Goal: Task Accomplishment & Management: Manage account settings

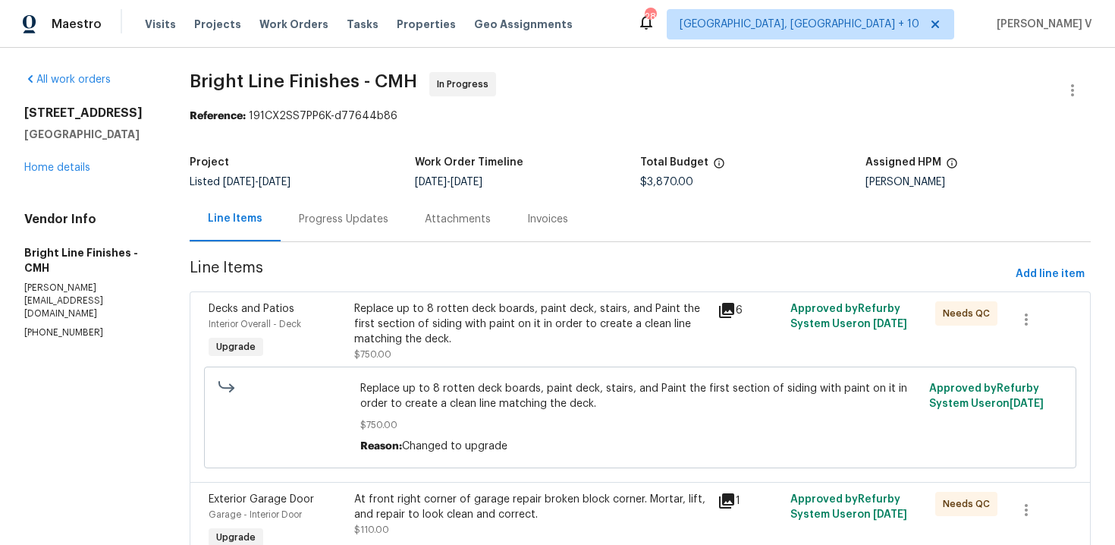
click at [390, 239] on div "Progress Updates" at bounding box center [344, 219] width 126 height 45
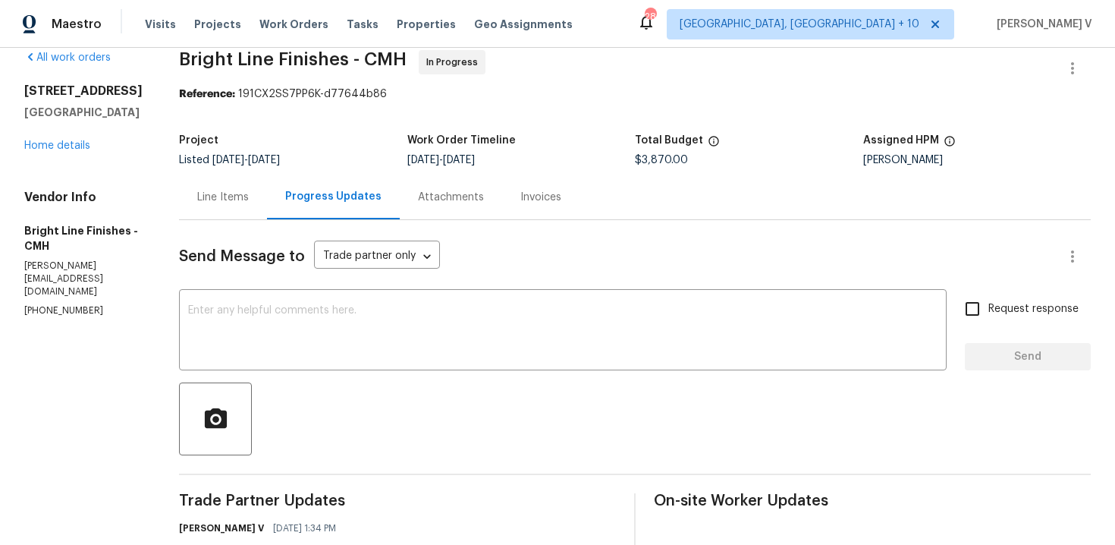
scroll to position [299, 0]
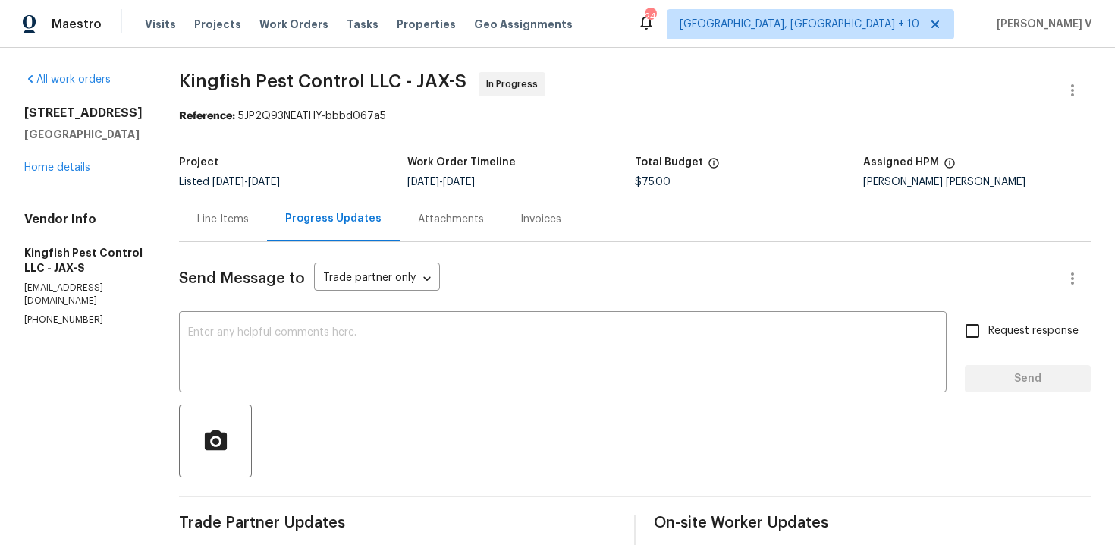
scroll to position [196, 0]
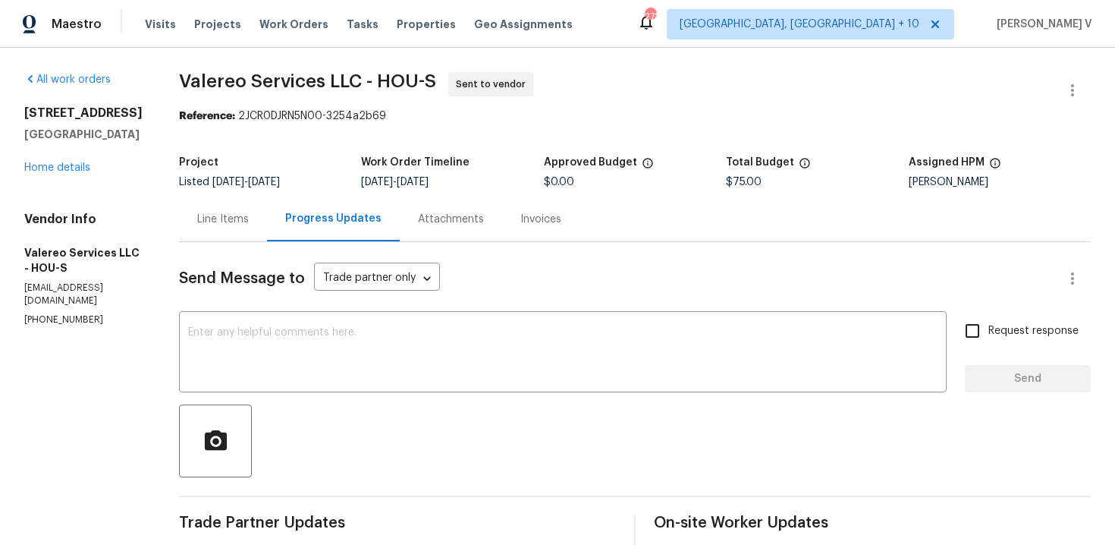
scroll to position [210, 0]
click at [49, 297] on div "Vendor Info Valereo Services LLC - HOU-S [EMAIL_ADDRESS][DOMAIN_NAME] [PHONE_NU…" at bounding box center [83, 269] width 118 height 115
click at [49, 297] on div "Vendor Info Valereo Services LLC - HOU-S valereosvcs@yahoo.com (512) 415-7642" at bounding box center [83, 269] width 118 height 115
copy p "(512) 415-7642"
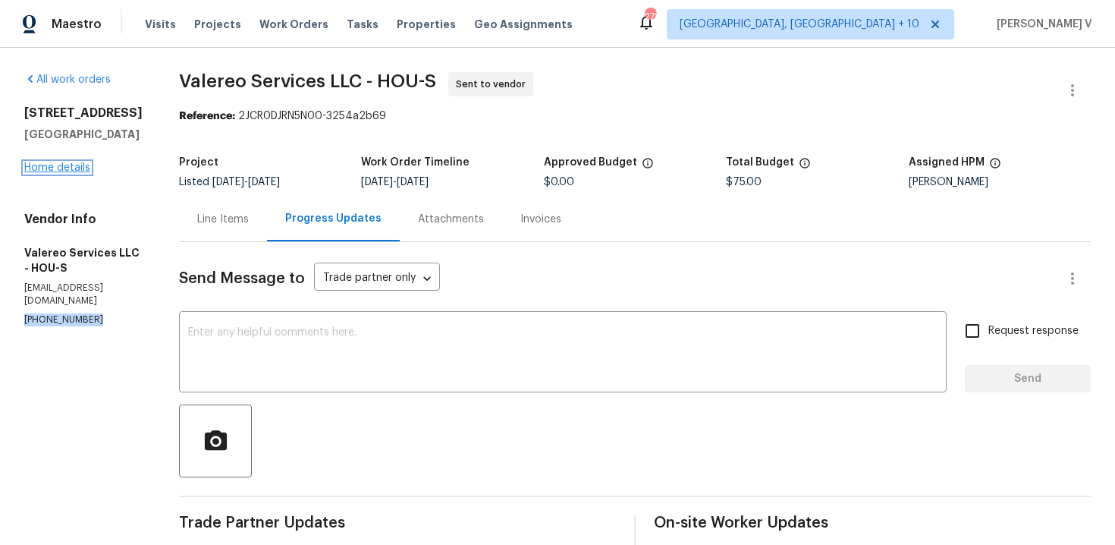
click at [81, 164] on link "Home details" at bounding box center [57, 167] width 66 height 11
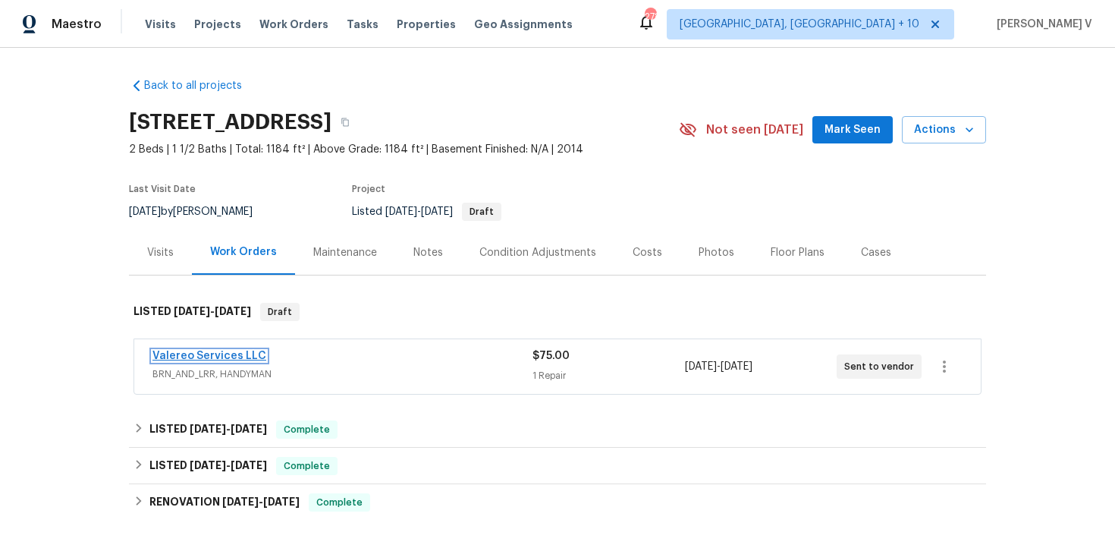
click at [206, 357] on link "Valereo Services LLC" at bounding box center [210, 356] width 114 height 11
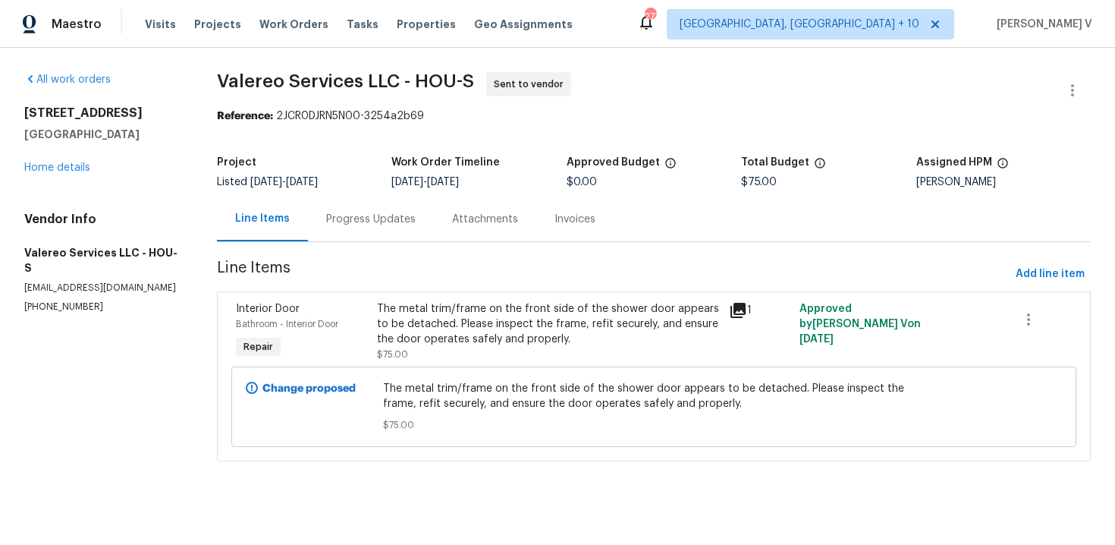
click at [350, 235] on div "Progress Updates" at bounding box center [371, 219] width 126 height 45
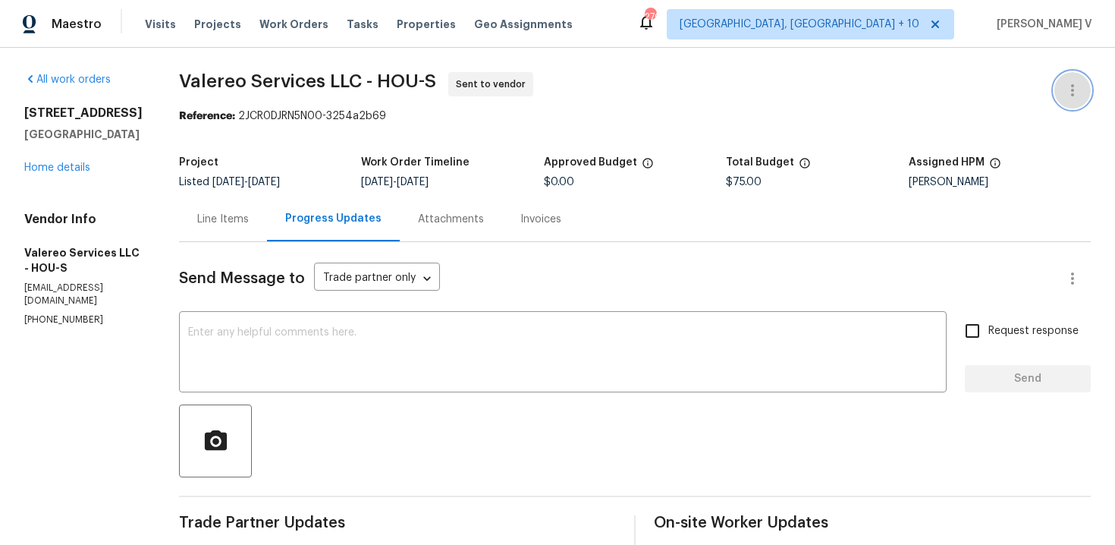
click at [1072, 85] on icon "button" at bounding box center [1072, 90] width 3 height 12
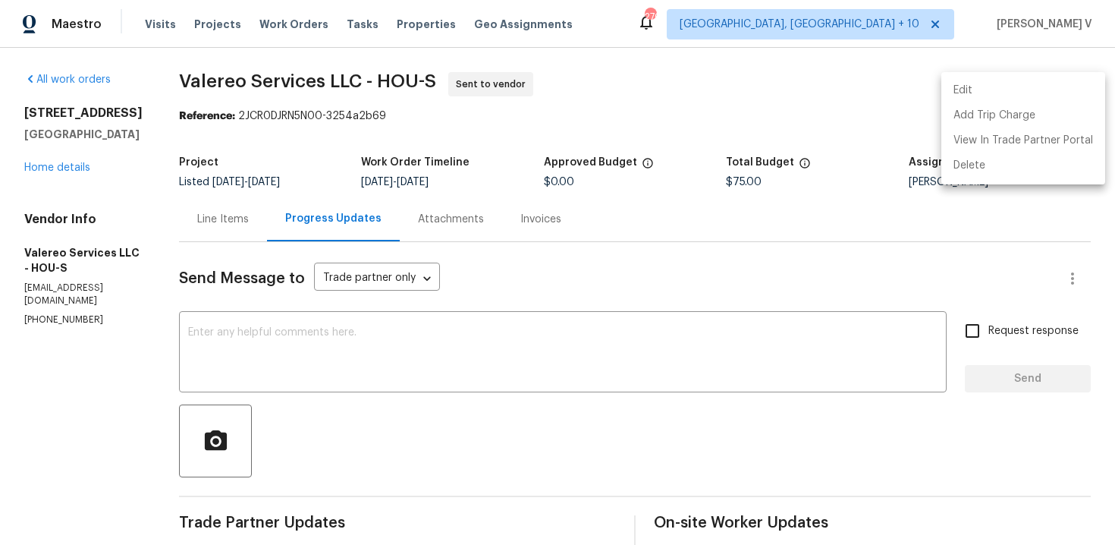
click at [1063, 86] on li "Edit" at bounding box center [1024, 90] width 164 height 25
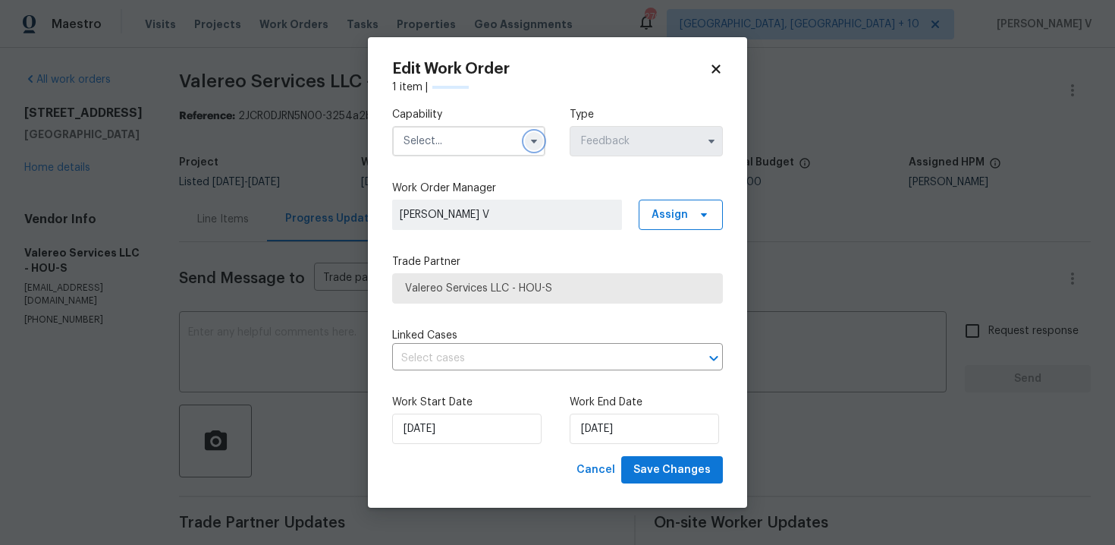
click at [529, 147] on button "button" at bounding box center [534, 141] width 18 height 18
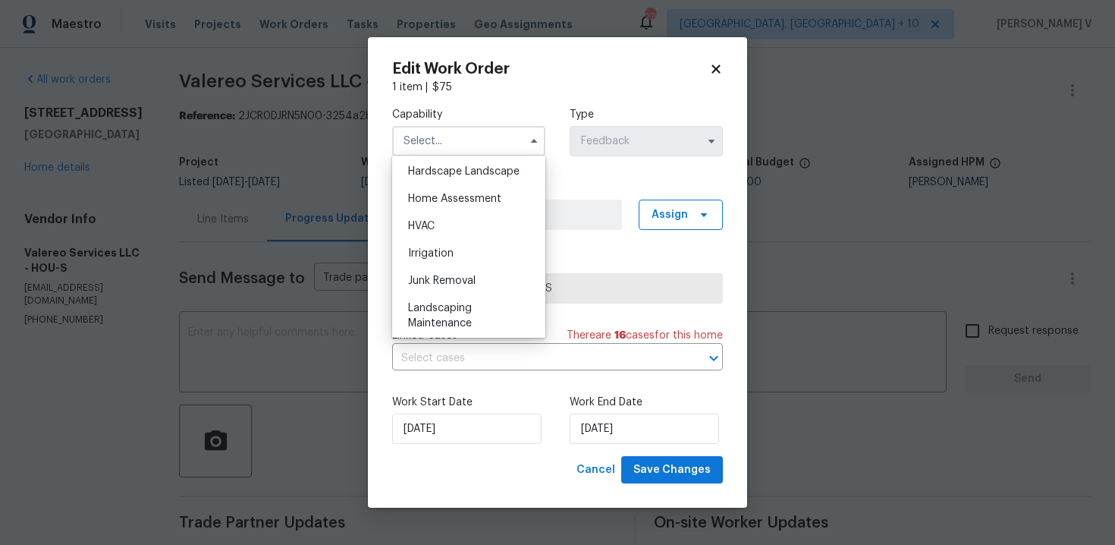
scroll to position [817, 0]
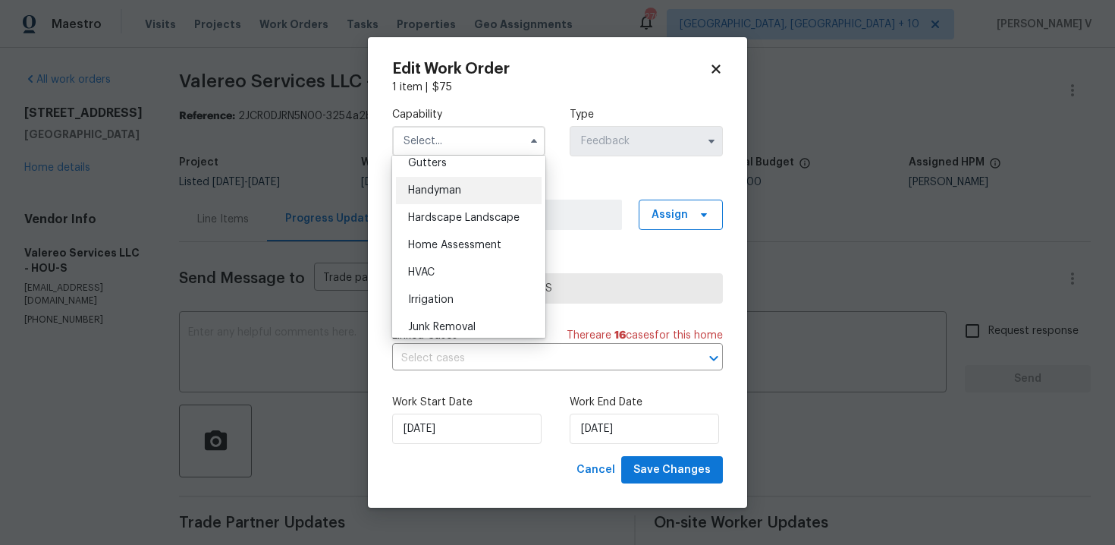
click at [441, 188] on span "Handyman" at bounding box center [434, 190] width 53 height 11
type input "Handyman"
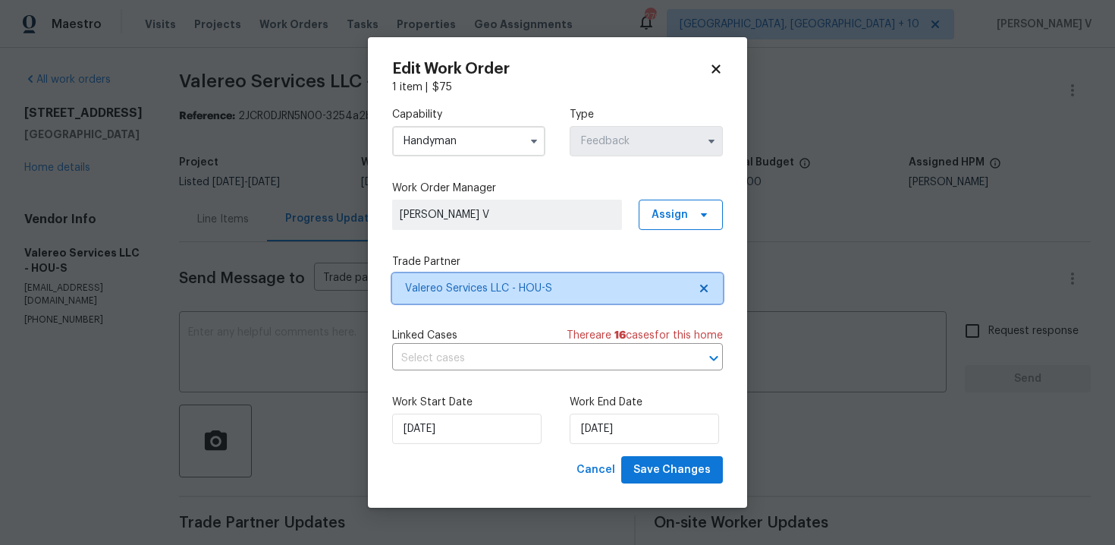
click at [550, 284] on span "Valereo Services LLC - HOU-S" at bounding box center [546, 288] width 283 height 15
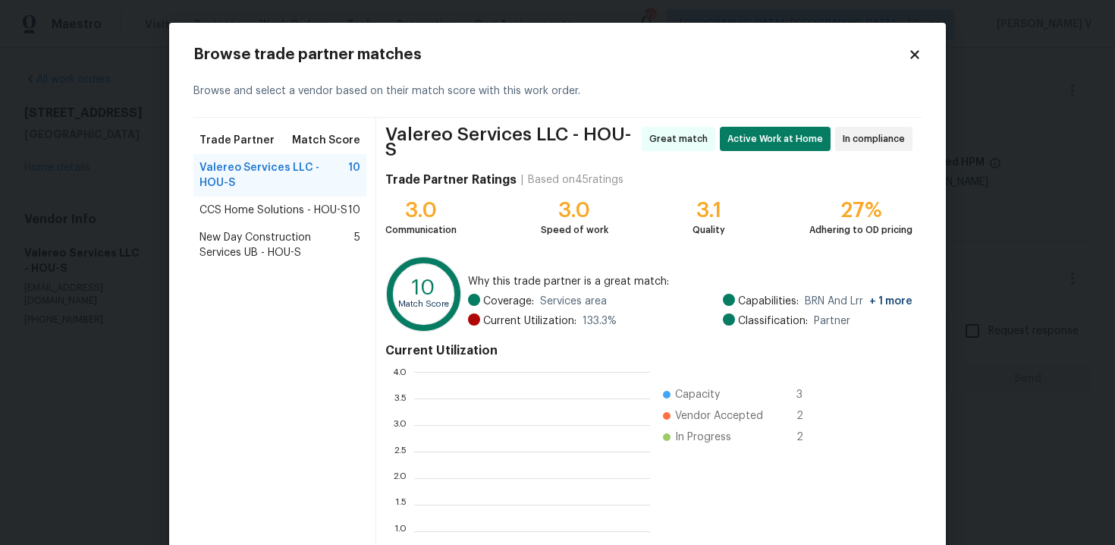
scroll to position [212, 236]
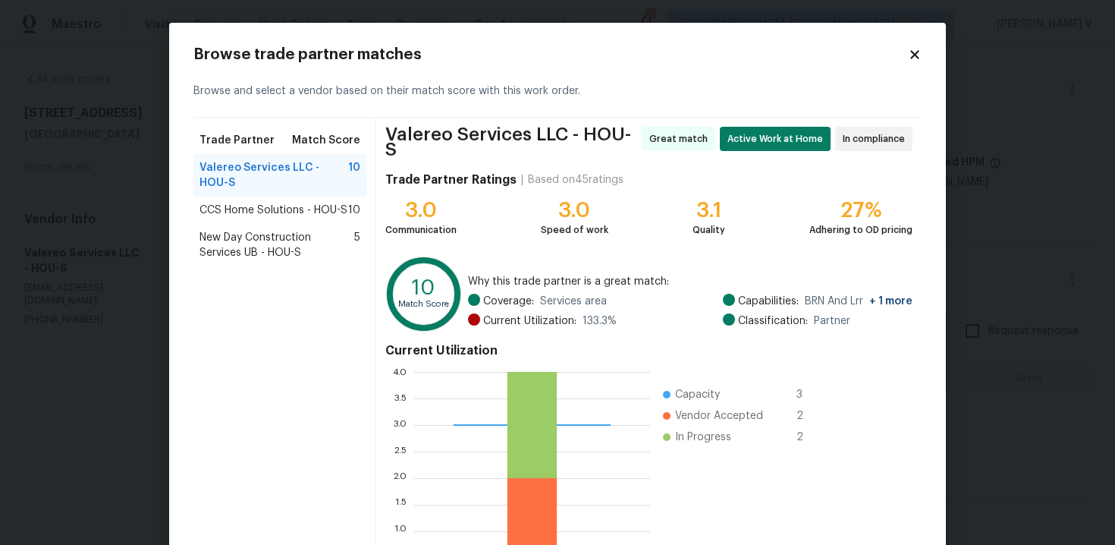
click at [316, 212] on span "CCS Home Solutions - HOU-S" at bounding box center [274, 210] width 148 height 15
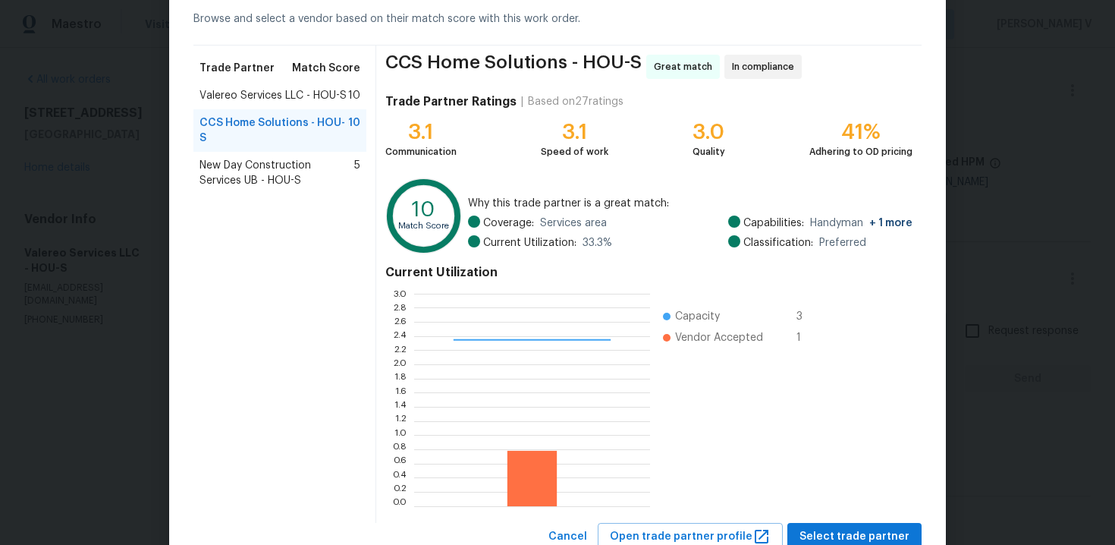
scroll to position [124, 0]
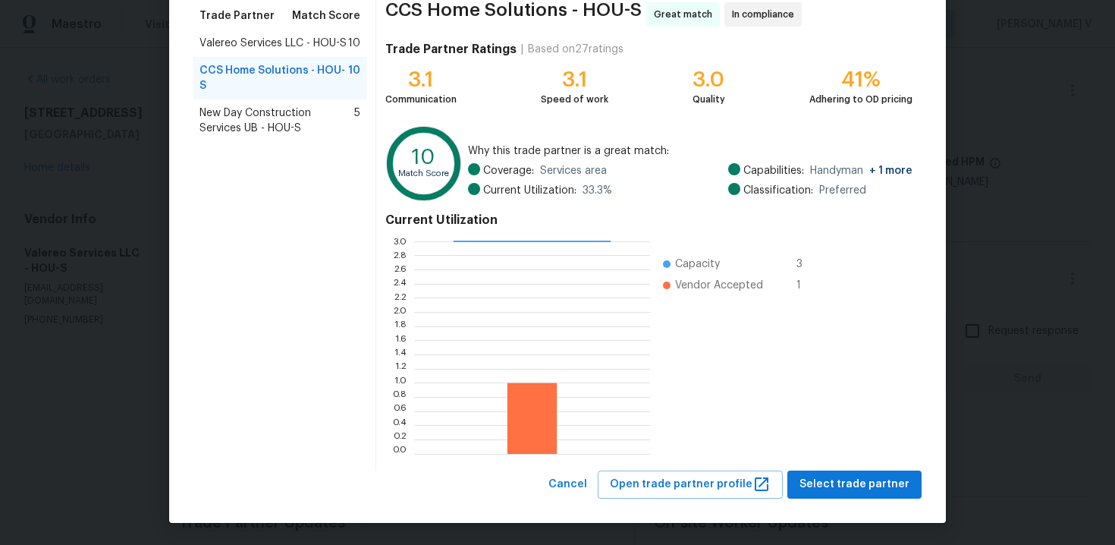
click at [404, 11] on span "CCS Home Solutions - HOU-S" at bounding box center [513, 14] width 256 height 24
copy span "CCS Home Solutions - HOU-S"
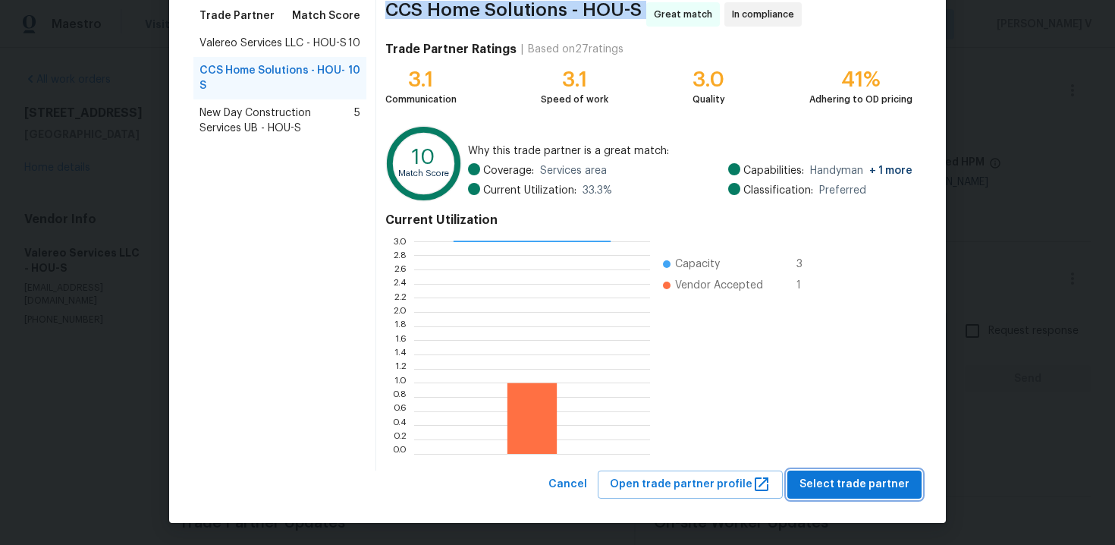
click at [863, 480] on span "Select trade partner" at bounding box center [855, 484] width 110 height 19
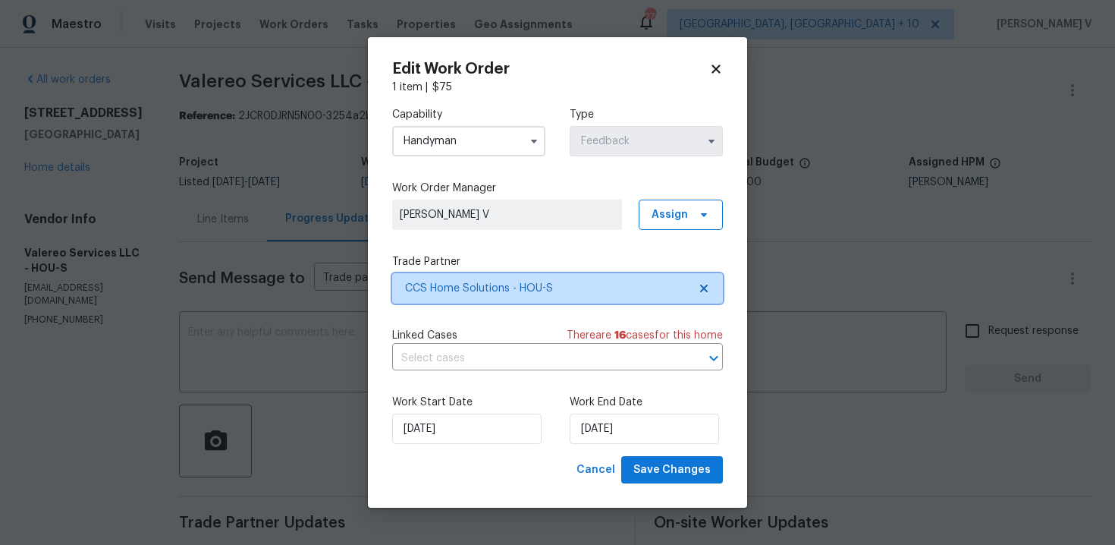
scroll to position [0, 0]
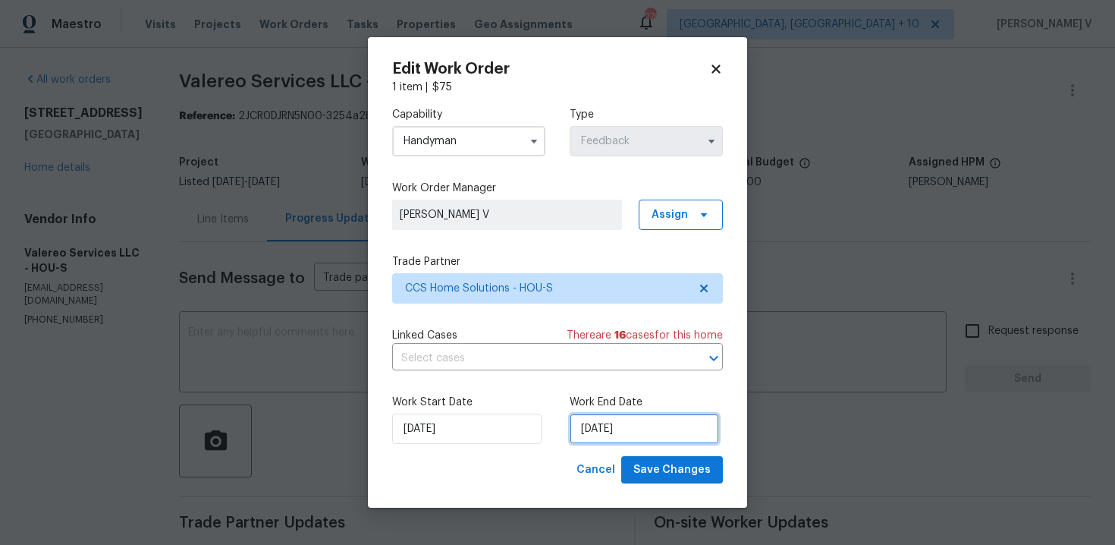
click at [650, 437] on input "25/09/2025" at bounding box center [644, 429] width 149 height 30
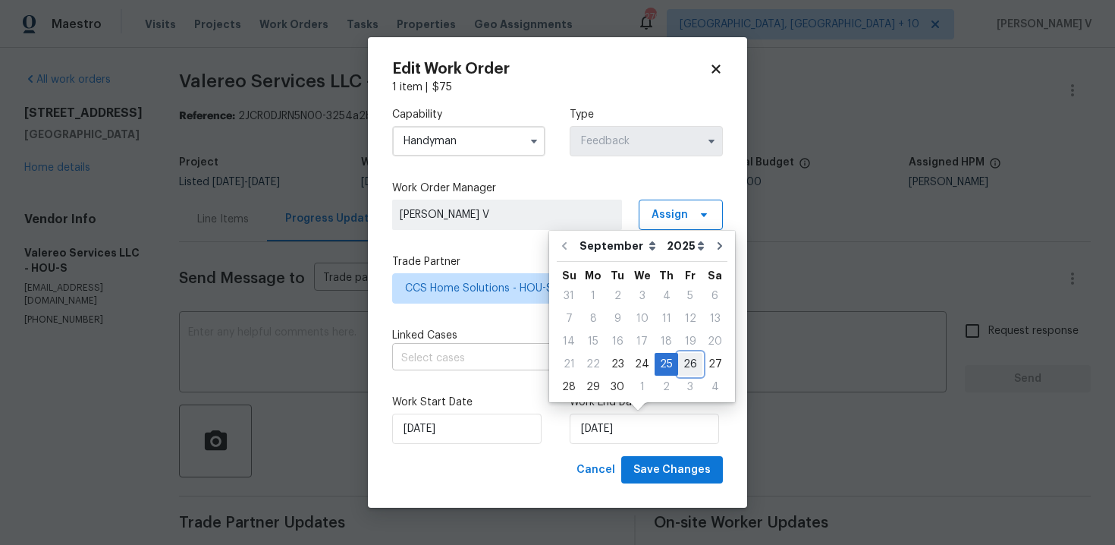
click at [678, 362] on div "26" at bounding box center [690, 364] width 24 height 21
type input "26/09/2025"
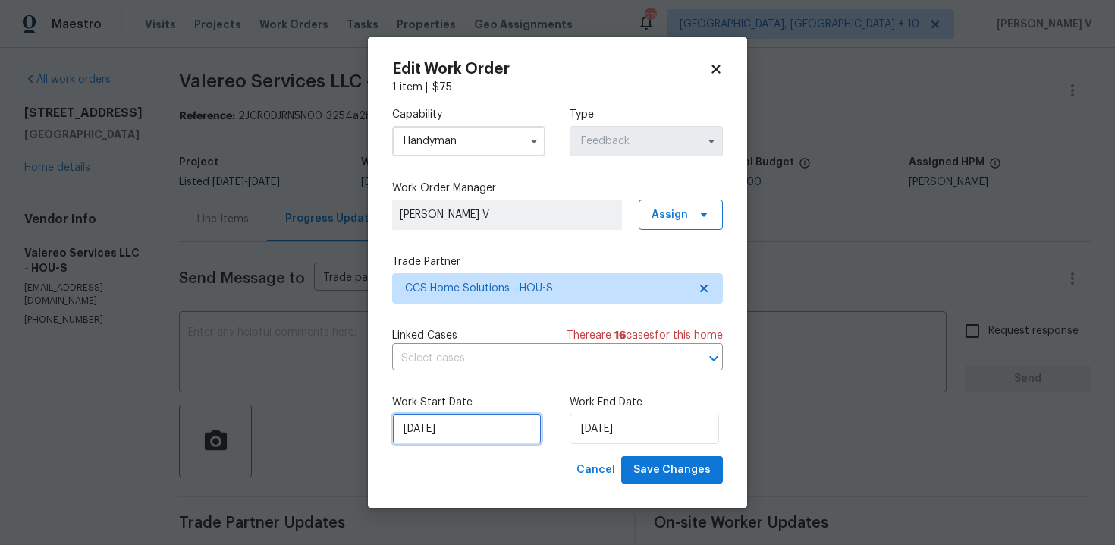
click at [457, 414] on input "23/09/2025" at bounding box center [466, 429] width 149 height 30
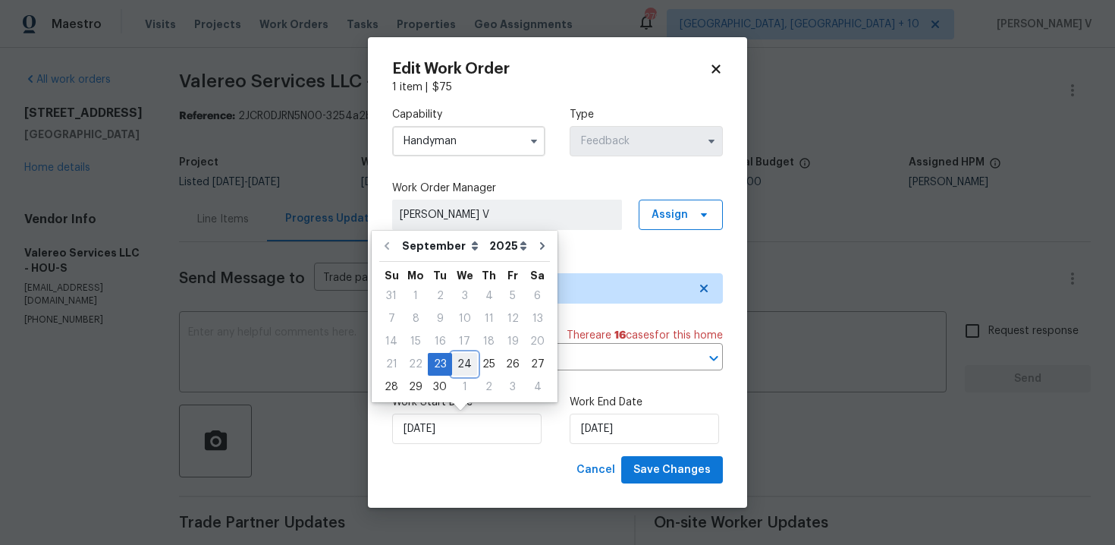
click at [453, 357] on div "24" at bounding box center [464, 364] width 25 height 21
type input "24/09/2025"
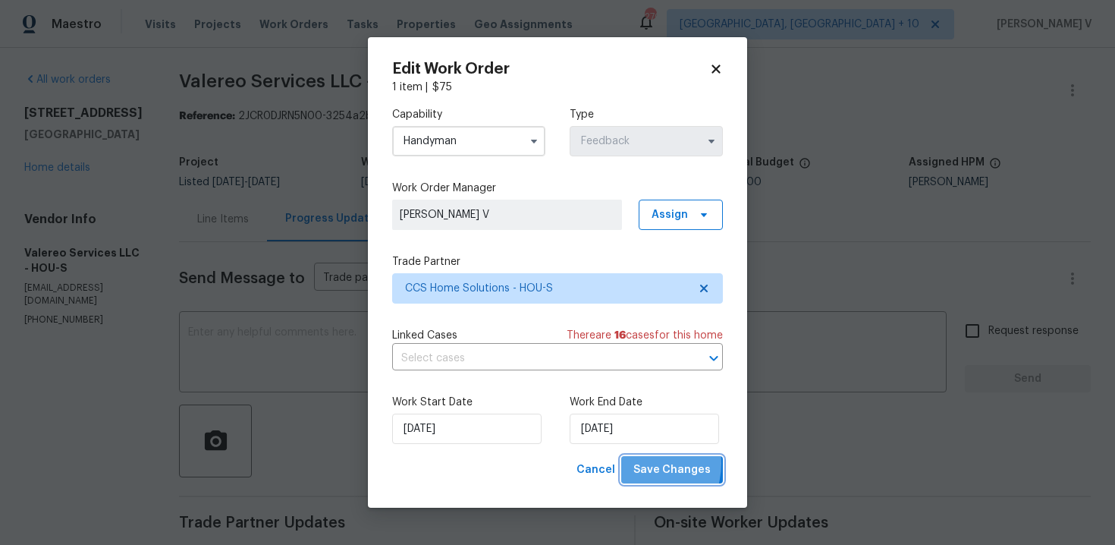
click at [642, 464] on span "Save Changes" at bounding box center [672, 470] width 77 height 19
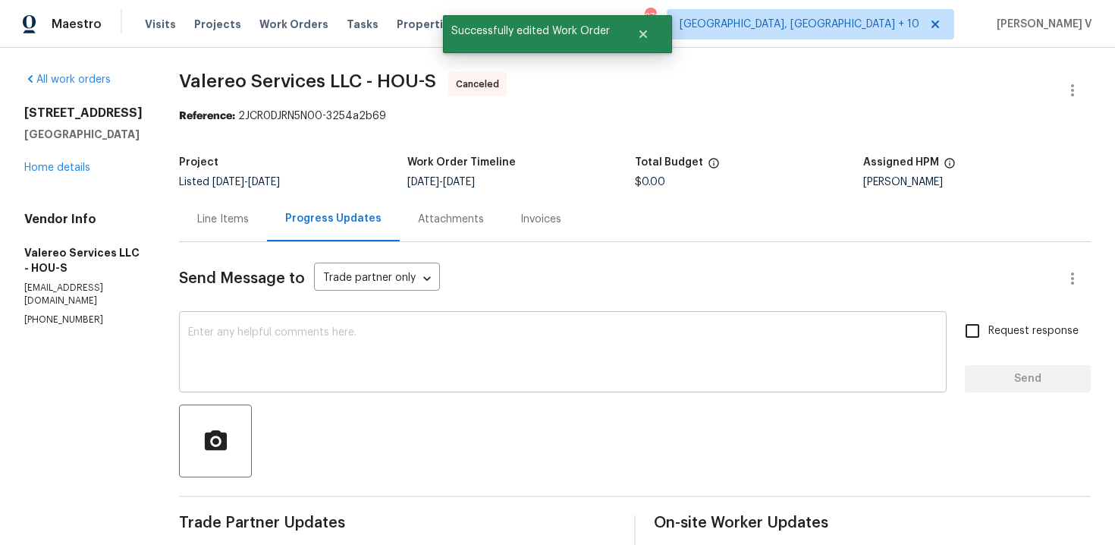
scroll to position [348, 0]
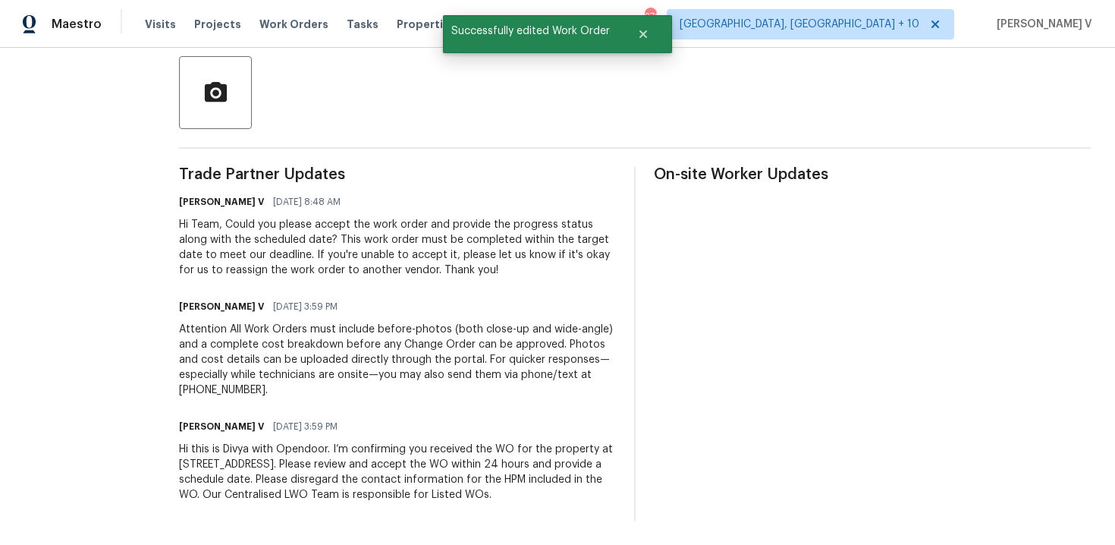
click at [250, 464] on div "Hi this is Divya with Opendoor. I’m confirming you received the WO for the prop…" at bounding box center [397, 472] width 437 height 61
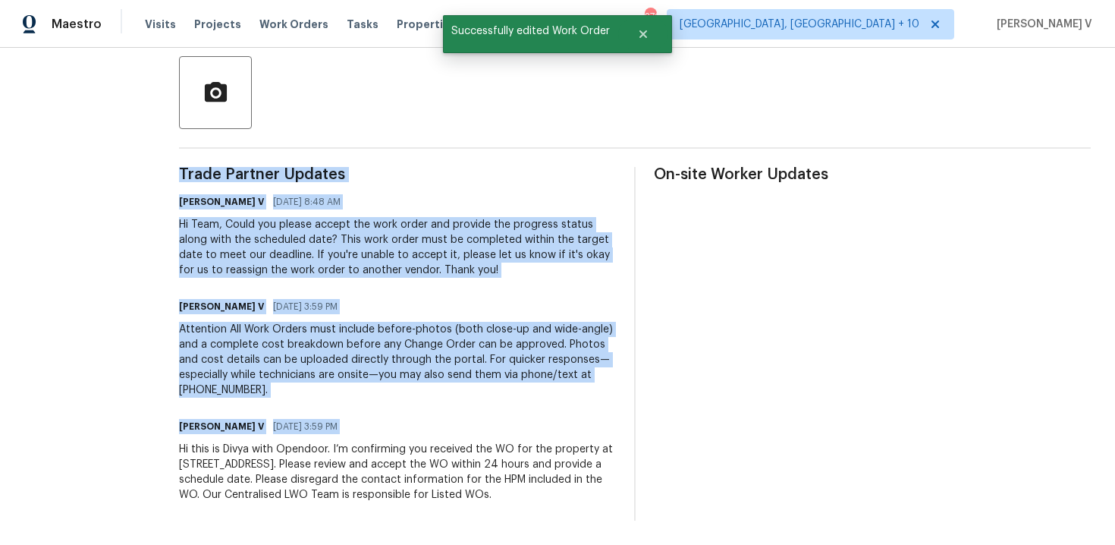
click at [250, 464] on div "Hi this is Divya with Opendoor. I’m confirming you received the WO for the prop…" at bounding box center [397, 472] width 437 height 61
copy div "Trade Partner Updates Divya Dharshini V 09/24/2025 8:48 AM Hi Team, Could you p…"
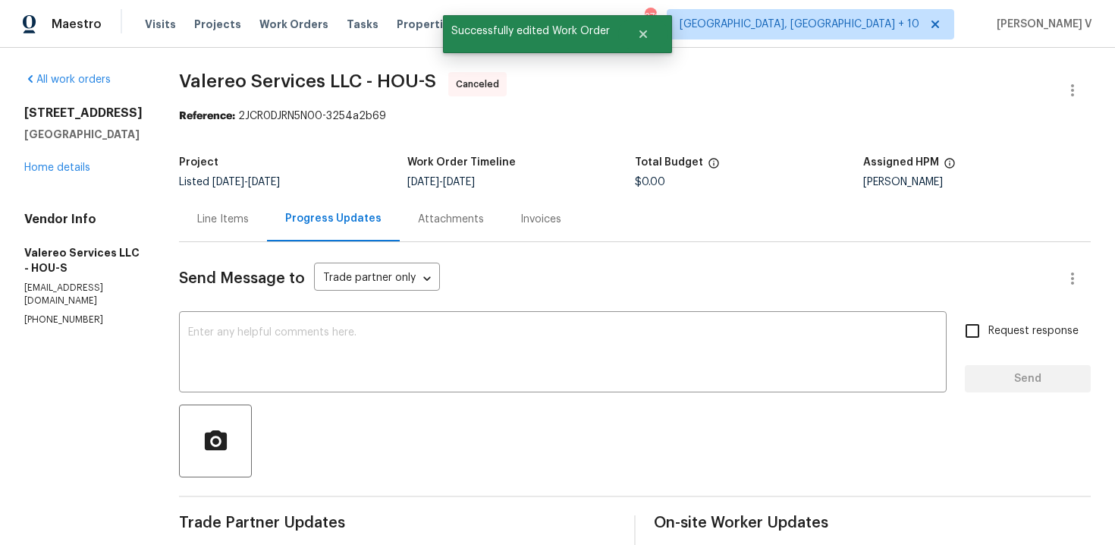
click at [74, 162] on div "3701 Main Plaza Dr Houston, TX 77025 Home details" at bounding box center [83, 140] width 118 height 70
click at [77, 176] on div "All work orders 3701 Main Plaza Dr Houston, TX 77025 Home details Vendor Info V…" at bounding box center [83, 199] width 118 height 254
click at [77, 172] on link "Home details" at bounding box center [57, 167] width 66 height 11
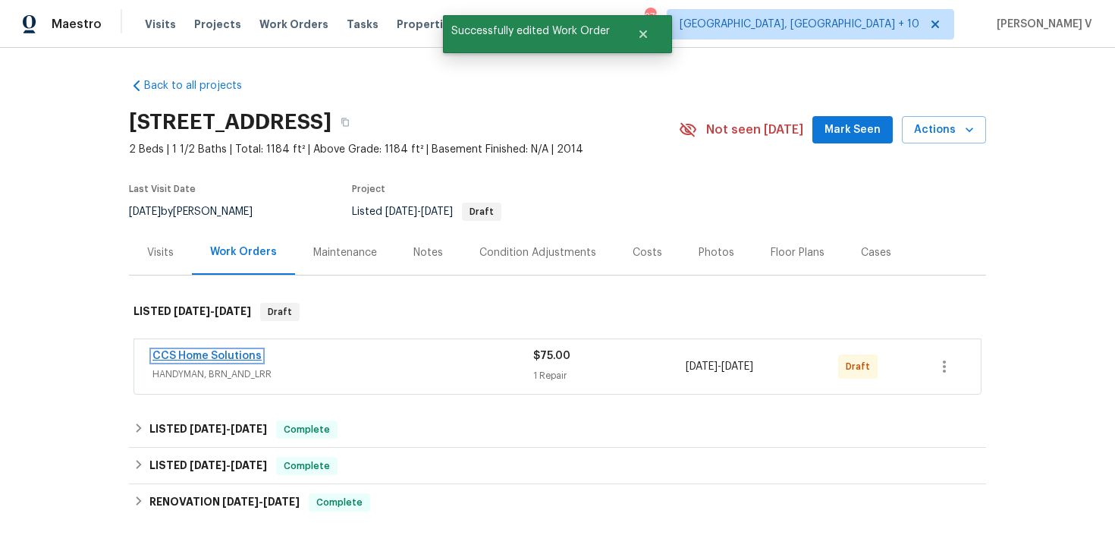
click at [194, 357] on link "CCS Home Solutions" at bounding box center [207, 356] width 109 height 11
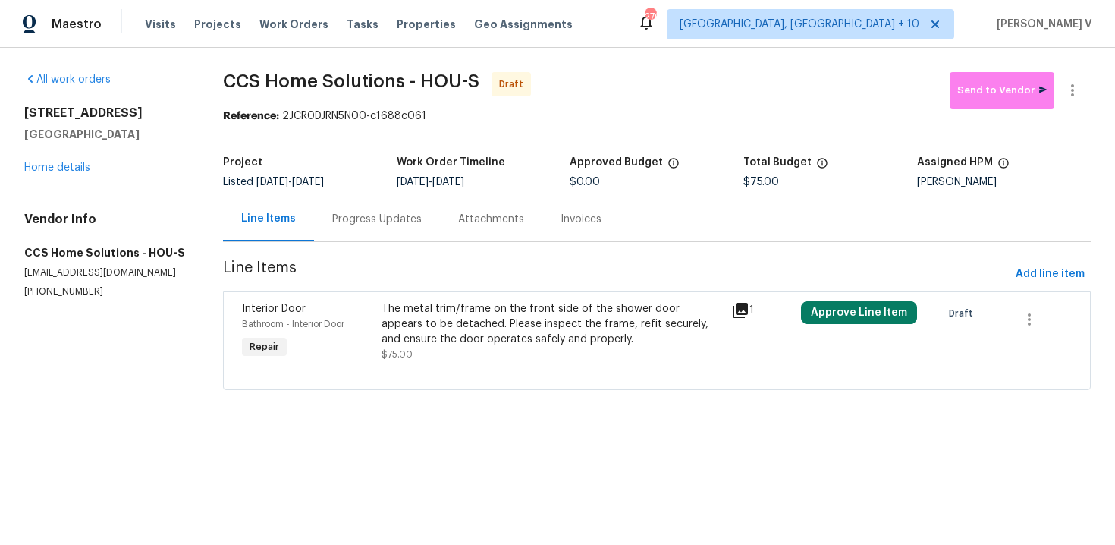
click at [376, 229] on div "Progress Updates" at bounding box center [377, 219] width 126 height 45
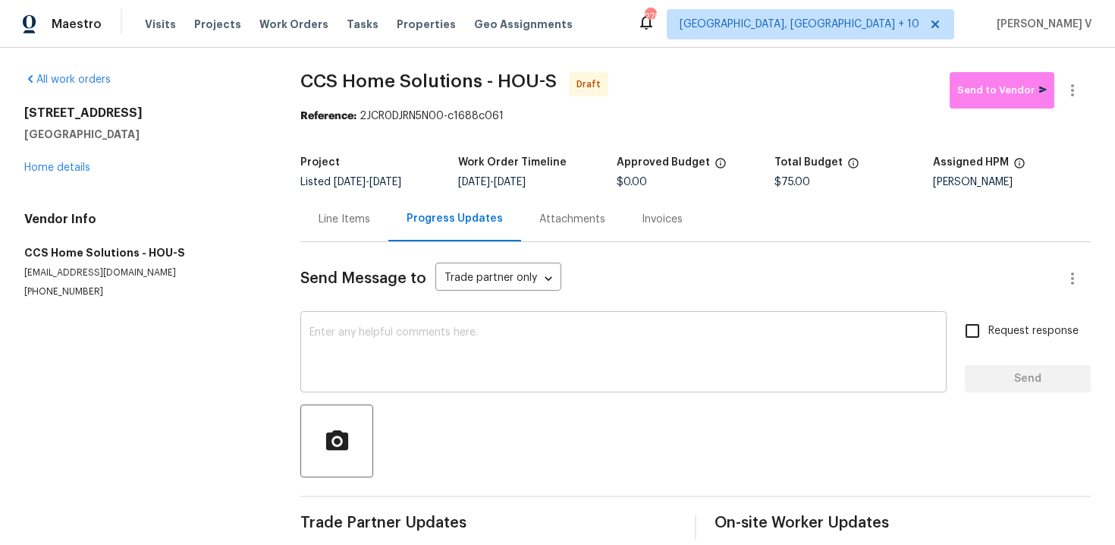
click at [419, 342] on textarea at bounding box center [624, 353] width 628 height 53
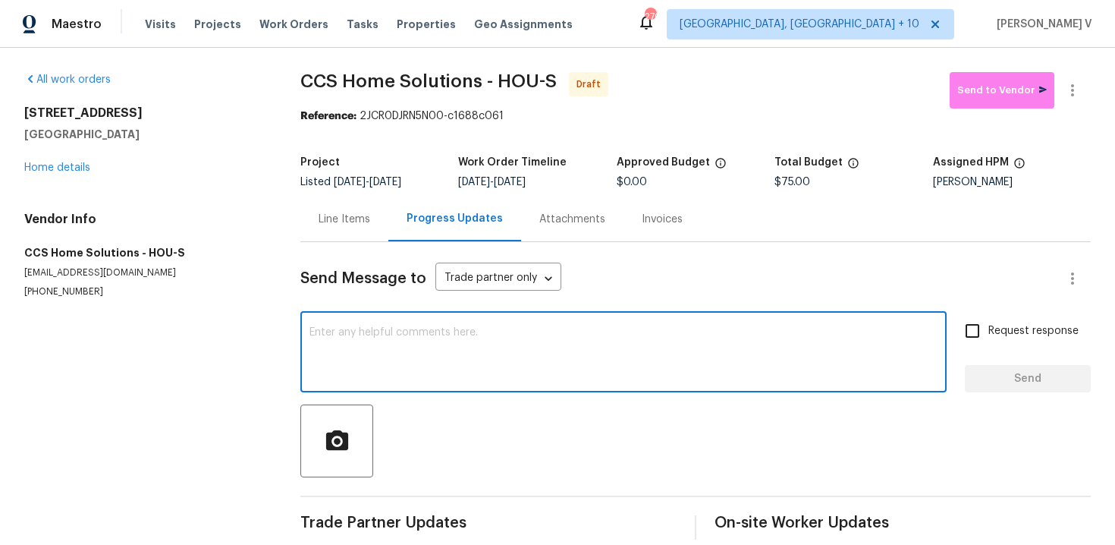
paste textarea "Hi this is Divya with Opendoor. I’m confirming you received the WO for the prop…"
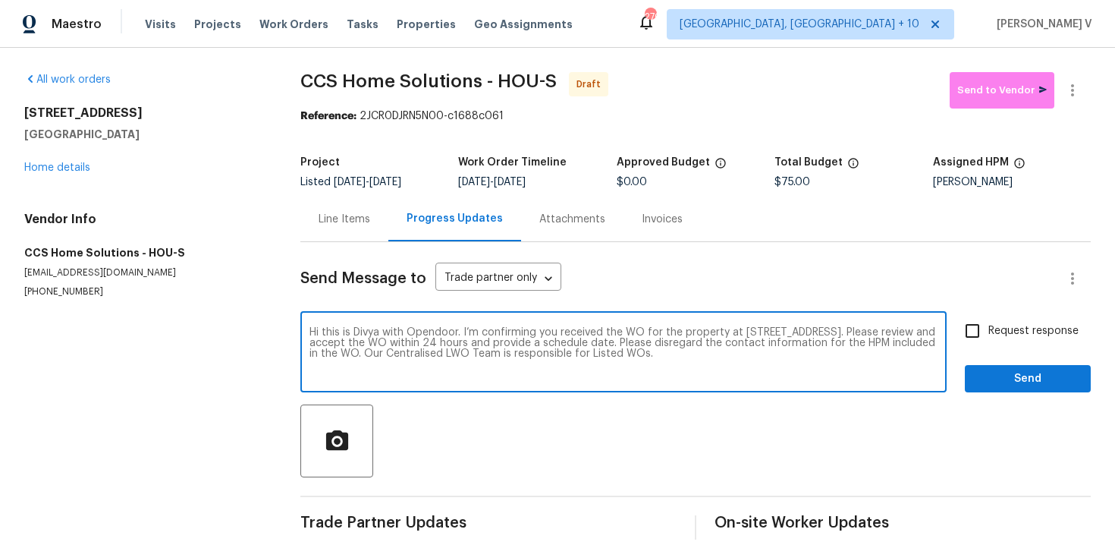
type textarea "Hi this is Divya with Opendoor. I’m confirming you received the WO for the prop…"
click at [1016, 333] on span "Request response" at bounding box center [1034, 331] width 90 height 16
click at [989, 333] on input "Request response" at bounding box center [973, 331] width 32 height 32
checkbox input "true"
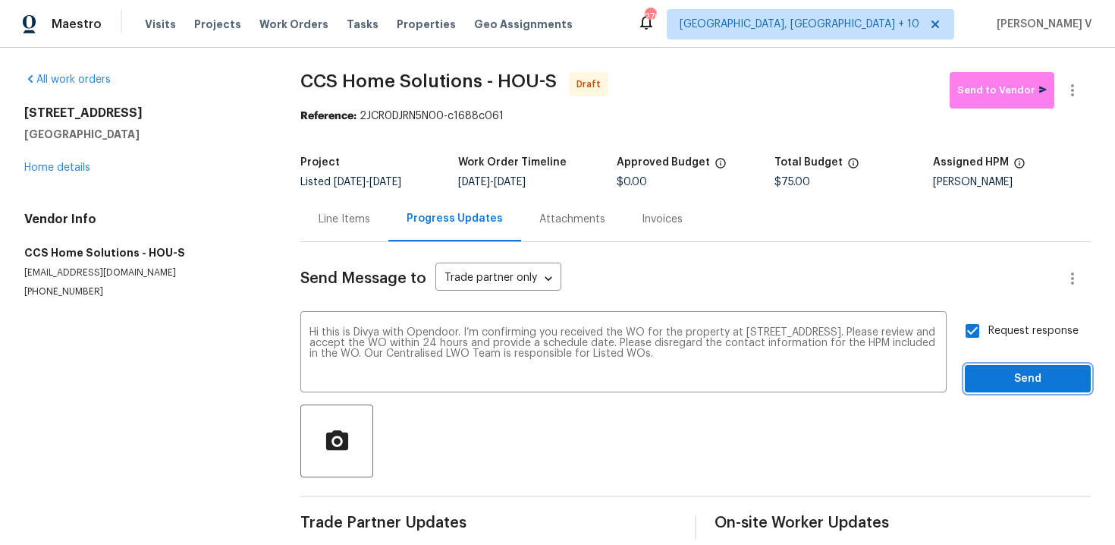
click at [1024, 374] on span "Send" at bounding box center [1028, 378] width 102 height 19
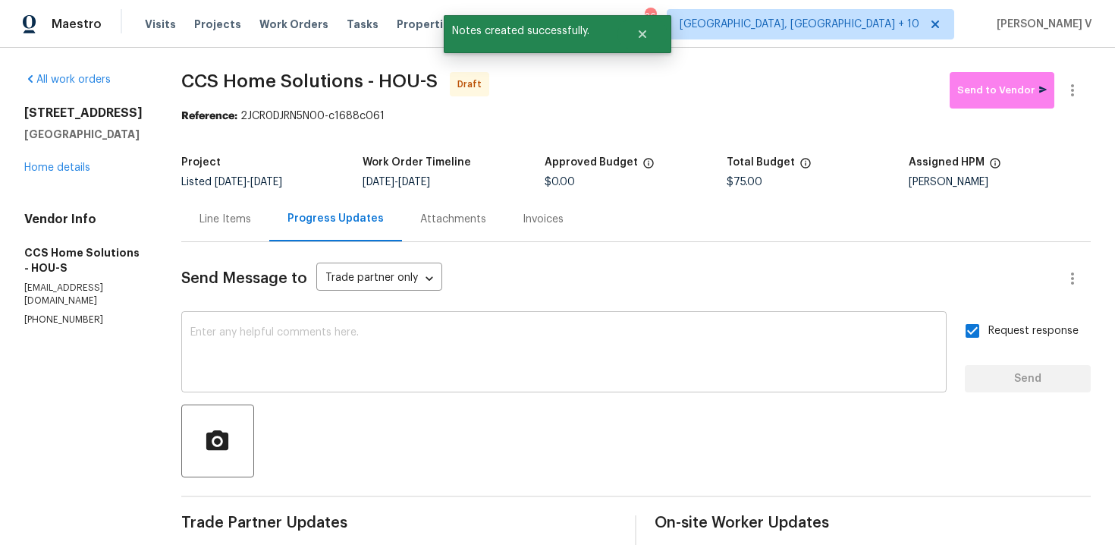
click at [329, 358] on textarea at bounding box center [563, 353] width 747 height 53
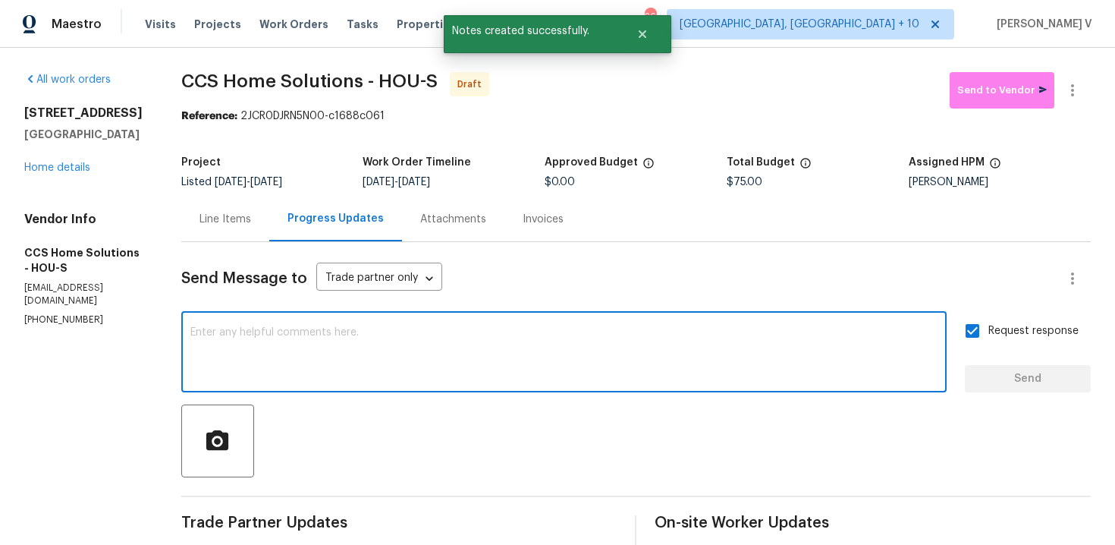
paste textarea "Attention All Work Orders must include before-photos (both close-up and wide-an…"
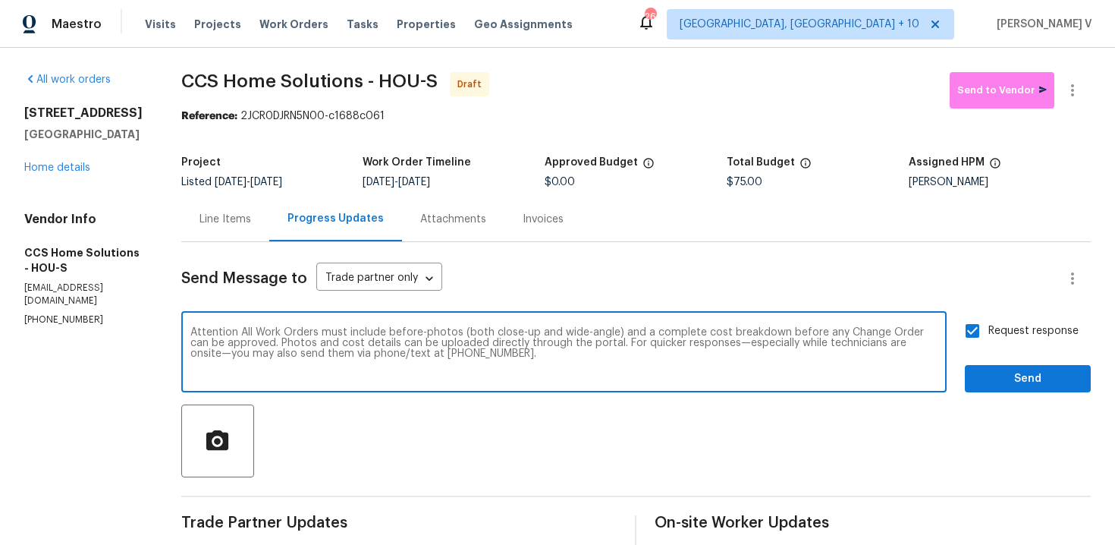
type textarea "Attention All Work Orders must include before-photos (both close-up and wide-an…"
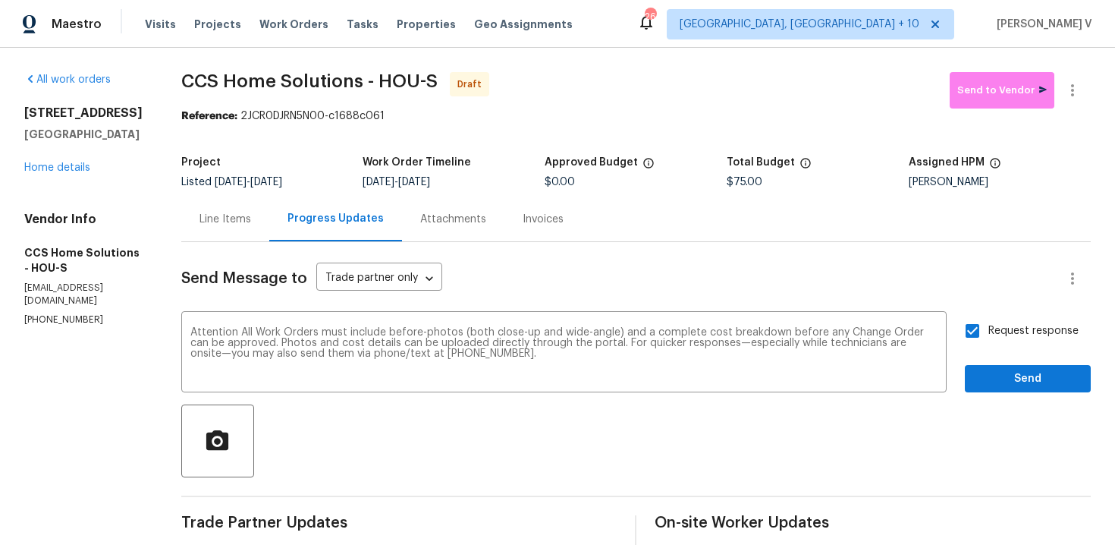
click at [1011, 333] on span "Request response" at bounding box center [1034, 331] width 90 height 16
click at [989, 333] on input "Request response" at bounding box center [973, 331] width 32 height 32
checkbox input "false"
click at [1011, 366] on button "Send" at bounding box center [1028, 379] width 126 height 28
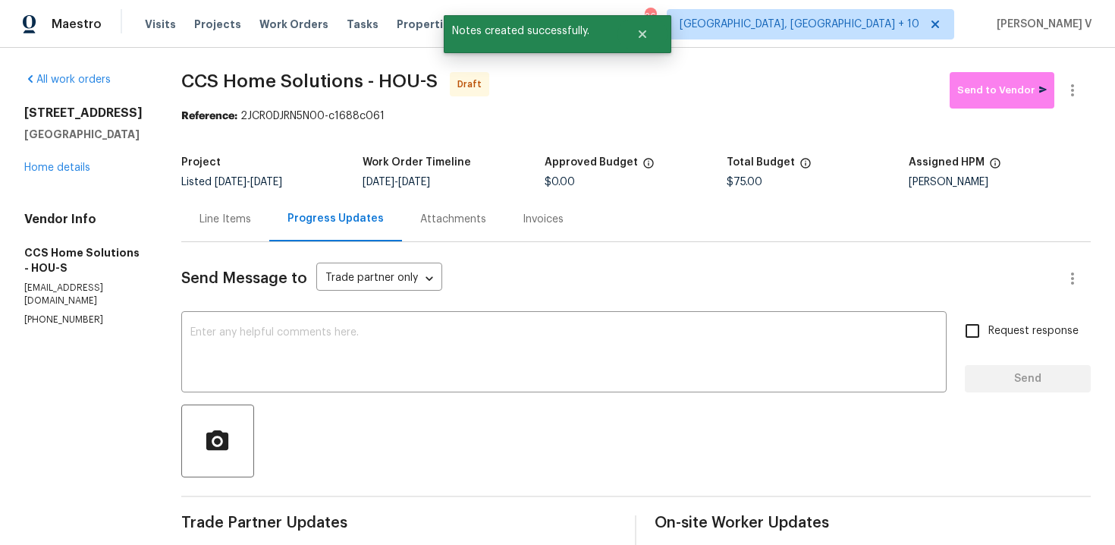
click at [1061, 119] on div "Reference: 2JCR0DJRN5N00-c1688c061" at bounding box center [636, 115] width 910 height 15
click at [1081, 68] on div "All work orders 3701 Main Plaza Dr Houston, TX 77025 Home details Vendor Info C…" at bounding box center [557, 418] width 1115 height 741
click at [1080, 81] on icon "button" at bounding box center [1073, 90] width 18 height 18
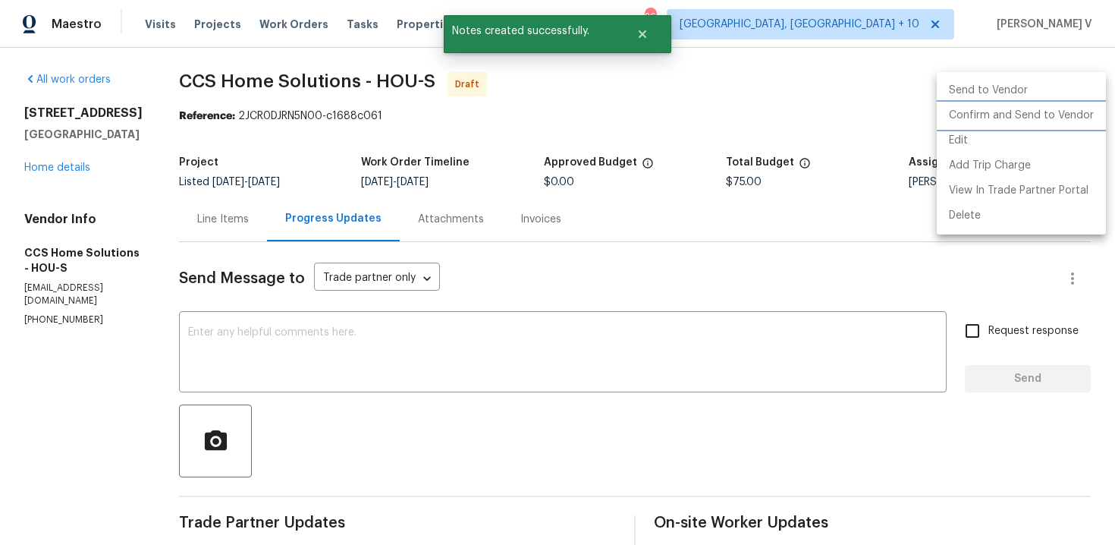
click at [1025, 112] on li "Confirm and Send to Vendor" at bounding box center [1021, 115] width 169 height 25
click at [363, 166] on div at bounding box center [557, 272] width 1115 height 545
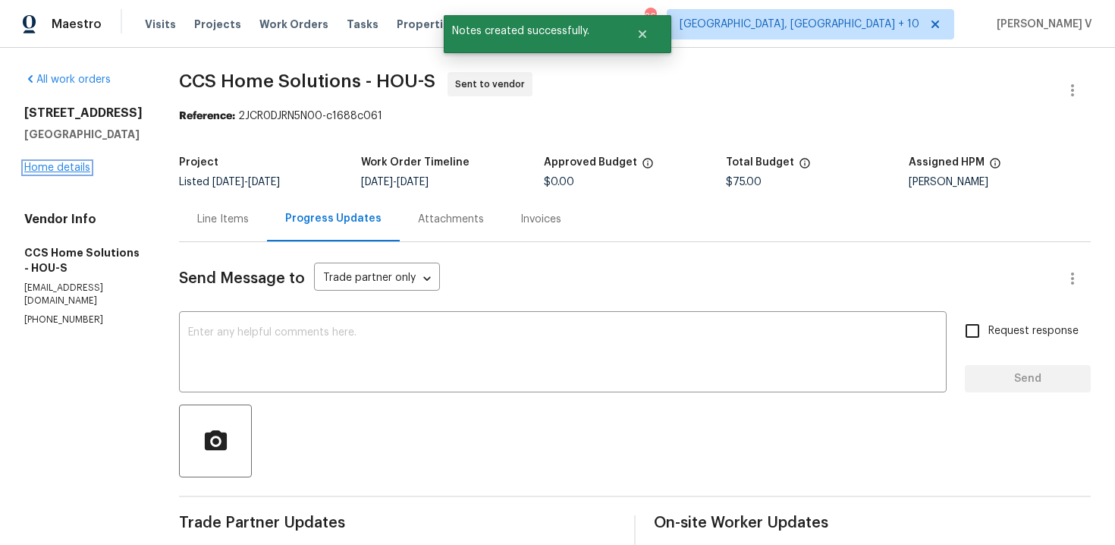
click at [74, 165] on link "Home details" at bounding box center [57, 167] width 66 height 11
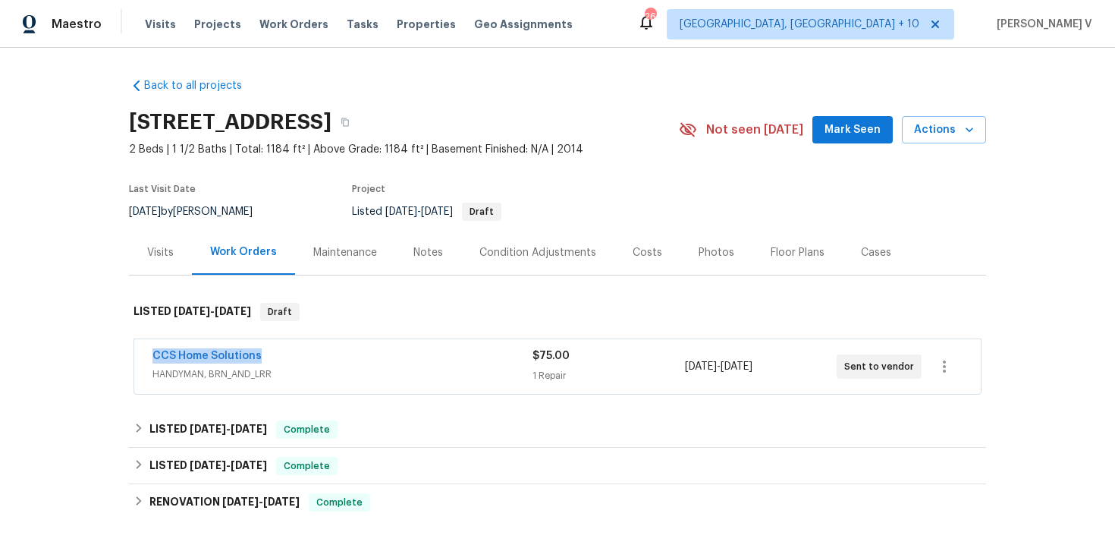
drag, startPoint x: 140, startPoint y: 362, endPoint x: 340, endPoint y: 360, distance: 200.3
click at [340, 360] on div "CCS Home Solutions HANDYMAN, BRN_AND_LRR $75.00 1 Repair 9/24/2025 - 9/26/2025 …" at bounding box center [557, 366] width 847 height 55
copy link "CCS Home Solutions"
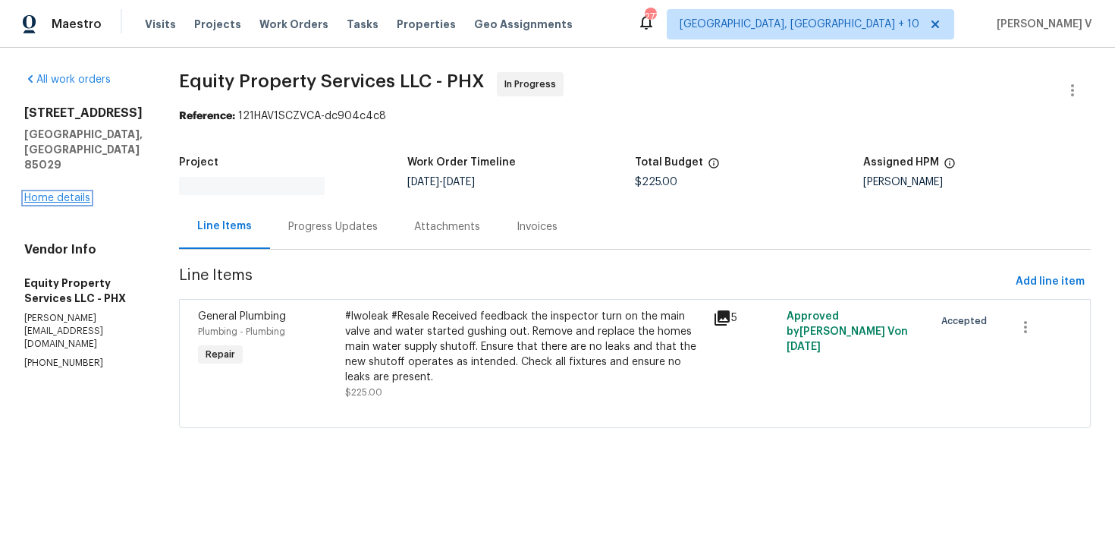
click at [75, 193] on link "Home details" at bounding box center [57, 198] width 66 height 11
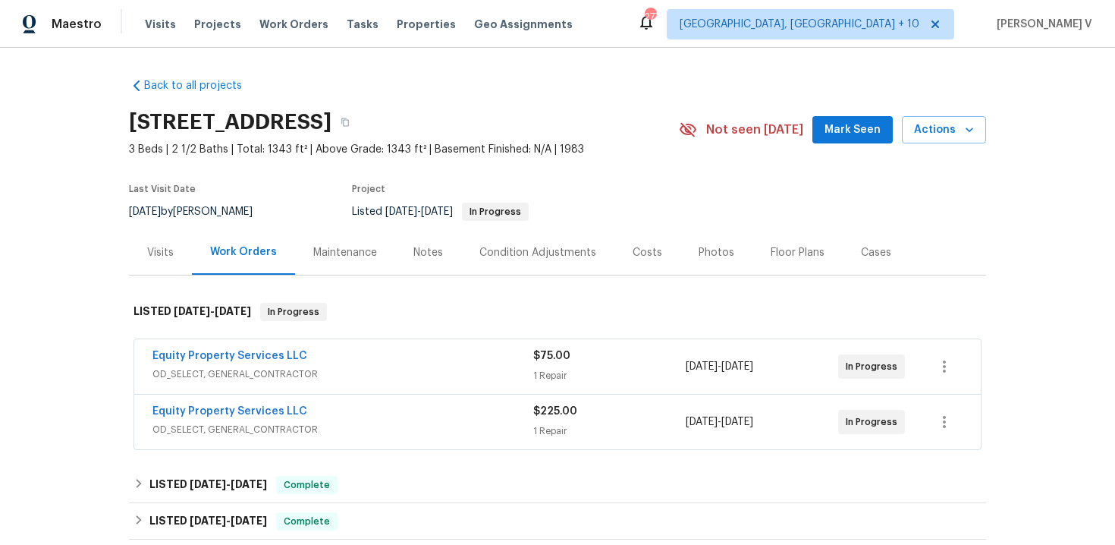
click at [366, 423] on span "OD_SELECT, GENERAL_CONTRACTOR" at bounding box center [343, 429] width 381 height 15
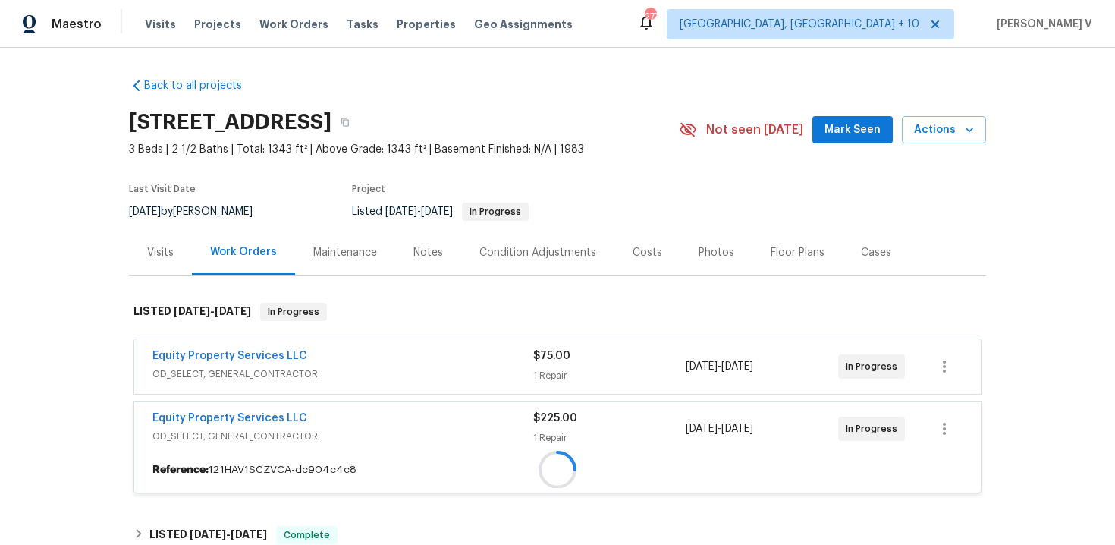
scroll to position [140, 0]
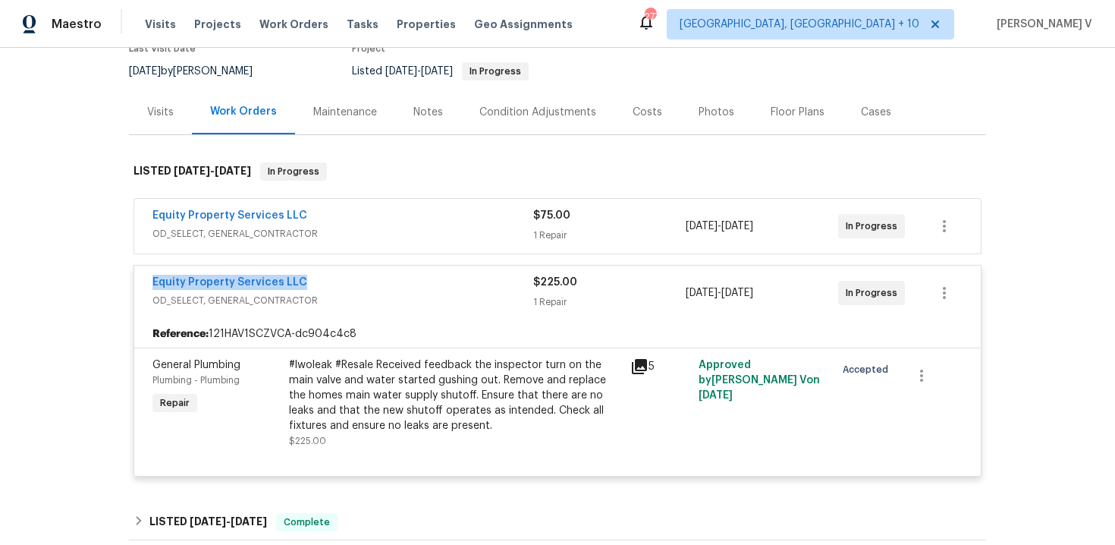
drag, startPoint x: 115, startPoint y: 285, endPoint x: 417, endPoint y: 284, distance: 301.2
click at [417, 284] on div "Back to all projects 2617 W Willow Ave, Phoenix, AZ 85029 3 Beds | 2 1/2 Baths …" at bounding box center [557, 296] width 1115 height 497
copy link "Equity Property Services LLC"
click at [405, 216] on div "Equity Property Services LLC" at bounding box center [343, 217] width 381 height 18
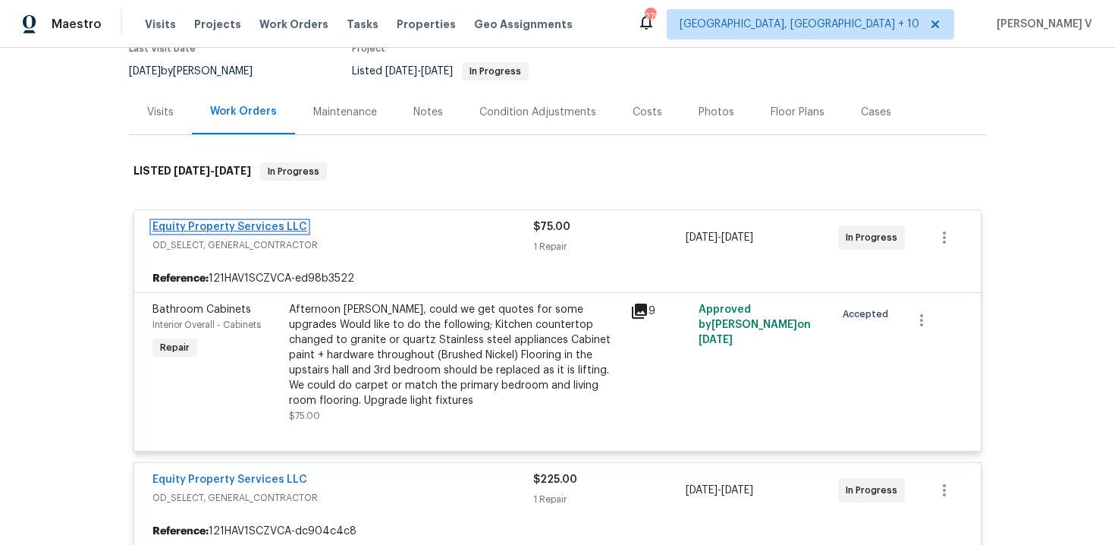
click at [270, 225] on link "Equity Property Services LLC" at bounding box center [230, 227] width 155 height 11
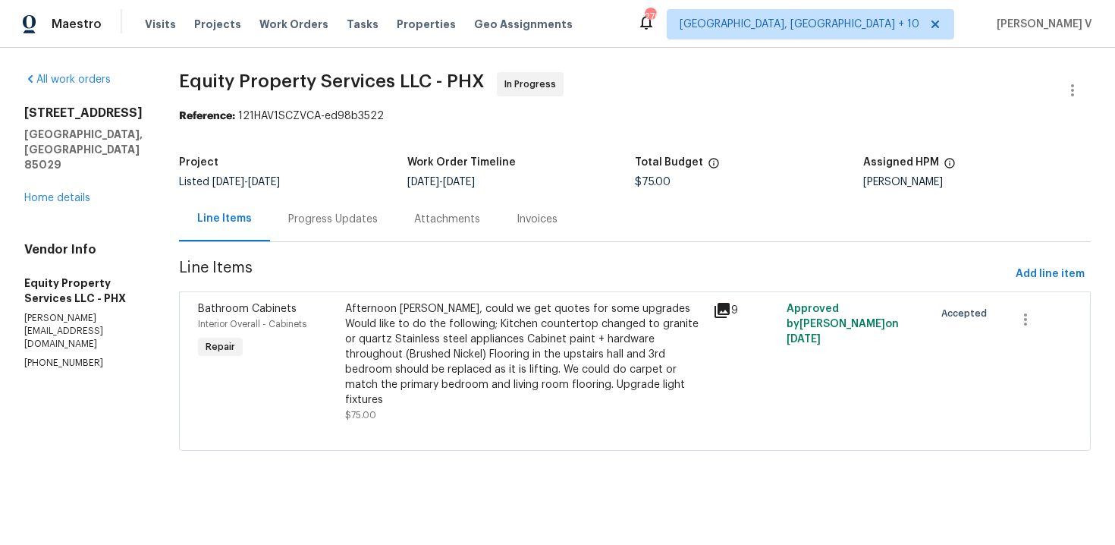
click at [414, 219] on div "Attachments" at bounding box center [447, 219] width 66 height 15
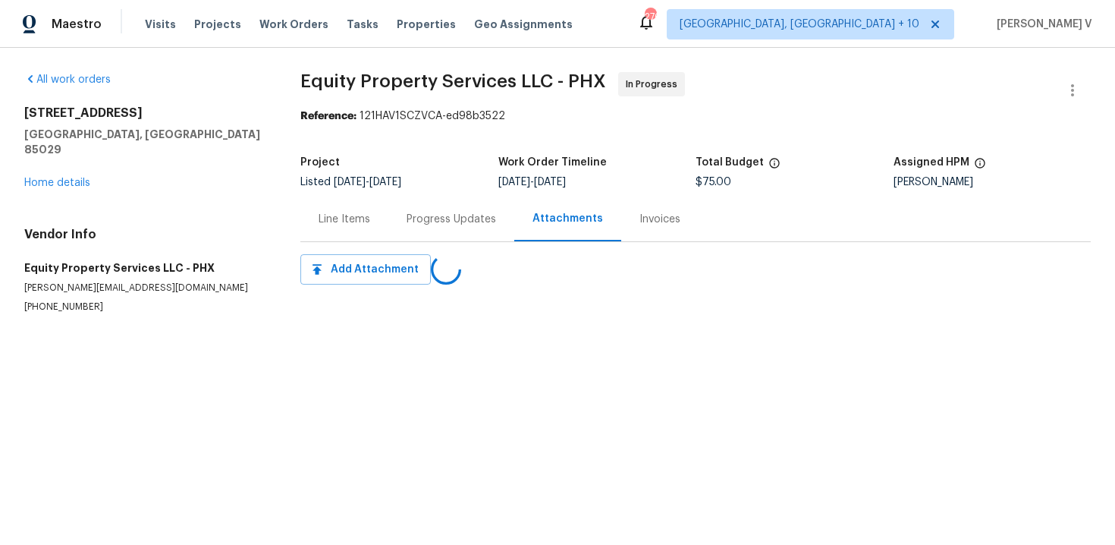
click at [379, 219] on div "Line Items" at bounding box center [344, 219] width 88 height 45
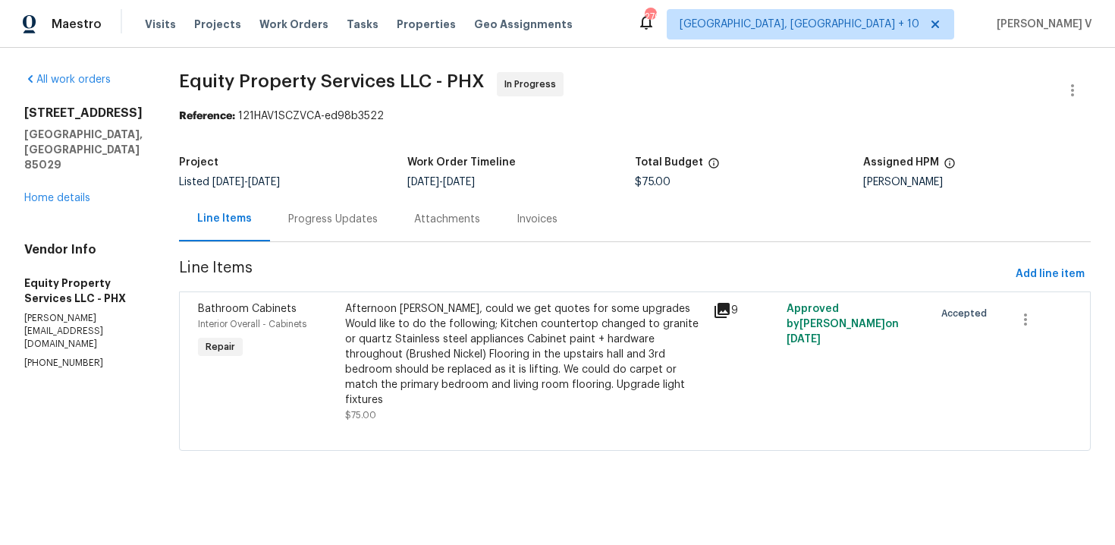
click at [354, 215] on div "Progress Updates" at bounding box center [333, 219] width 126 height 45
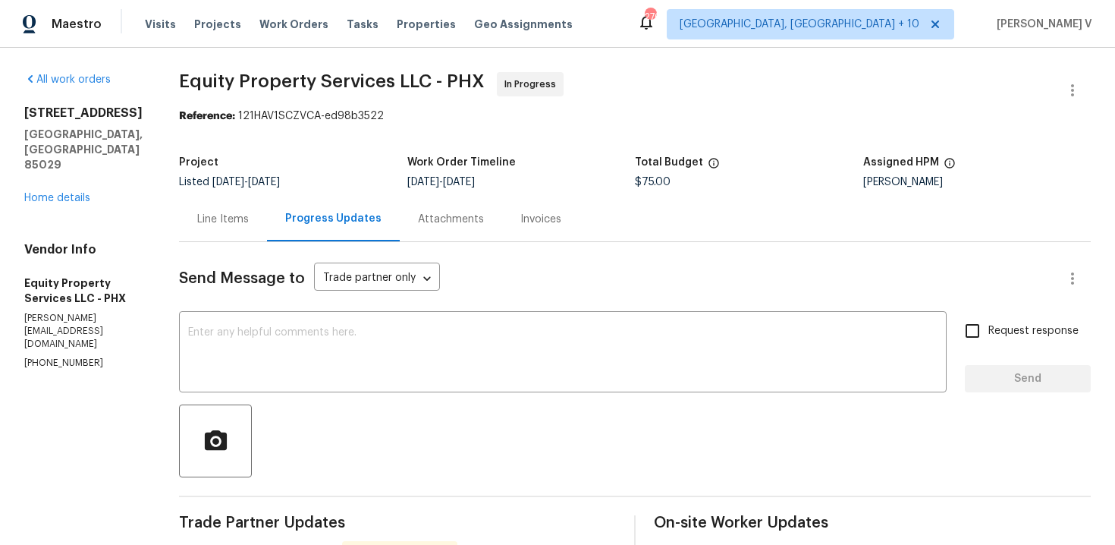
click at [206, 234] on div "Line Items" at bounding box center [223, 219] width 88 height 45
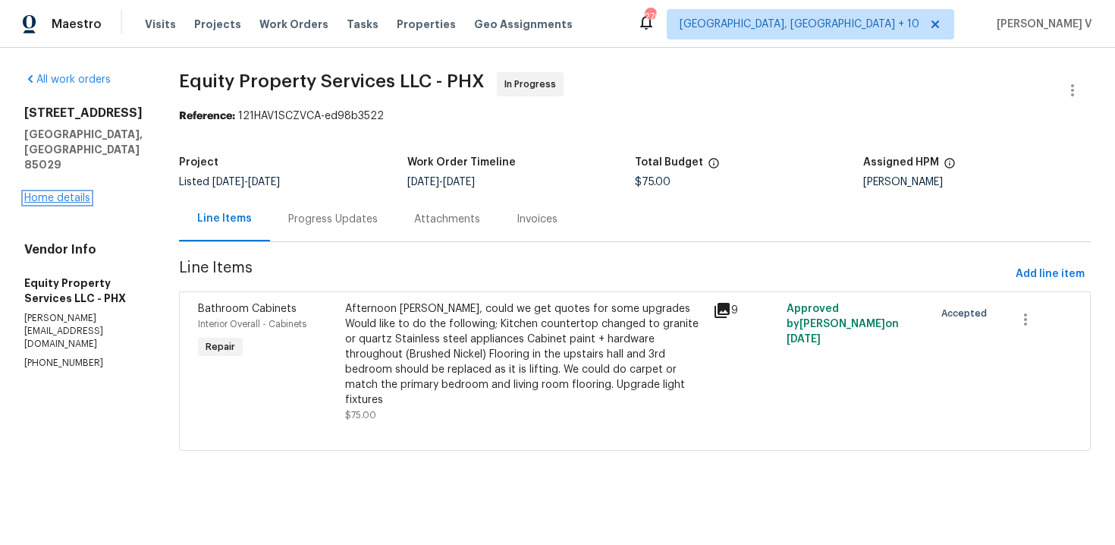
click at [78, 198] on link "Home details" at bounding box center [57, 198] width 66 height 11
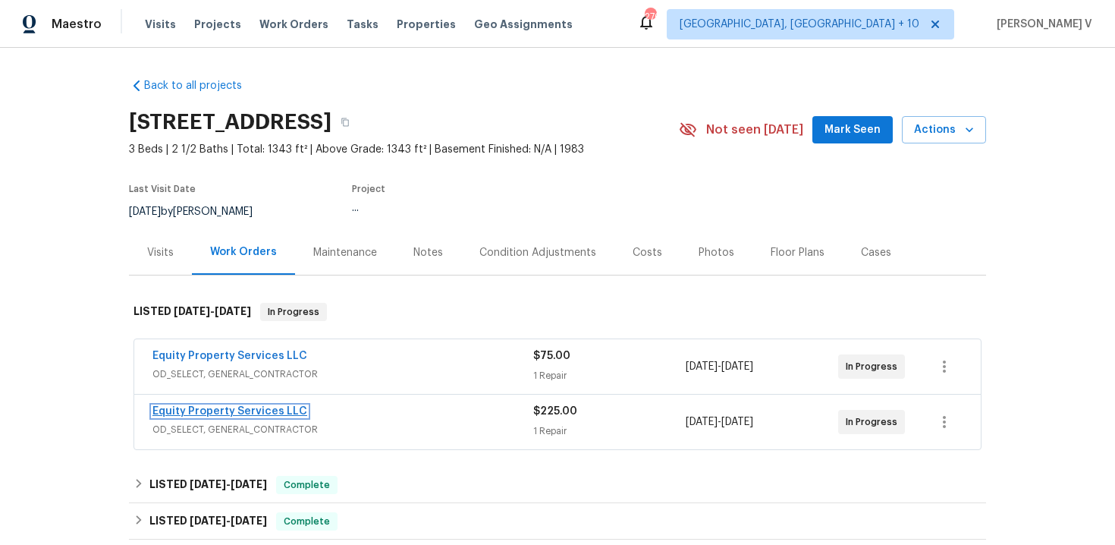
click at [279, 410] on link "Equity Property Services LLC" at bounding box center [230, 411] width 155 height 11
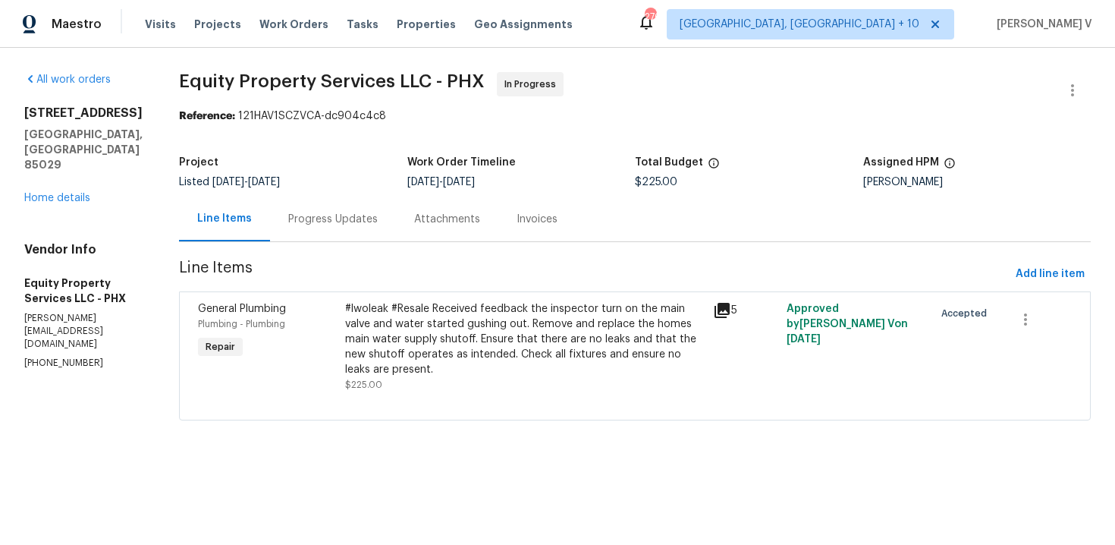
click at [396, 220] on div "Attachments" at bounding box center [447, 219] width 102 height 45
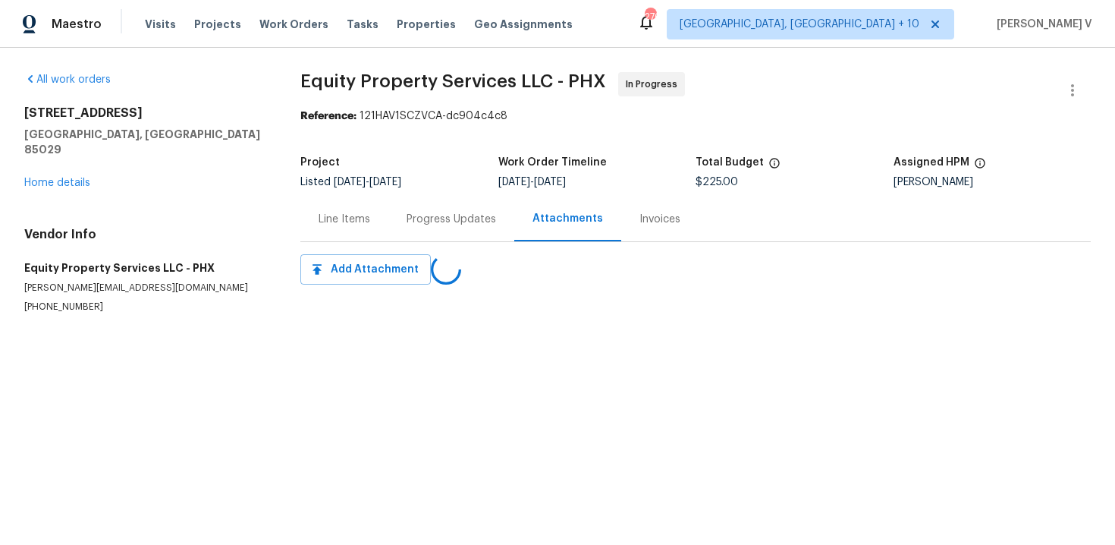
click at [395, 220] on div "Progress Updates" at bounding box center [451, 219] width 126 height 45
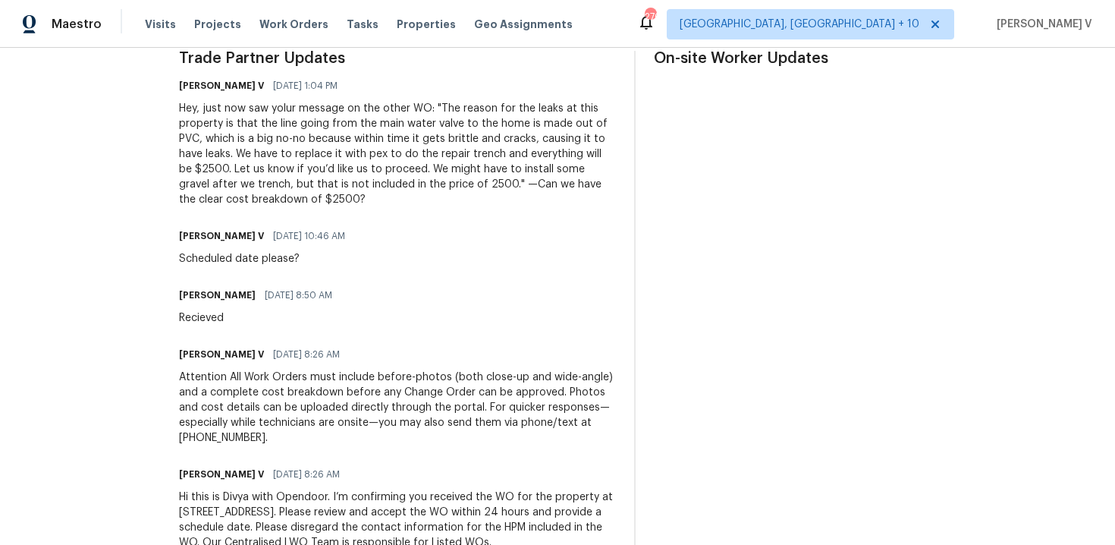
scroll to position [218, 0]
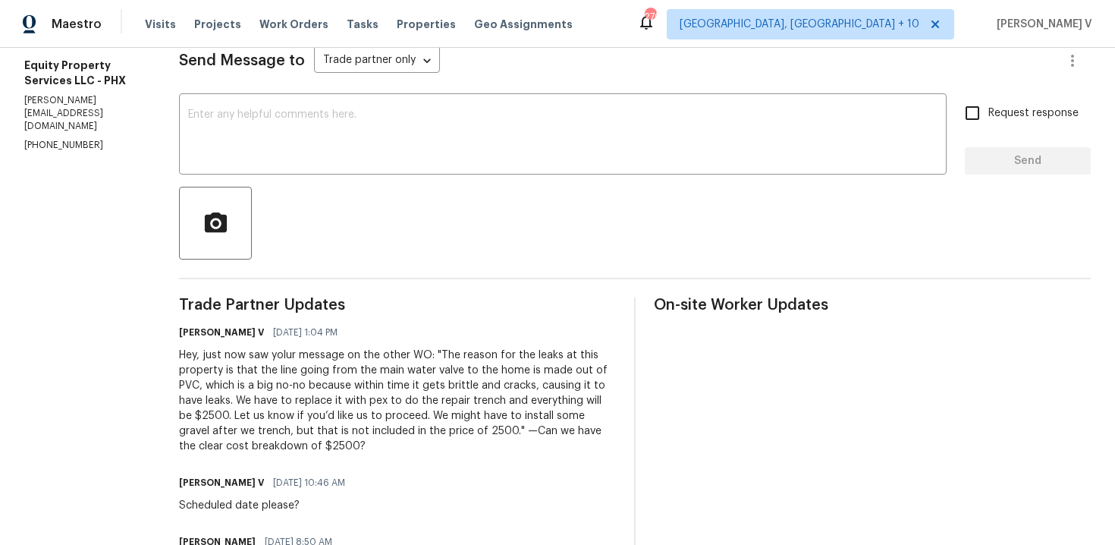
click at [255, 350] on div "Hey, just now saw yolur message on the other WO: "The reason for the leaks at t…" at bounding box center [397, 400] width 437 height 106
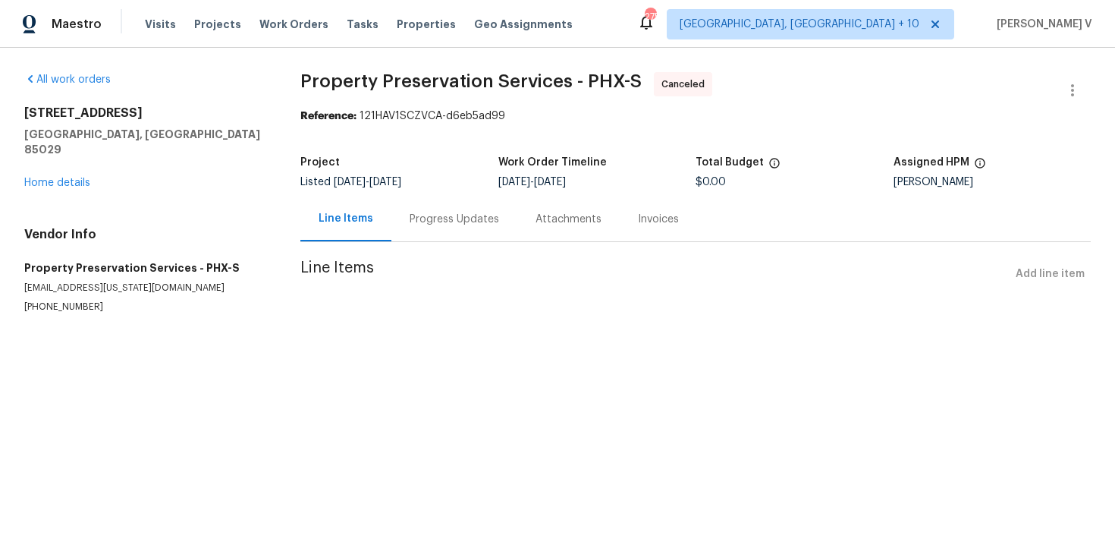
click at [392, 227] on div "Progress Updates" at bounding box center [455, 219] width 126 height 45
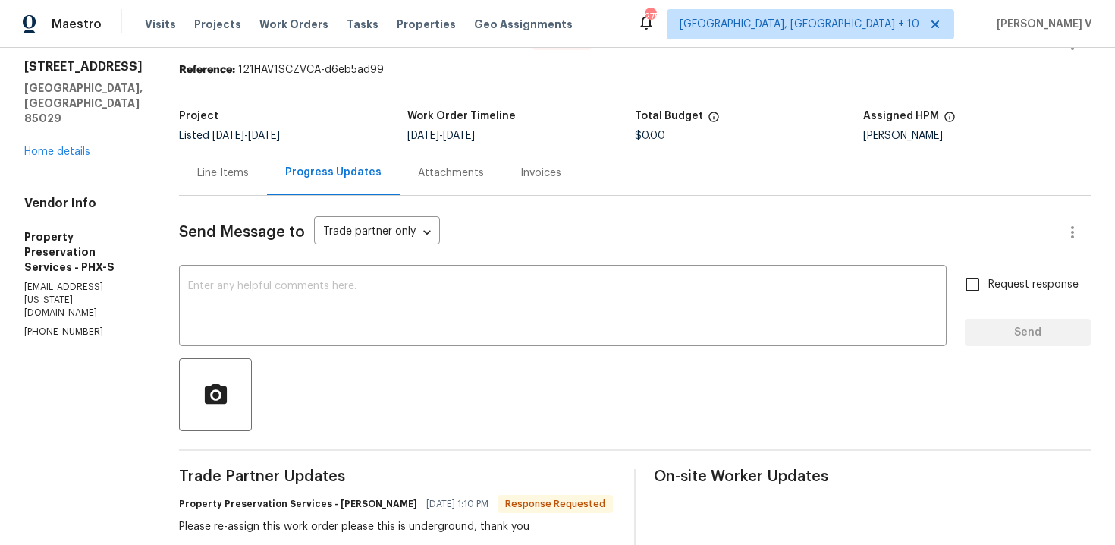
scroll to position [44, 0]
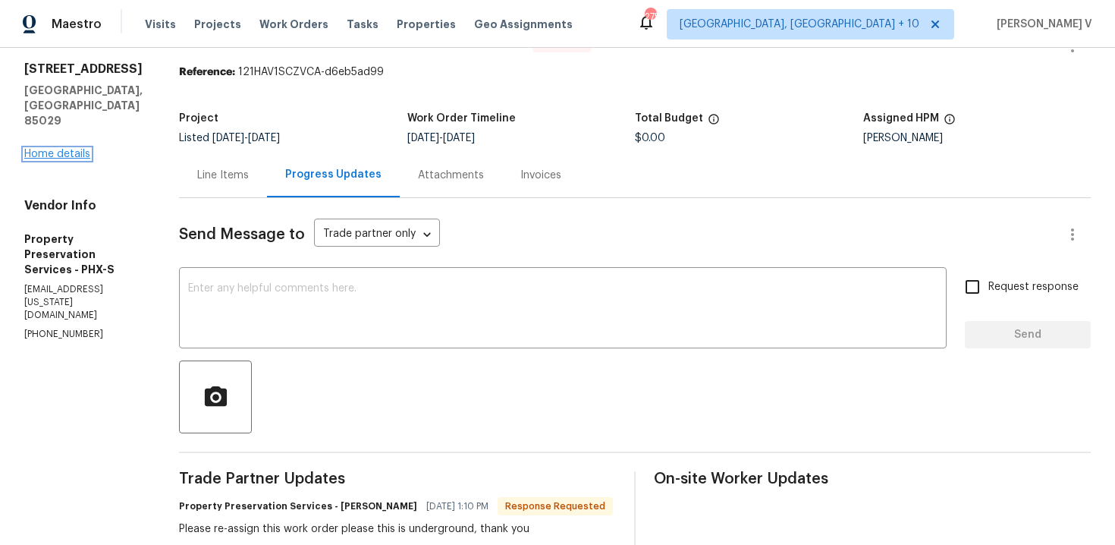
click at [71, 149] on link "Home details" at bounding box center [57, 154] width 66 height 11
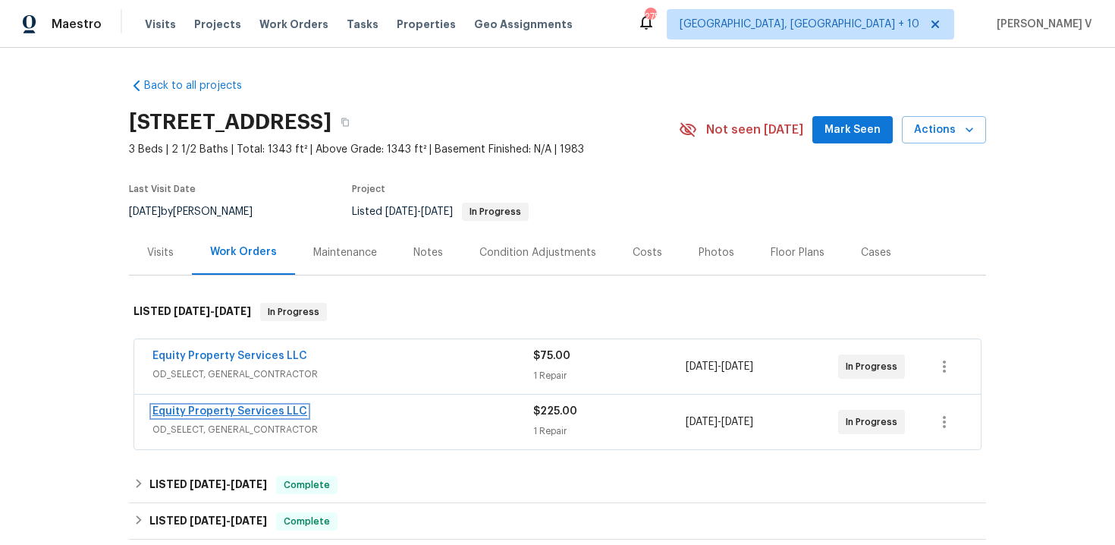
click at [237, 407] on link "Equity Property Services LLC" at bounding box center [230, 411] width 155 height 11
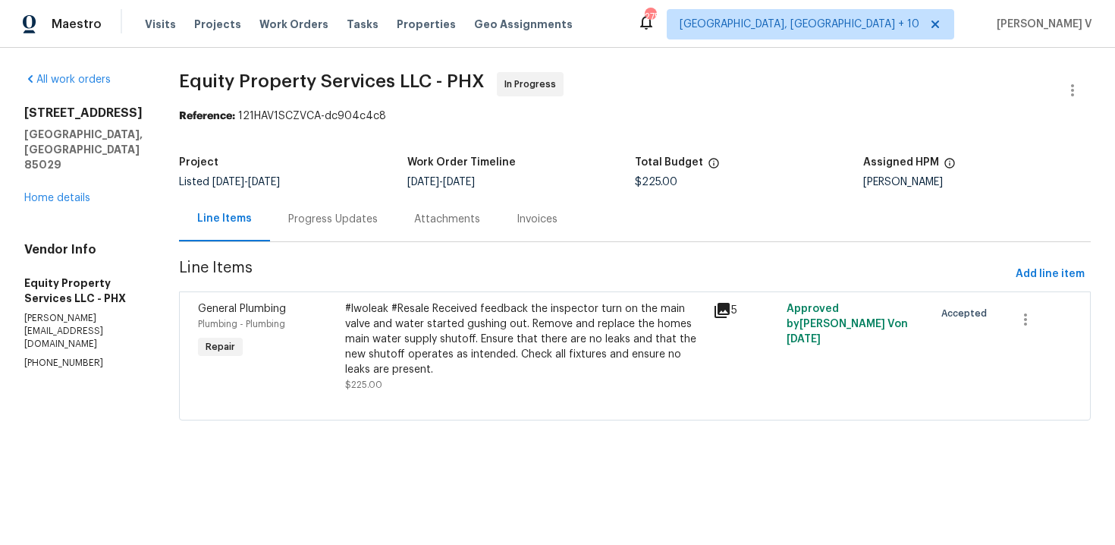
click at [350, 235] on div "Progress Updates" at bounding box center [333, 219] width 126 height 45
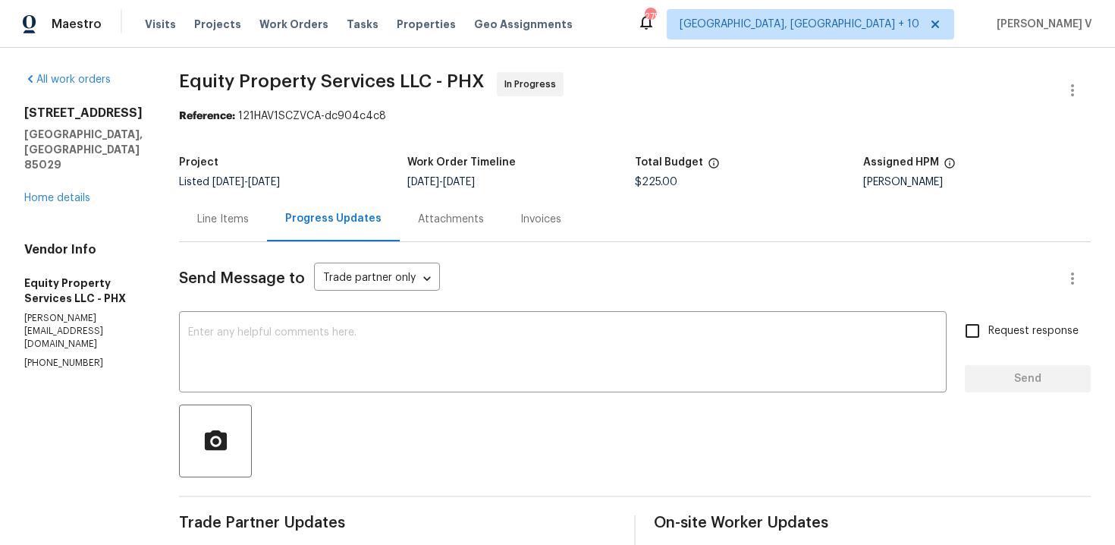
click at [68, 191] on div "2617 W Willow Ave Phoenix, AZ 85029 Home details" at bounding box center [83, 155] width 118 height 100
click at [71, 202] on link "Home details" at bounding box center [57, 198] width 66 height 11
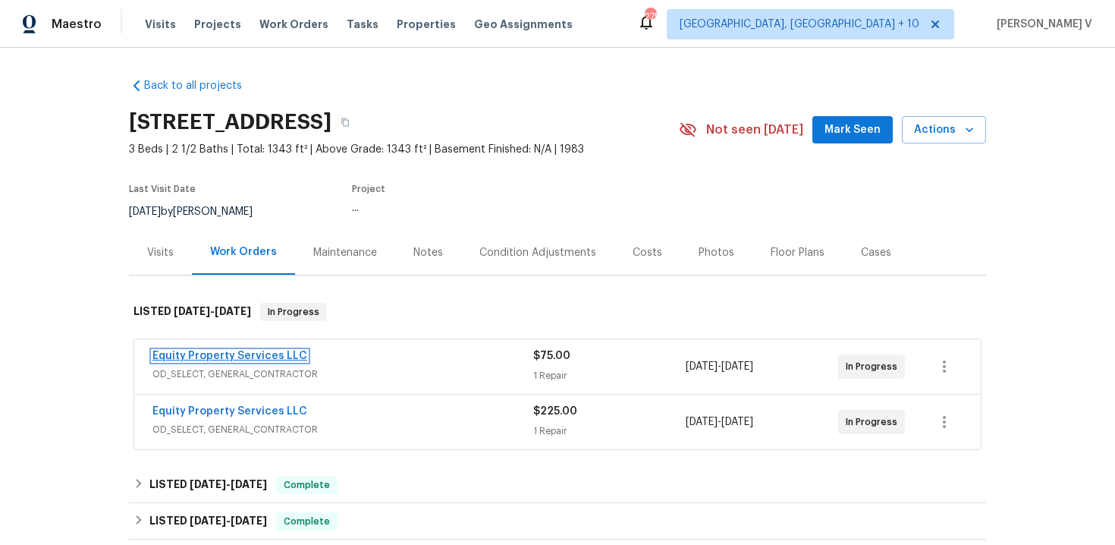
click at [209, 354] on link "Equity Property Services LLC" at bounding box center [230, 356] width 155 height 11
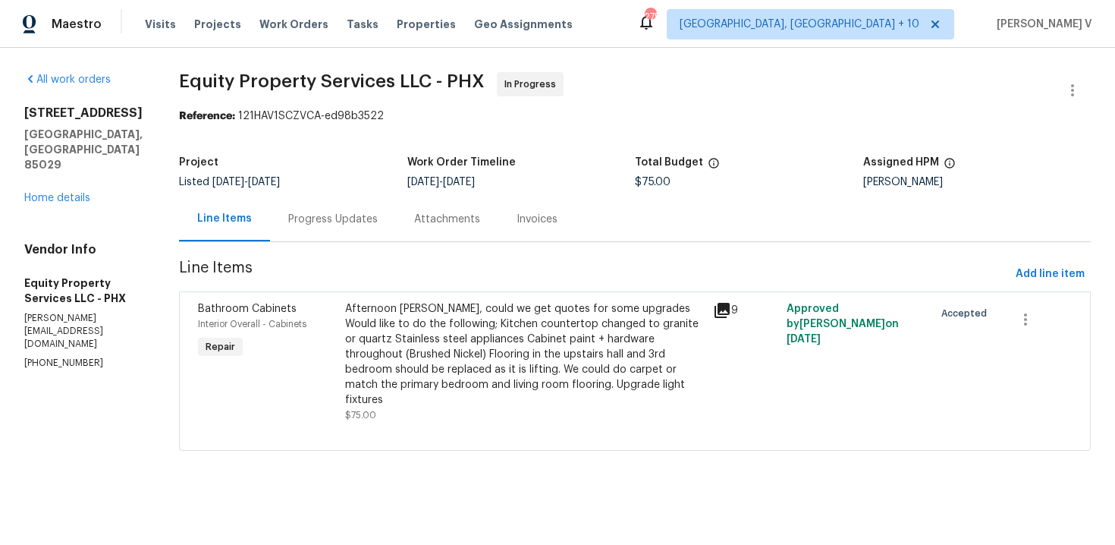
click at [327, 217] on div "Progress Updates" at bounding box center [333, 219] width 90 height 15
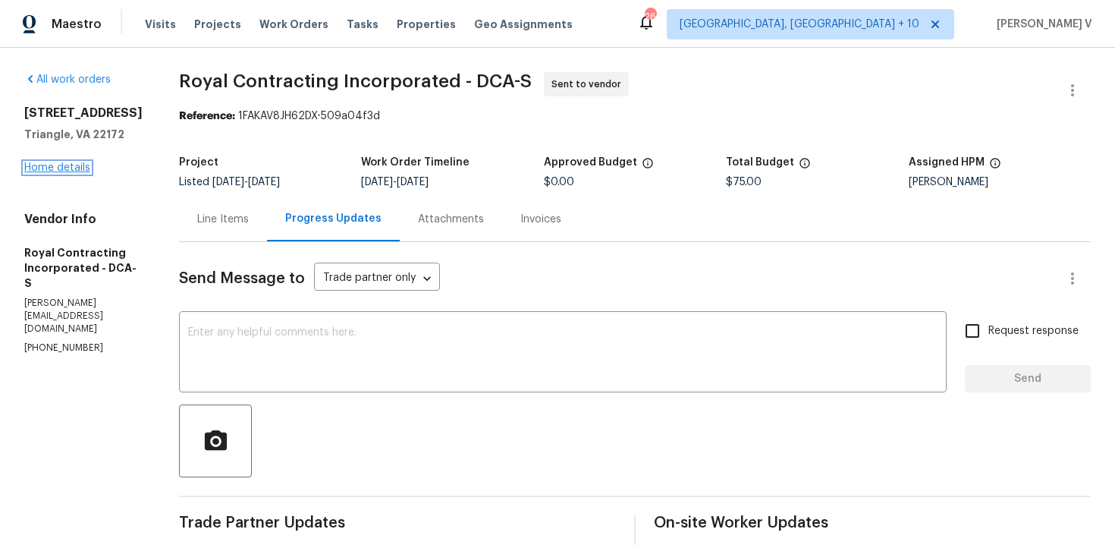
click at [77, 169] on link "Home details" at bounding box center [57, 167] width 66 height 11
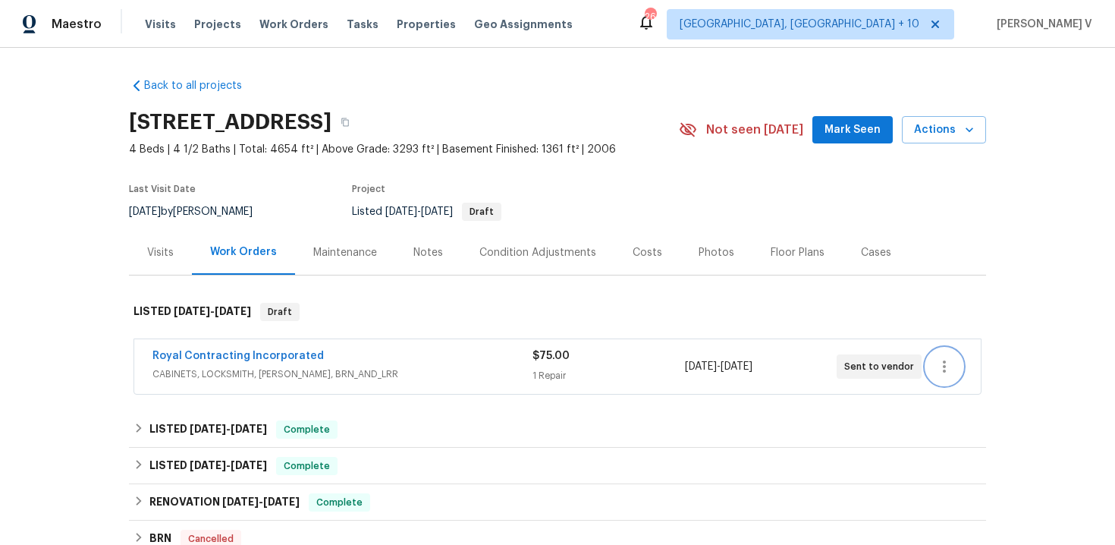
click at [936, 366] on icon "button" at bounding box center [945, 366] width 18 height 18
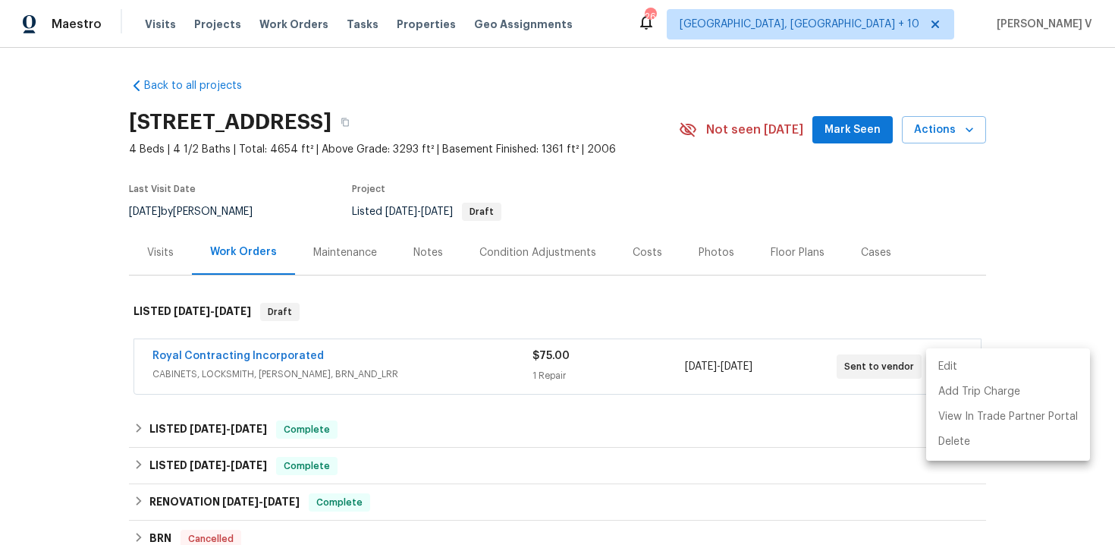
click at [936, 366] on li "Edit" at bounding box center [1008, 366] width 164 height 25
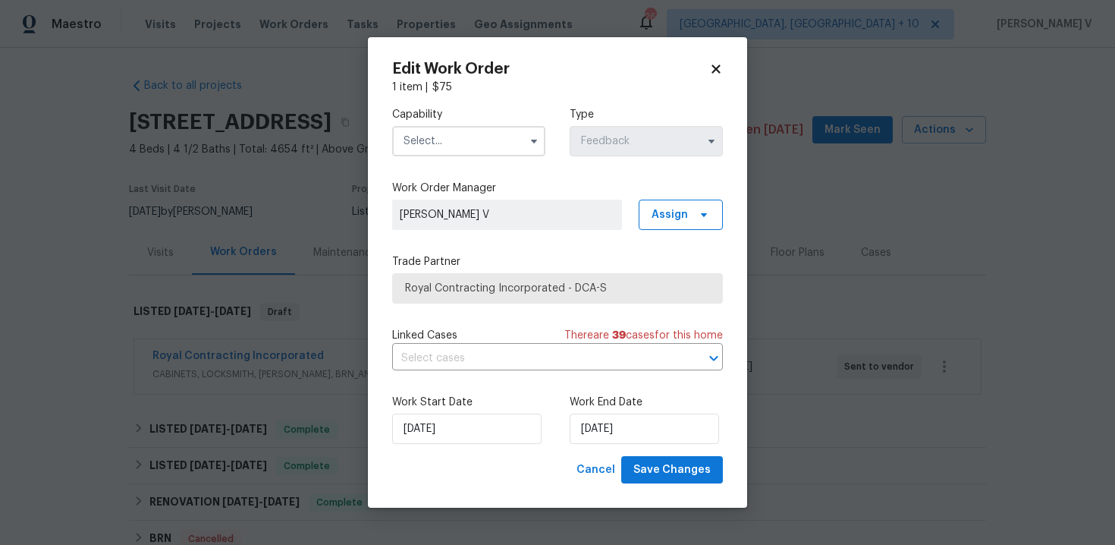
click at [237, 355] on body "Maestro Visits Projects Work Orders Tasks Properties Geo Assignments 269 Cincin…" at bounding box center [557, 272] width 1115 height 545
click at [237, 355] on link "Royal Contracting Incorporated" at bounding box center [238, 356] width 171 height 11
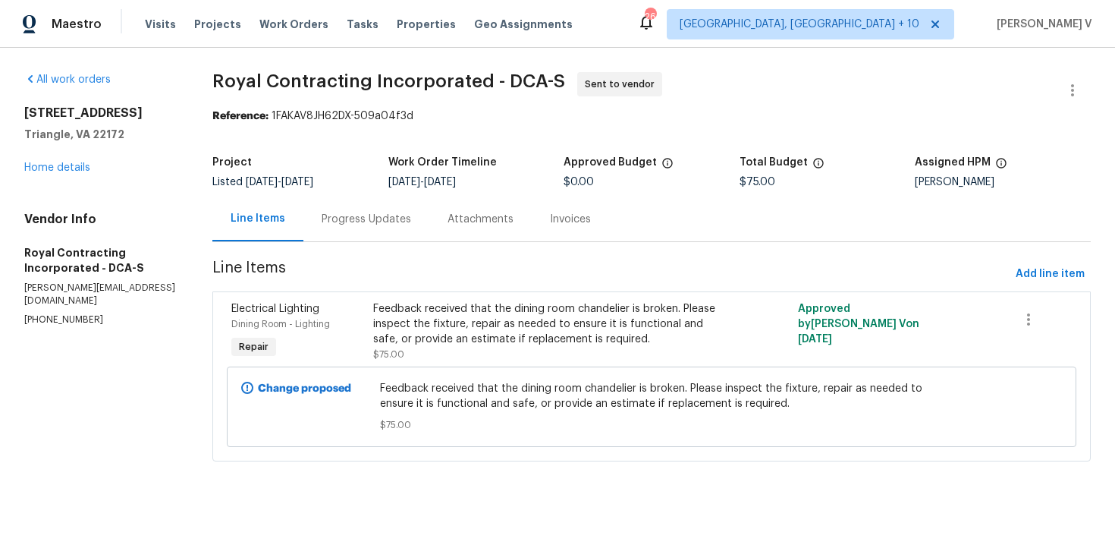
click at [1053, 86] on span "Royal Contracting Incorporated - DCA-S Sent to vendor" at bounding box center [633, 90] width 842 height 36
click at [1068, 86] on icon "button" at bounding box center [1073, 90] width 18 height 18
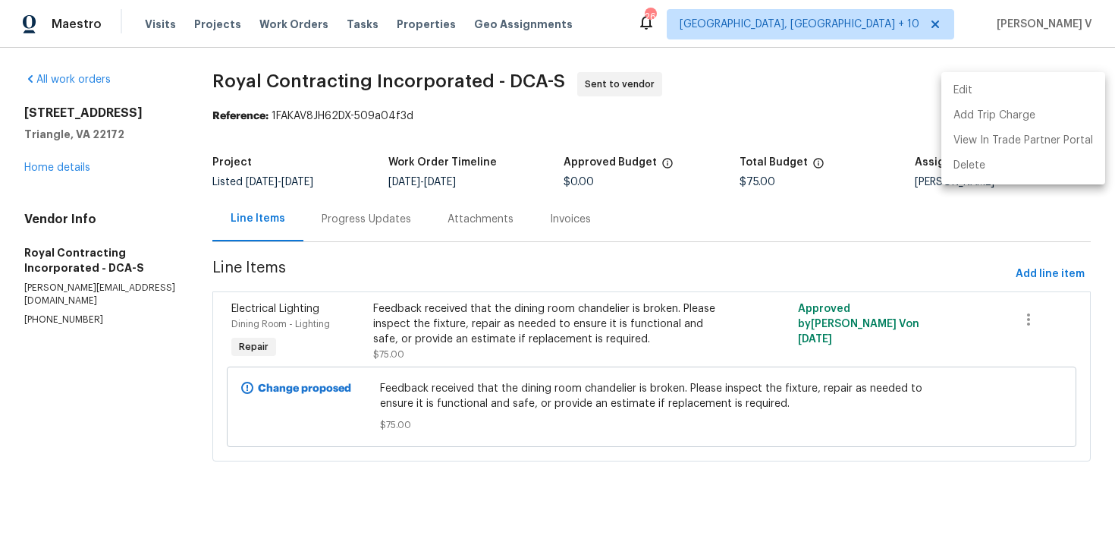
click at [1068, 86] on li "Edit" at bounding box center [1024, 90] width 164 height 25
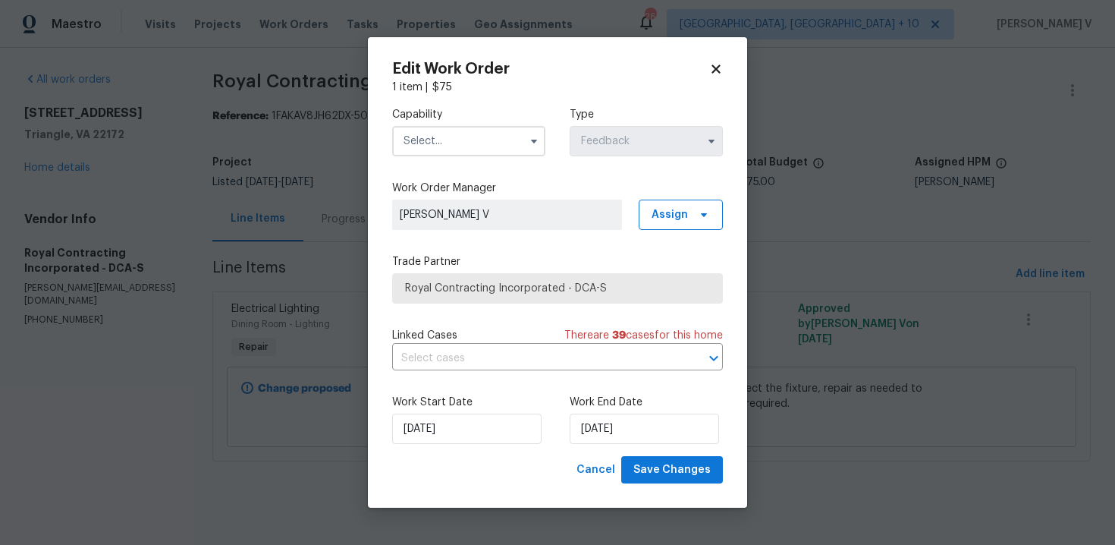
click at [475, 128] on input "text" at bounding box center [468, 141] width 153 height 30
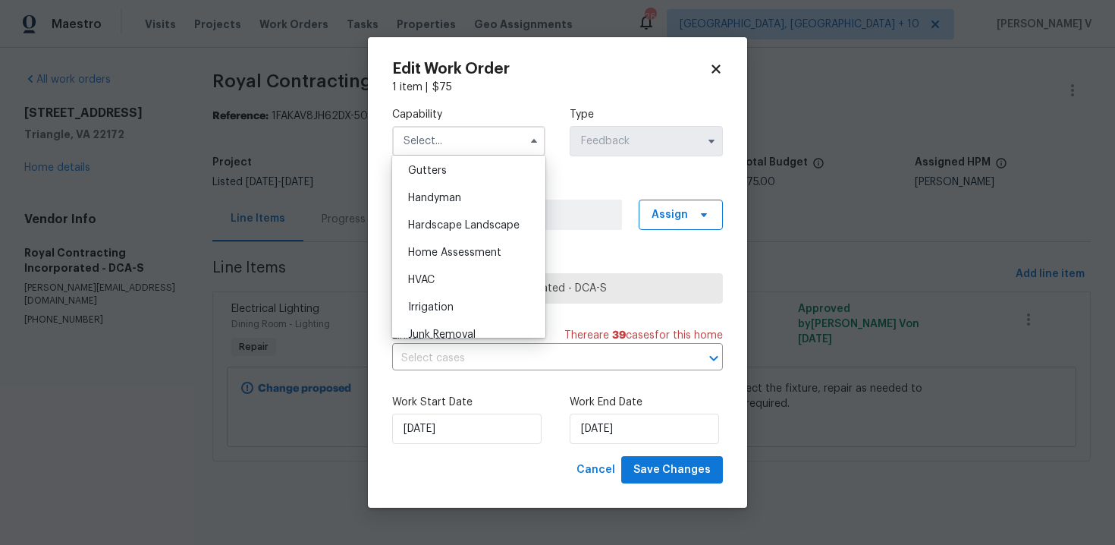
scroll to position [807, 0]
click at [464, 203] on div "Handyman" at bounding box center [469, 200] width 146 height 27
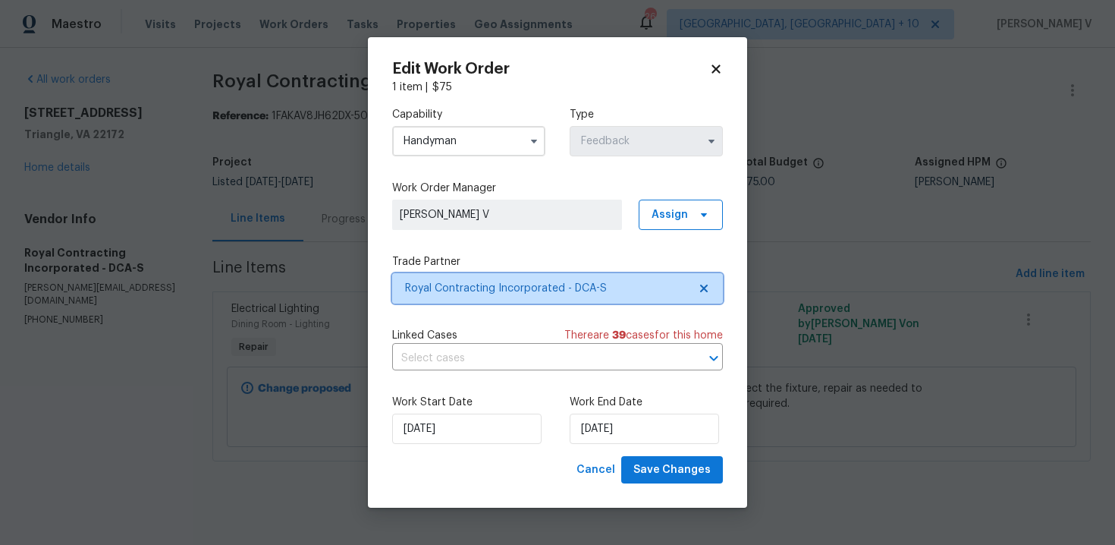
click at [697, 289] on span at bounding box center [701, 288] width 17 height 12
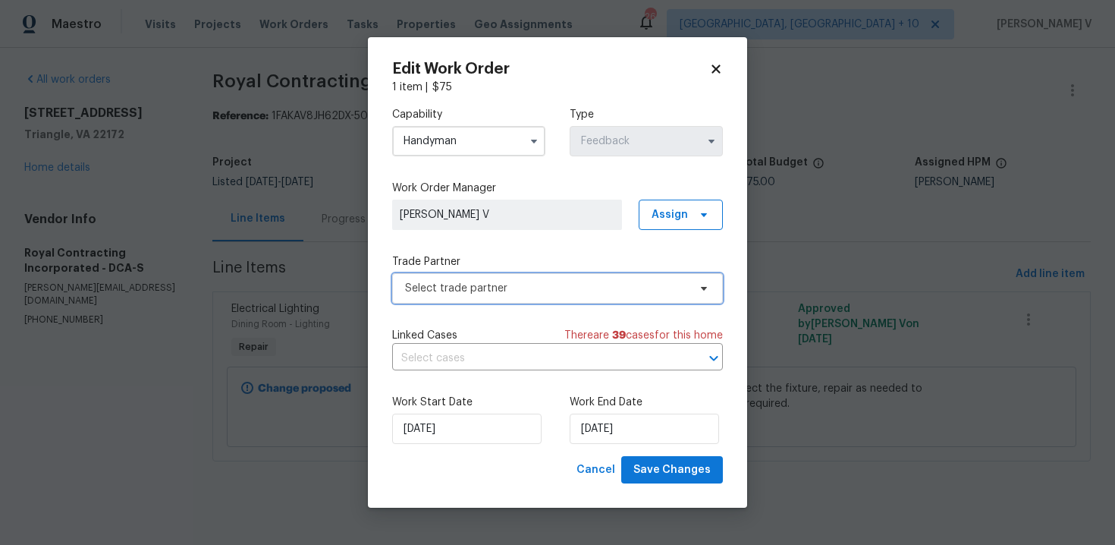
click at [697, 289] on span at bounding box center [701, 288] width 17 height 12
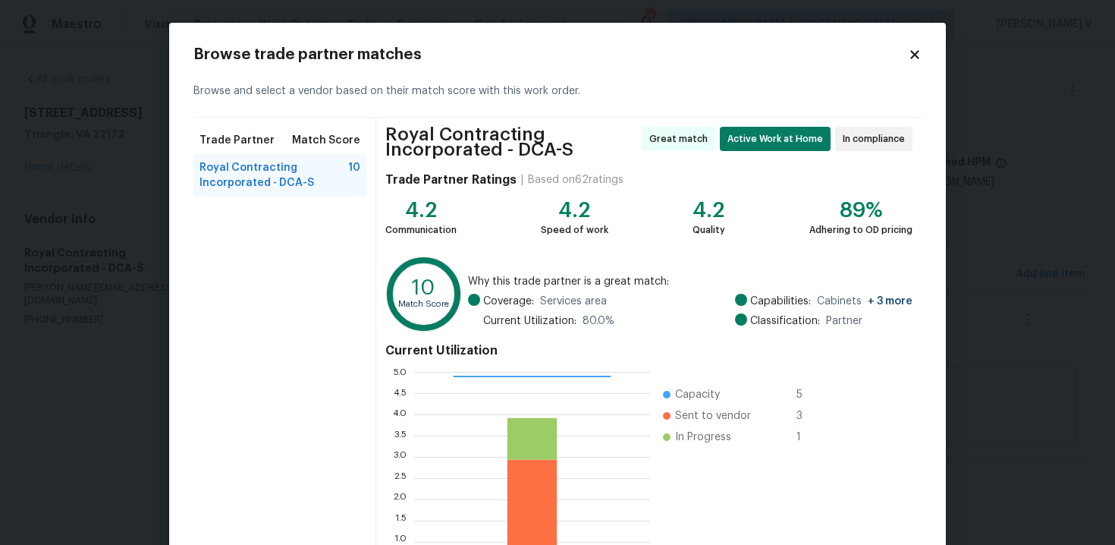
scroll to position [131, 0]
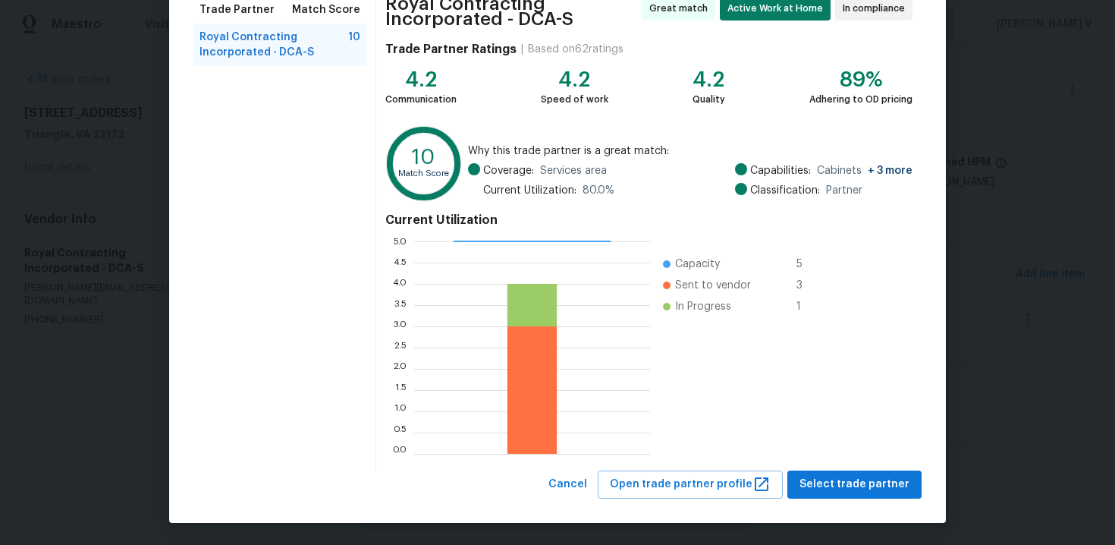
click at [559, 492] on div "Cancel Open trade partner profile Select trade partner" at bounding box center [557, 484] width 728 height 28
click at [574, 491] on span "Cancel" at bounding box center [568, 484] width 39 height 19
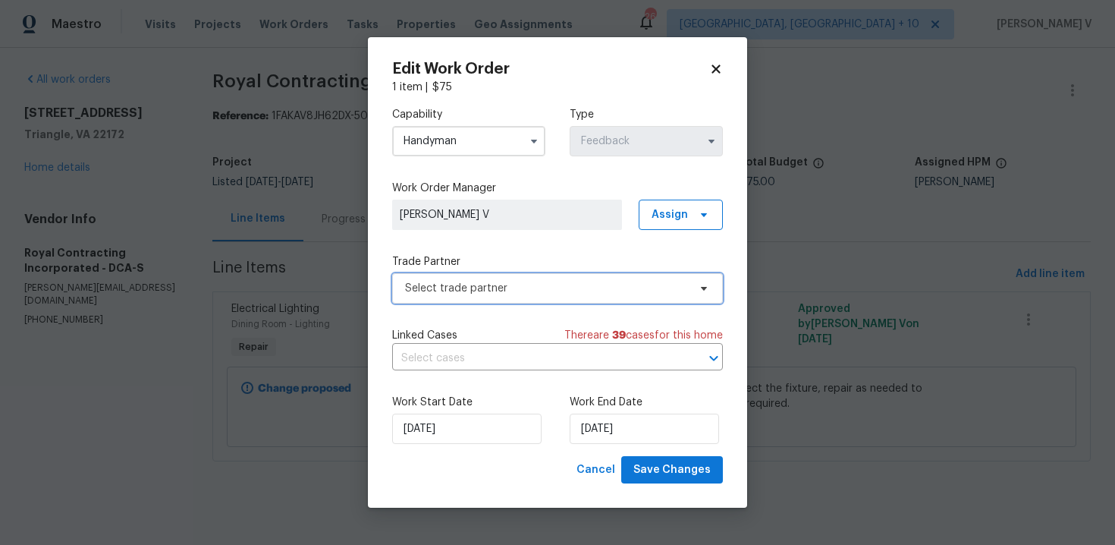
scroll to position [0, 0]
click at [438, 132] on input "Handyman" at bounding box center [468, 141] width 153 height 30
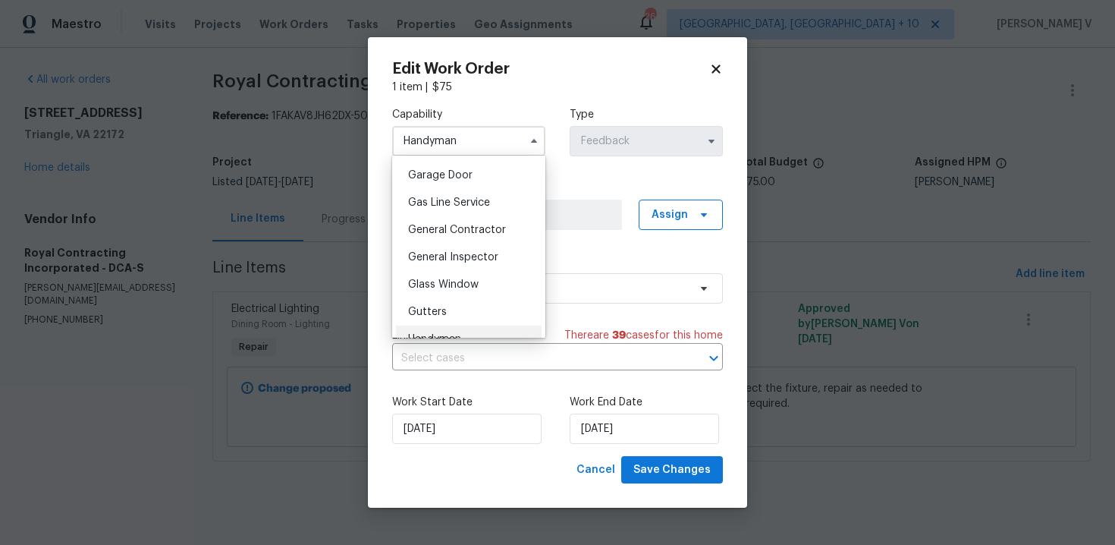
scroll to position [667, 0]
click at [492, 224] on div "General Contractor" at bounding box center [469, 231] width 146 height 27
type input "General Contractor"
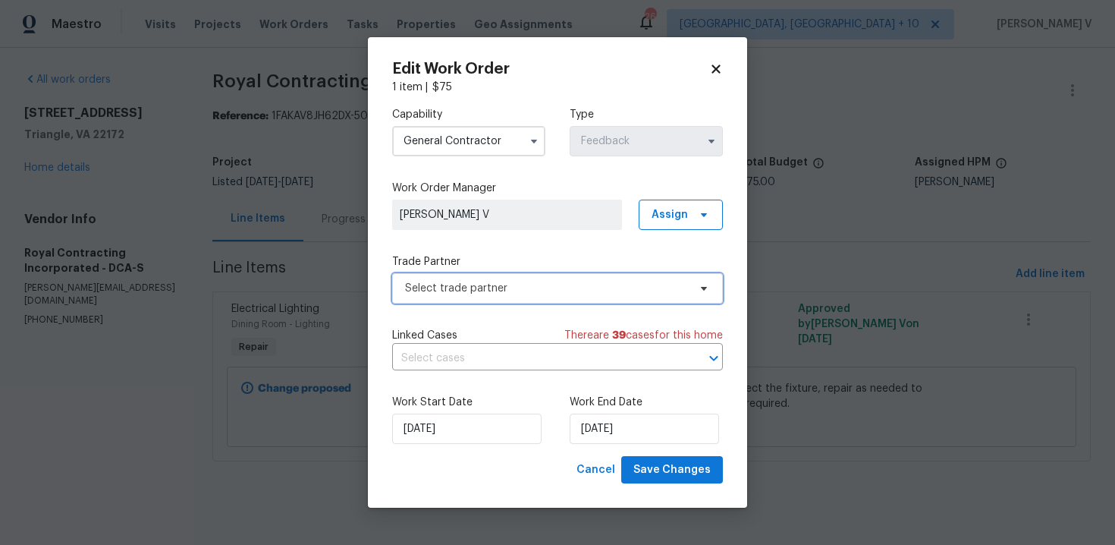
click at [659, 284] on span "Select trade partner" at bounding box center [546, 288] width 283 height 15
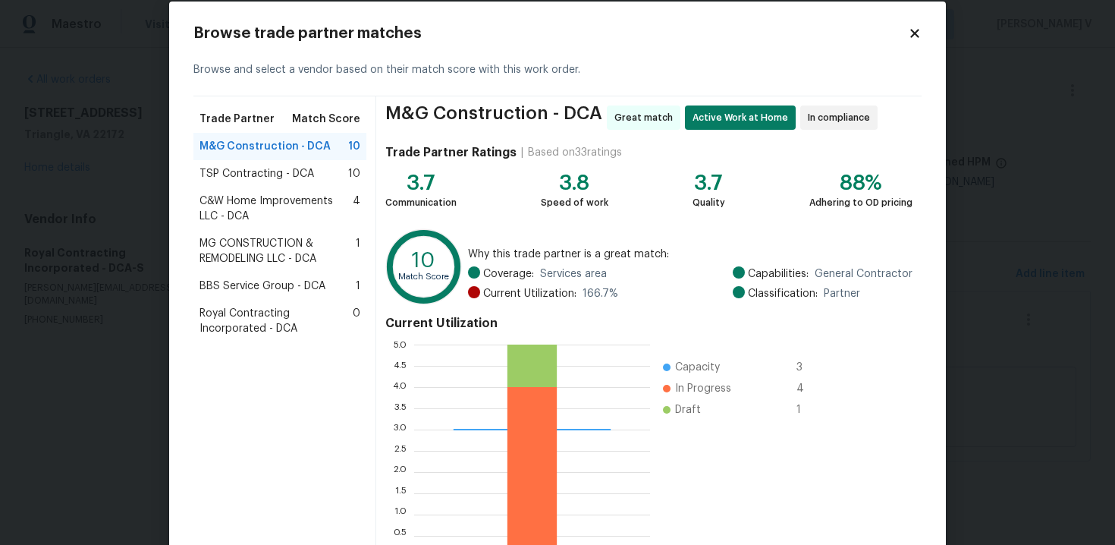
scroll to position [124, 0]
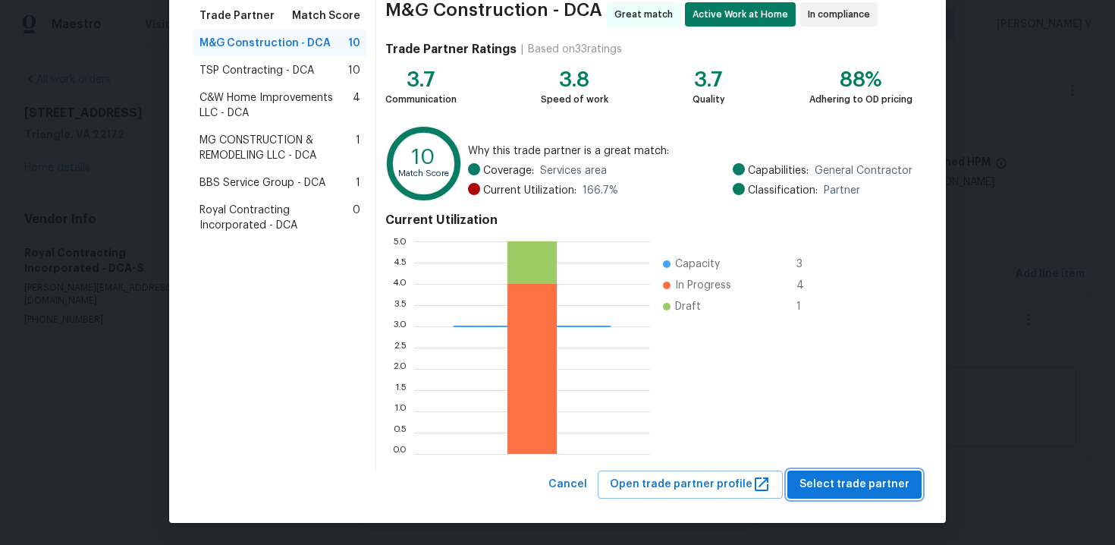
click at [855, 472] on button "Select trade partner" at bounding box center [855, 484] width 134 height 28
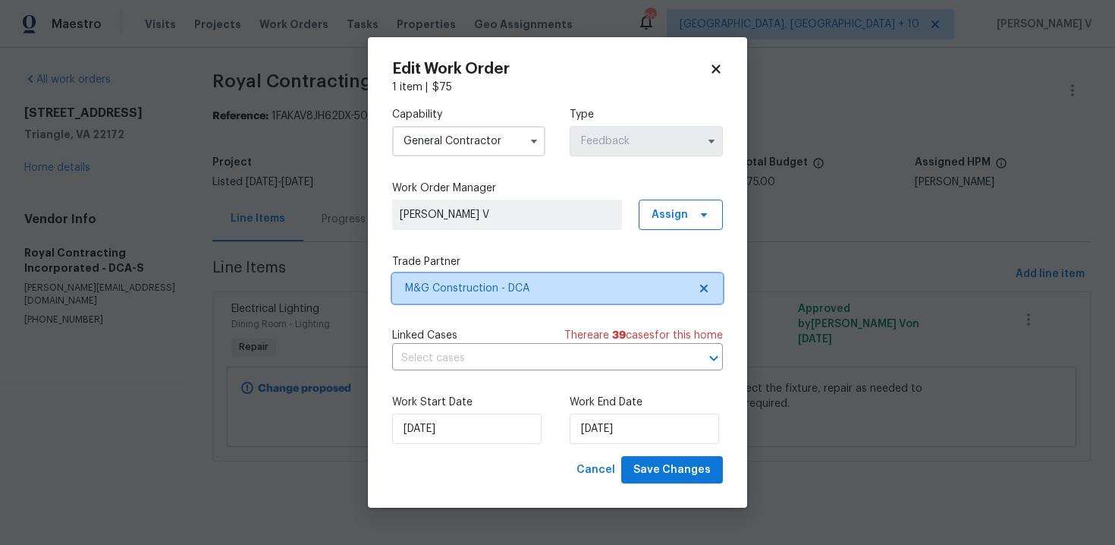
scroll to position [0, 0]
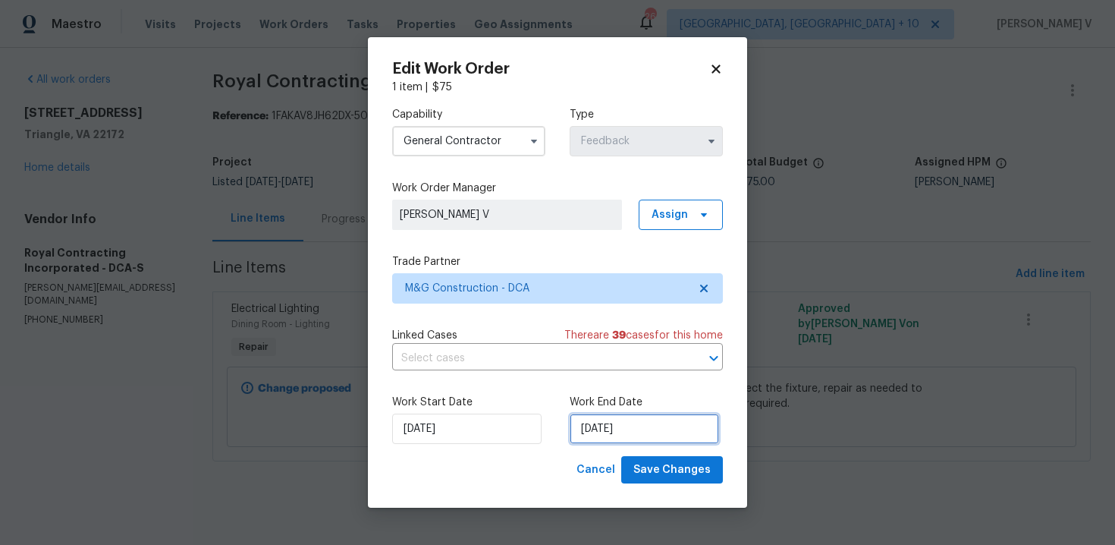
click at [592, 423] on input "25/09/2025" at bounding box center [644, 429] width 149 height 30
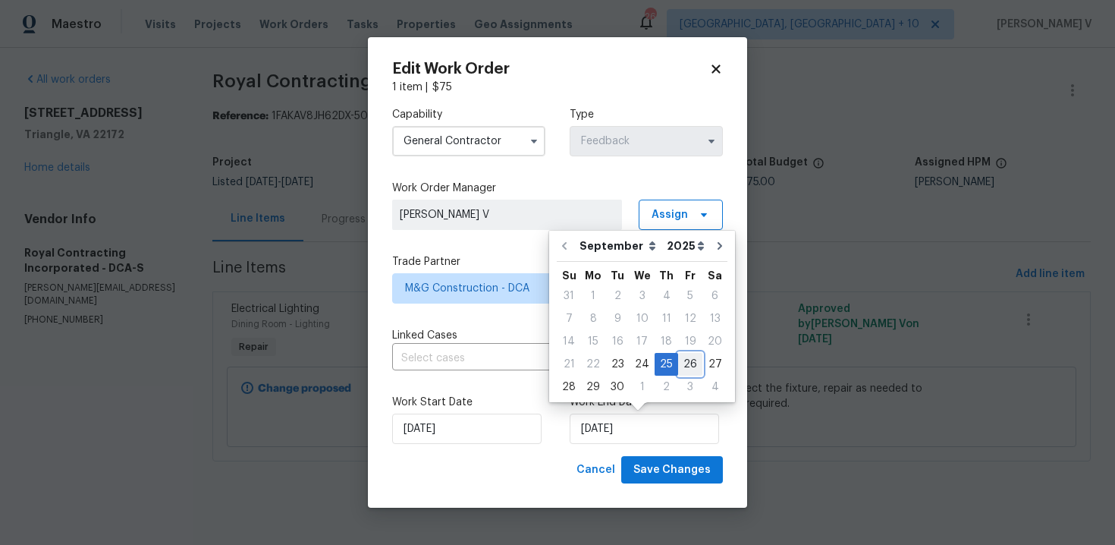
click at [680, 359] on div "26" at bounding box center [690, 364] width 24 height 21
type input "26/09/2025"
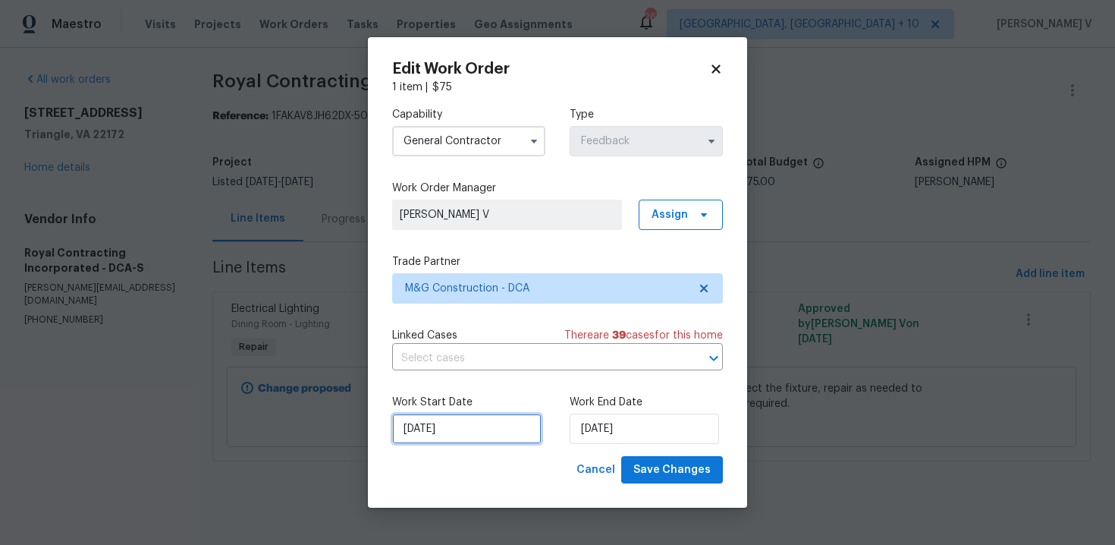
click at [448, 429] on input "23/09/2025" at bounding box center [466, 429] width 149 height 30
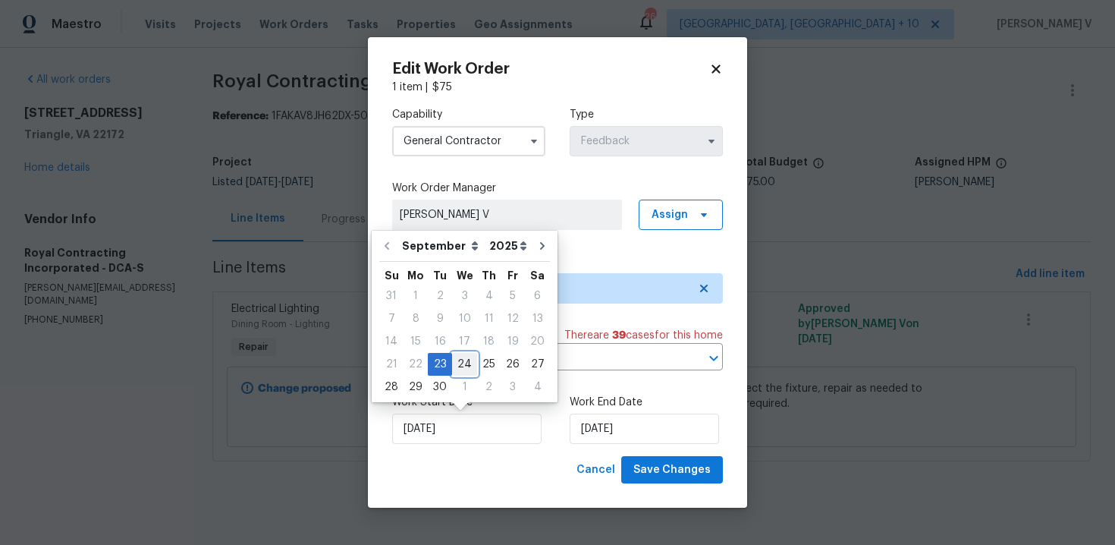
click at [458, 358] on div "24" at bounding box center [464, 364] width 25 height 21
type input "24/09/2025"
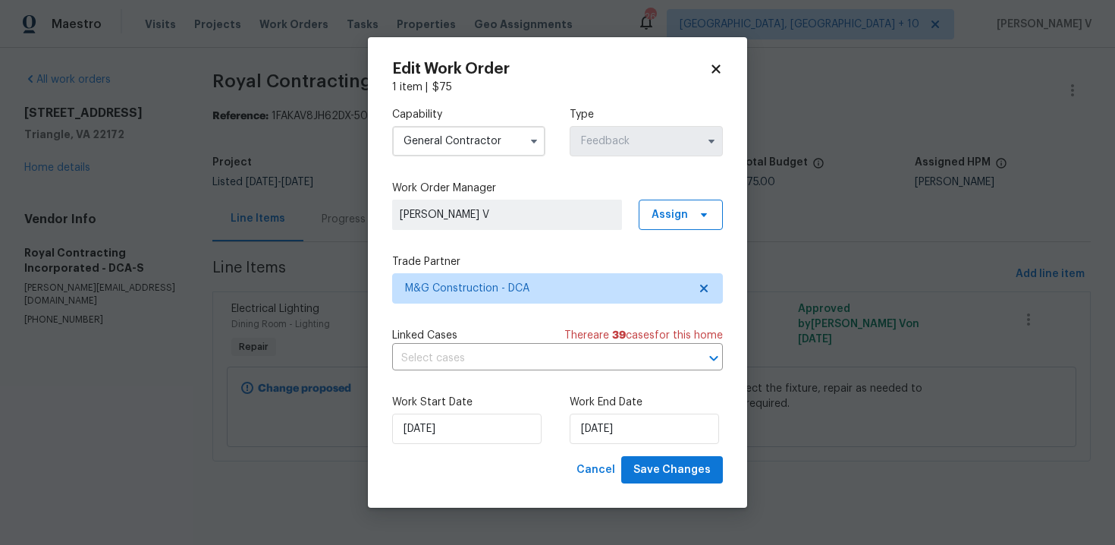
click at [665, 484] on div "Edit Work Order 1 item | $ 75 Capability General Contractor Type Feedback Work …" at bounding box center [557, 272] width 379 height 471
click at [664, 478] on span "Save Changes" at bounding box center [672, 470] width 77 height 19
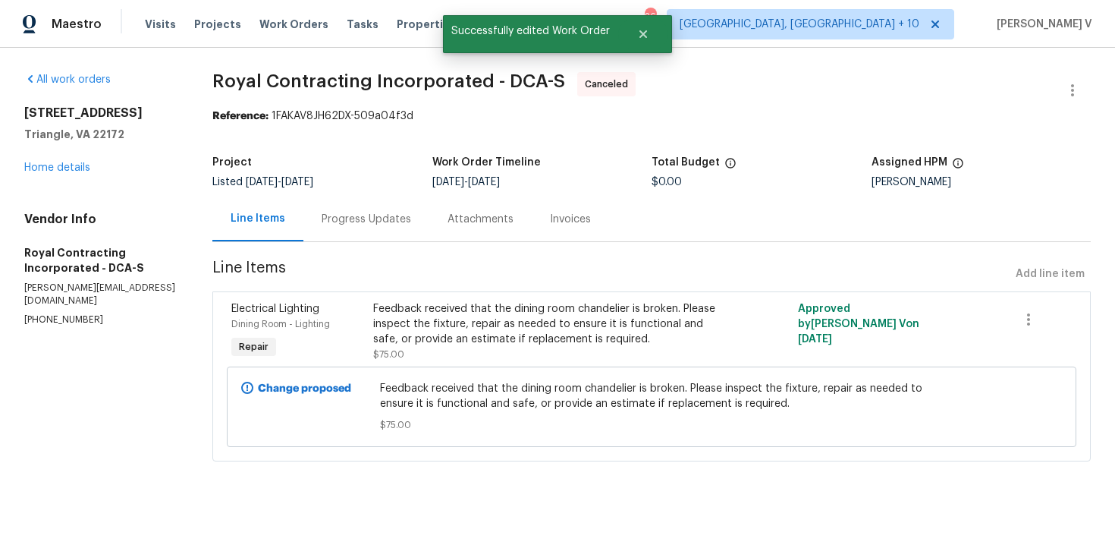
click at [316, 234] on div "Progress Updates" at bounding box center [366, 219] width 126 height 45
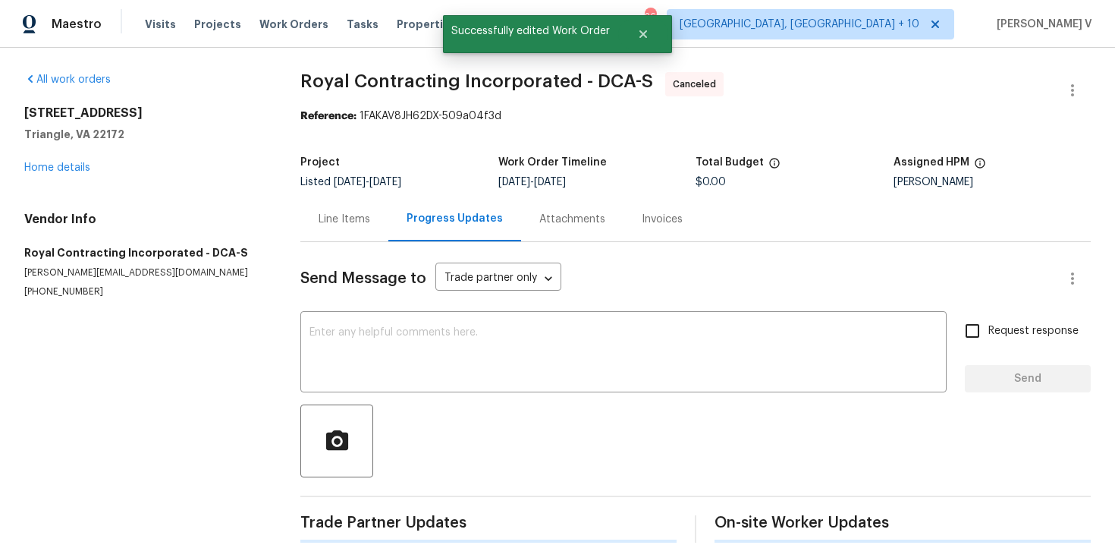
scroll to position [348, 0]
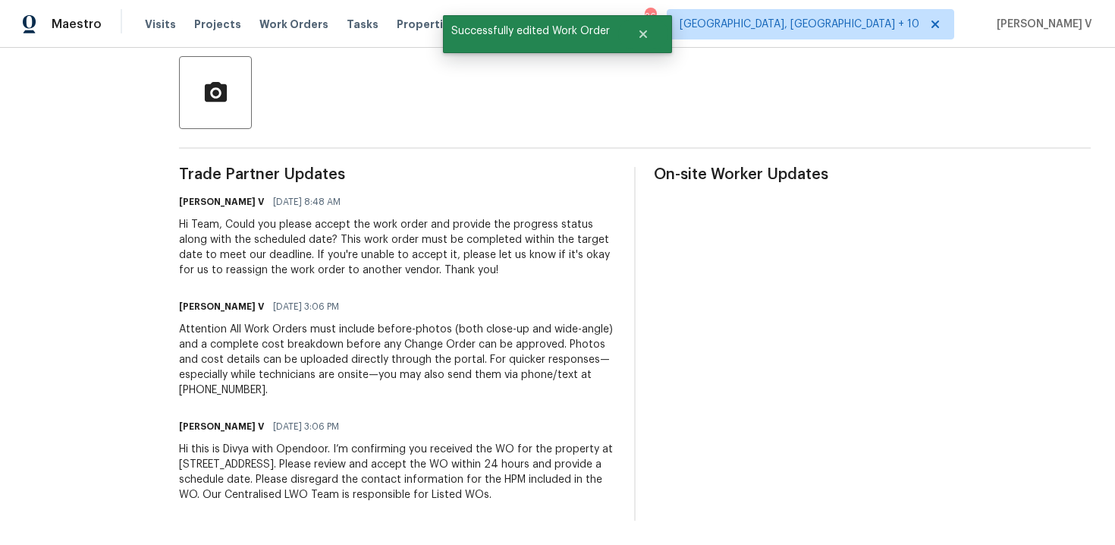
click at [288, 470] on div "Hi this is Divya with Opendoor. I’m confirming you received the WO for the prop…" at bounding box center [397, 472] width 437 height 61
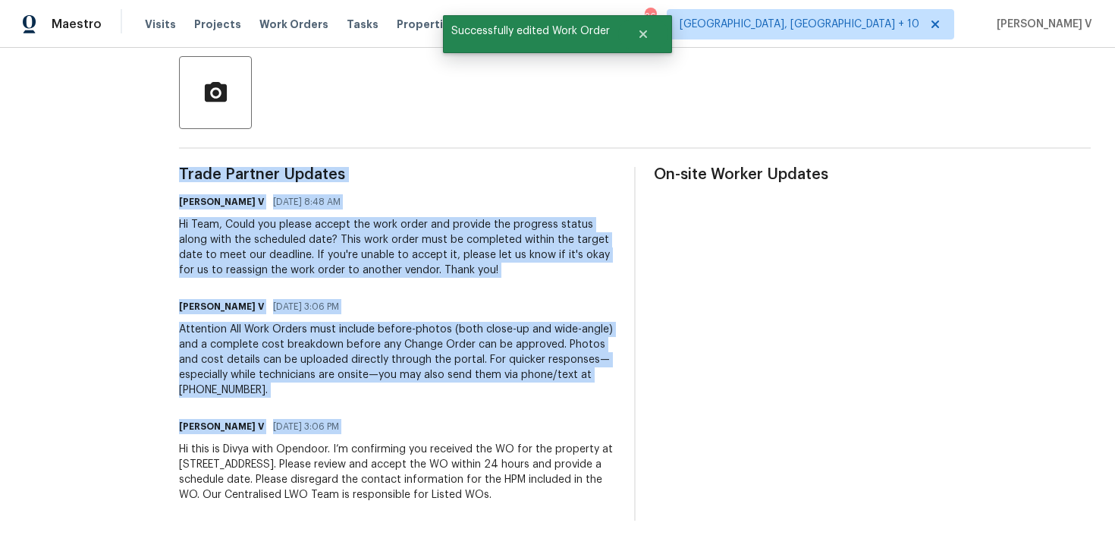
copy div "Trade Partner Updates Divya Dharshini V 09/24/2025 8:48 AM Hi Team, Could you p…"
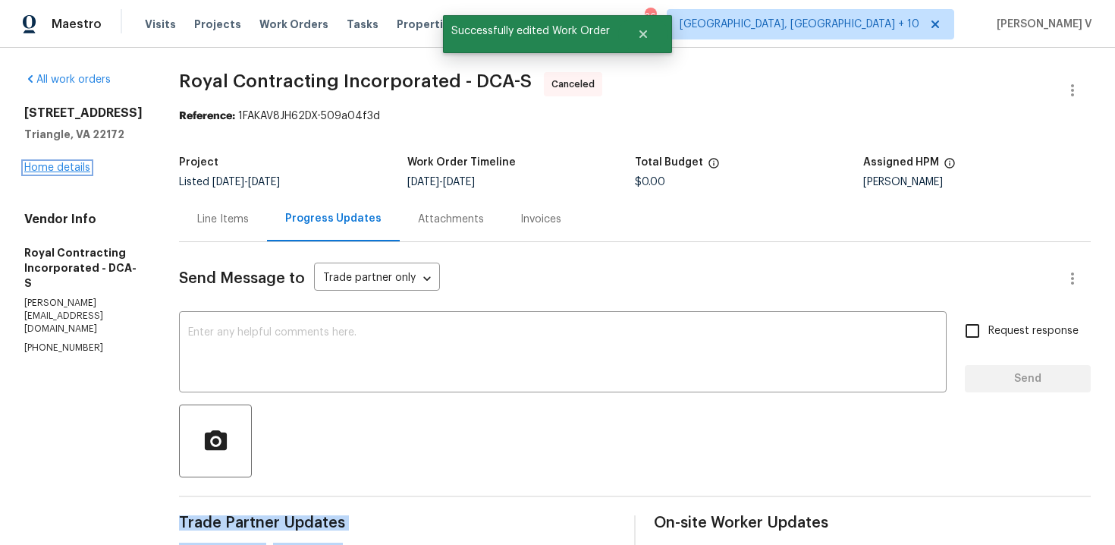
click at [77, 165] on link "Home details" at bounding box center [57, 167] width 66 height 11
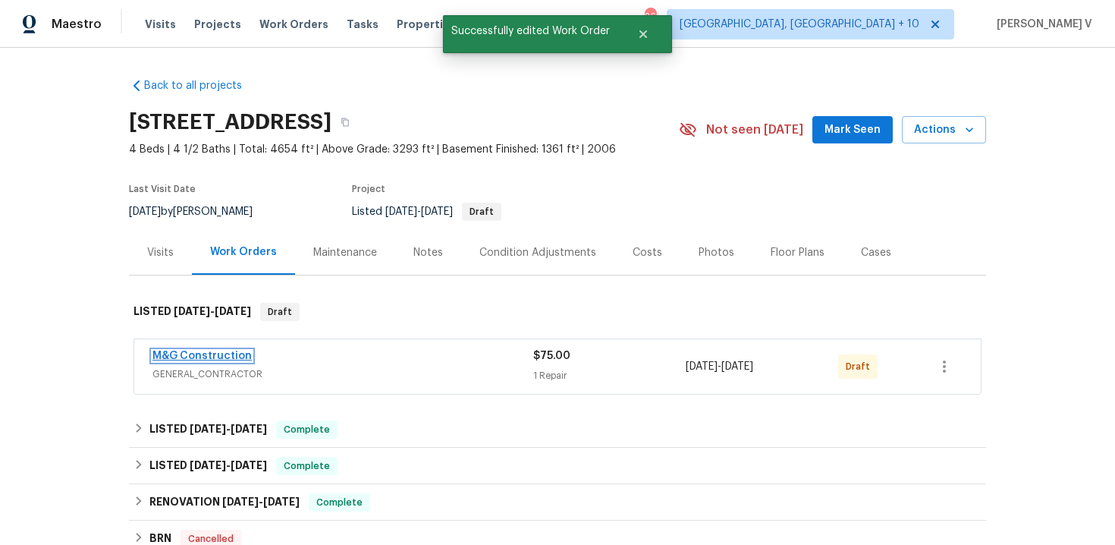
click at [191, 352] on link "M&G Construction" at bounding box center [202, 356] width 99 height 11
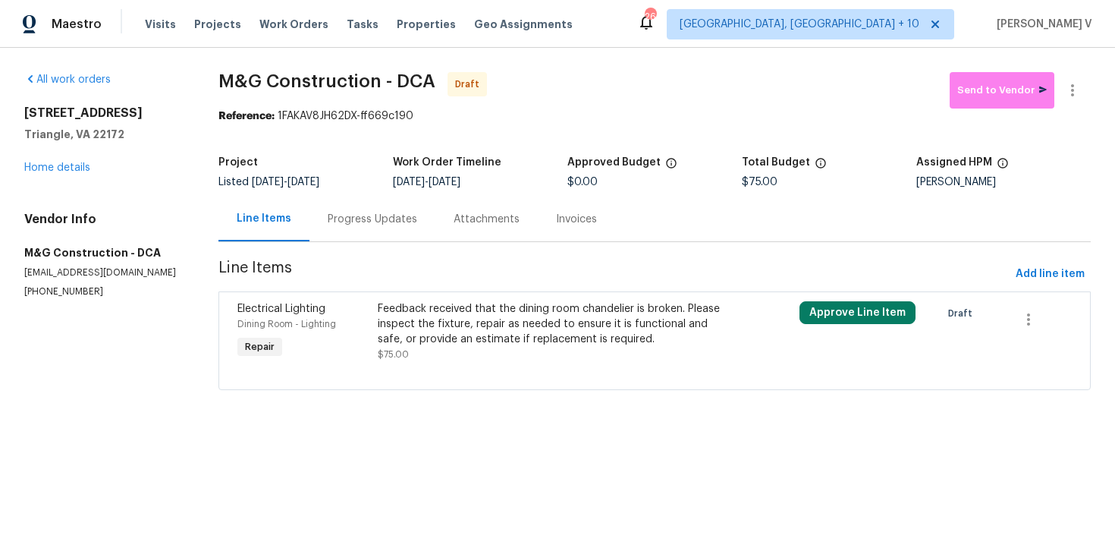
click at [401, 215] on div "Progress Updates" at bounding box center [373, 219] width 90 height 15
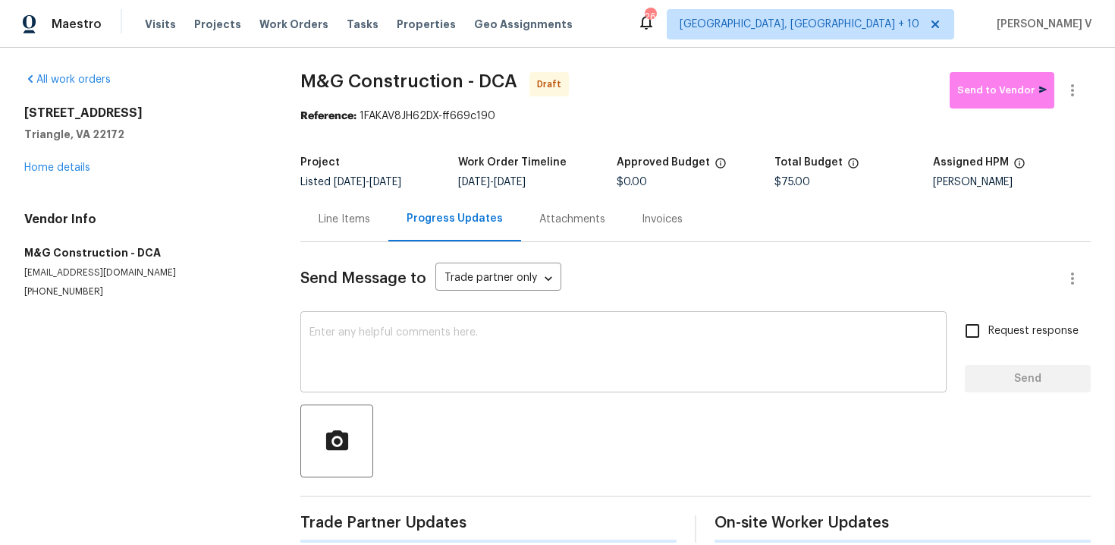
click at [459, 360] on textarea at bounding box center [624, 353] width 628 height 53
paste textarea "Hi this is Divya with Opendoor. I’m confirming you received the WO for the prop…"
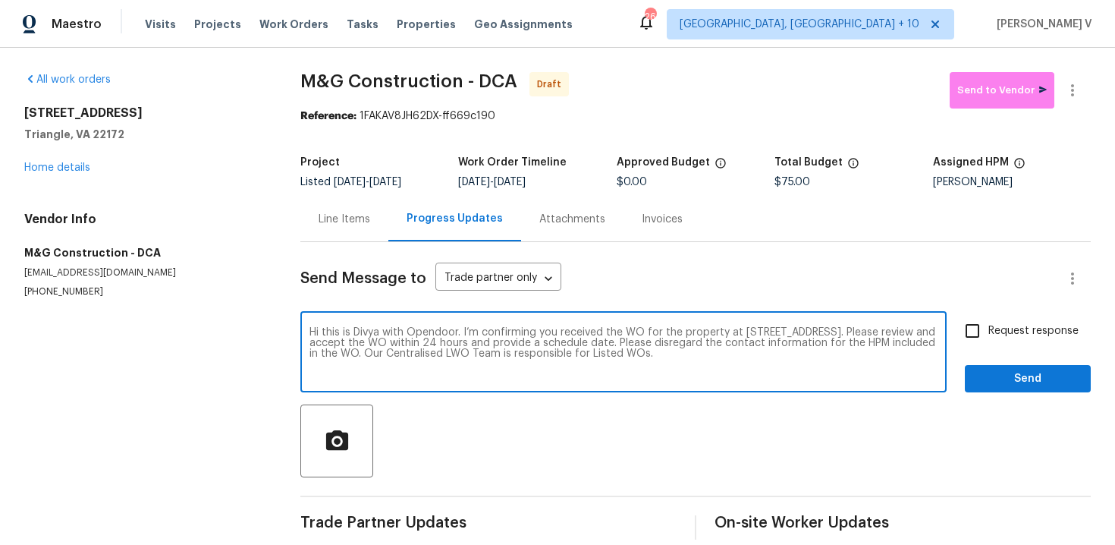
type textarea "Hi this is Divya with Opendoor. I’m confirming you received the WO for the prop…"
click at [1005, 322] on label "Request response" at bounding box center [1018, 331] width 122 height 32
click at [989, 322] on input "Request response" at bounding box center [973, 331] width 32 height 32
checkbox input "true"
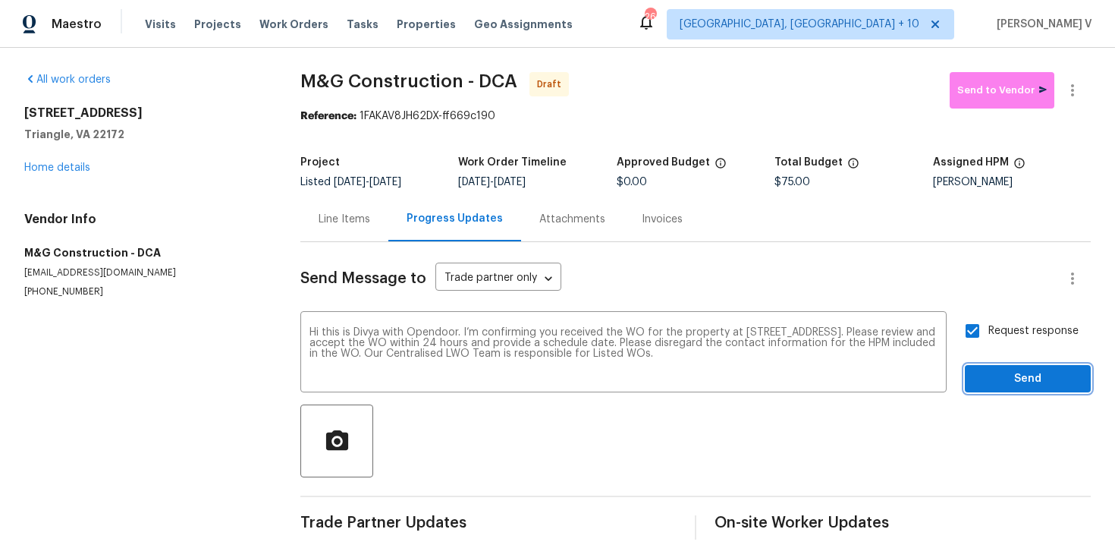
click at [1011, 372] on span "Send" at bounding box center [1028, 378] width 102 height 19
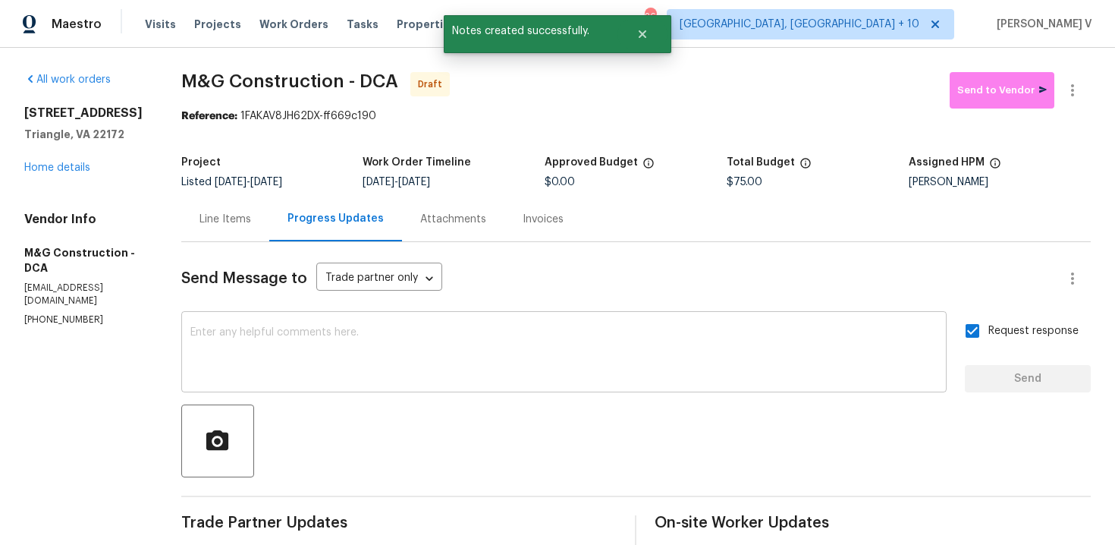
click at [321, 326] on div "x ​" at bounding box center [564, 353] width 766 height 77
paste textarea "Attention All Work Orders must include before-photos (both close-up and wide-an…"
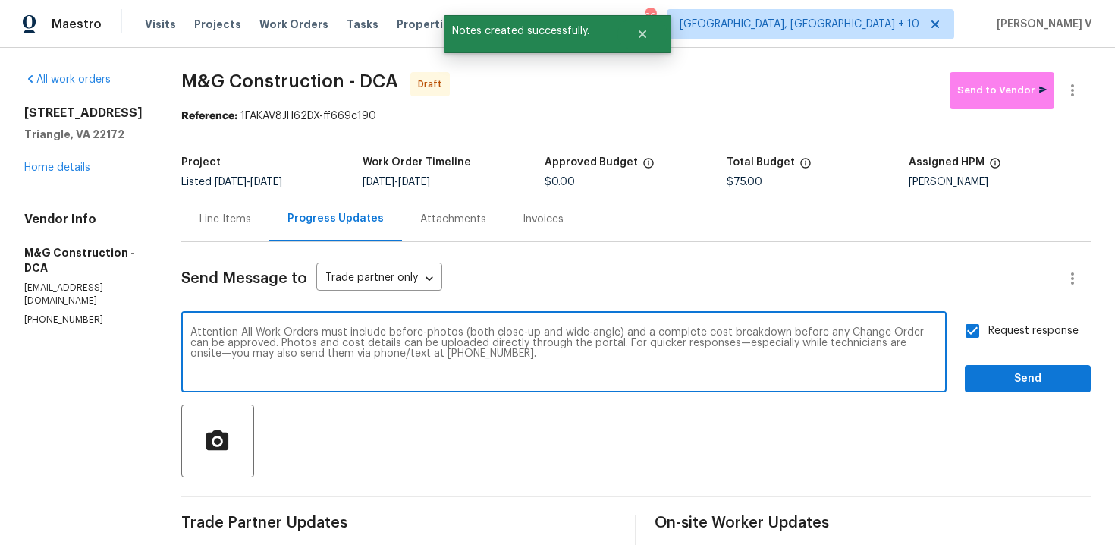
type textarea "Attention All Work Orders must include before-photos (both close-up and wide-an…"
click at [1020, 365] on button "Send" at bounding box center [1028, 379] width 126 height 28
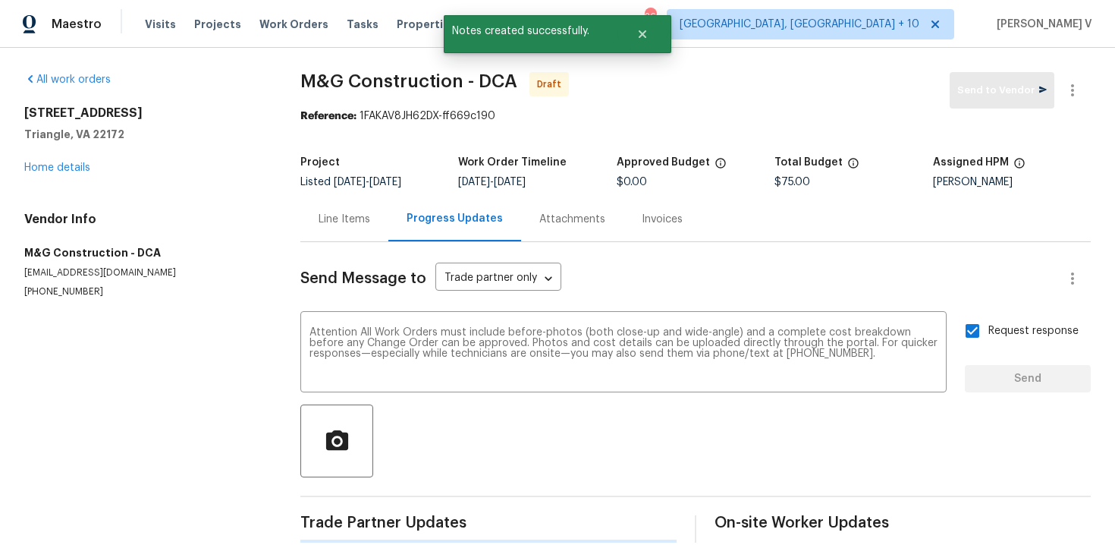
drag, startPoint x: 1020, startPoint y: 365, endPoint x: 1048, endPoint y: 107, distance: 259.4
click at [1020, 363] on div "Request response Send" at bounding box center [1028, 353] width 126 height 77
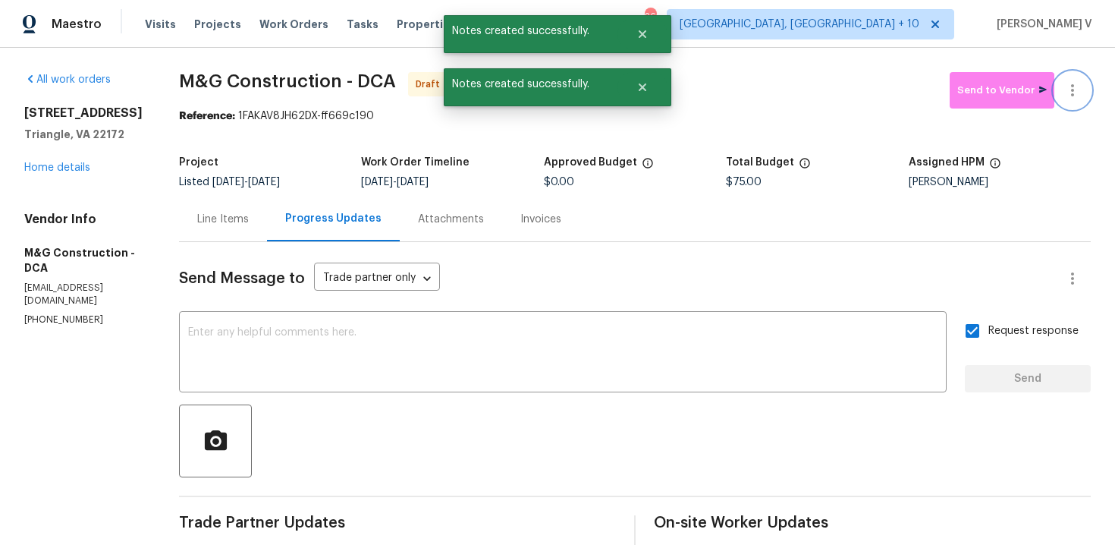
click at [1063, 102] on button "button" at bounding box center [1073, 90] width 36 height 36
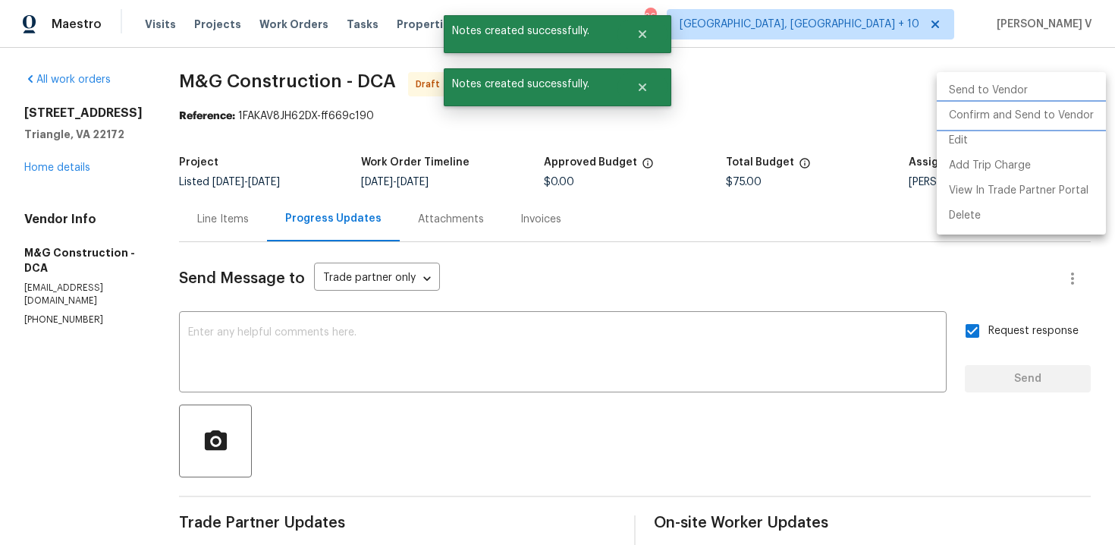
click at [1009, 108] on li "Confirm and Send to Vendor" at bounding box center [1021, 115] width 169 height 25
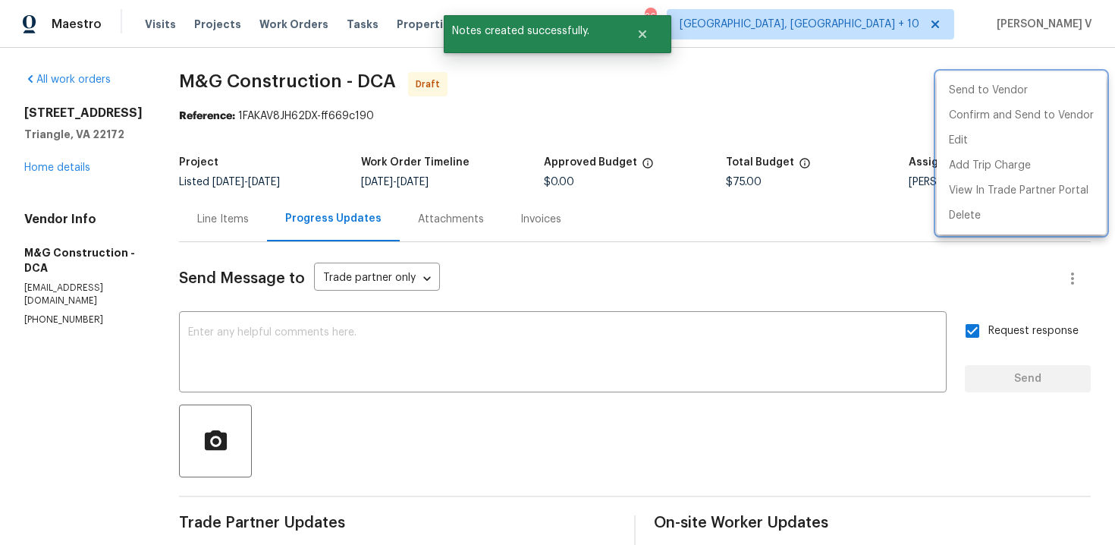
click at [223, 76] on div at bounding box center [557, 272] width 1115 height 545
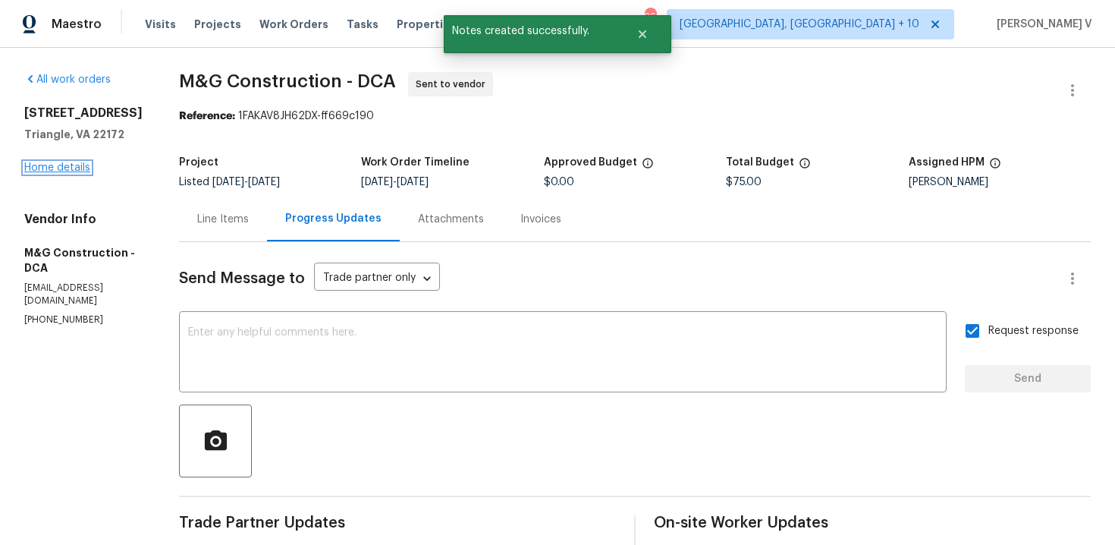
click at [68, 163] on link "Home details" at bounding box center [57, 167] width 66 height 11
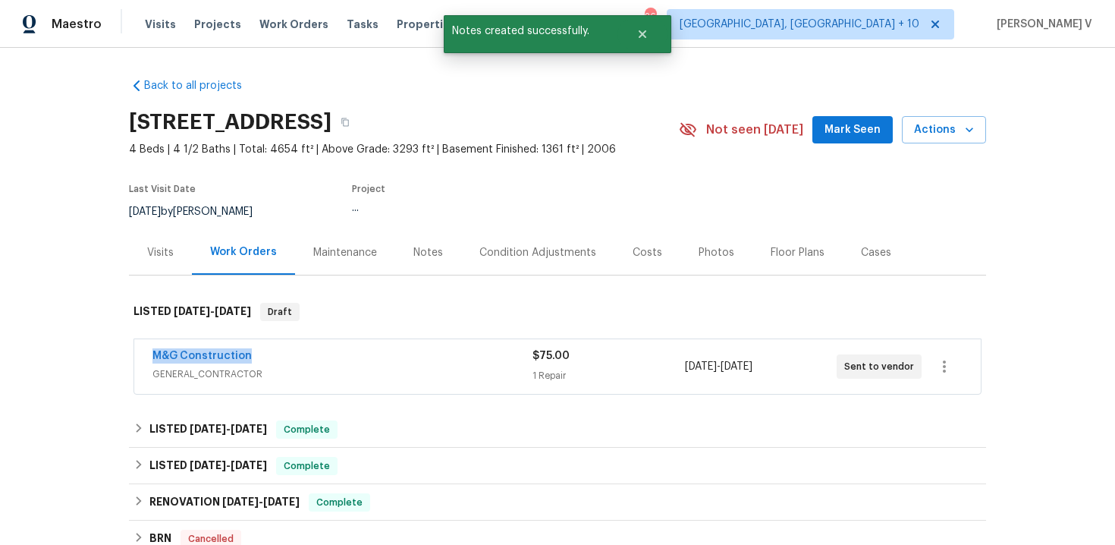
drag, startPoint x: 143, startPoint y: 351, endPoint x: 382, endPoint y: 350, distance: 238.2
click at [387, 356] on div "M&G Construction GENERAL_CONTRACTOR $75.00 1 Repair 9/24/2025 - 9/26/2025 Sent …" at bounding box center [557, 366] width 847 height 55
copy link "M&G Construction"
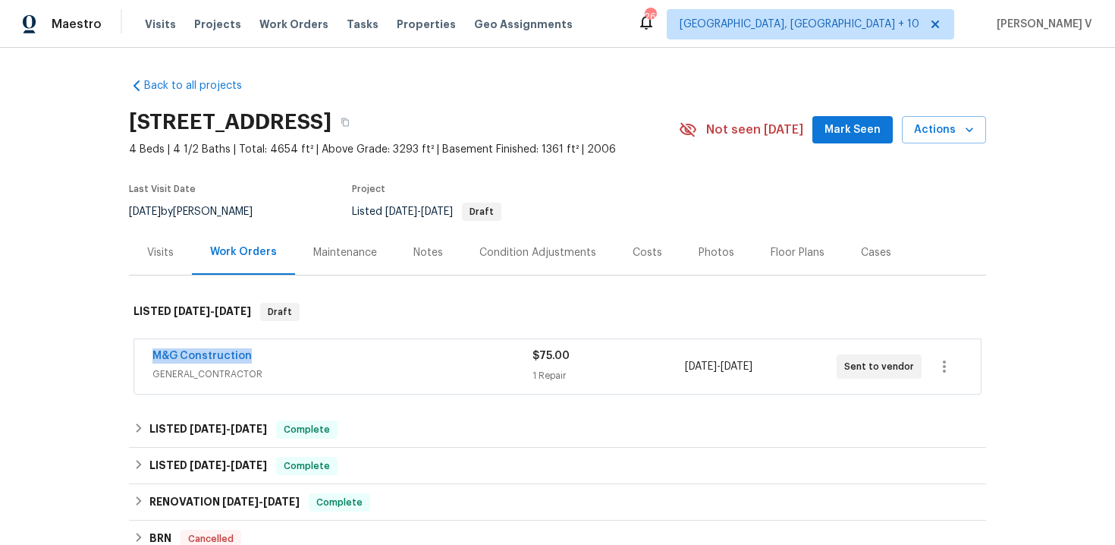
copy link "M&G Construction"
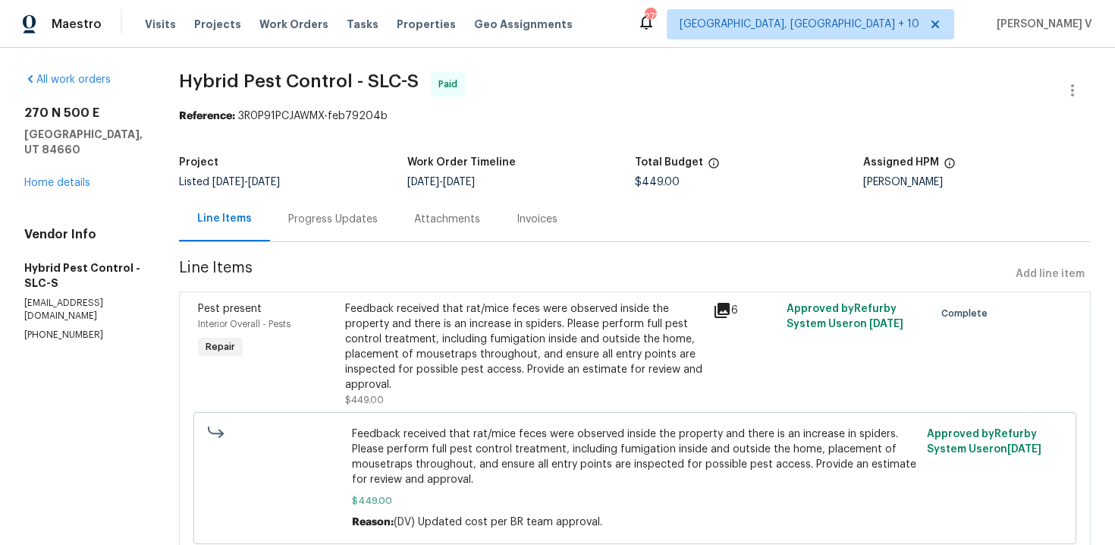
click at [379, 206] on div "Progress Updates" at bounding box center [333, 219] width 126 height 45
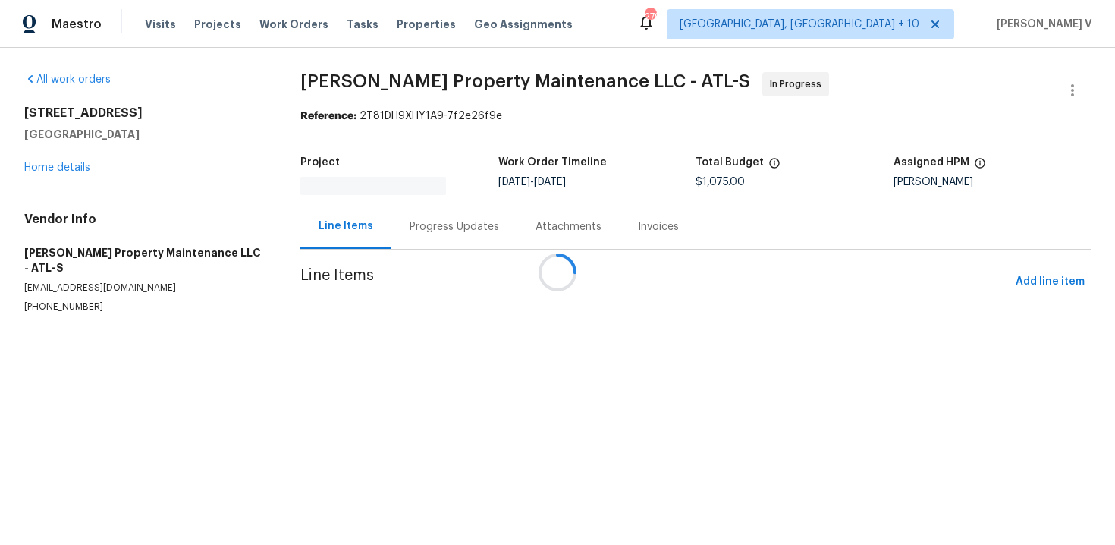
click at [517, 204] on div "Attachments" at bounding box center [568, 226] width 102 height 45
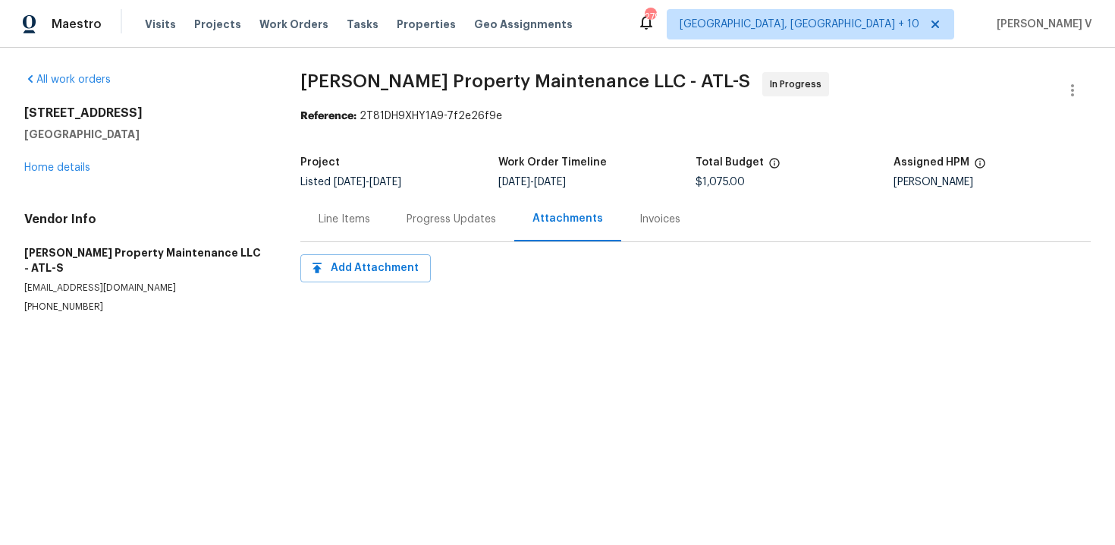
click at [397, 210] on div "Progress Updates" at bounding box center [451, 219] width 126 height 45
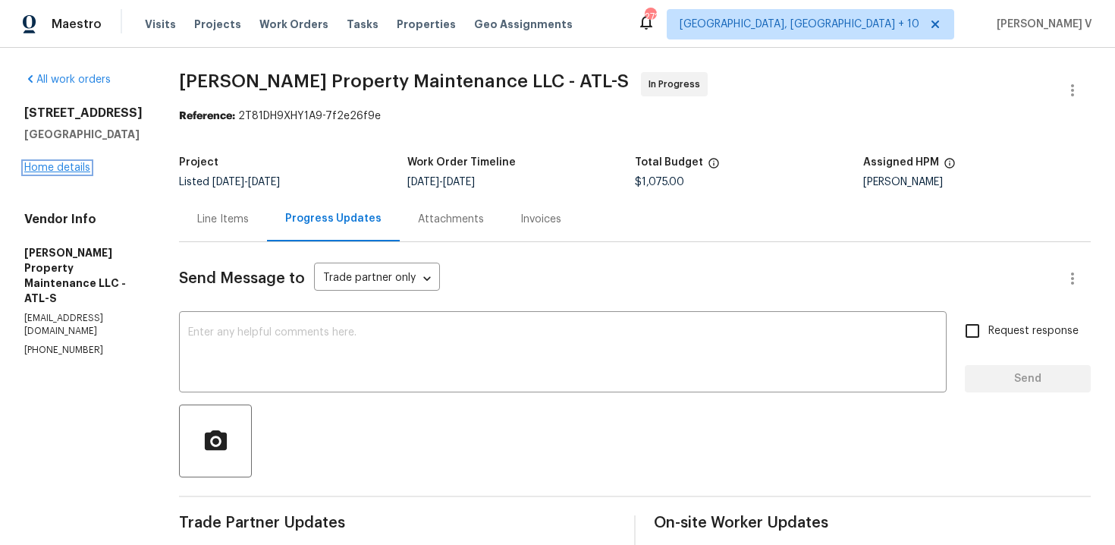
click at [86, 170] on link "Home details" at bounding box center [57, 167] width 66 height 11
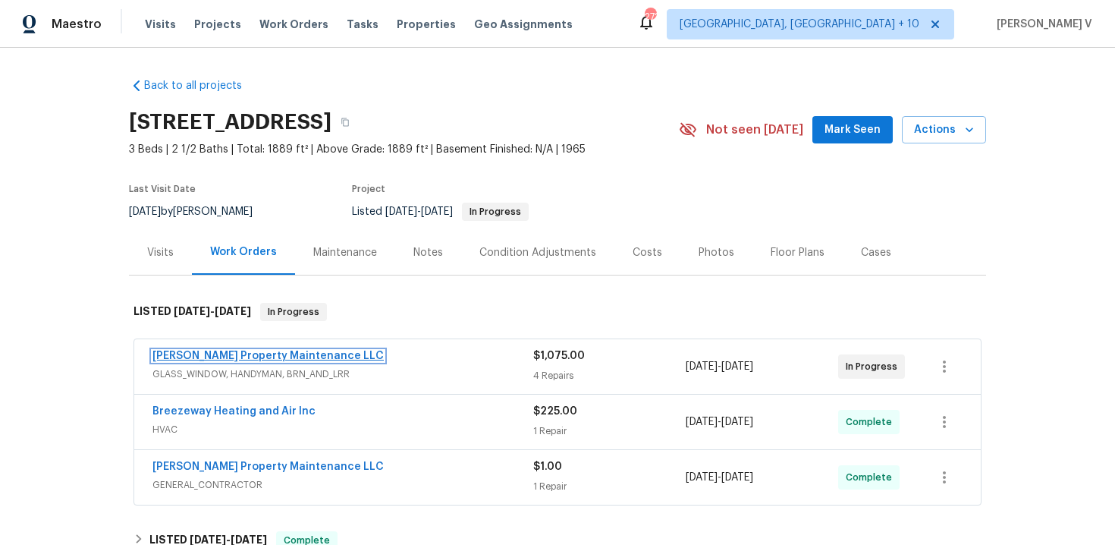
click at [285, 359] on link "Glen Property Maintenance LLC" at bounding box center [268, 356] width 231 height 11
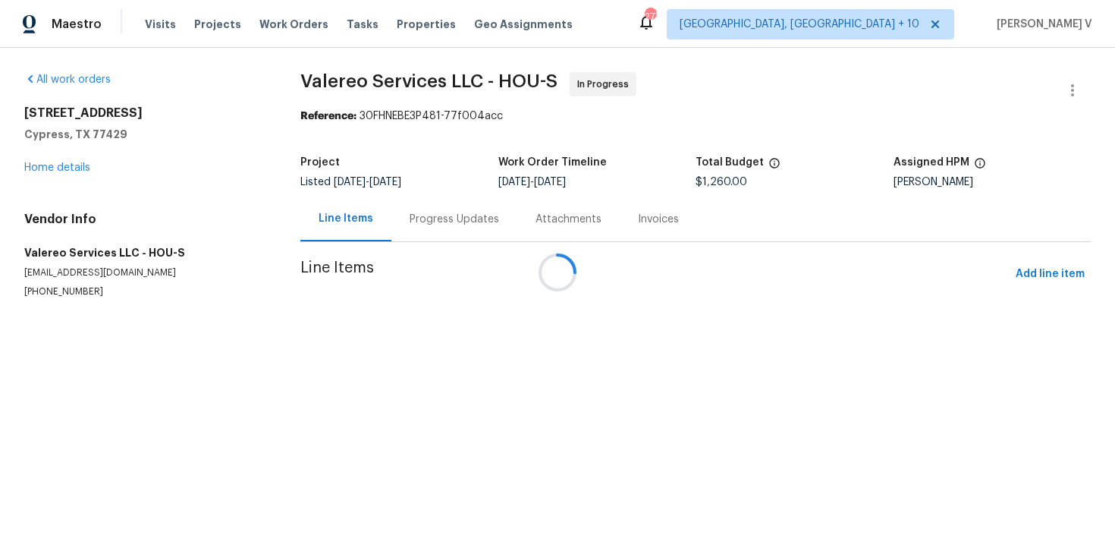
click at [428, 212] on div "Progress Updates" at bounding box center [455, 219] width 90 height 15
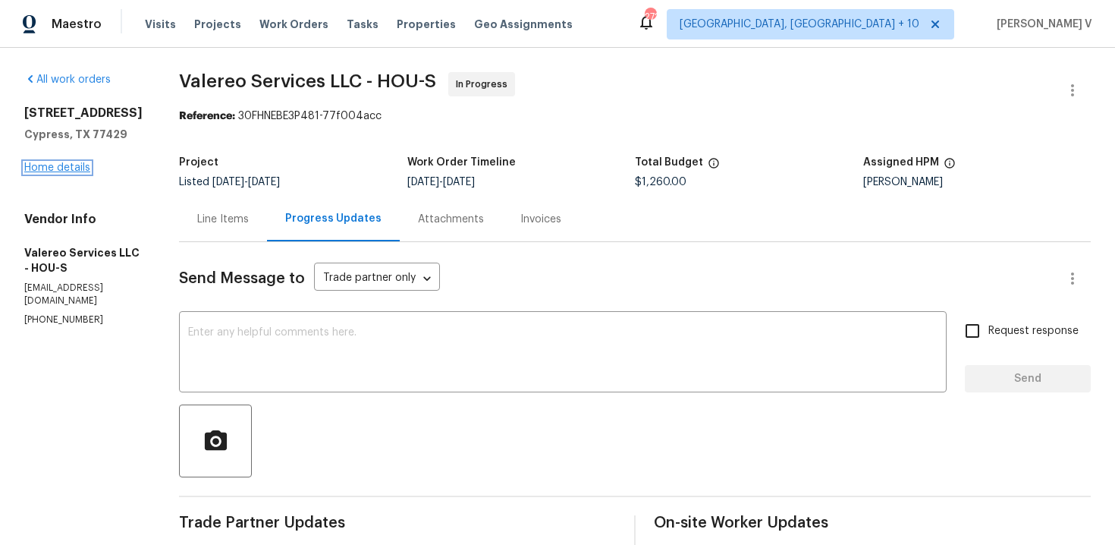
click at [70, 173] on link "Home details" at bounding box center [57, 167] width 66 height 11
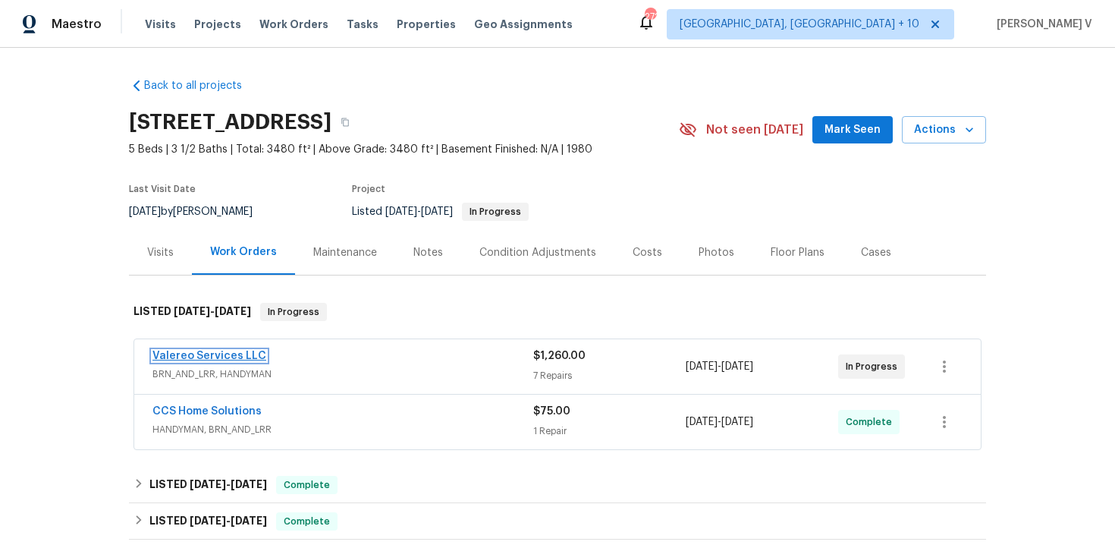
click at [216, 360] on link "Valereo Services LLC" at bounding box center [210, 356] width 114 height 11
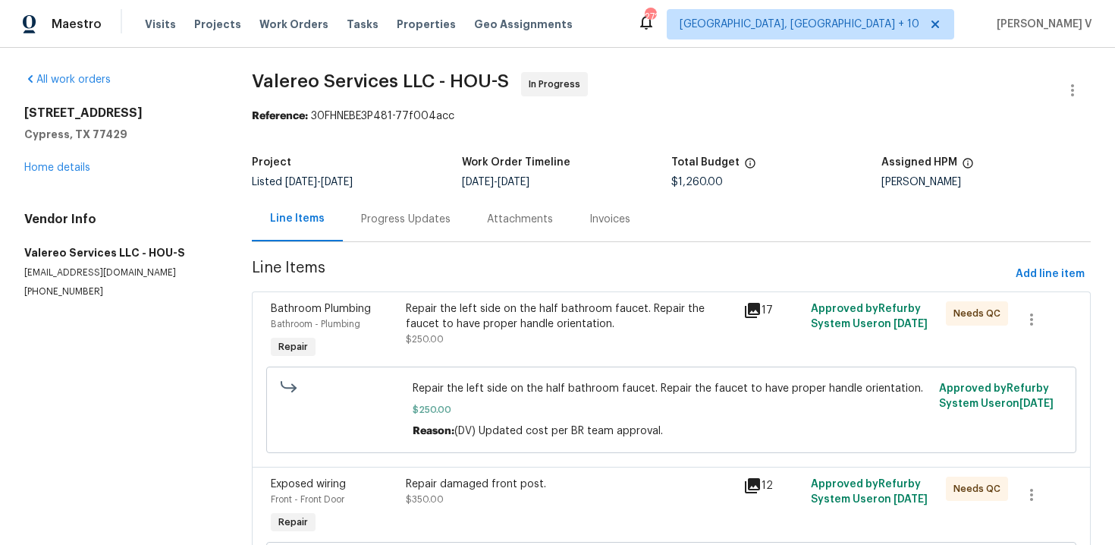
click at [374, 209] on div "Progress Updates" at bounding box center [406, 219] width 126 height 45
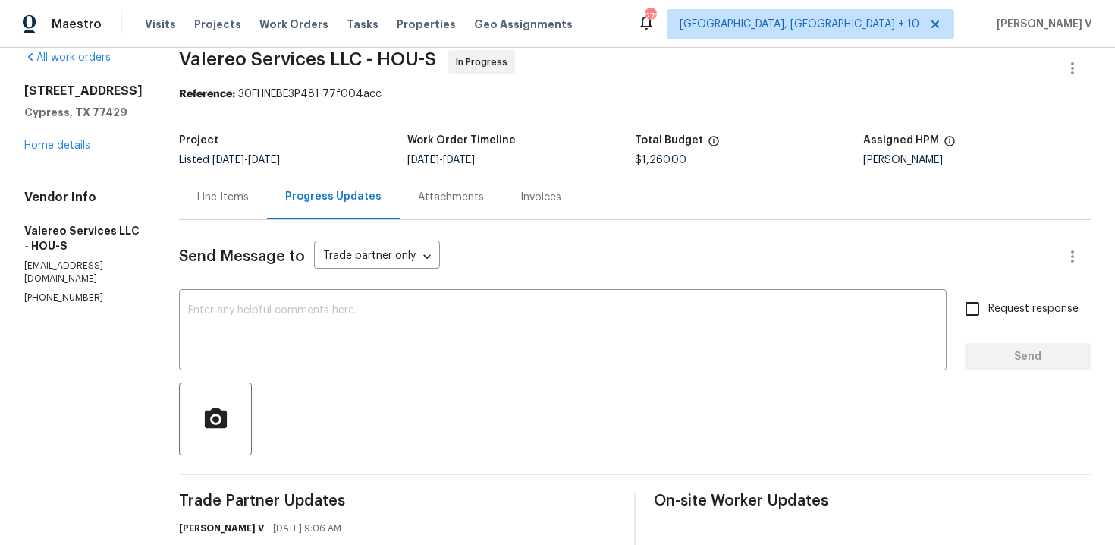
scroll to position [235, 0]
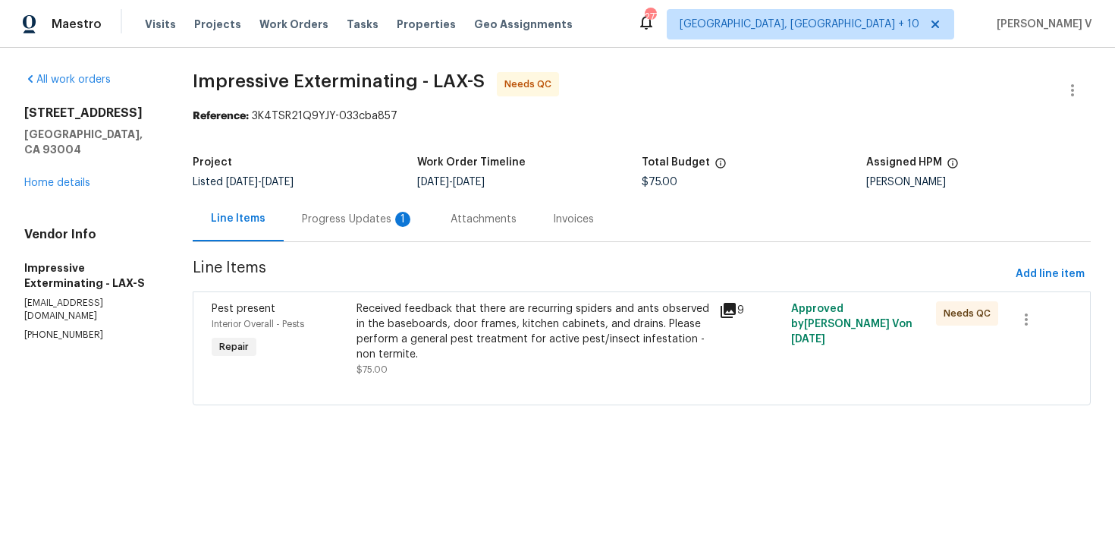
click at [394, 195] on div "Project Listed [DATE] - [DATE] Work Order Timeline [DATE] - [DATE] Total Budget…" at bounding box center [642, 172] width 898 height 49
click at [386, 217] on div "Progress Updates 1" at bounding box center [358, 219] width 112 height 15
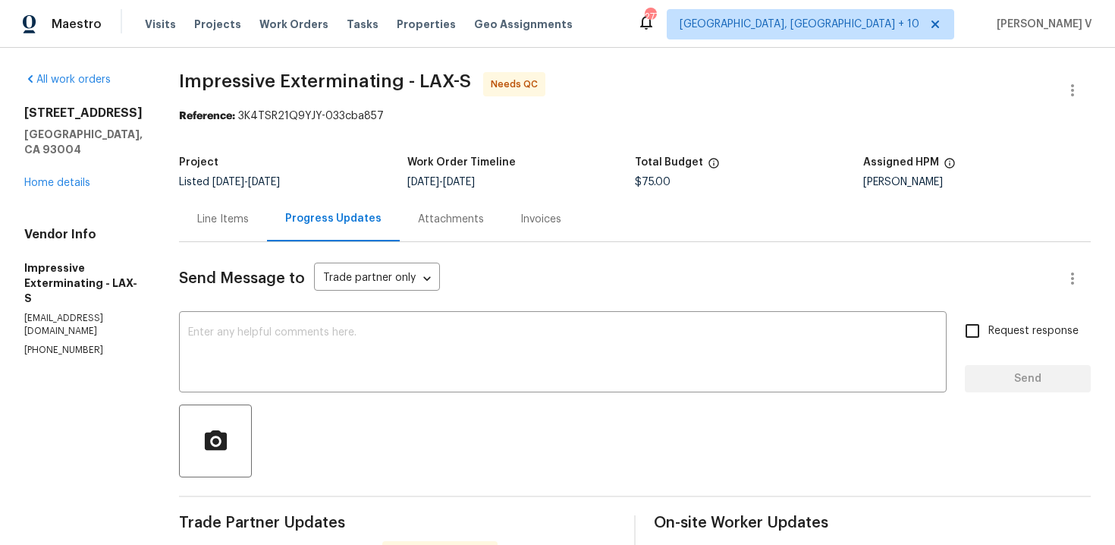
click at [232, 235] on div "Line Items" at bounding box center [223, 219] width 88 height 45
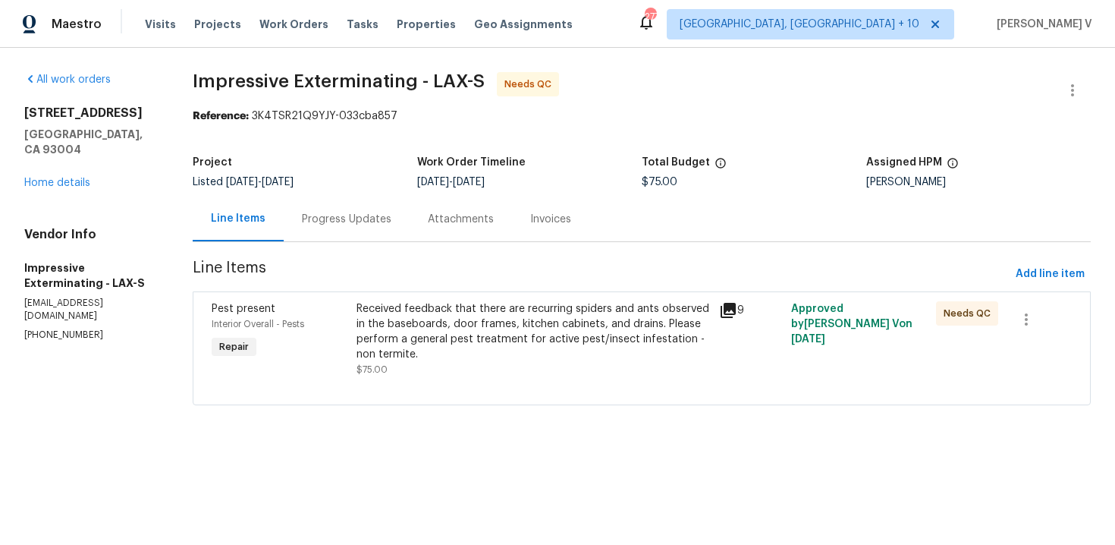
click at [436, 313] on div "Received feedback that there are recurring spiders and ants observed in the bas…" at bounding box center [533, 331] width 353 height 61
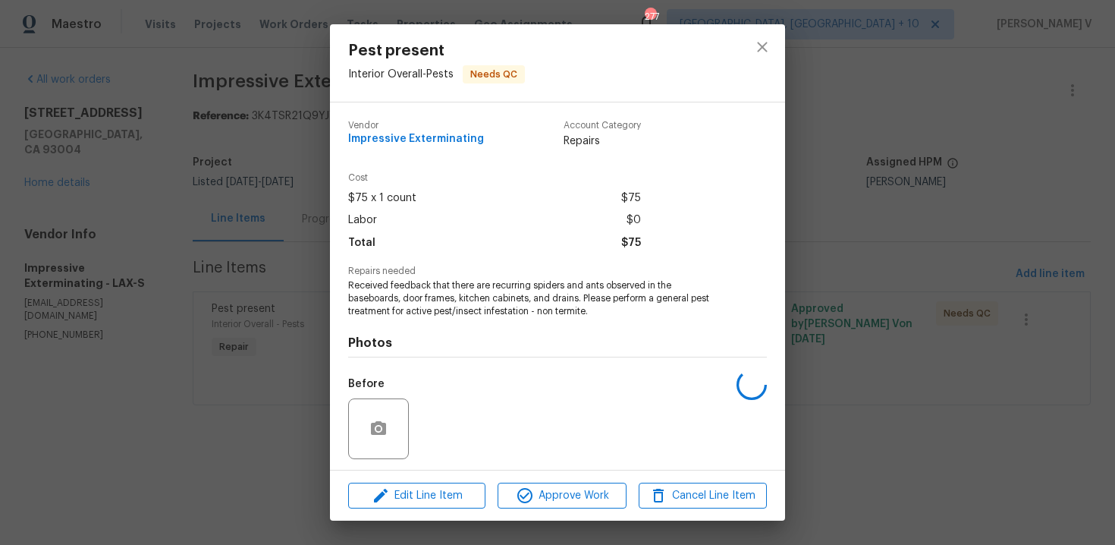
scroll to position [103, 0]
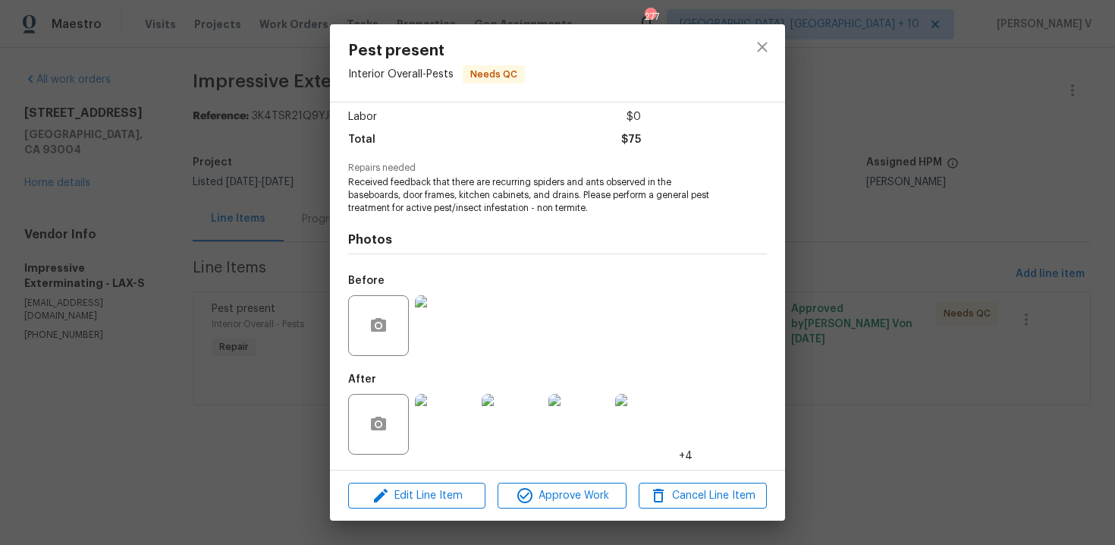
click at [429, 473] on div "Edit Line Item Approve Work Cancel Line Item" at bounding box center [557, 495] width 455 height 51
click at [415, 494] on span "Edit Line Item" at bounding box center [417, 495] width 128 height 19
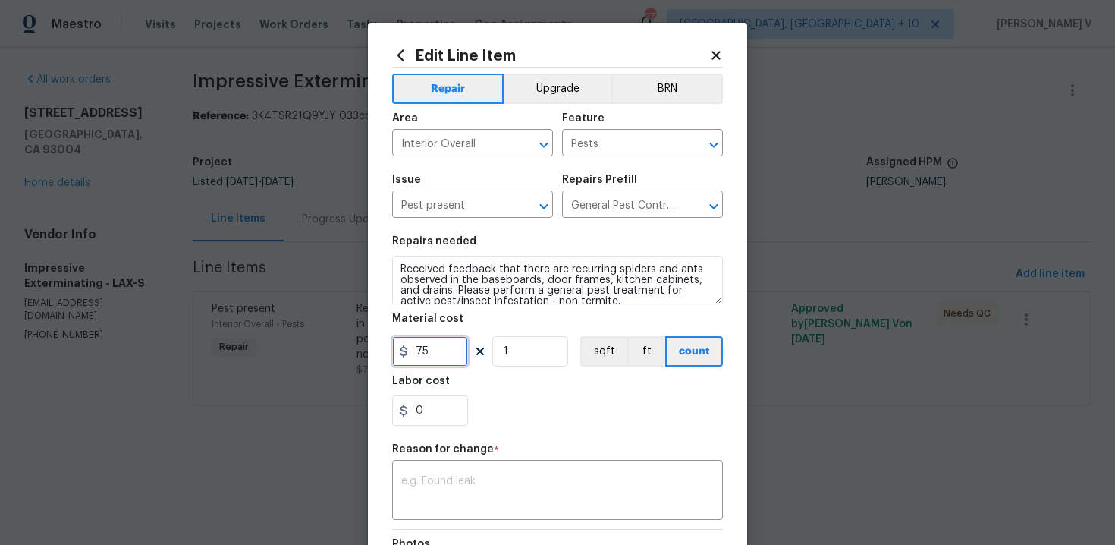
click at [441, 347] on input "75" at bounding box center [430, 351] width 76 height 30
type input "145"
click at [462, 490] on textarea at bounding box center [557, 492] width 313 height 32
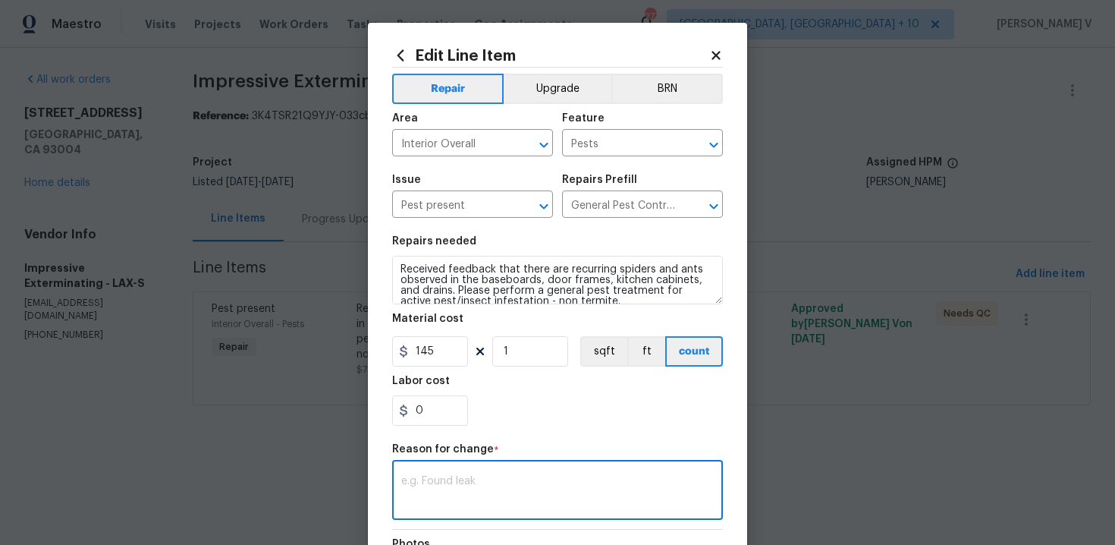
paste textarea "(DV) Updated per vendor’s final cost."
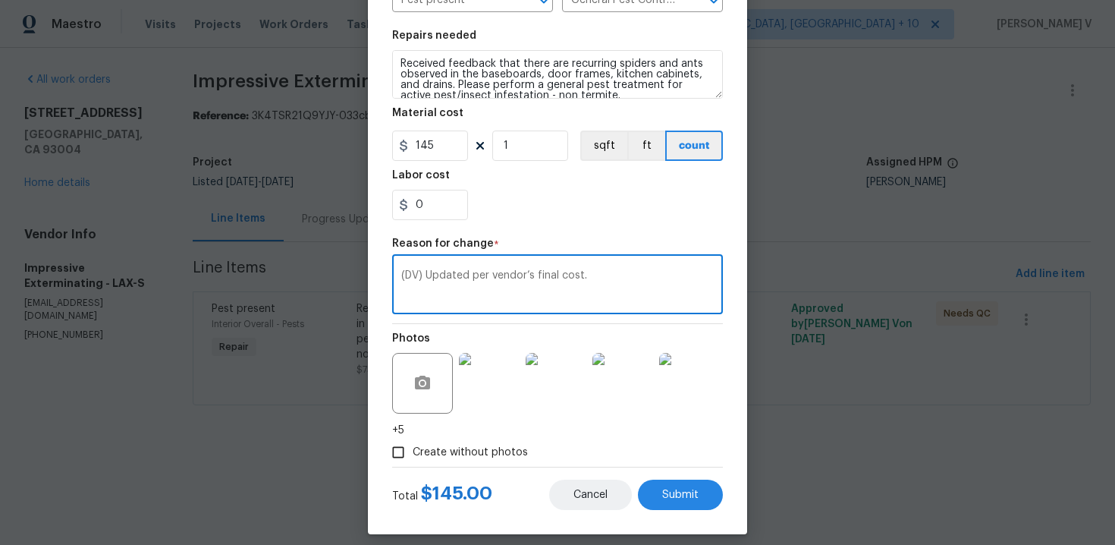
scroll to position [219, 0]
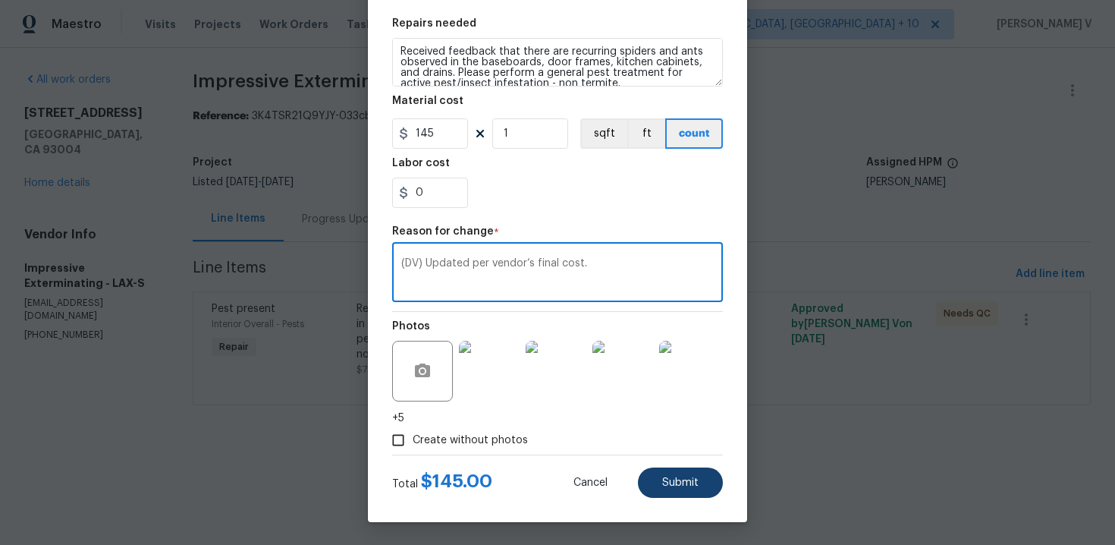
type textarea "(DV) Updated per vendor’s final cost."
click at [668, 491] on button "Submit" at bounding box center [680, 482] width 85 height 30
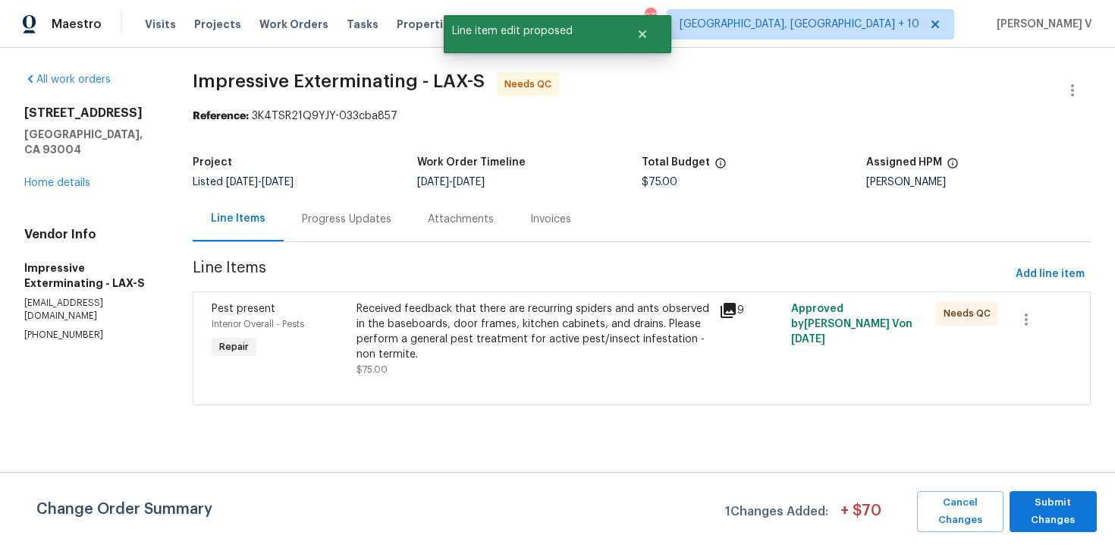
scroll to position [0, 0]
click at [1060, 498] on span "Submit Changes" at bounding box center [1053, 511] width 72 height 35
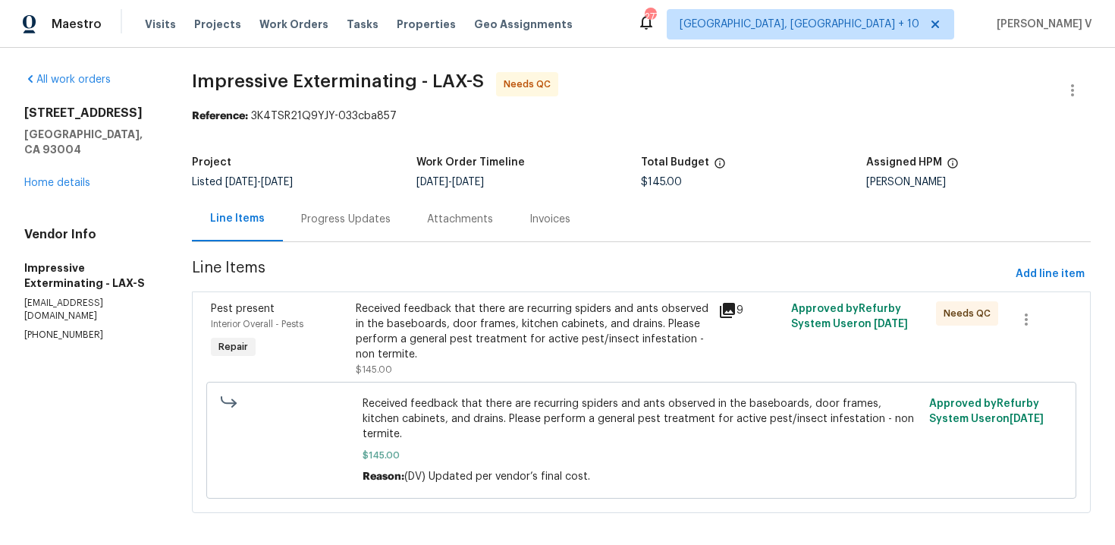
click at [368, 226] on div "Progress Updates" at bounding box center [346, 219] width 90 height 15
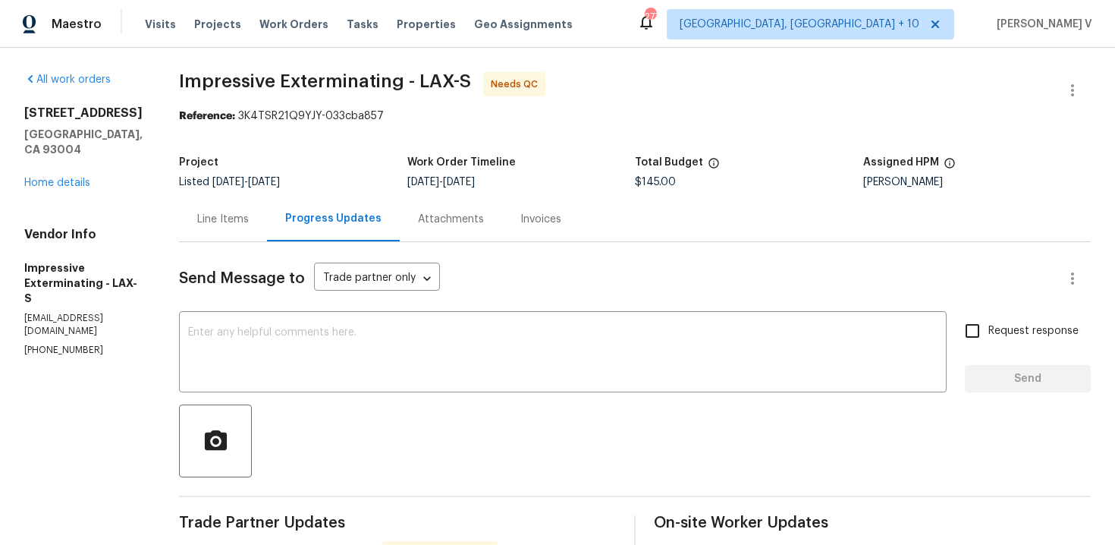
click at [242, 236] on div "Line Items" at bounding box center [223, 219] width 88 height 45
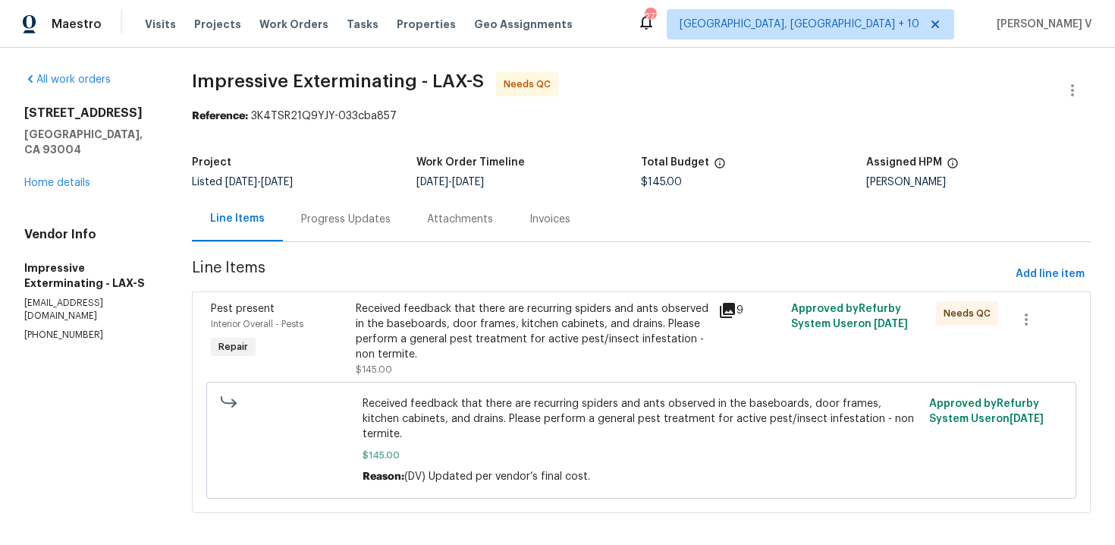
click at [401, 331] on div "Received feedback that there are recurring spiders and ants observed in the bas…" at bounding box center [533, 331] width 354 height 61
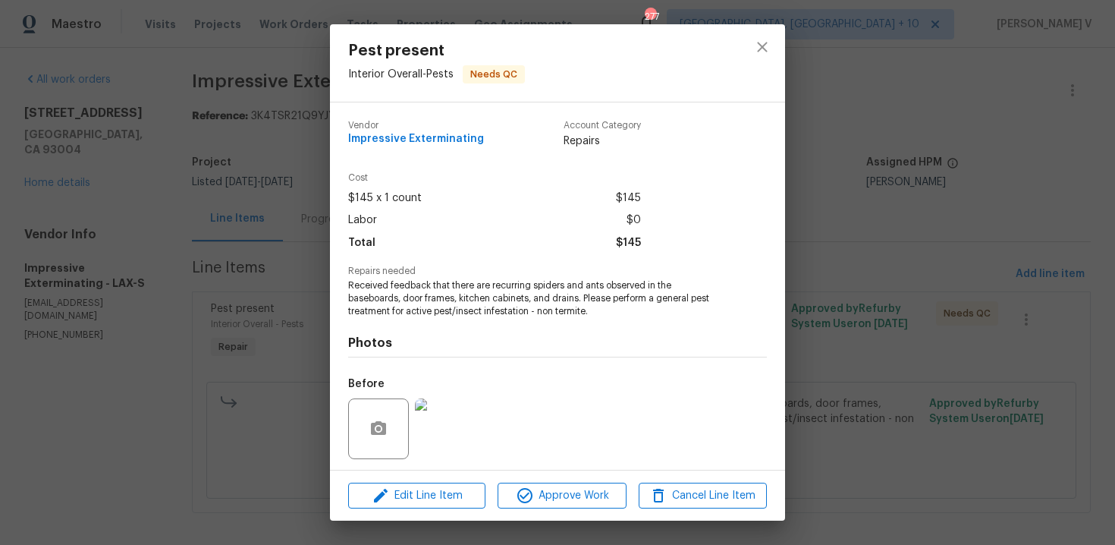
scroll to position [103, 0]
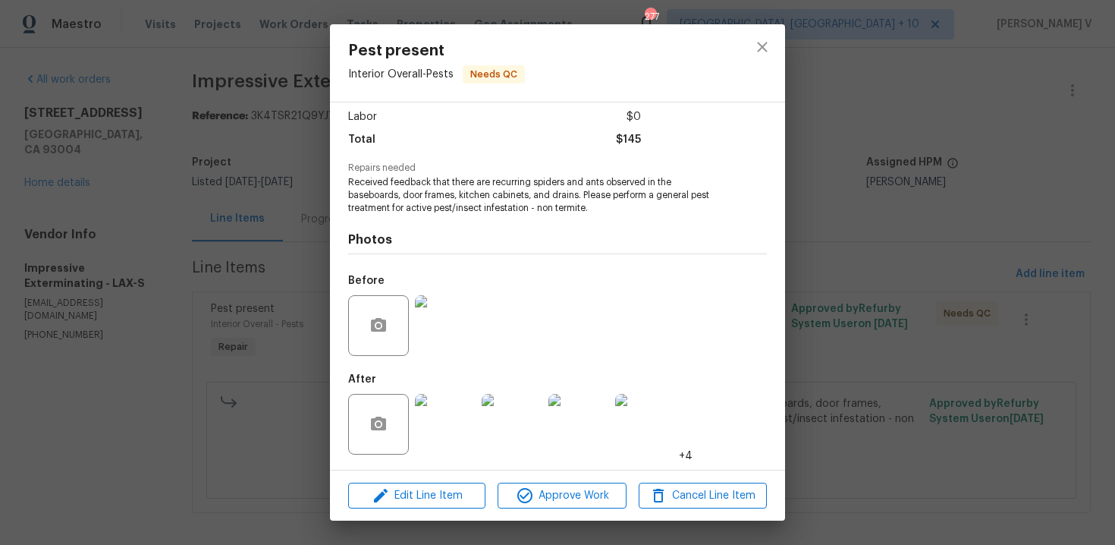
click at [213, 325] on div "Pest present Interior Overall - Pests Needs QC Vendor Impressive Exterminating …" at bounding box center [557, 272] width 1115 height 545
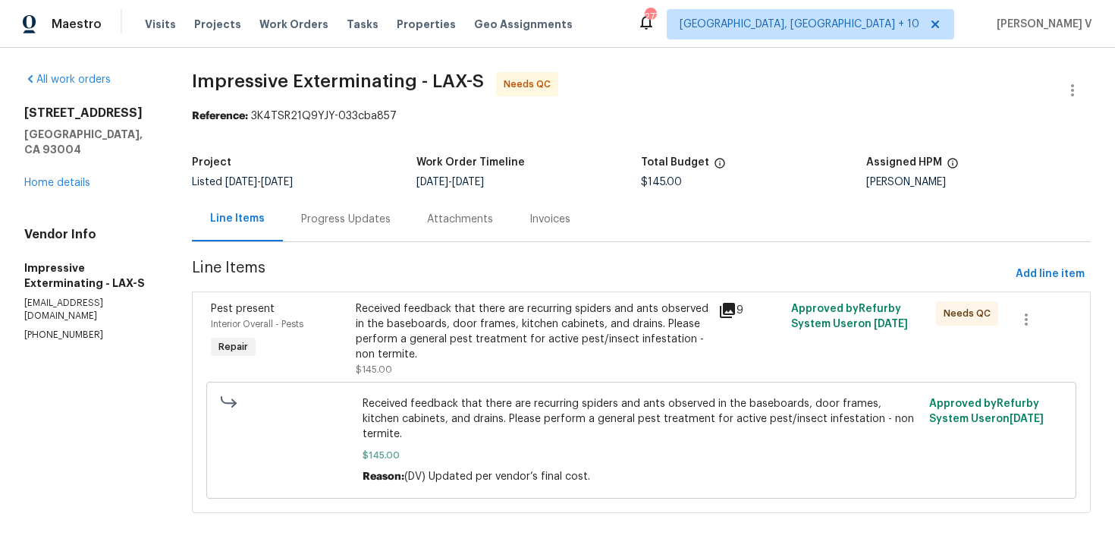
click at [322, 222] on div "Progress Updates" at bounding box center [346, 219] width 90 height 15
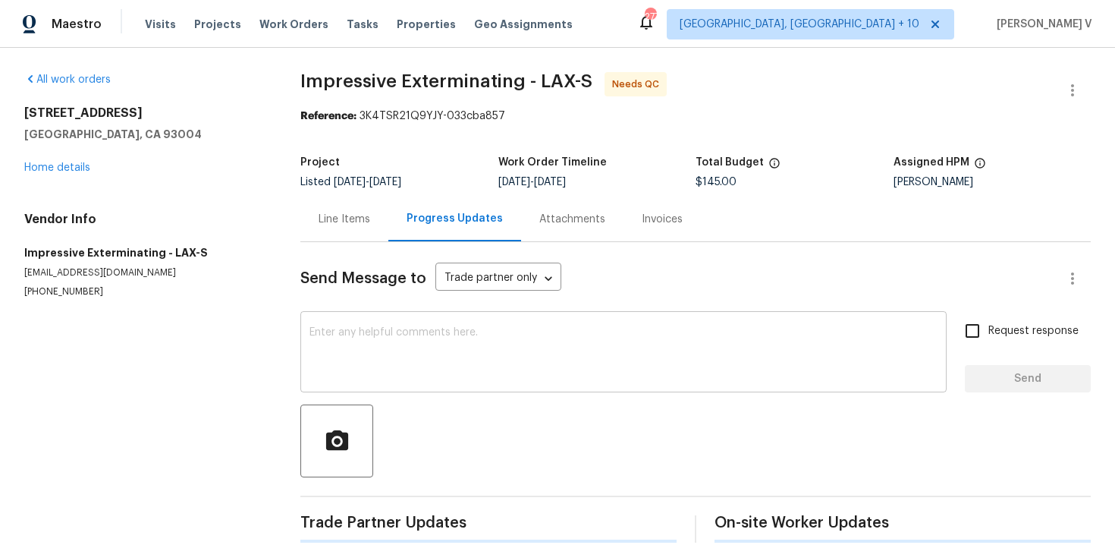
click at [343, 365] on textarea at bounding box center [624, 353] width 628 height 53
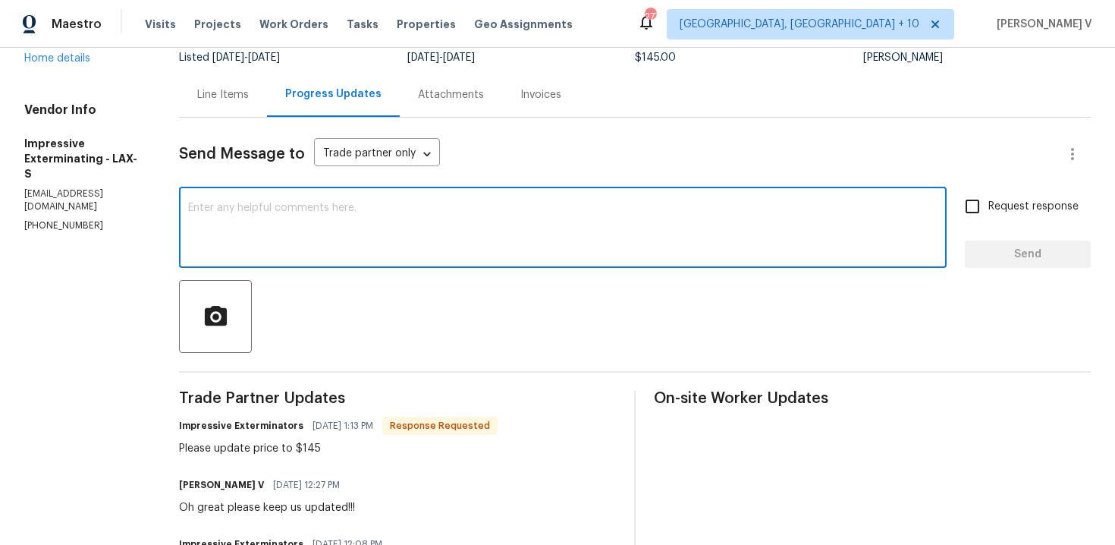
scroll to position [40, 0]
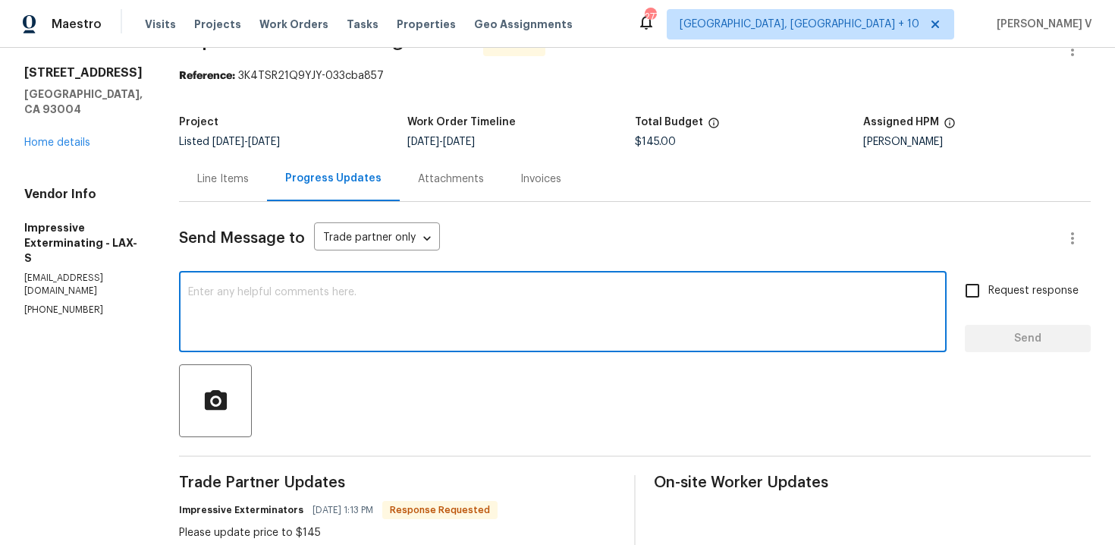
click at [253, 197] on div "Line Items" at bounding box center [223, 178] width 88 height 45
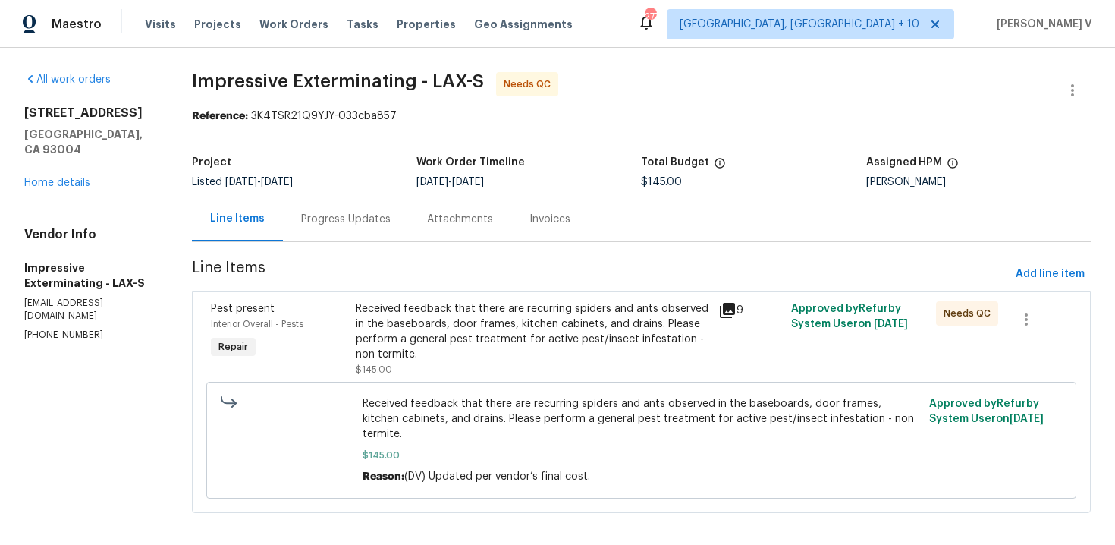
click at [442, 328] on div "Received feedback that there are recurring spiders and ants observed in the bas…" at bounding box center [533, 331] width 354 height 61
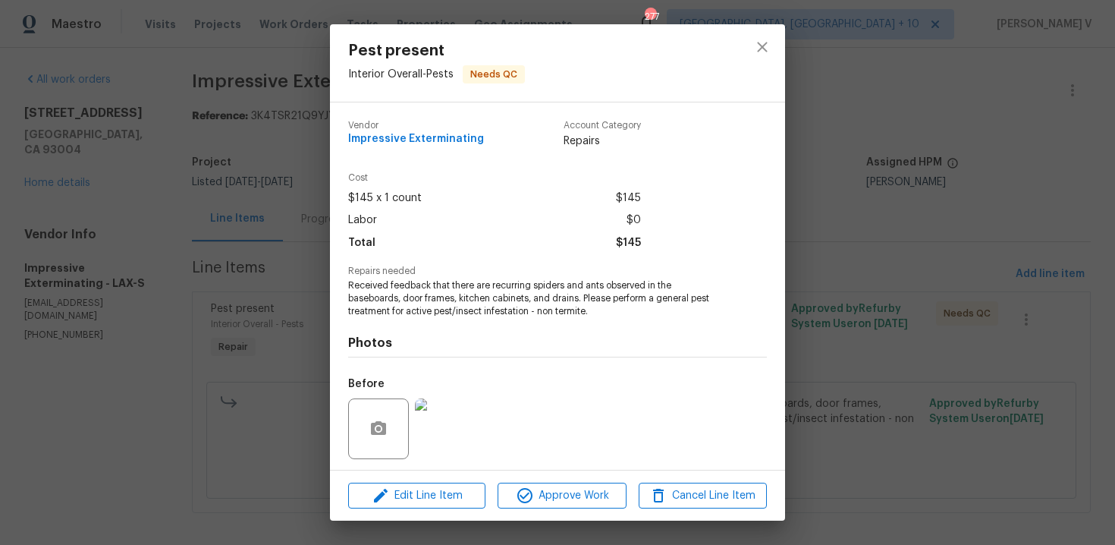
scroll to position [103, 0]
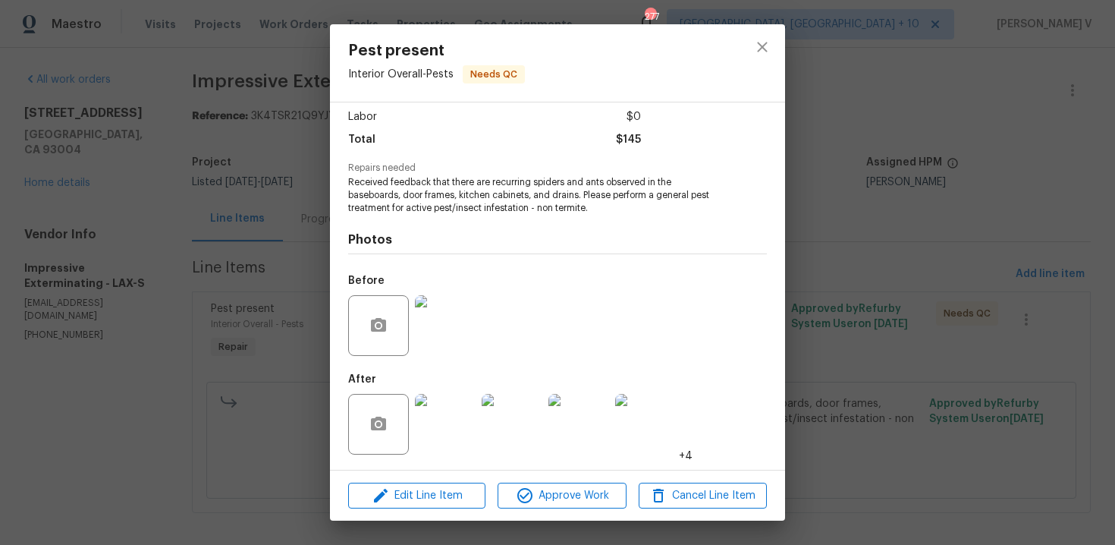
click at [427, 419] on img at bounding box center [445, 424] width 61 height 61
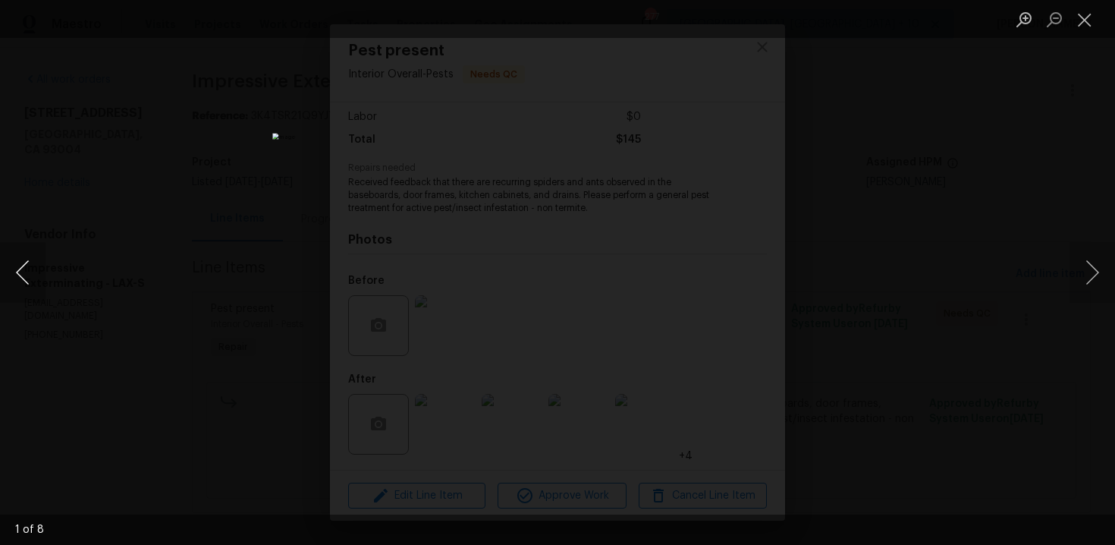
click at [23, 274] on button "Previous image" at bounding box center [23, 272] width 46 height 61
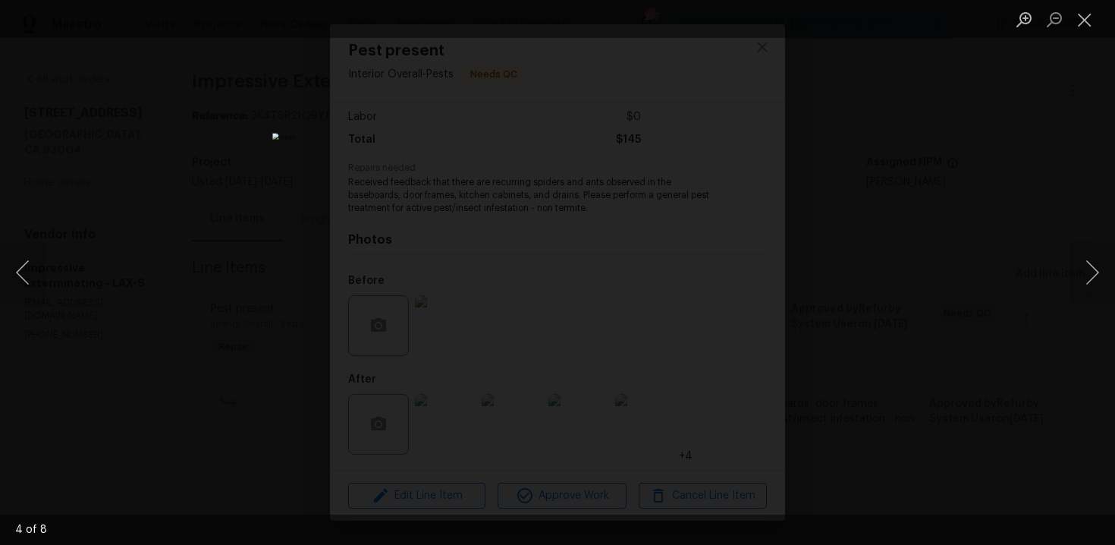
click at [193, 142] on div "Lightbox" at bounding box center [557, 272] width 1115 height 545
click at [205, 117] on div "Lightbox" at bounding box center [557, 272] width 1115 height 545
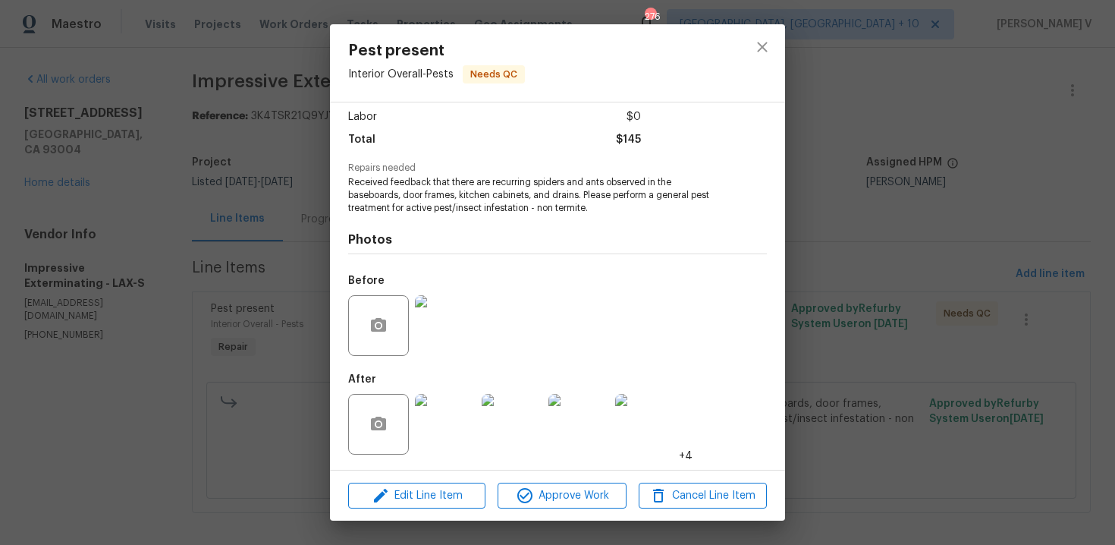
click at [205, 117] on div "Pest present Interior Overall - Pests Needs QC Vendor Impressive Exterminating …" at bounding box center [557, 272] width 1115 height 545
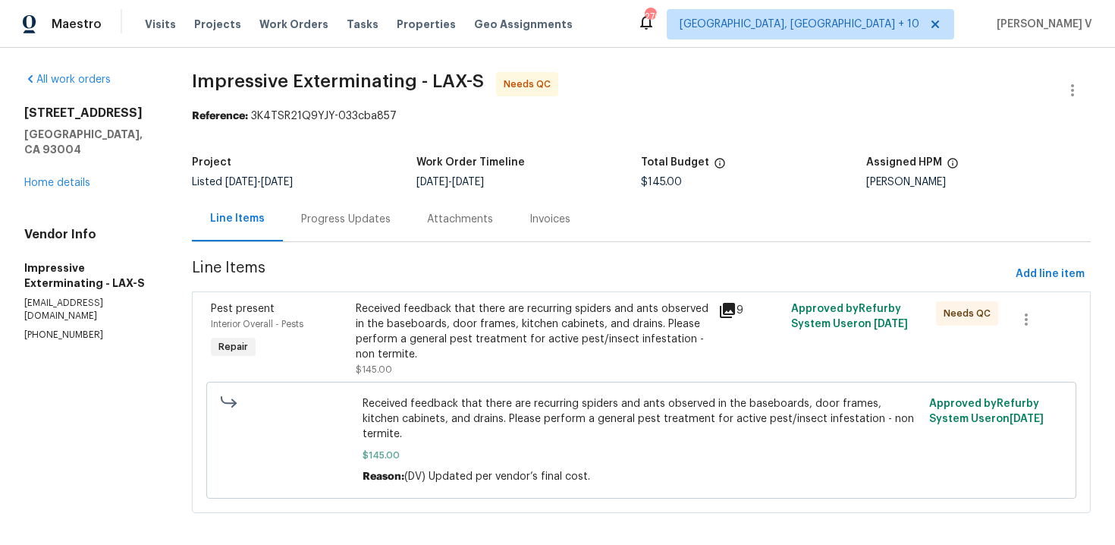
click at [342, 206] on div "Progress Updates" at bounding box center [346, 219] width 126 height 45
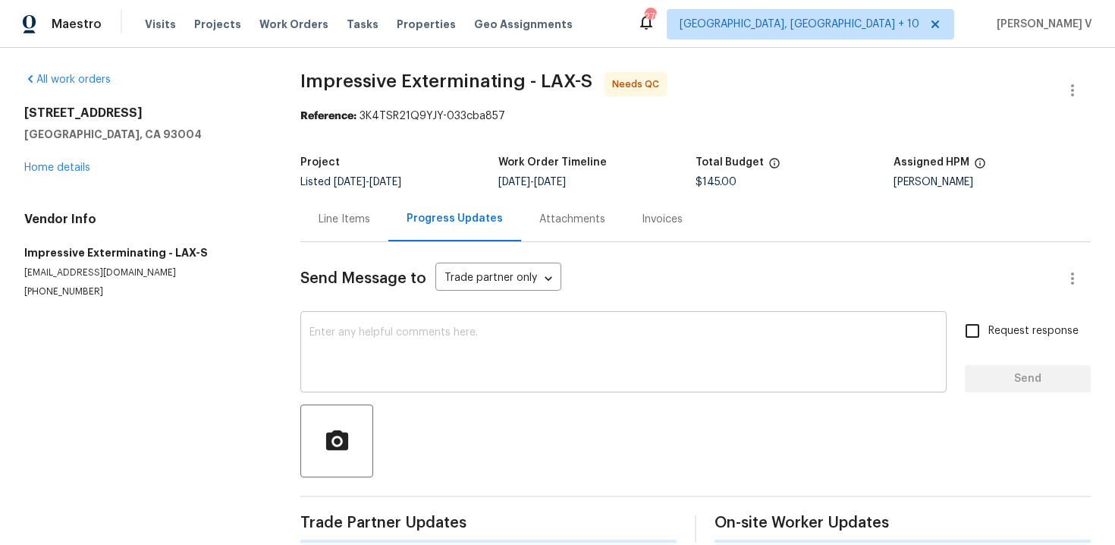
click at [374, 340] on textarea at bounding box center [624, 353] width 628 height 53
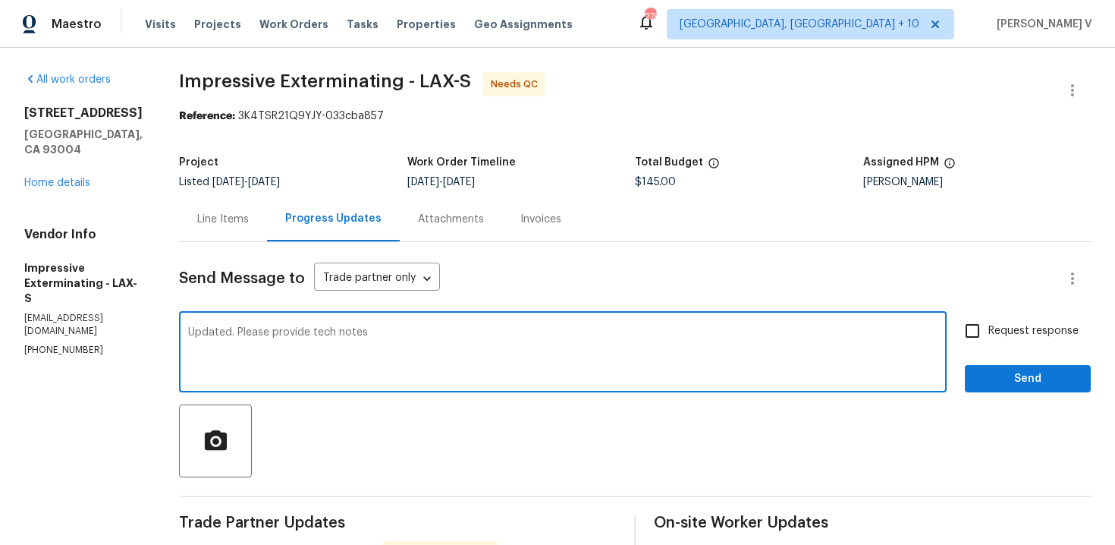
click at [31, 344] on p "[PHONE_NUMBER]" at bounding box center [83, 350] width 118 height 13
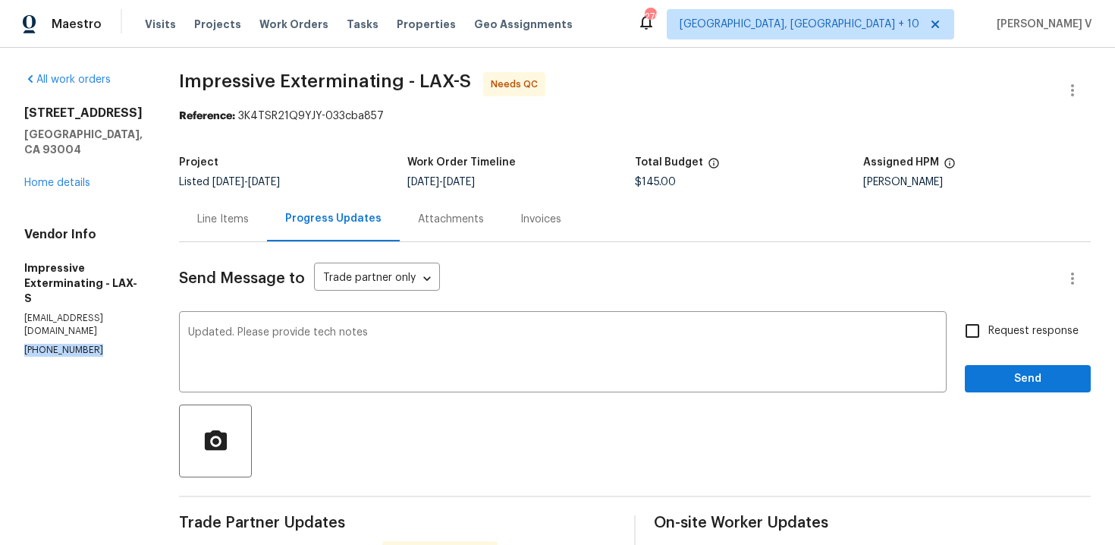
copy p "[PHONE_NUMBER]"
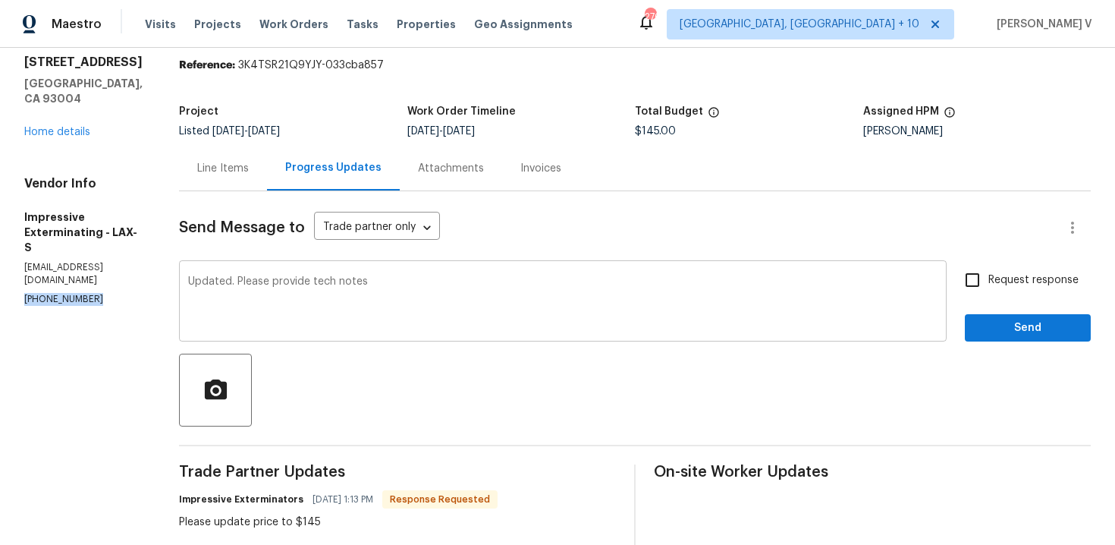
click at [398, 285] on textarea "Updated. Please provide tech notes" at bounding box center [563, 302] width 750 height 53
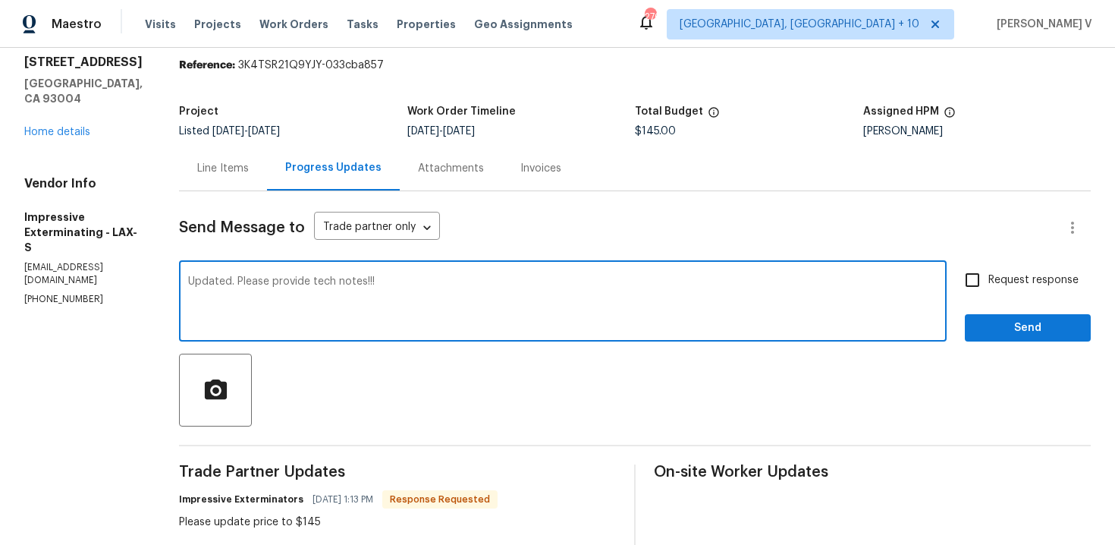
scroll to position [95, 0]
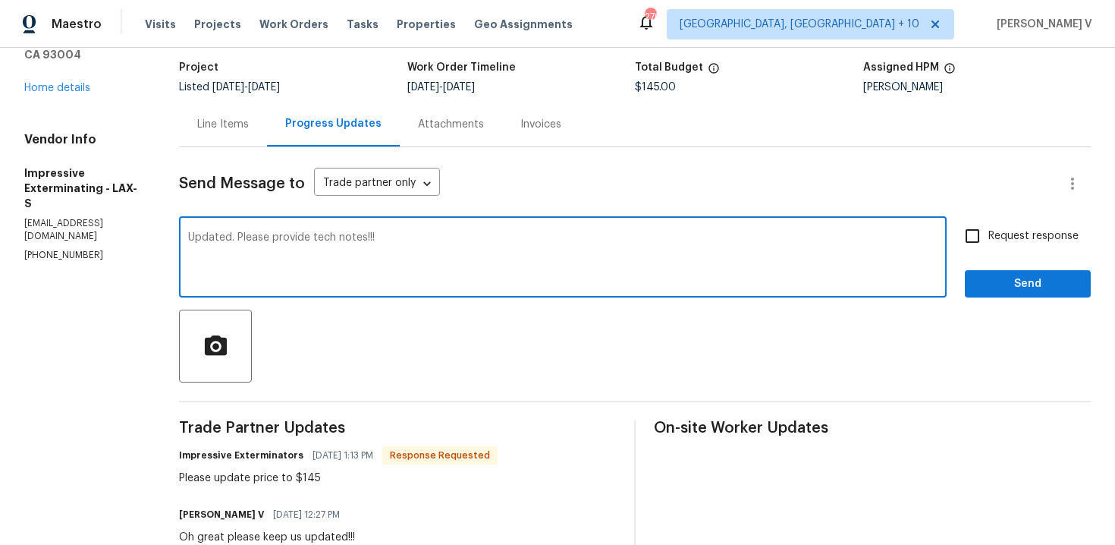
type textarea "Updated. Please provide tech notes!!!"
click at [997, 197] on div "Send Message to Trade partner only Trade partner only ​" at bounding box center [617, 183] width 876 height 36
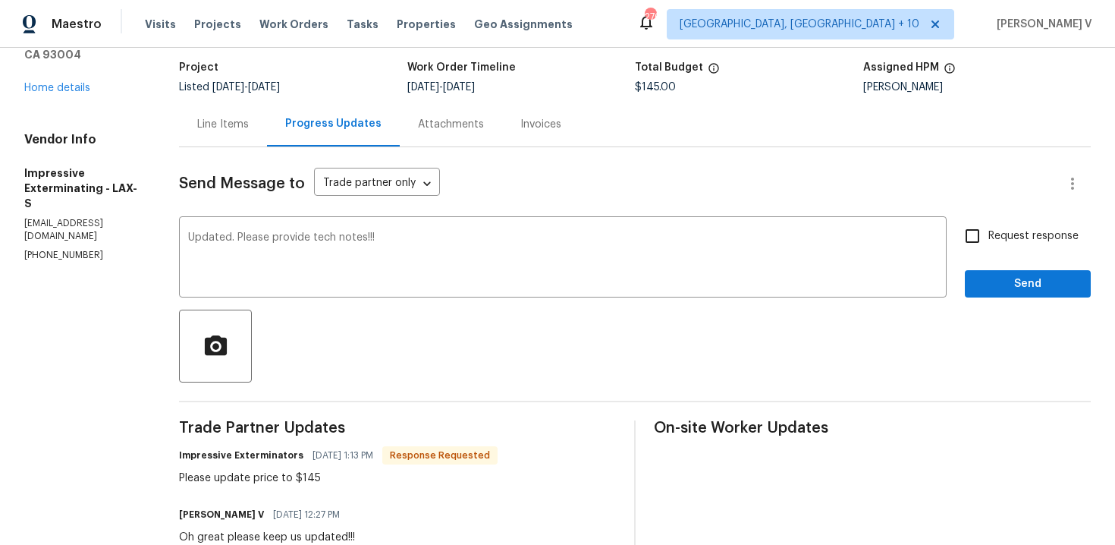
click at [992, 238] on span "Request response" at bounding box center [1034, 236] width 90 height 16
click at [989, 238] on input "Request response" at bounding box center [973, 236] width 32 height 32
checkbox input "true"
click at [995, 278] on span "Send" at bounding box center [1028, 284] width 102 height 19
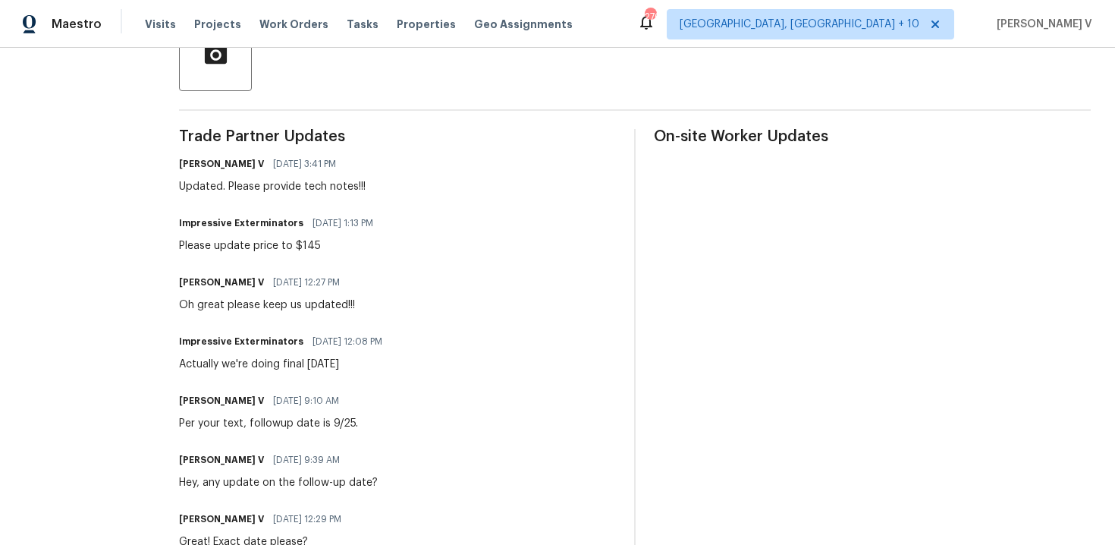
scroll to position [0, 0]
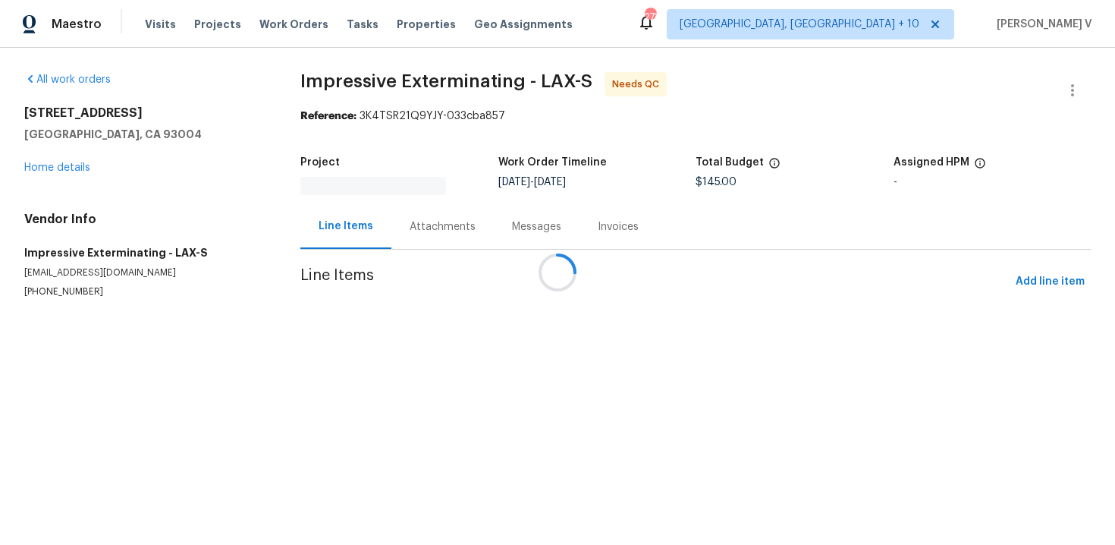
click at [427, 209] on div at bounding box center [557, 272] width 1115 height 545
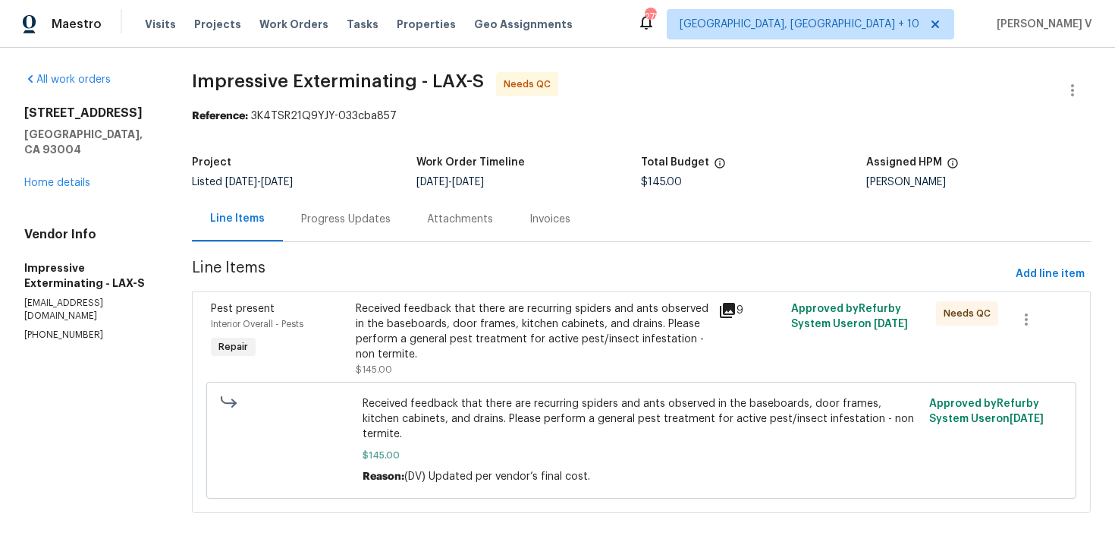
click at [334, 225] on div "Progress Updates" at bounding box center [346, 219] width 90 height 15
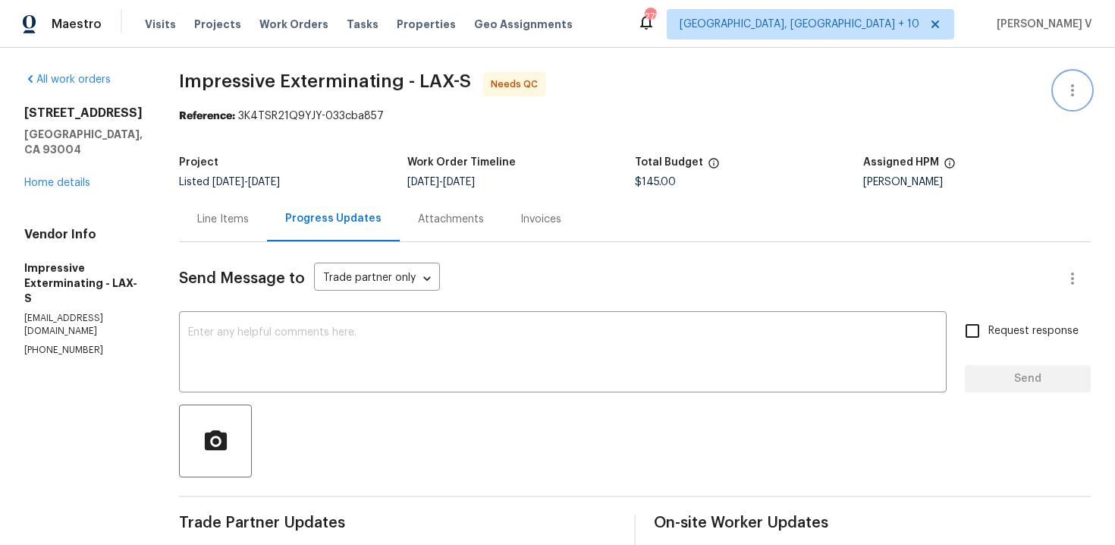
click at [1070, 87] on icon "button" at bounding box center [1073, 90] width 18 height 18
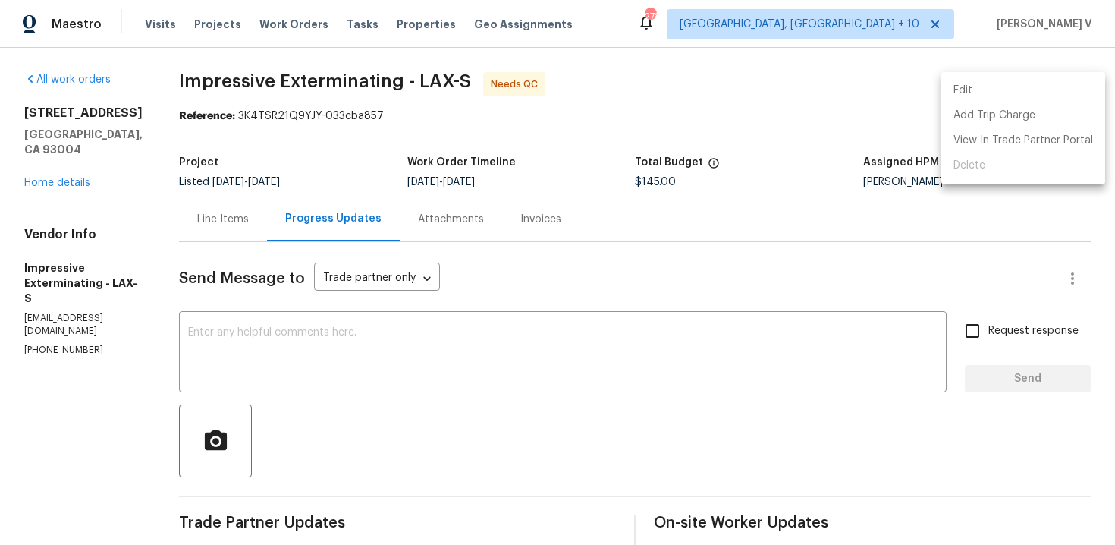
click at [1070, 87] on li "Edit" at bounding box center [1024, 90] width 164 height 25
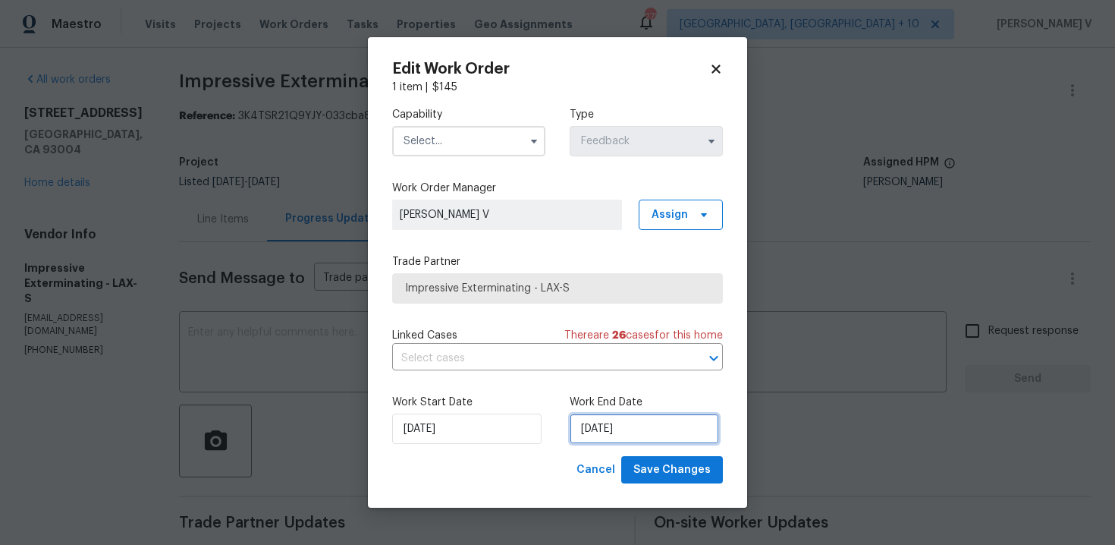
click at [623, 420] on input "[DATE]" at bounding box center [644, 429] width 149 height 30
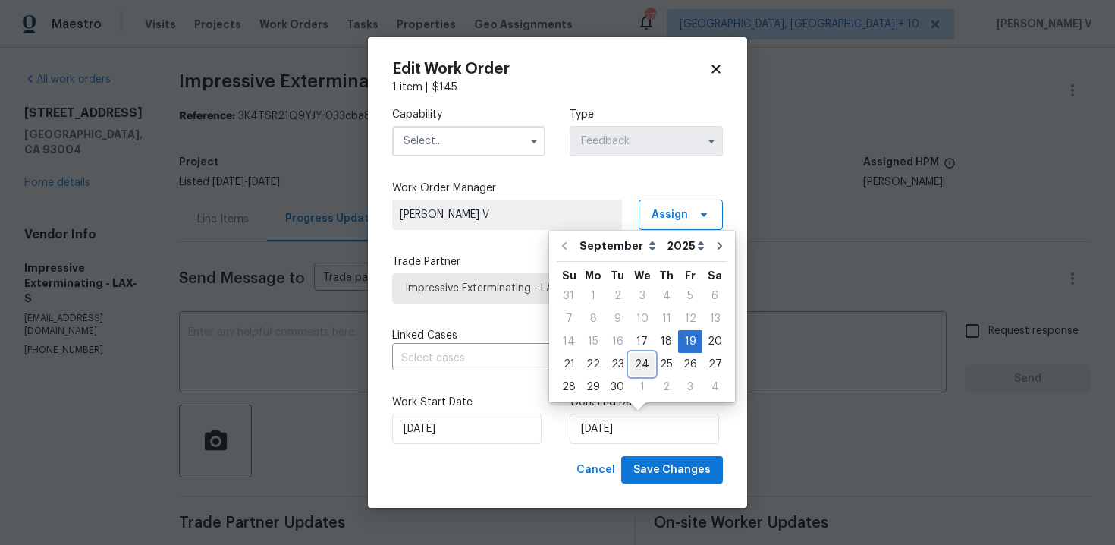
click at [630, 363] on div "24" at bounding box center [642, 364] width 25 height 21
type input "[DATE]"
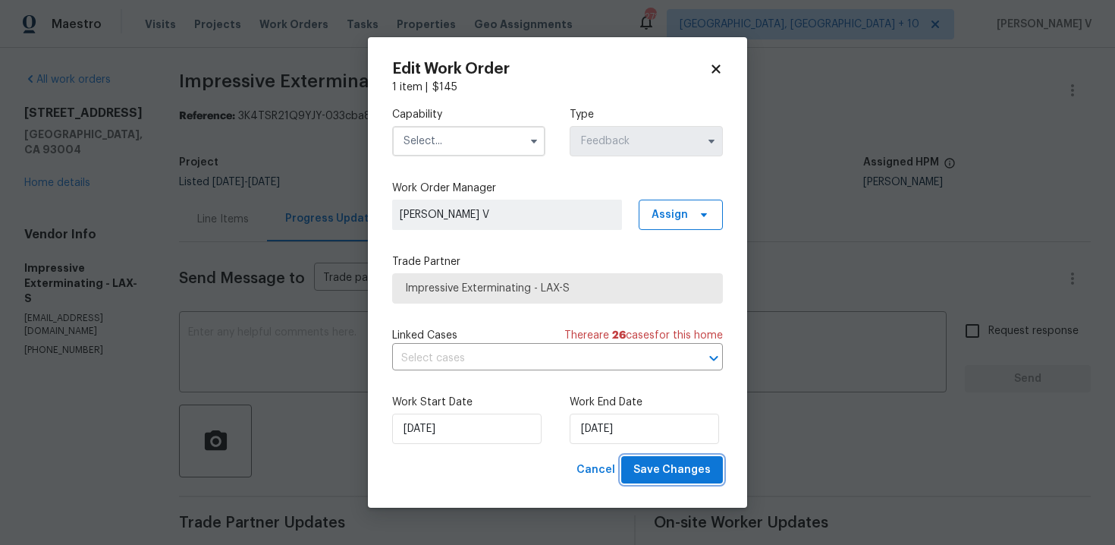
click at [662, 476] on span "Save Changes" at bounding box center [672, 470] width 77 height 19
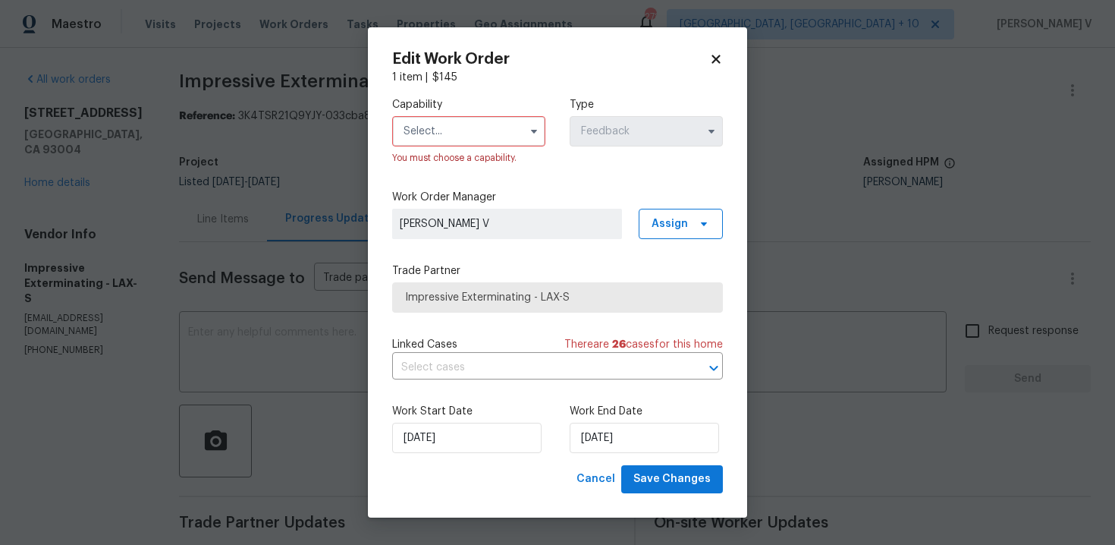
click at [448, 108] on label "Capability" at bounding box center [468, 104] width 153 height 15
click at [448, 129] on input "text" at bounding box center [468, 131] width 153 height 30
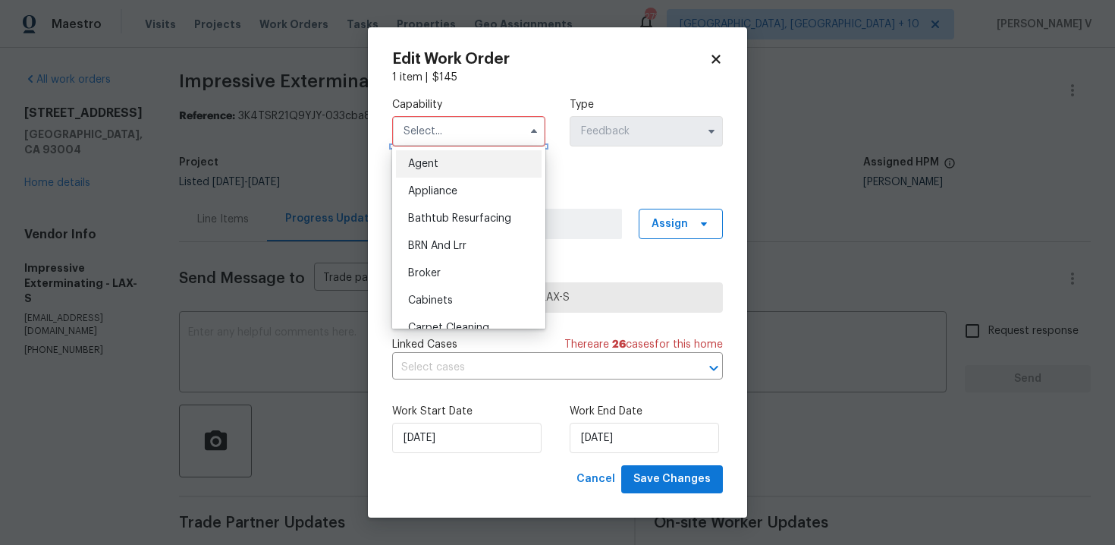
click at [448, 143] on input "text" at bounding box center [468, 131] width 153 height 30
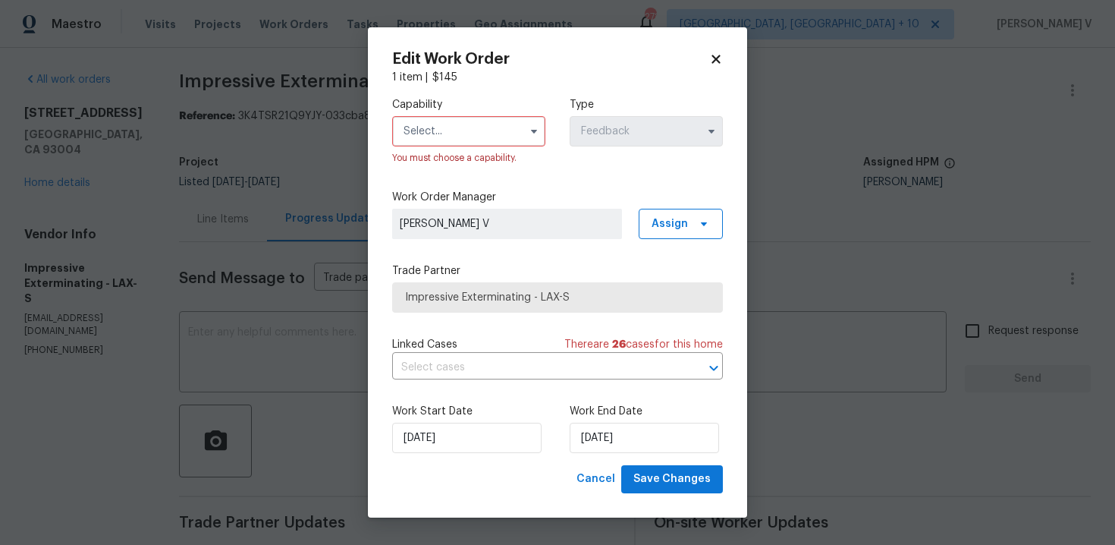
click at [477, 143] on input "text" at bounding box center [468, 131] width 153 height 30
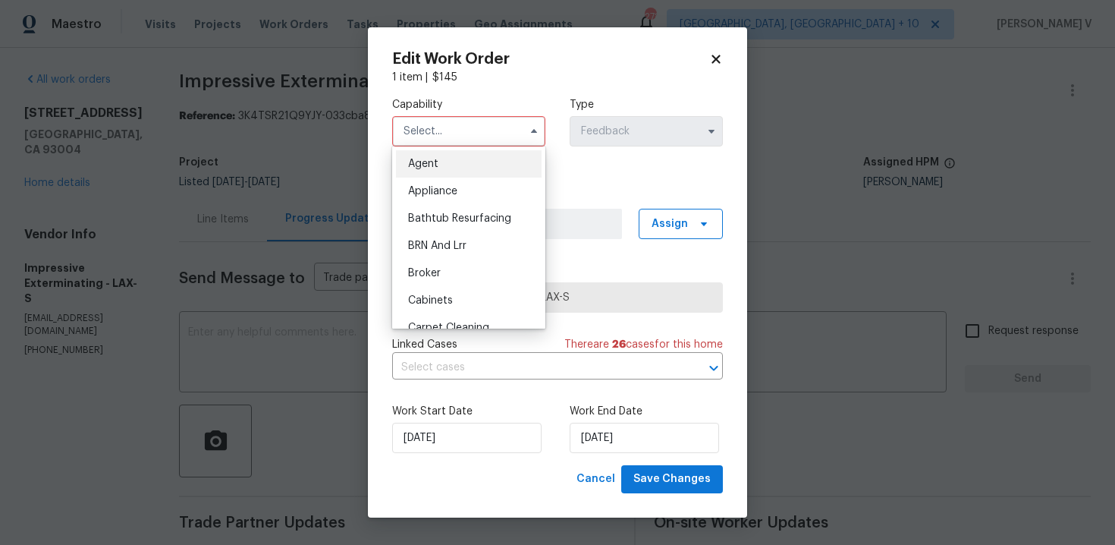
click at [457, 174] on div "Agent" at bounding box center [469, 163] width 146 height 27
type input "Agent"
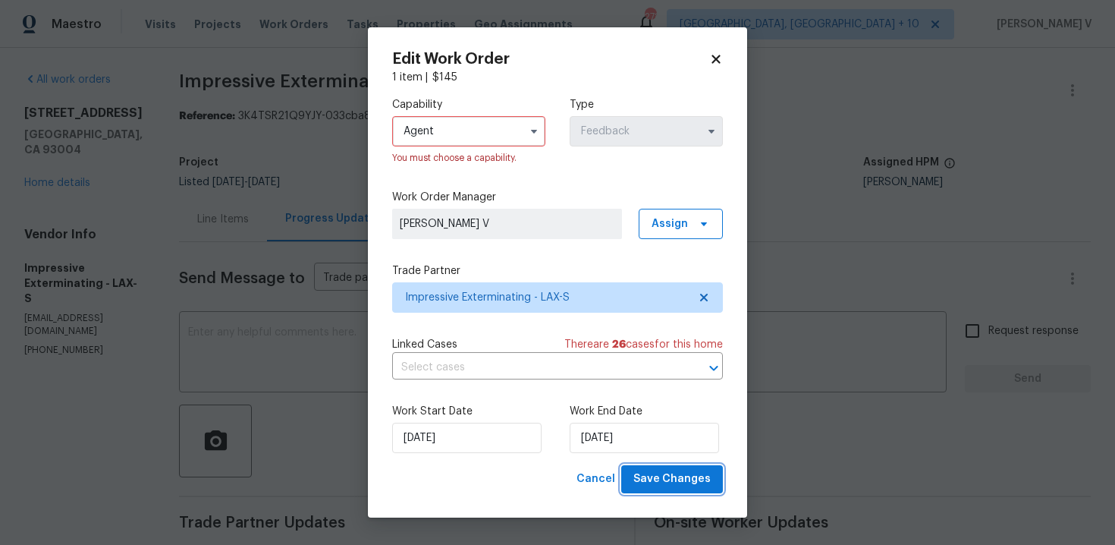
click at [671, 486] on span "Save Changes" at bounding box center [672, 479] width 77 height 19
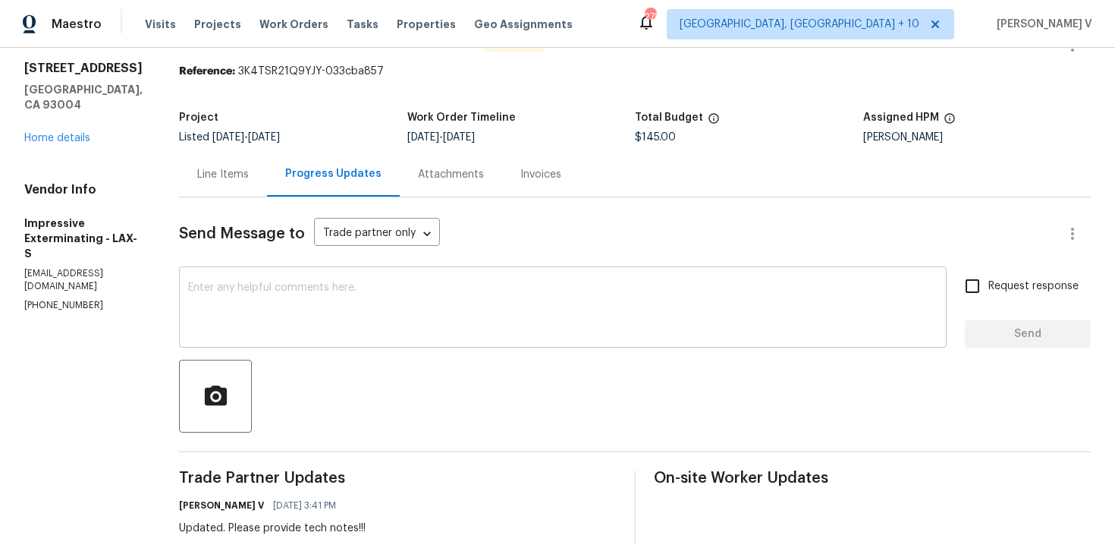
scroll to position [80, 0]
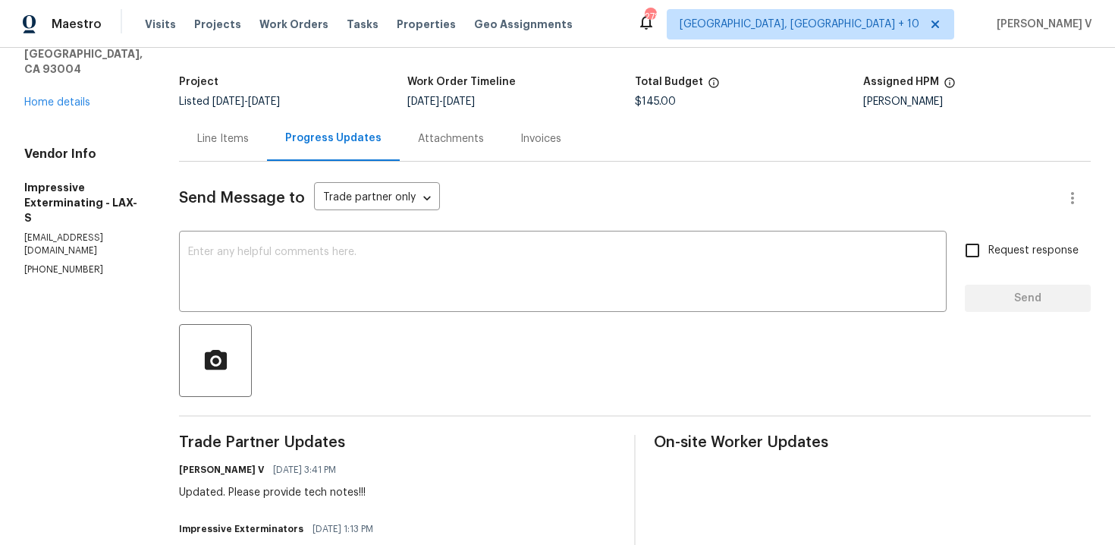
click at [242, 156] on div "Line Items" at bounding box center [223, 138] width 88 height 45
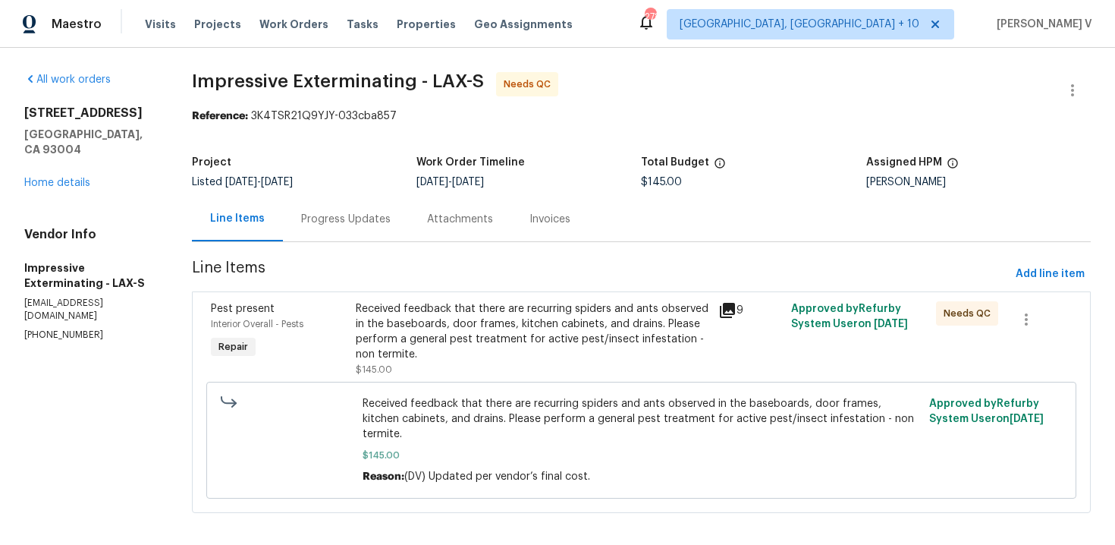
click at [388, 203] on div "Progress Updates" at bounding box center [346, 219] width 126 height 45
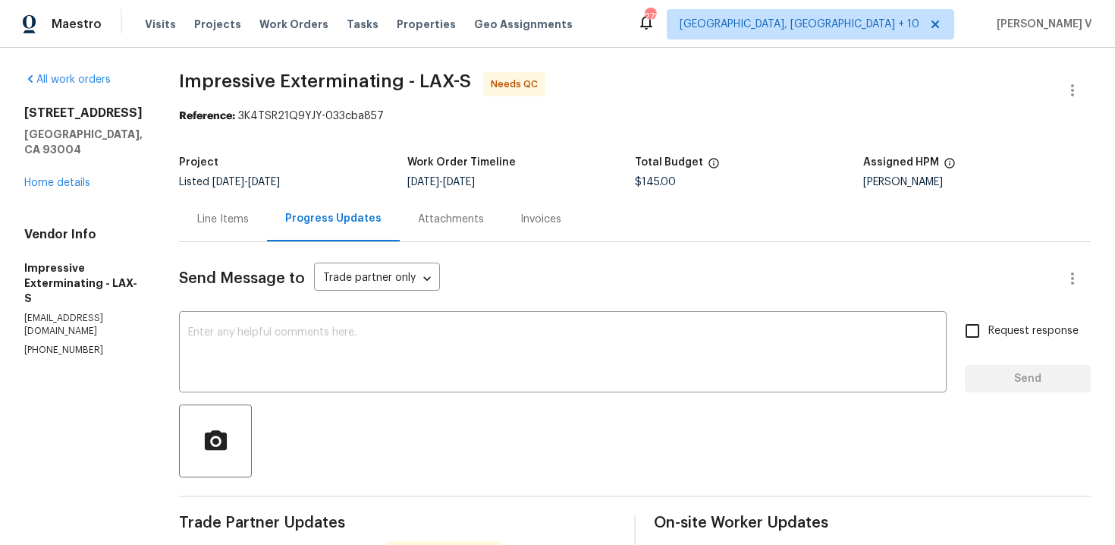
click at [219, 228] on div "Line Items" at bounding box center [223, 219] width 88 height 45
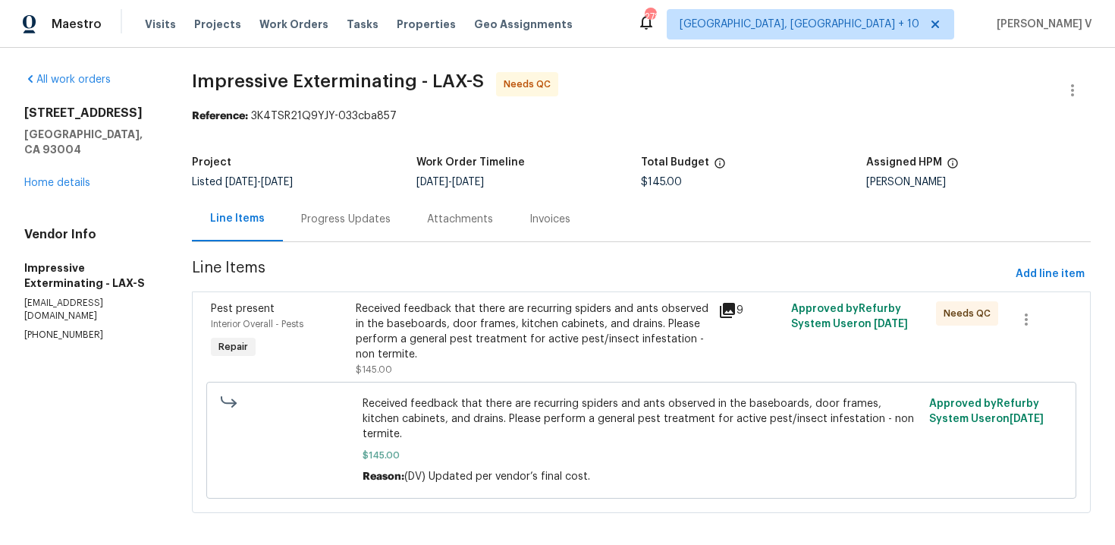
click at [383, 212] on div "Progress Updates" at bounding box center [346, 219] width 90 height 15
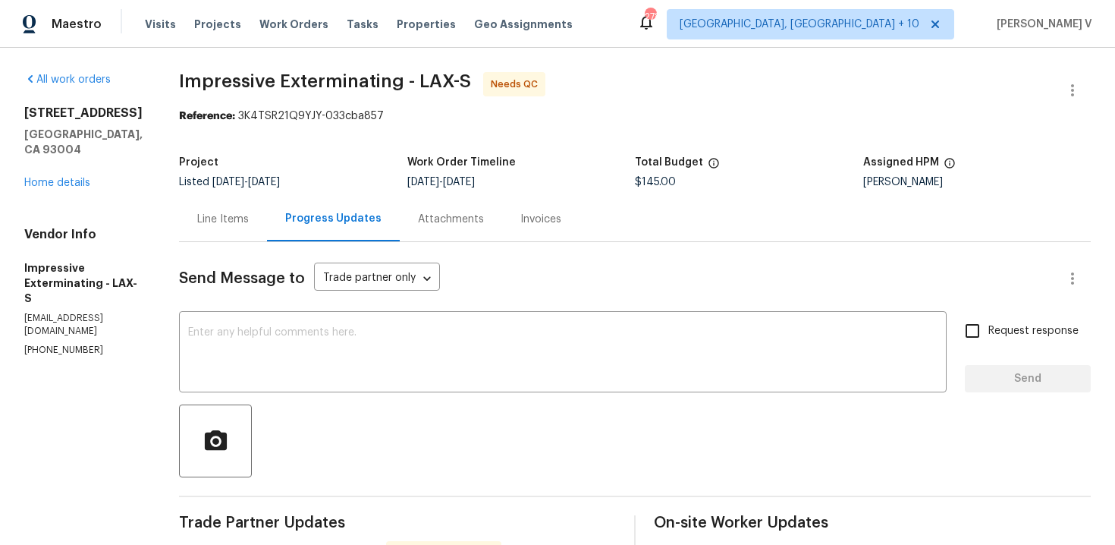
click at [244, 207] on div "Line Items" at bounding box center [223, 219] width 88 height 45
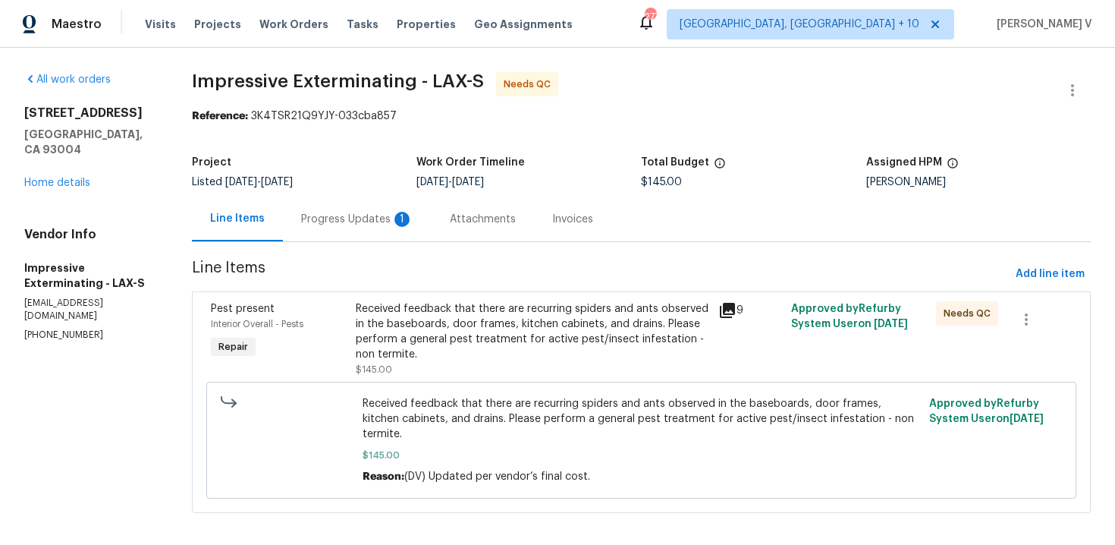
click at [385, 225] on div "Progress Updates 1" at bounding box center [357, 219] width 112 height 15
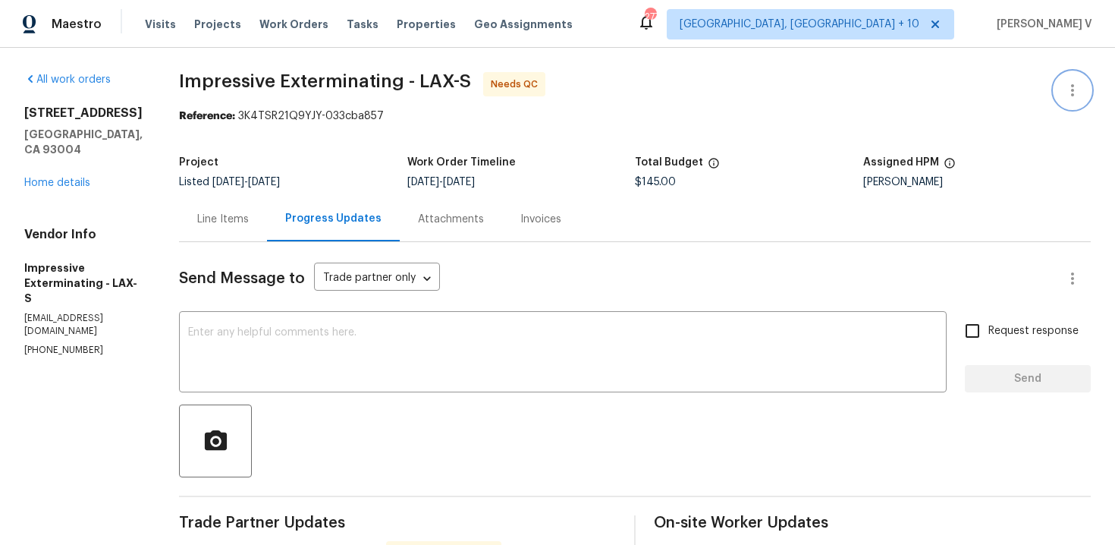
click at [1072, 94] on icon "button" at bounding box center [1072, 90] width 3 height 12
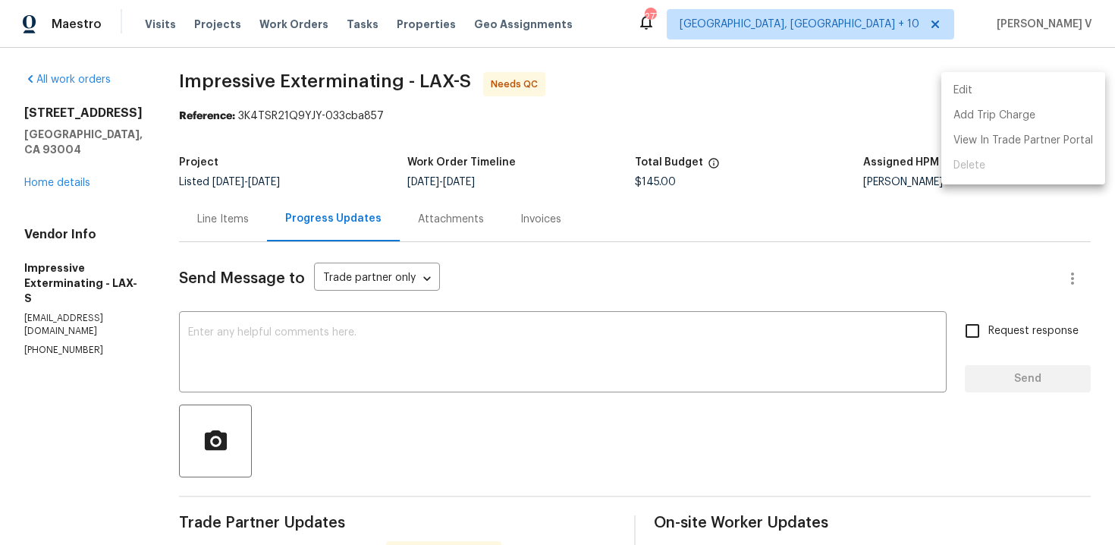
click at [1072, 94] on li "Edit" at bounding box center [1024, 90] width 164 height 25
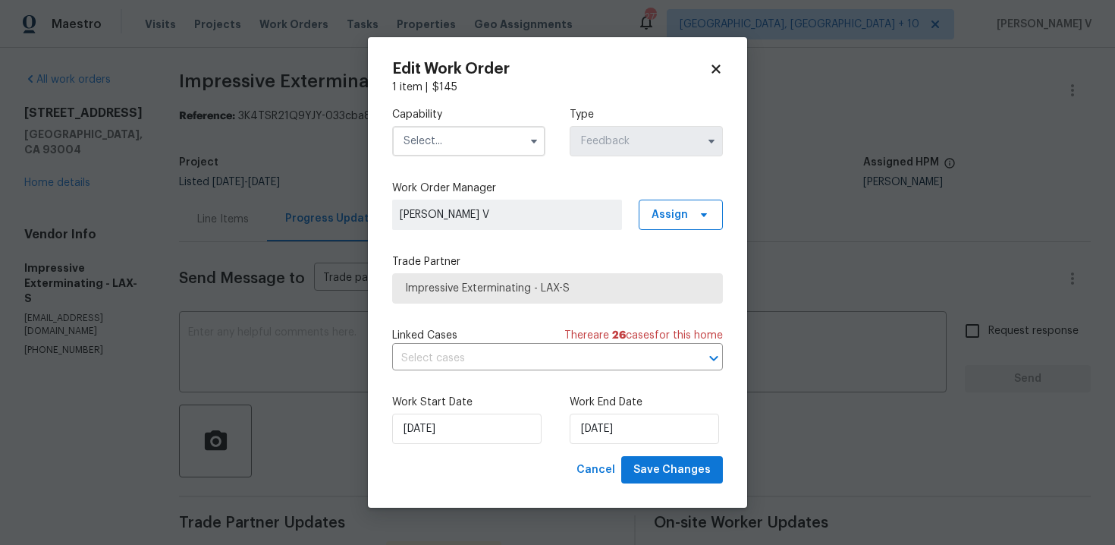
click at [480, 152] on input "text" at bounding box center [468, 141] width 153 height 30
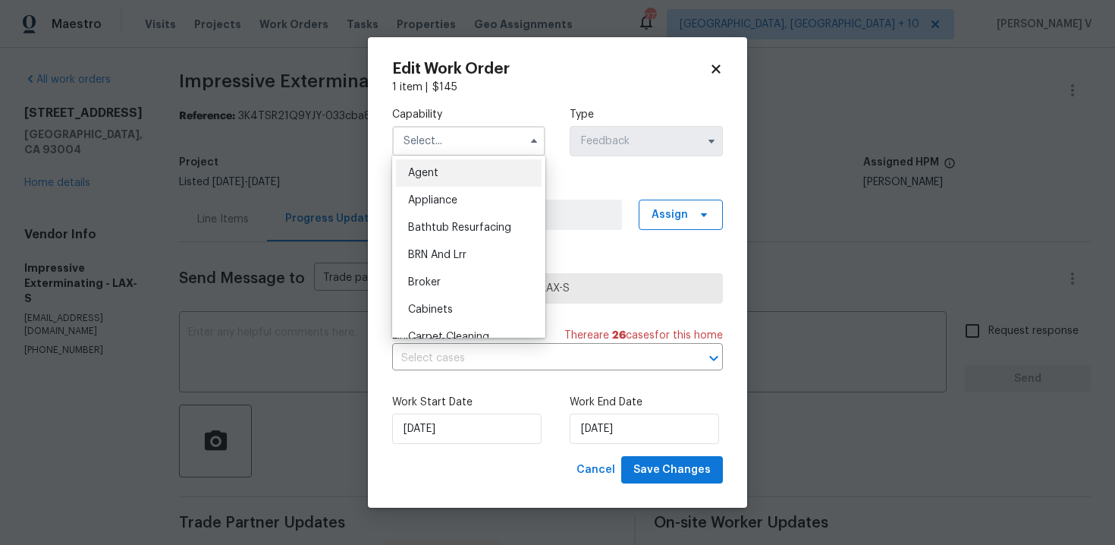
click at [432, 170] on span "Agent" at bounding box center [423, 173] width 30 height 11
type input "Agent"
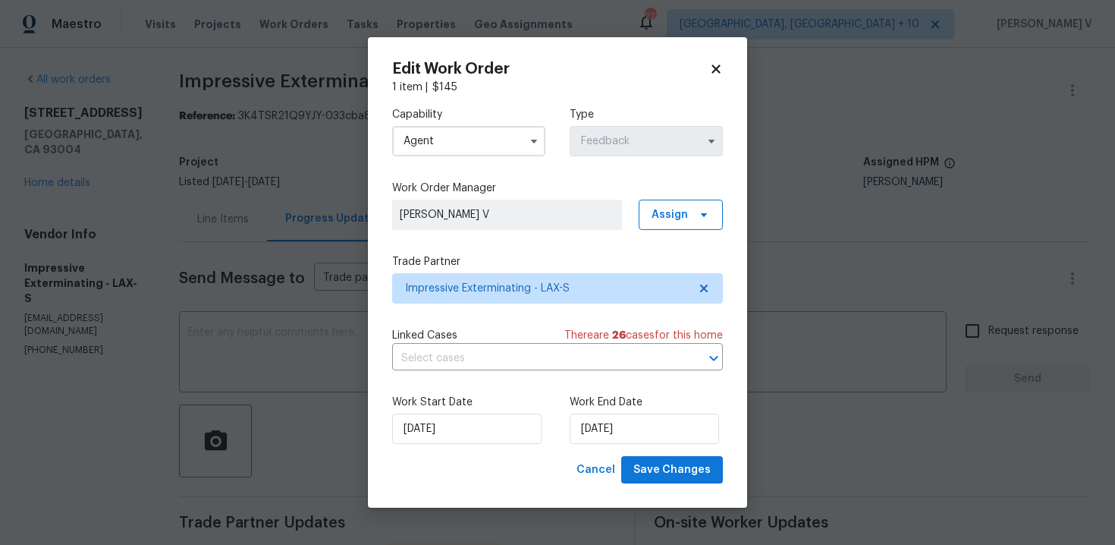
click at [246, 272] on body "Maestro Visits Projects Work Orders Tasks Properties Geo Assignments 277 Cincin…" at bounding box center [557, 272] width 1115 height 545
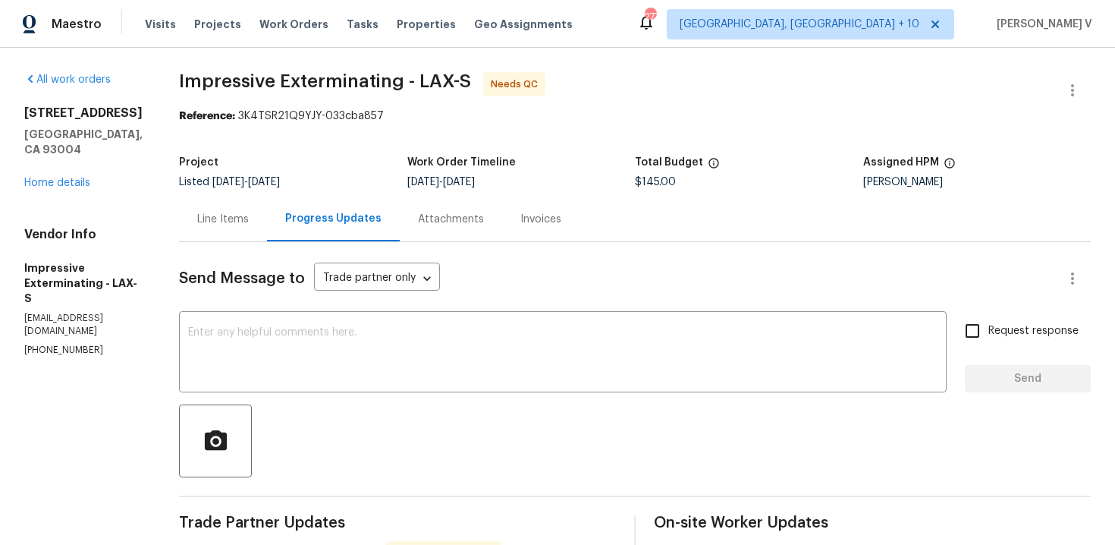
click at [238, 228] on div "Line Items" at bounding box center [223, 219] width 88 height 45
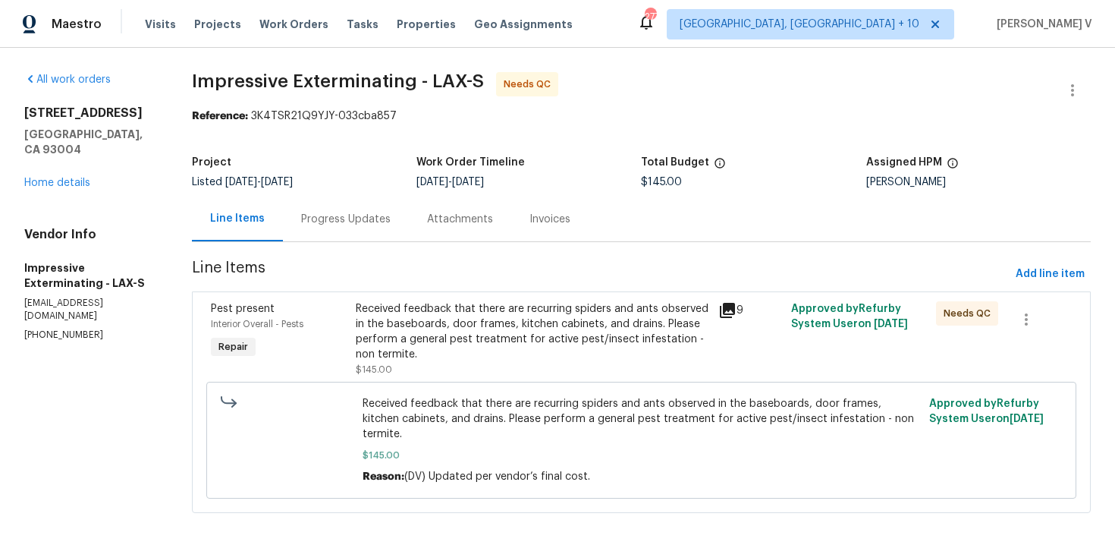
click at [517, 351] on div "Received feedback that there are recurring spiders and ants observed in the bas…" at bounding box center [533, 331] width 354 height 61
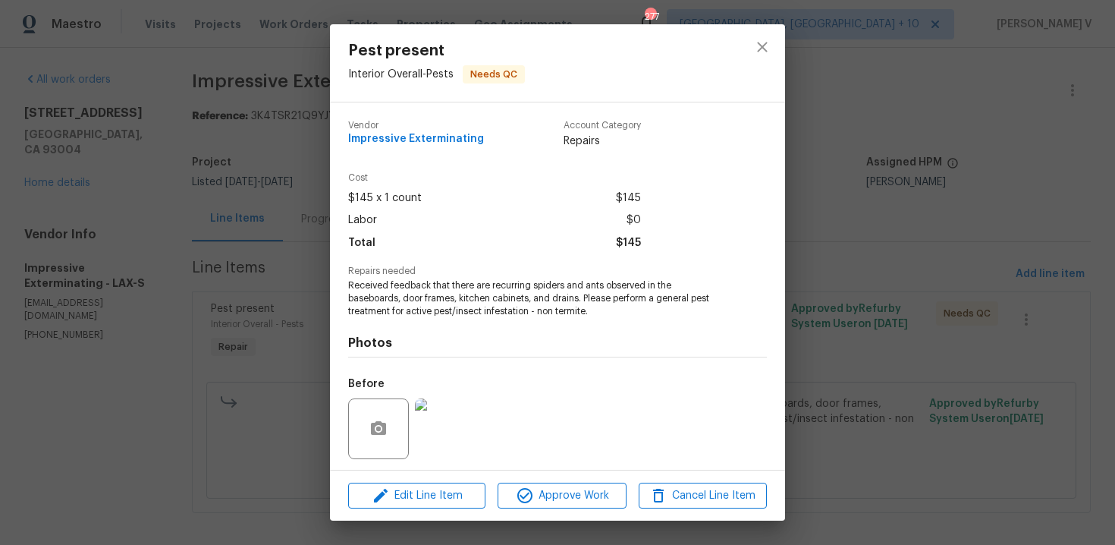
scroll to position [103, 0]
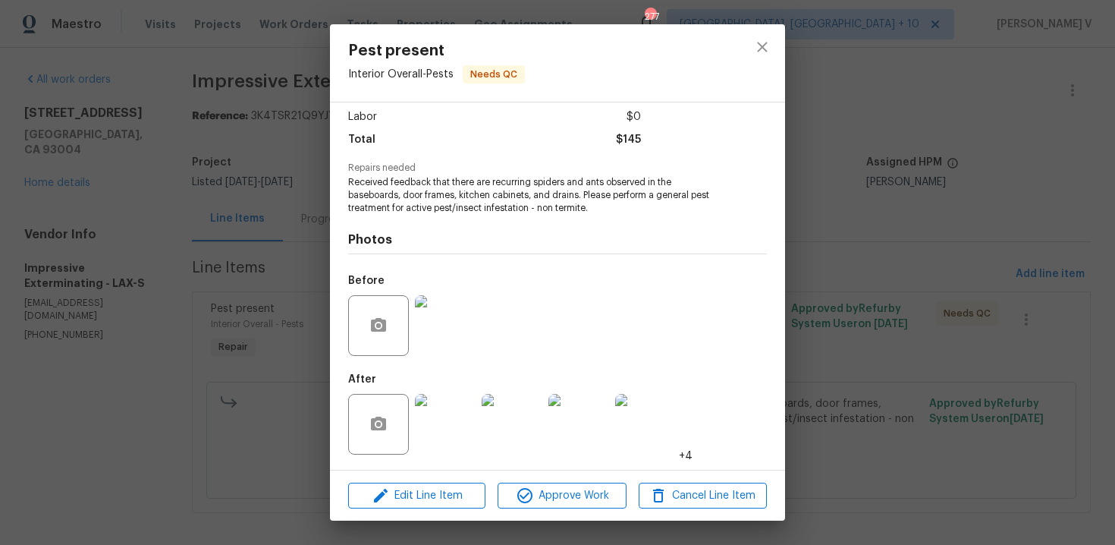
click at [436, 441] on img at bounding box center [445, 424] width 61 height 61
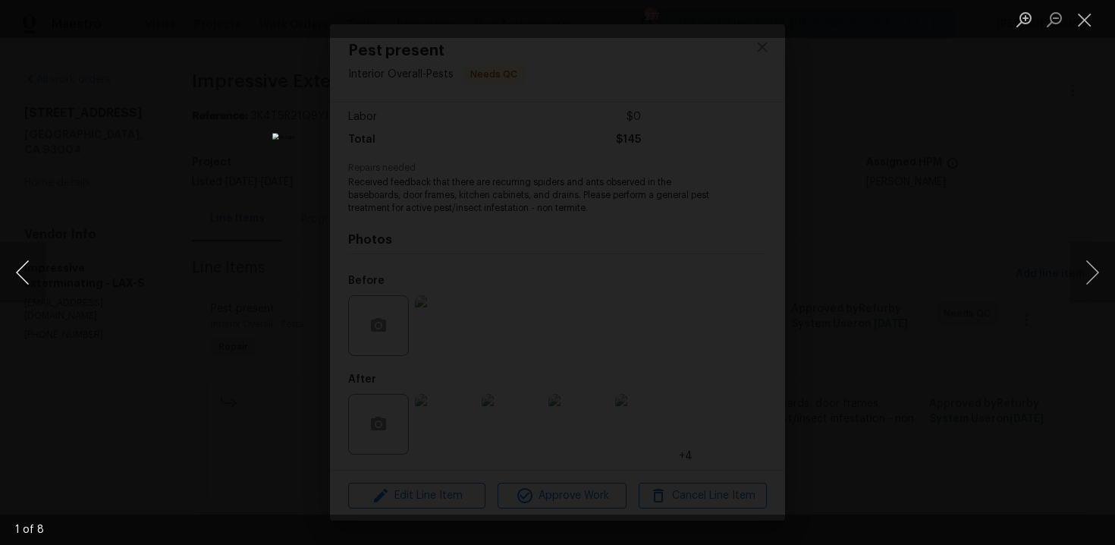
click at [23, 268] on button "Previous image" at bounding box center [23, 272] width 46 height 61
click at [86, 224] on div "Lightbox" at bounding box center [557, 272] width 1115 height 545
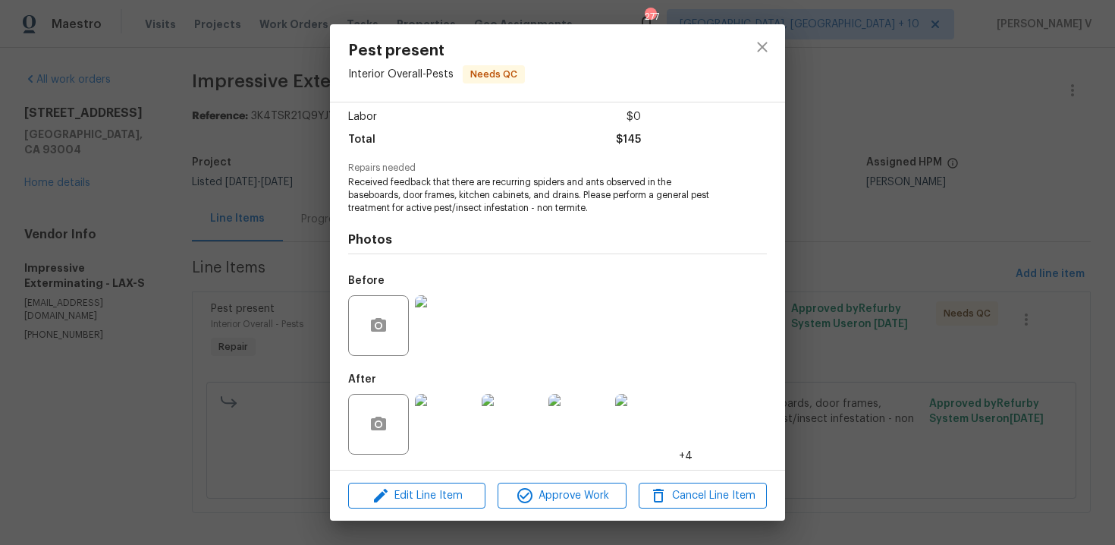
click at [86, 224] on div "Pest present Interior Overall - Pests Needs QC Vendor Impressive Exterminating …" at bounding box center [557, 272] width 1115 height 545
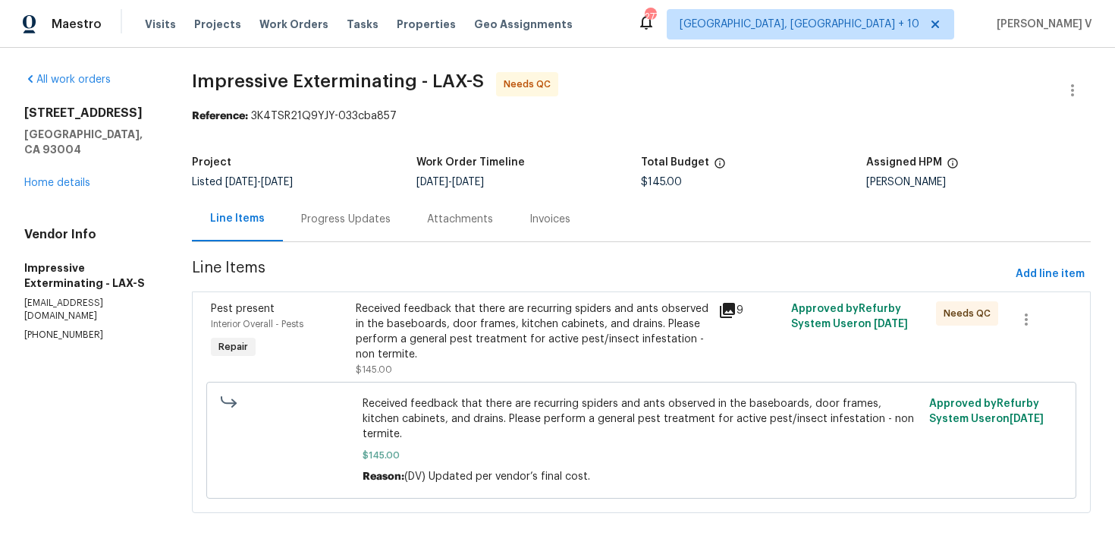
click at [349, 219] on div "Progress Updates" at bounding box center [346, 219] width 90 height 15
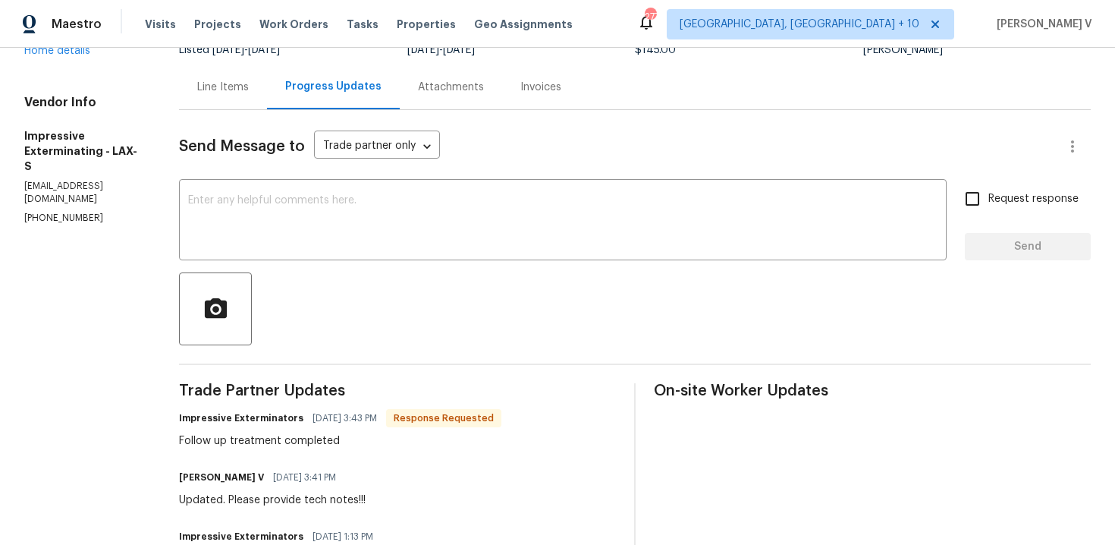
scroll to position [38, 0]
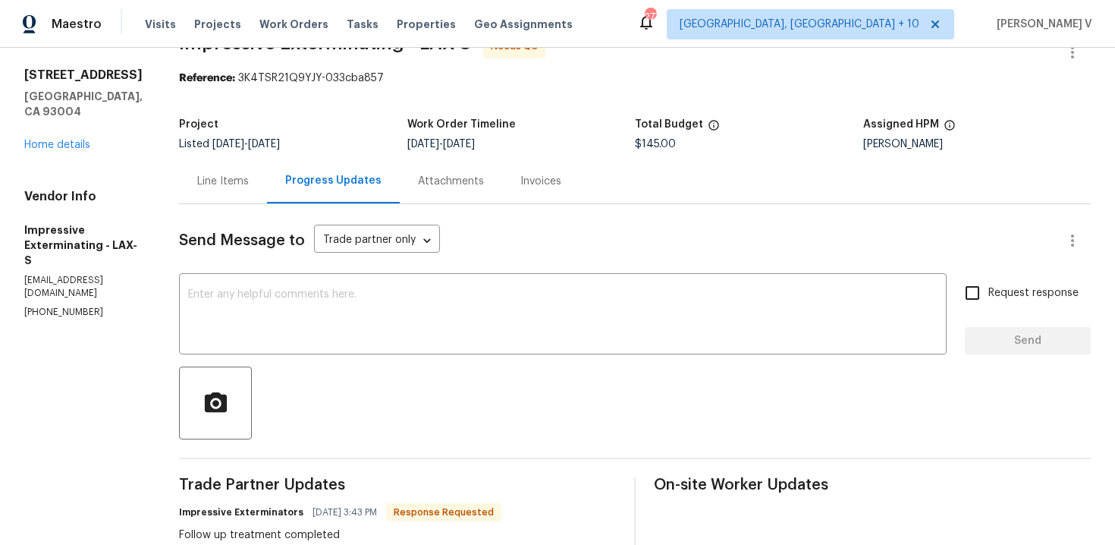
click at [258, 186] on div "Line Items" at bounding box center [223, 181] width 88 height 45
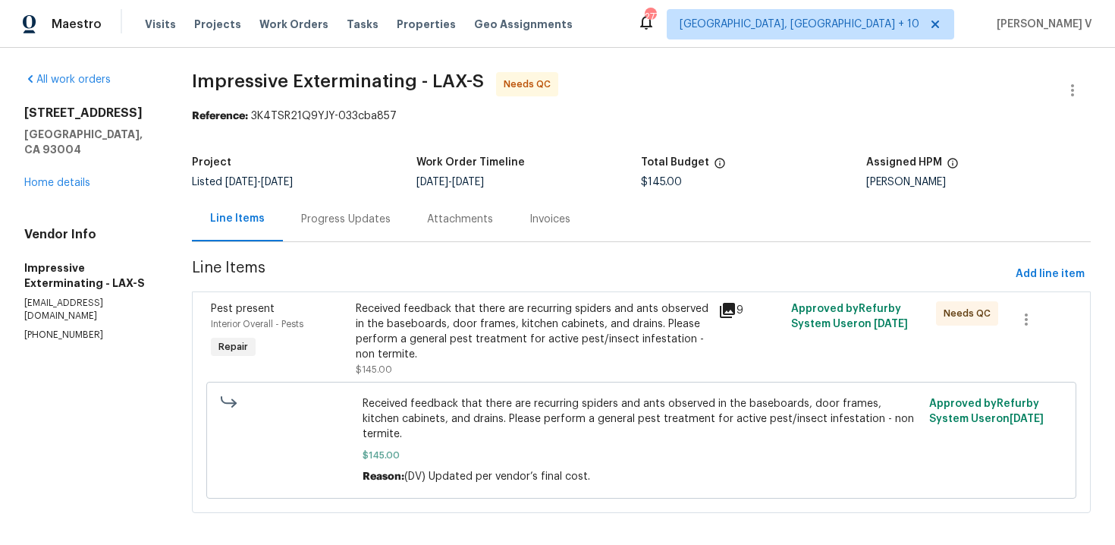
click at [536, 325] on div "Received feedback that there are recurring spiders and ants observed in the bas…" at bounding box center [533, 331] width 354 height 61
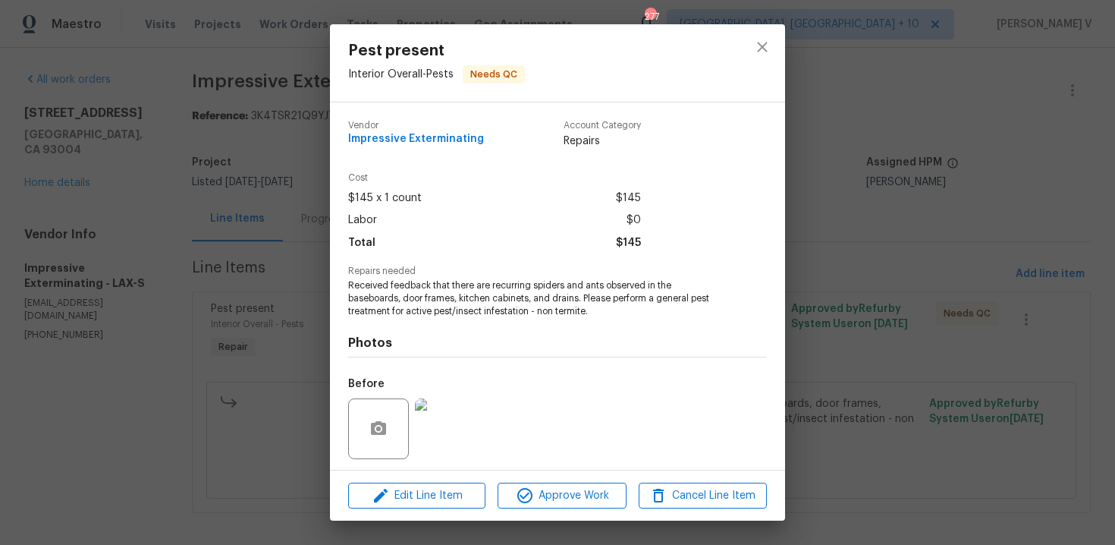
scroll to position [103, 0]
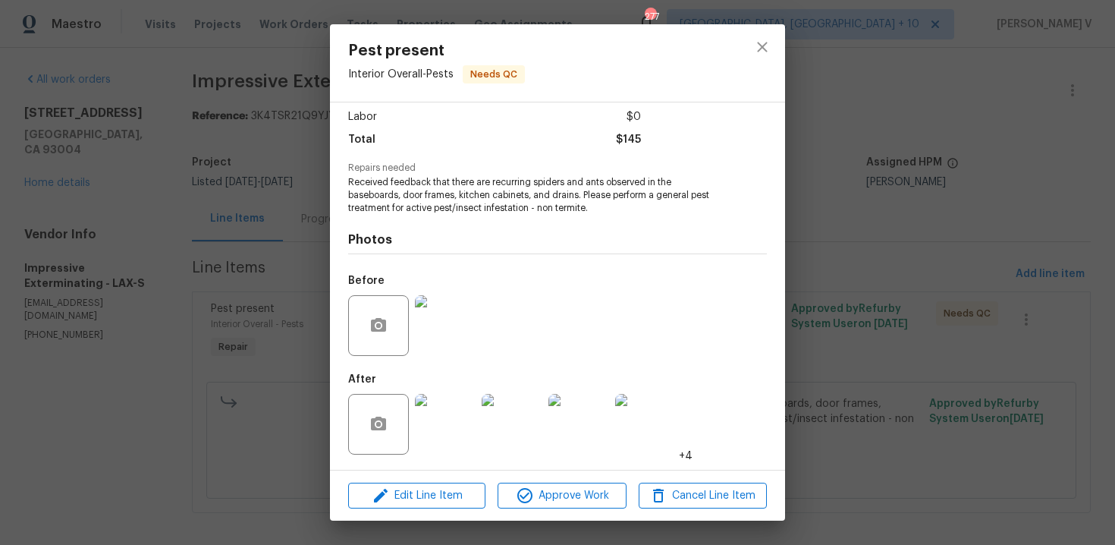
click at [461, 321] on img at bounding box center [445, 325] width 61 height 61
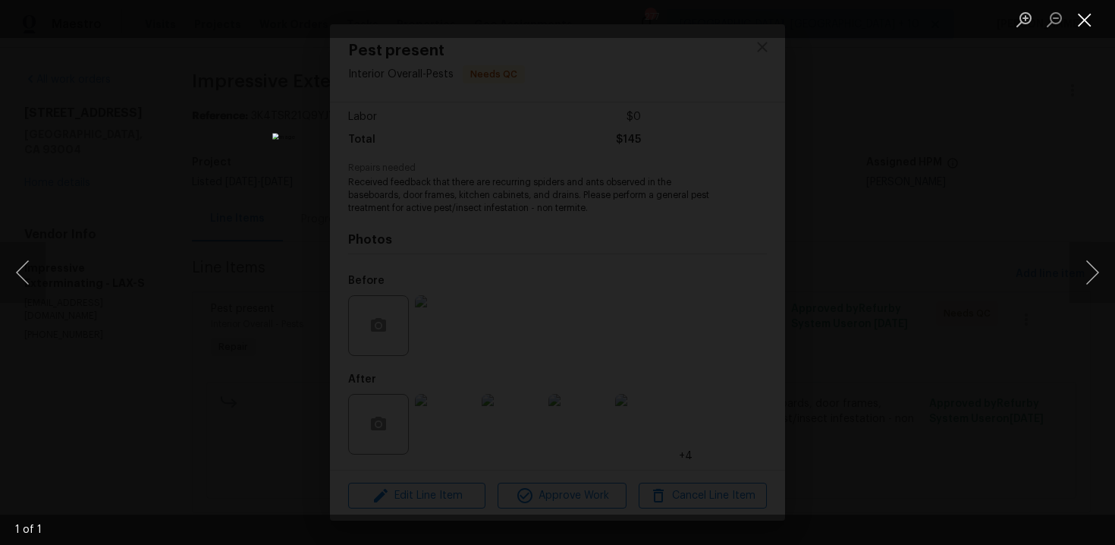
click at [1080, 28] on button "Close lightbox" at bounding box center [1085, 19] width 30 height 27
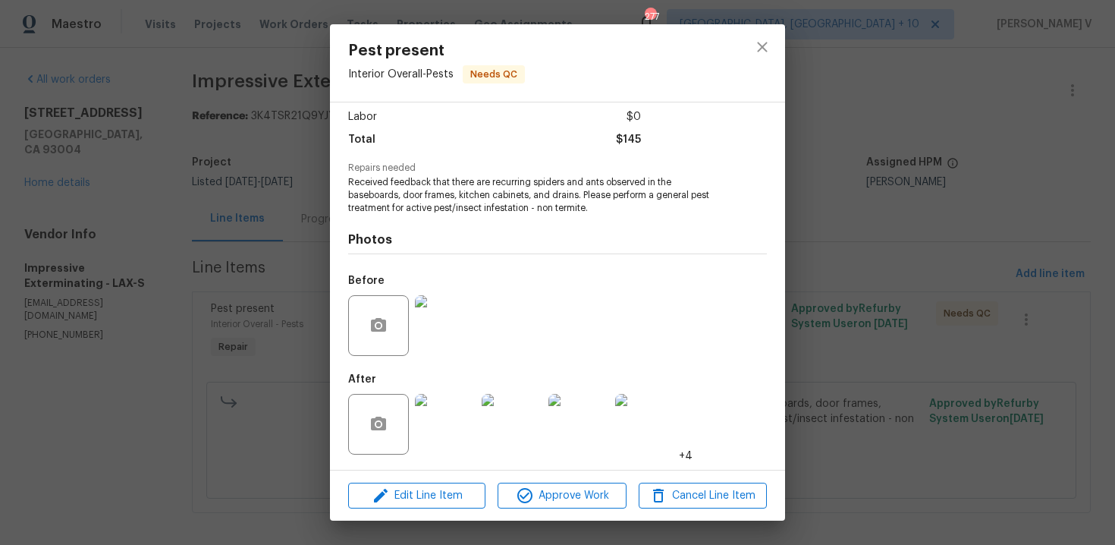
click at [422, 330] on img at bounding box center [445, 325] width 61 height 61
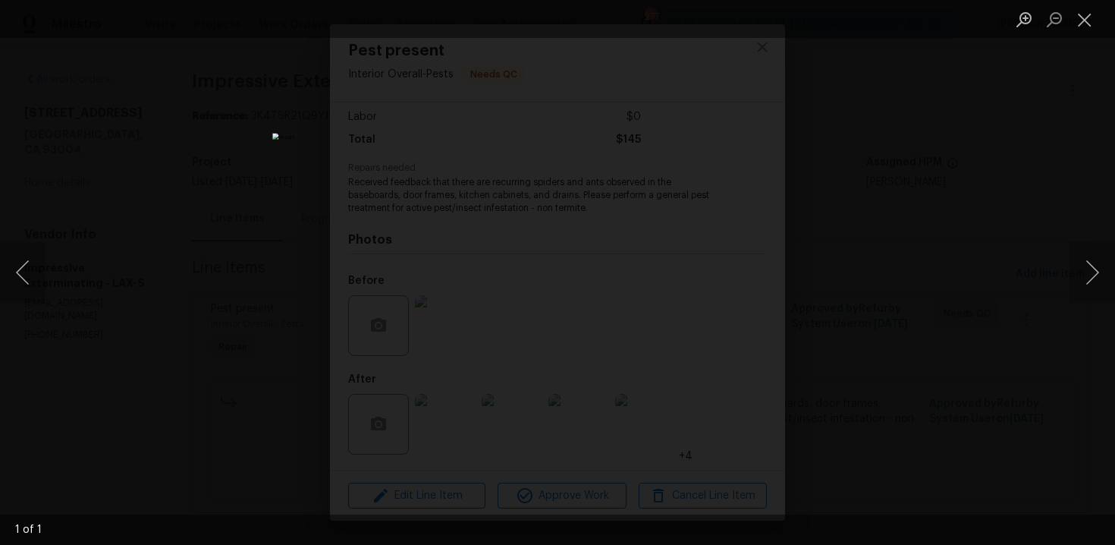
click at [959, 182] on div "Lightbox" at bounding box center [557, 272] width 1115 height 545
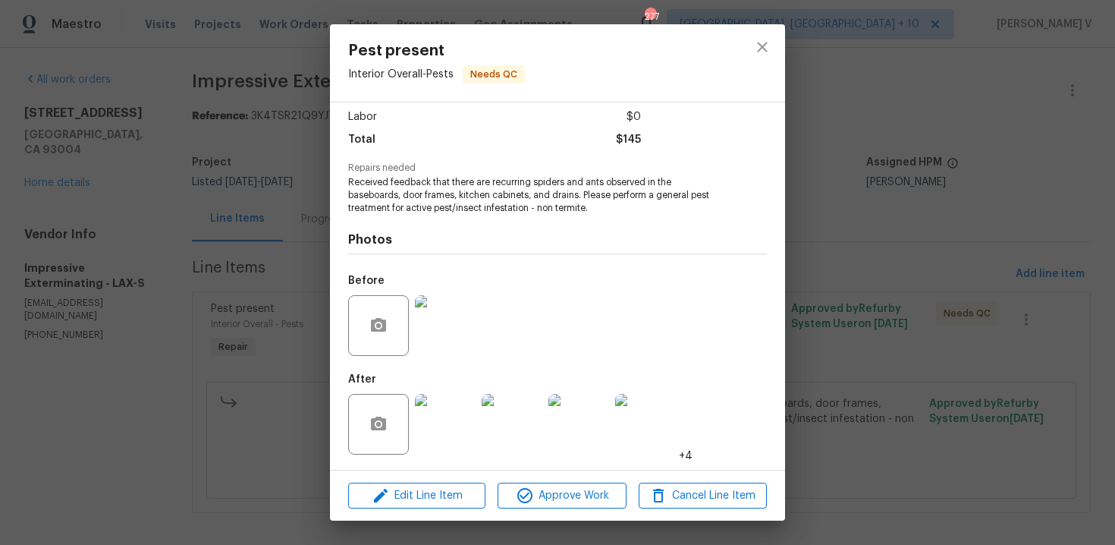
click at [535, 411] on img at bounding box center [512, 424] width 61 height 61
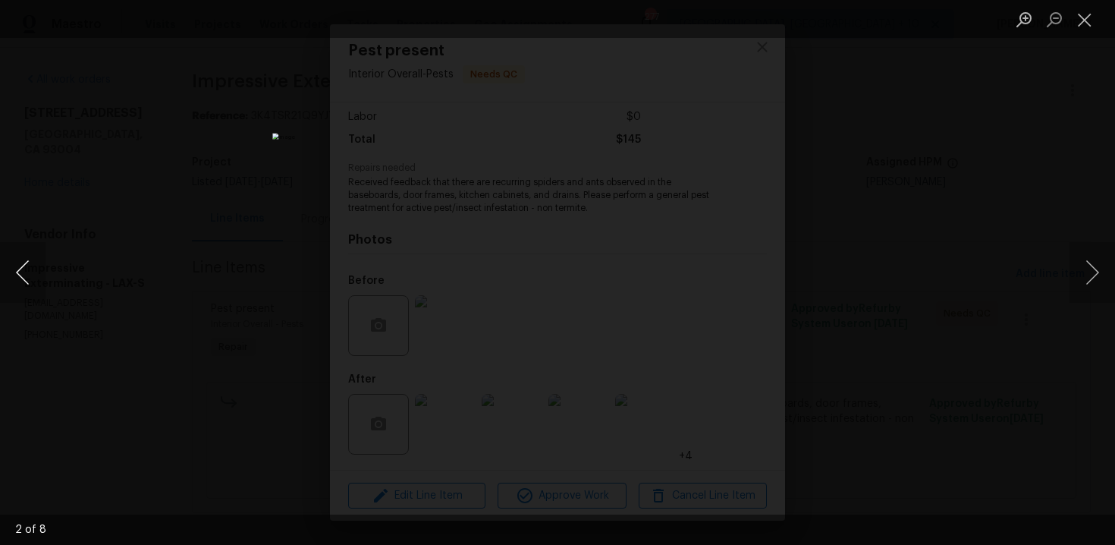
click at [30, 275] on button "Previous image" at bounding box center [23, 272] width 46 height 61
click at [1089, 284] on button "Next image" at bounding box center [1093, 272] width 46 height 61
click at [326, 246] on div "Lightbox" at bounding box center [557, 272] width 1115 height 545
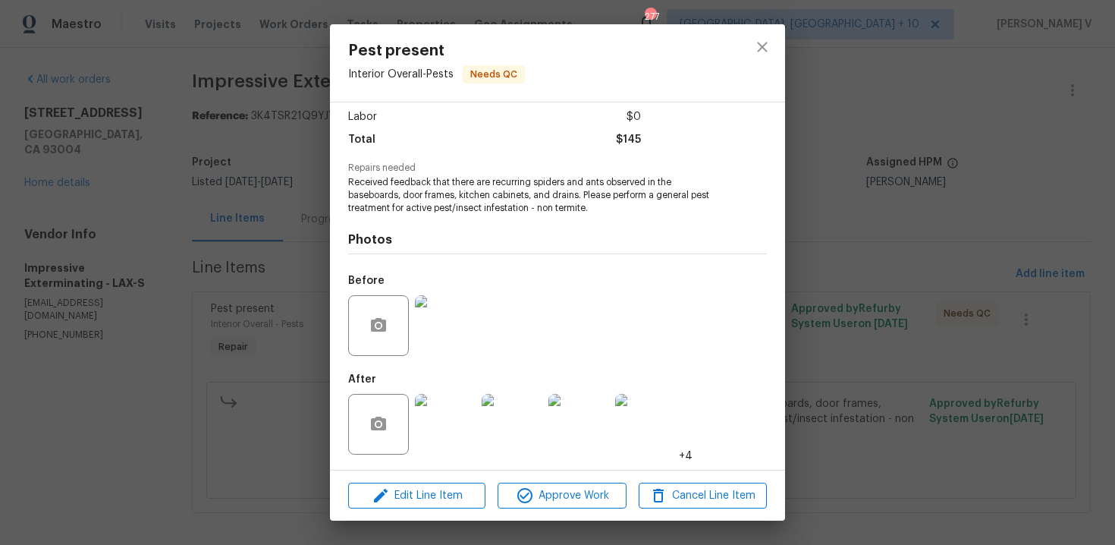
click at [437, 425] on img at bounding box center [445, 424] width 61 height 61
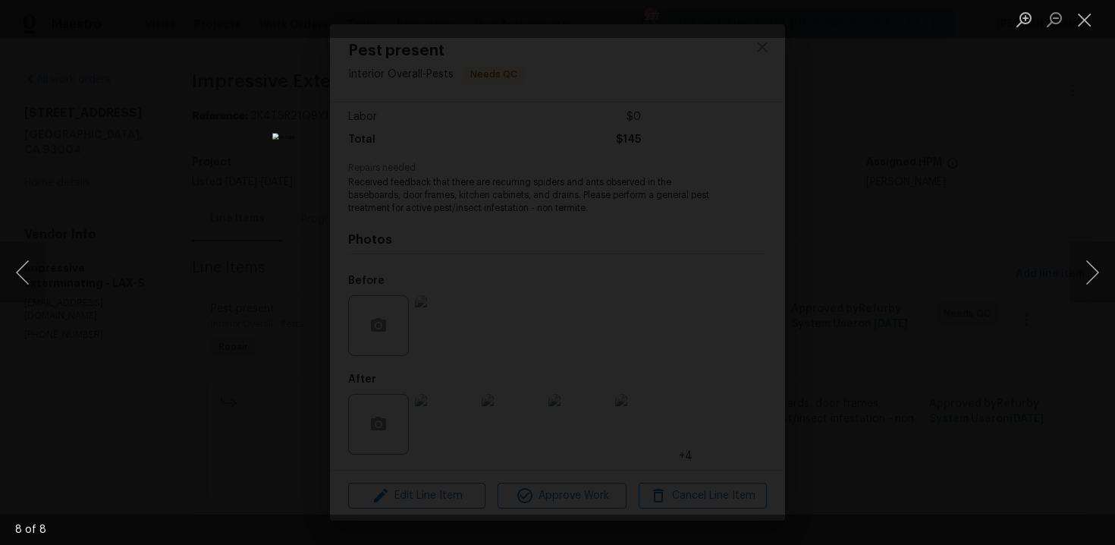
click at [262, 199] on div "Lightbox" at bounding box center [557, 272] width 1115 height 545
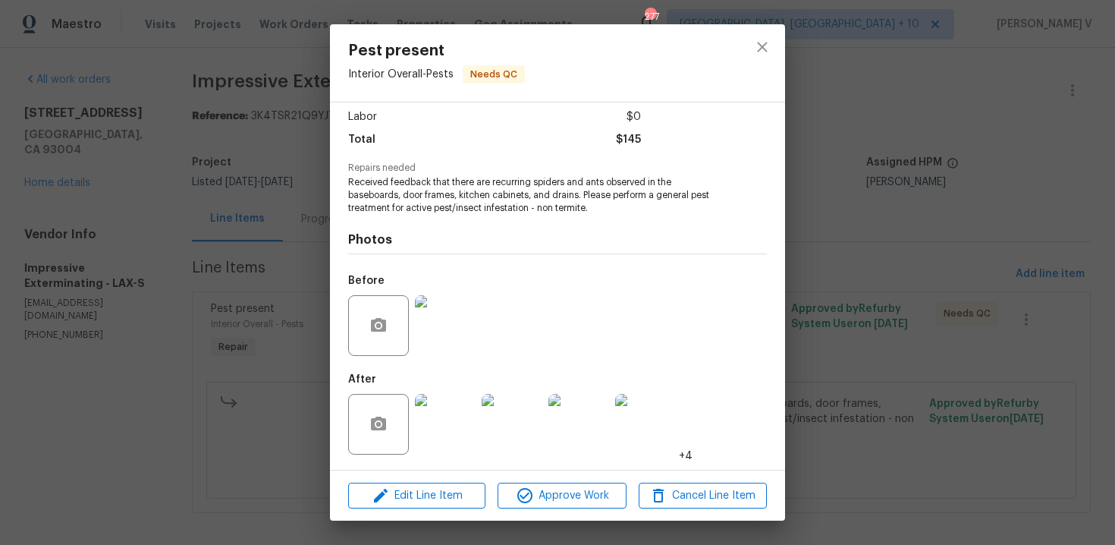
click at [262, 199] on div "Pest present Interior Overall - Pests Needs QC Vendor Impressive Exterminating …" at bounding box center [557, 272] width 1115 height 545
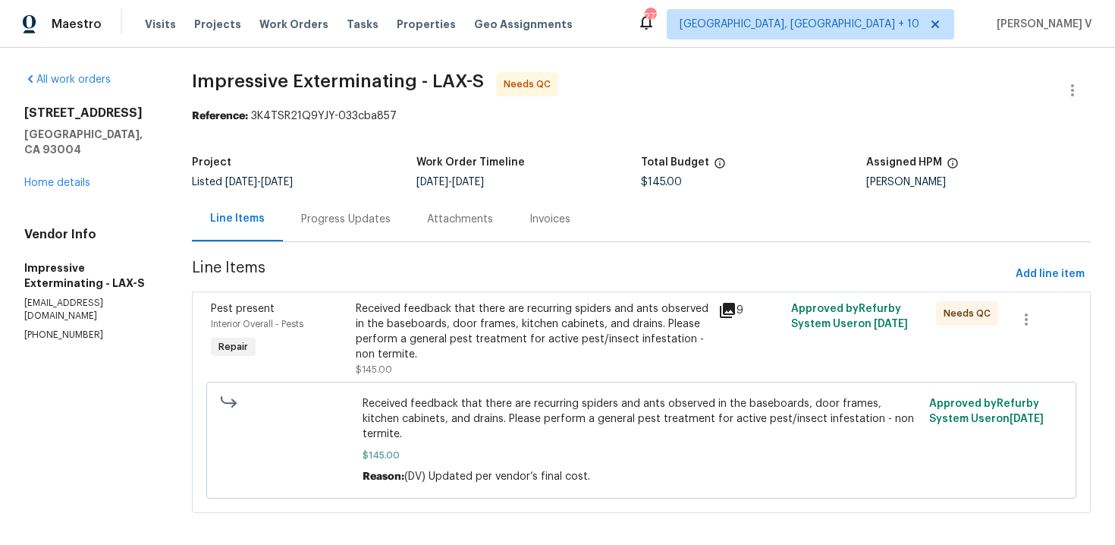
click at [55, 175] on div "1534 Pyramid Ave Ventura, CA 93004 Home details" at bounding box center [89, 147] width 131 height 85
click at [71, 162] on div "1534 Pyramid Ave Ventura, CA 93004 Home details" at bounding box center [89, 147] width 131 height 85
click at [72, 178] on link "Home details" at bounding box center [57, 183] width 66 height 11
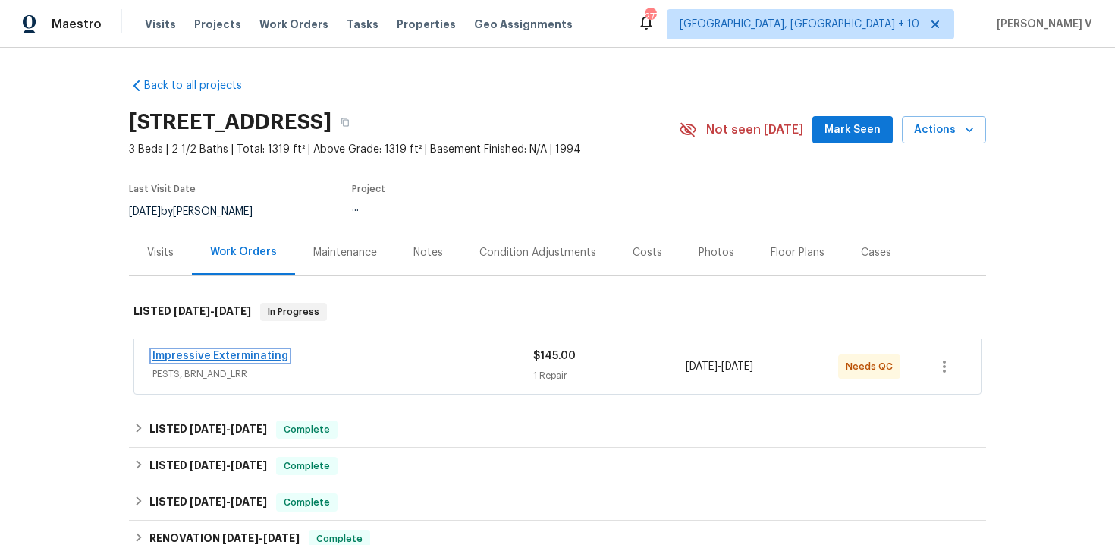
click at [235, 361] on link "Impressive Exterminating" at bounding box center [221, 356] width 136 height 11
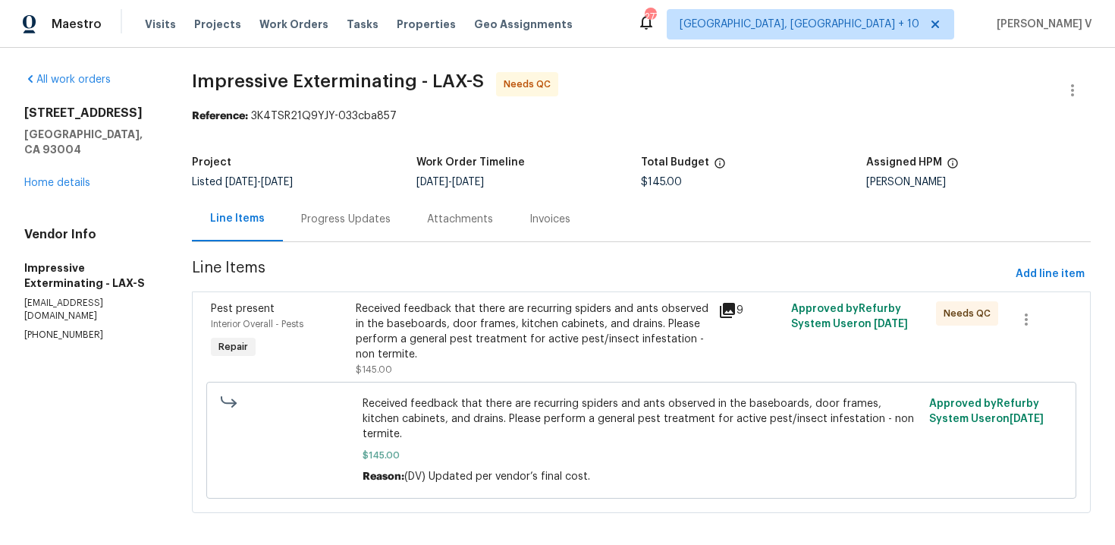
click at [464, 342] on div "Received feedback that there are recurring spiders and ants observed in the bas…" at bounding box center [533, 331] width 354 height 61
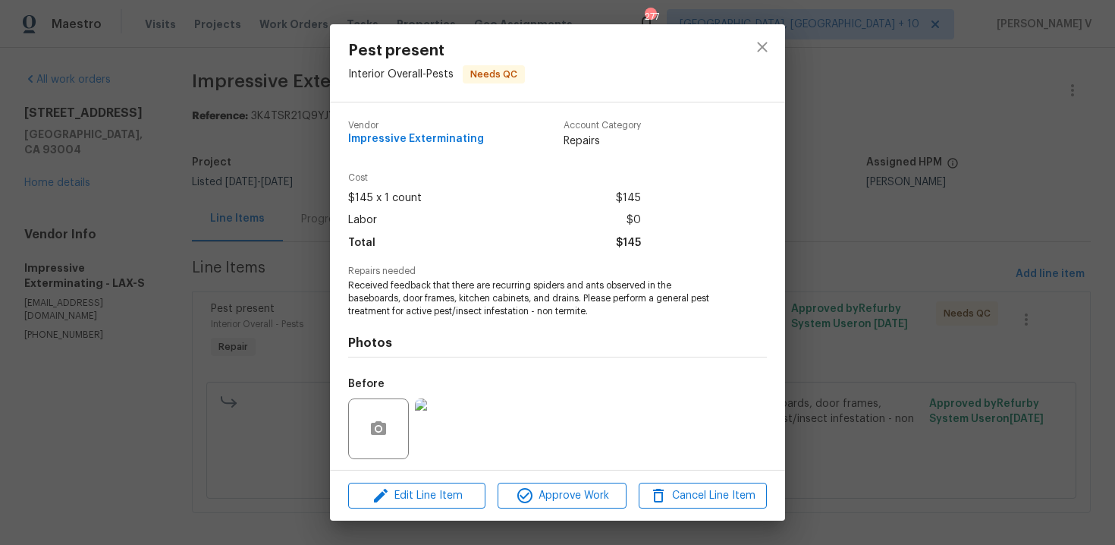
scroll to position [103, 0]
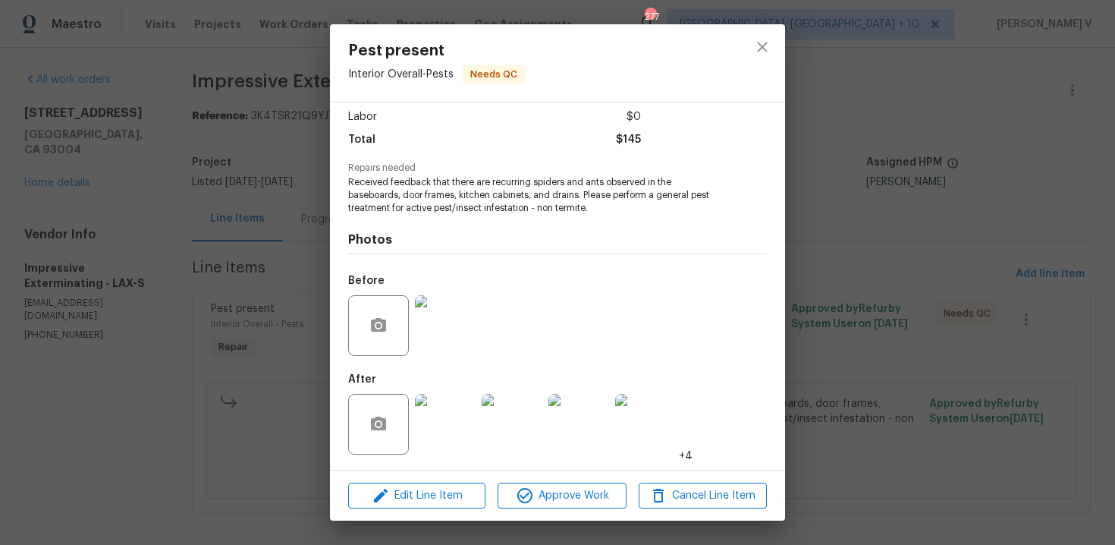
click at [458, 308] on img at bounding box center [445, 325] width 61 height 61
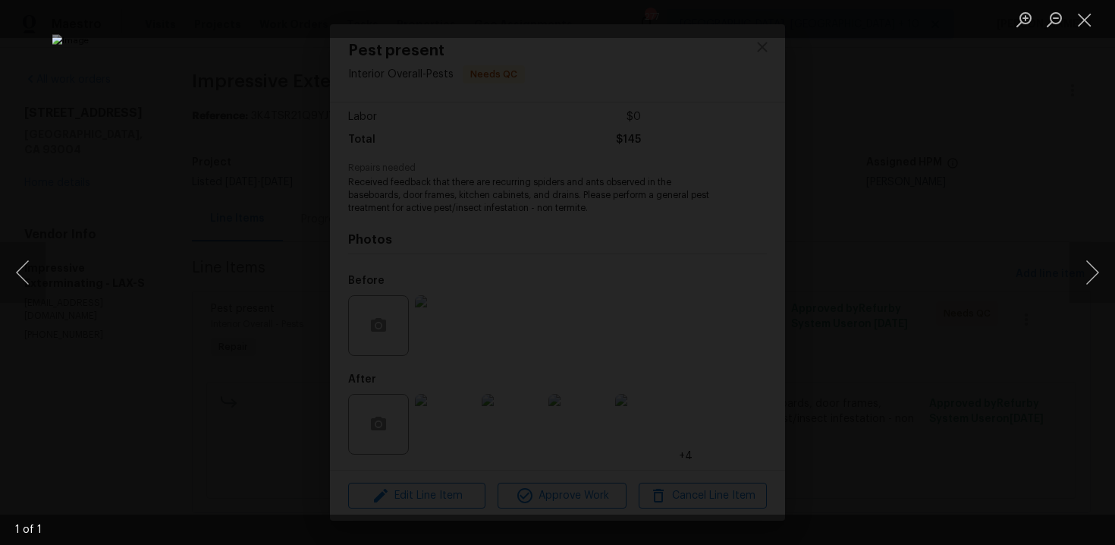
click at [1009, 154] on div "Lightbox" at bounding box center [557, 272] width 1115 height 545
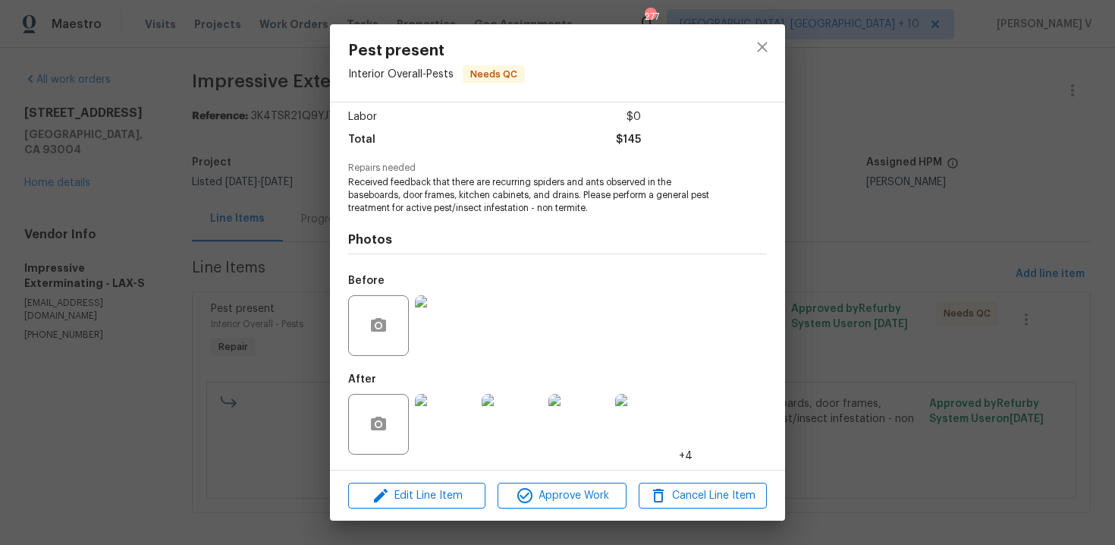
click at [454, 332] on img at bounding box center [445, 325] width 61 height 61
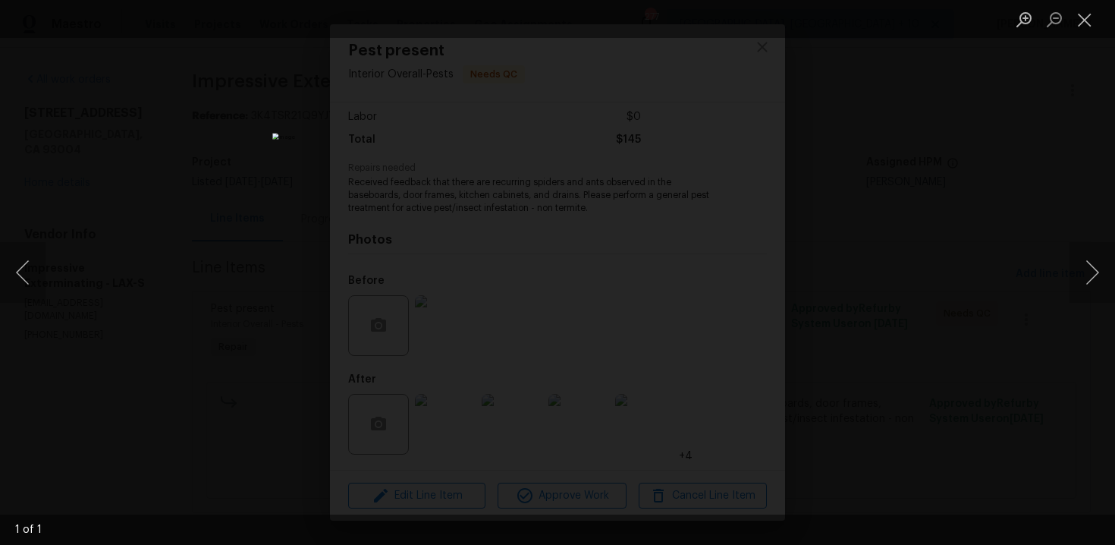
click at [280, 165] on div "Lightbox" at bounding box center [557, 272] width 1115 height 545
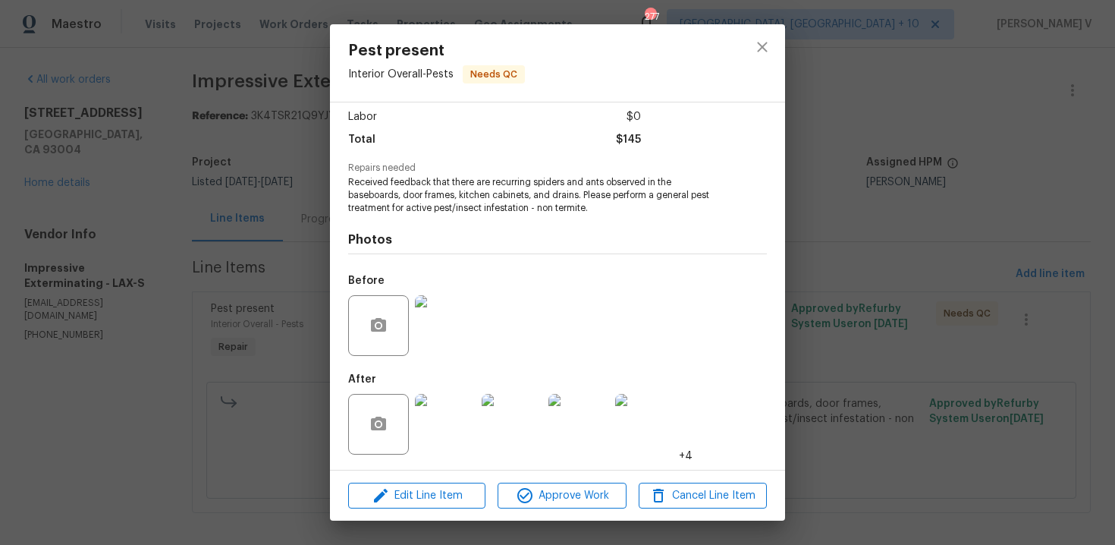
click at [280, 165] on div "Pest present Interior Overall - Pests Needs QC Vendor Impressive Exterminating …" at bounding box center [557, 272] width 1115 height 545
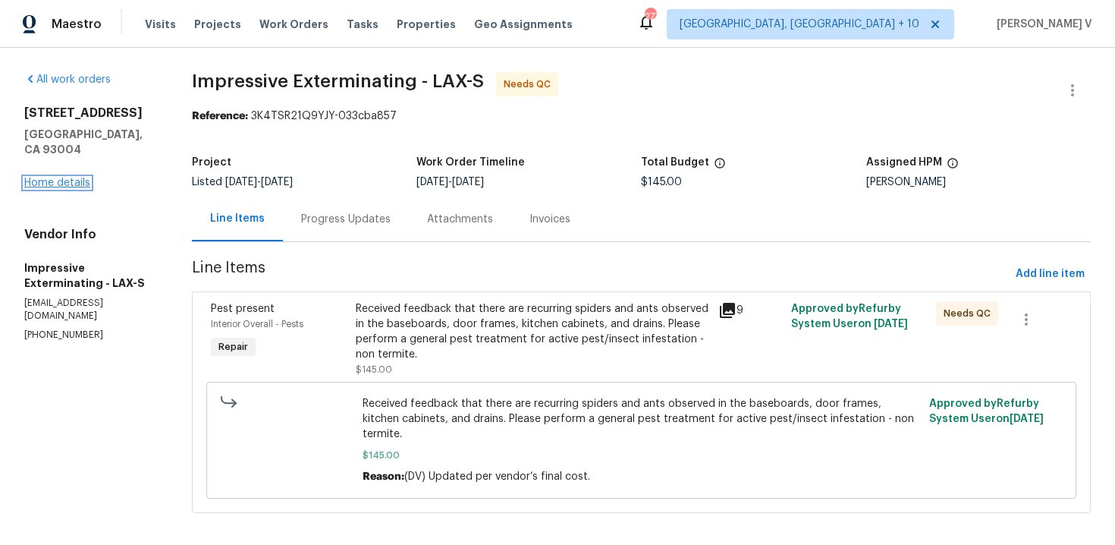
click at [79, 178] on link "Home details" at bounding box center [57, 183] width 66 height 11
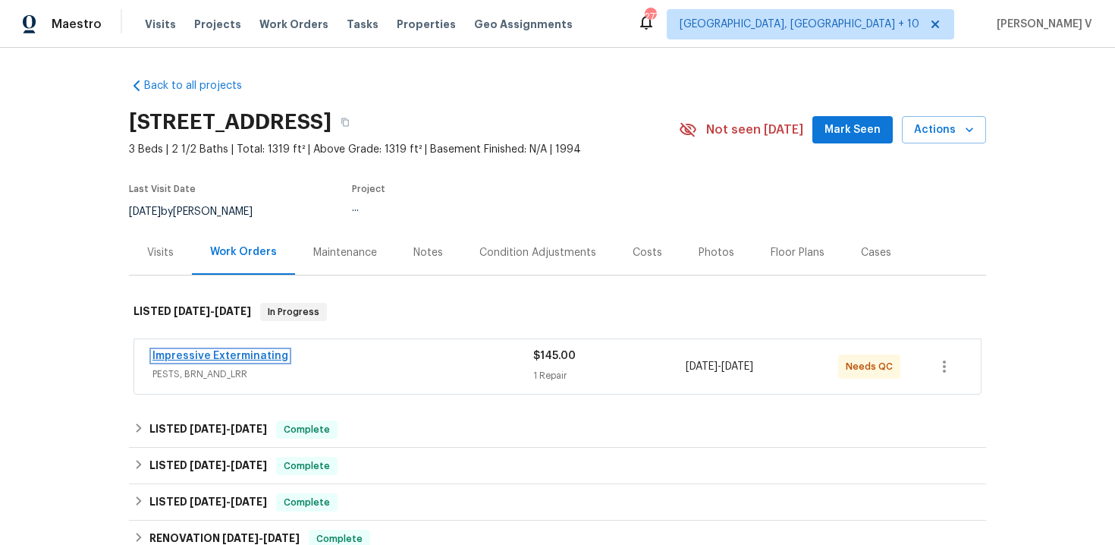
click at [237, 361] on link "Impressive Exterminating" at bounding box center [221, 356] width 136 height 11
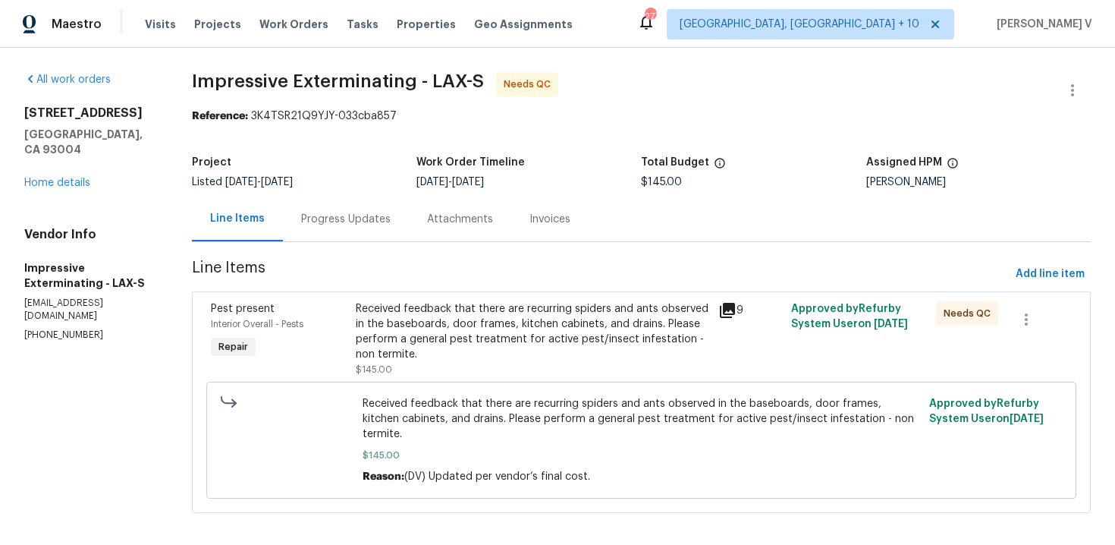
click at [498, 325] on div "Received feedback that there are recurring spiders and ants observed in the bas…" at bounding box center [533, 331] width 354 height 61
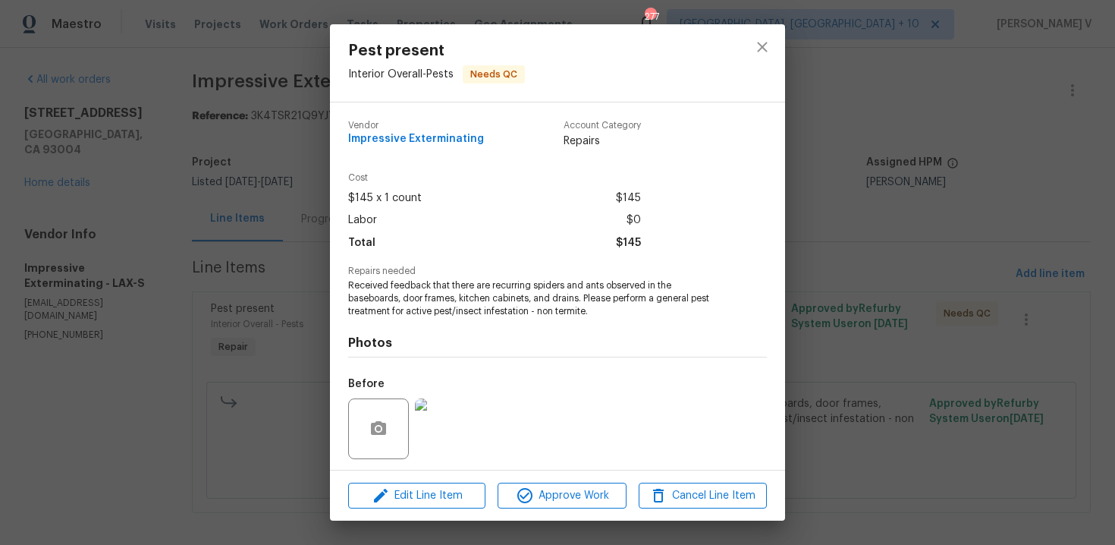
scroll to position [103, 0]
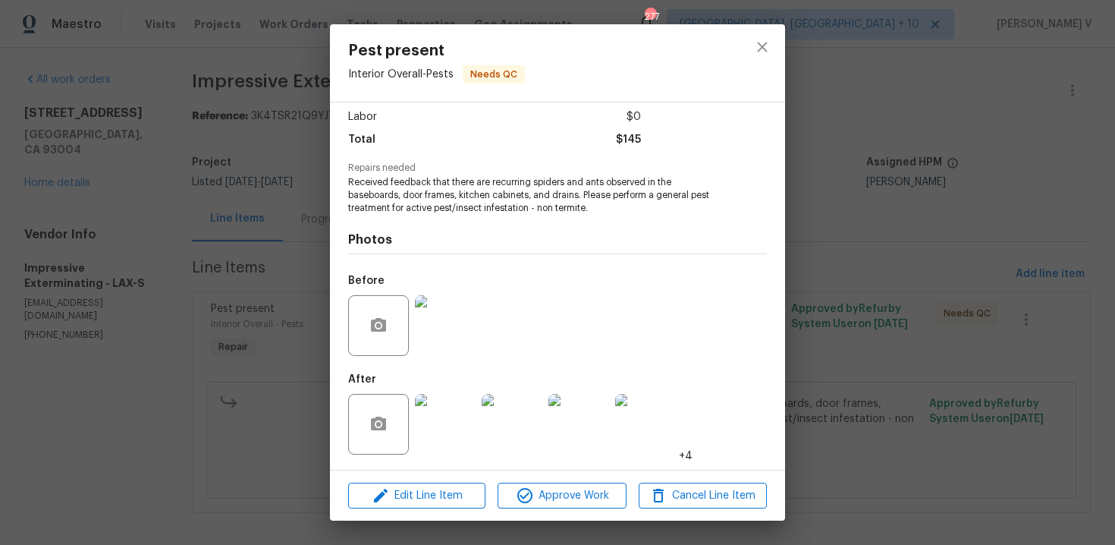
click at [260, 253] on div "Pest present Interior Overall - Pests Needs QC Vendor Impressive Exterminating …" at bounding box center [557, 272] width 1115 height 545
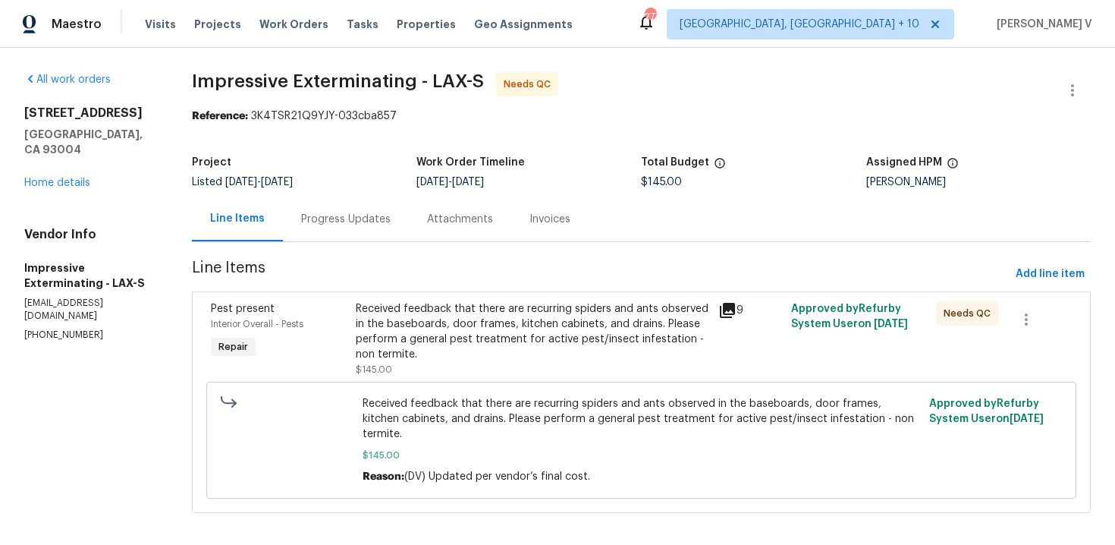
click at [340, 204] on div "Progress Updates" at bounding box center [346, 219] width 126 height 45
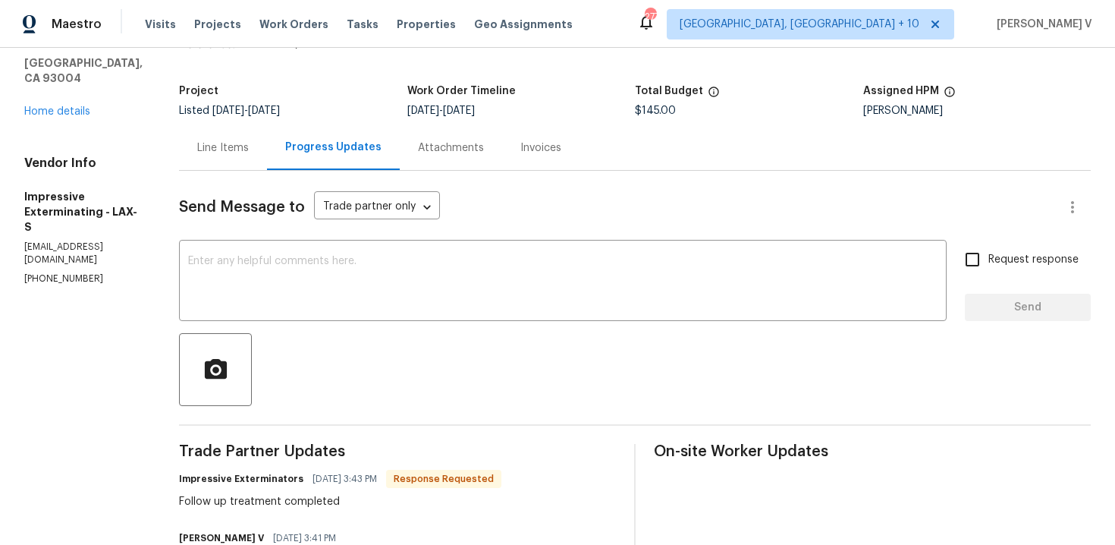
scroll to position [68, 0]
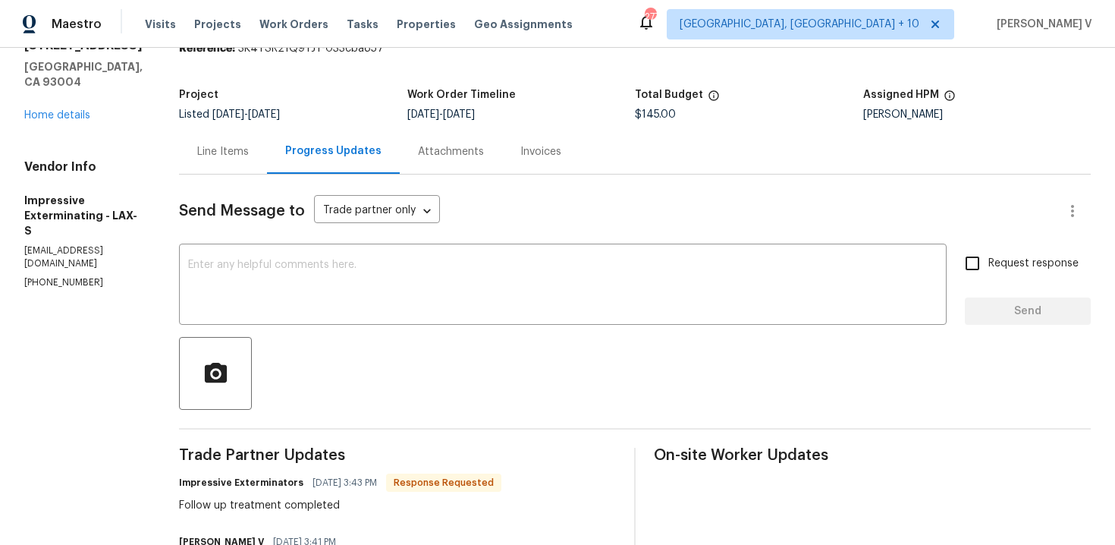
click at [259, 148] on div "Line Items" at bounding box center [223, 151] width 88 height 45
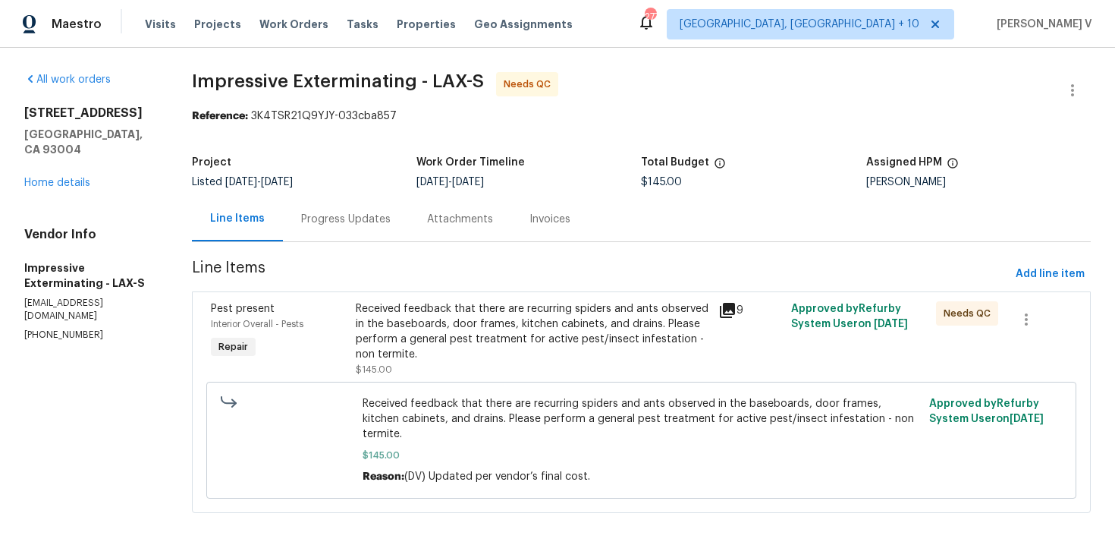
click at [505, 332] on div "Received feedback that there are recurring spiders and ants observed in the bas…" at bounding box center [533, 331] width 354 height 61
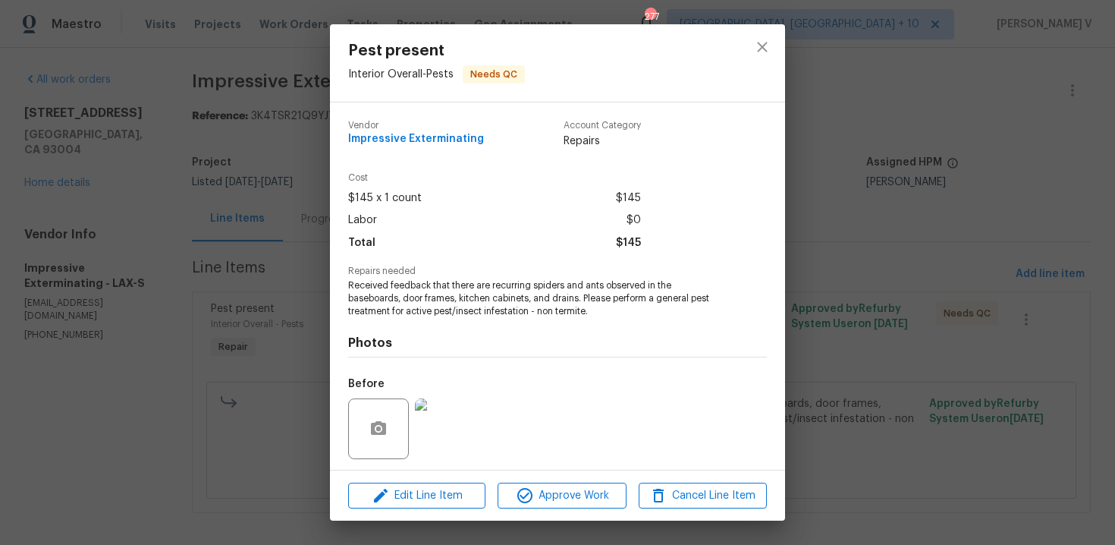
scroll to position [103, 0]
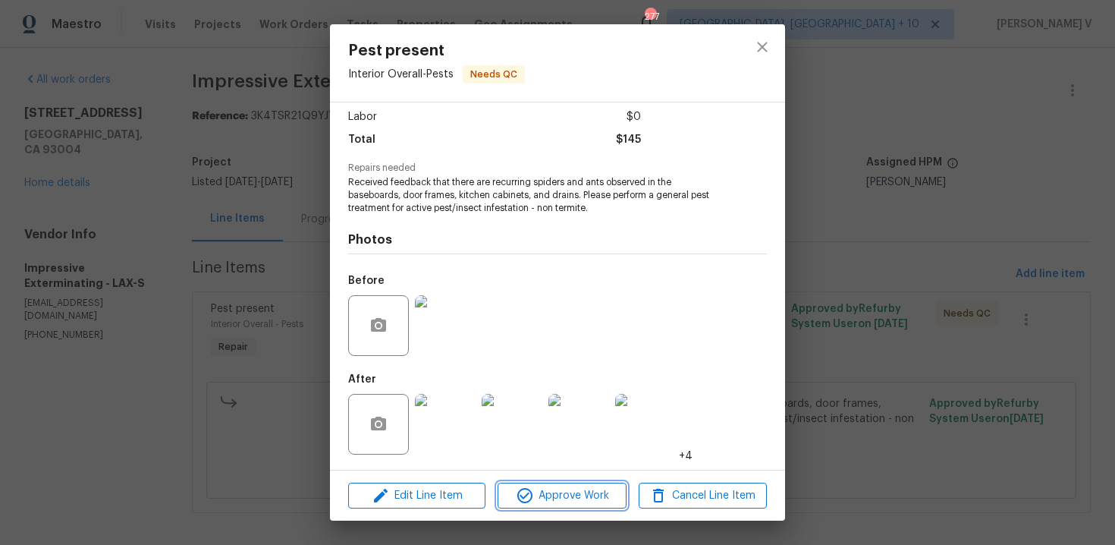
click at [571, 500] on span "Approve Work" at bounding box center [561, 495] width 119 height 19
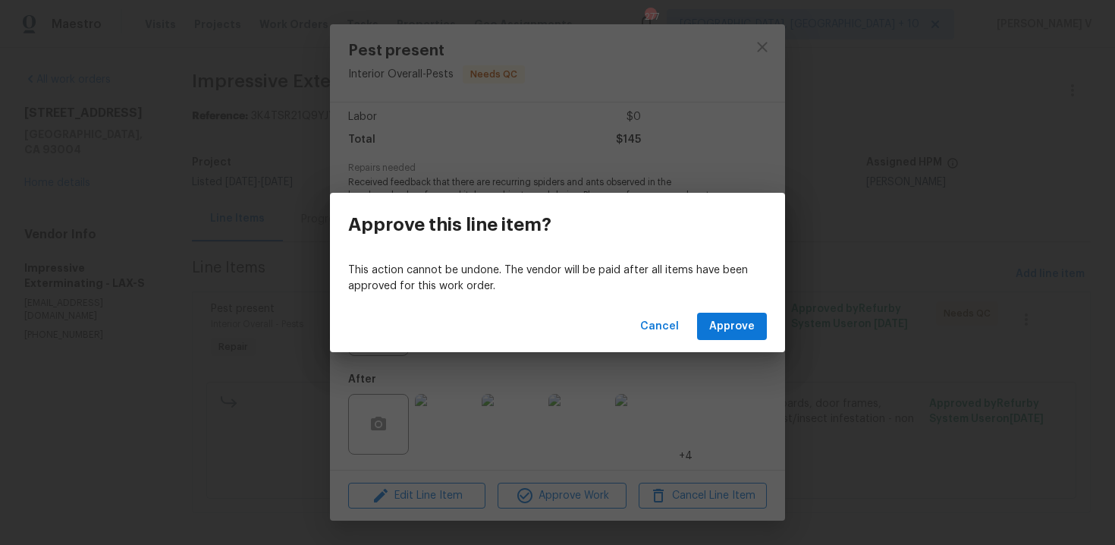
click at [735, 309] on div "Cancel Approve" at bounding box center [557, 326] width 455 height 52
click at [726, 319] on span "Approve" at bounding box center [732, 326] width 46 height 19
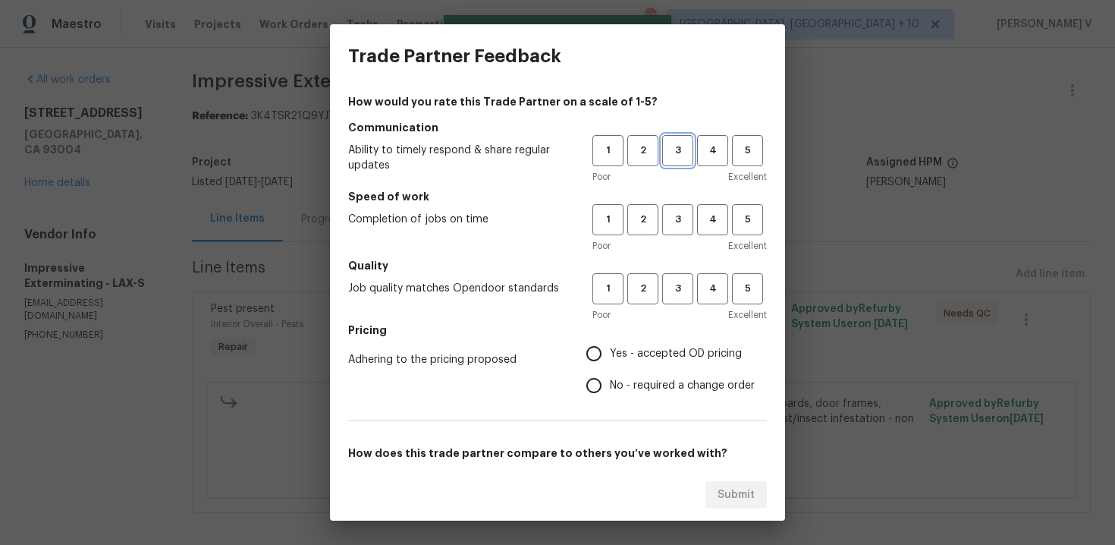
click at [668, 149] on span "3" at bounding box center [678, 150] width 28 height 17
click at [675, 219] on span "3" at bounding box center [678, 219] width 28 height 17
click at [674, 278] on button "3" at bounding box center [677, 288] width 31 height 31
click at [617, 378] on span "No - required a change order" at bounding box center [682, 386] width 145 height 16
click at [610, 377] on input "No - required a change order" at bounding box center [594, 385] width 32 height 32
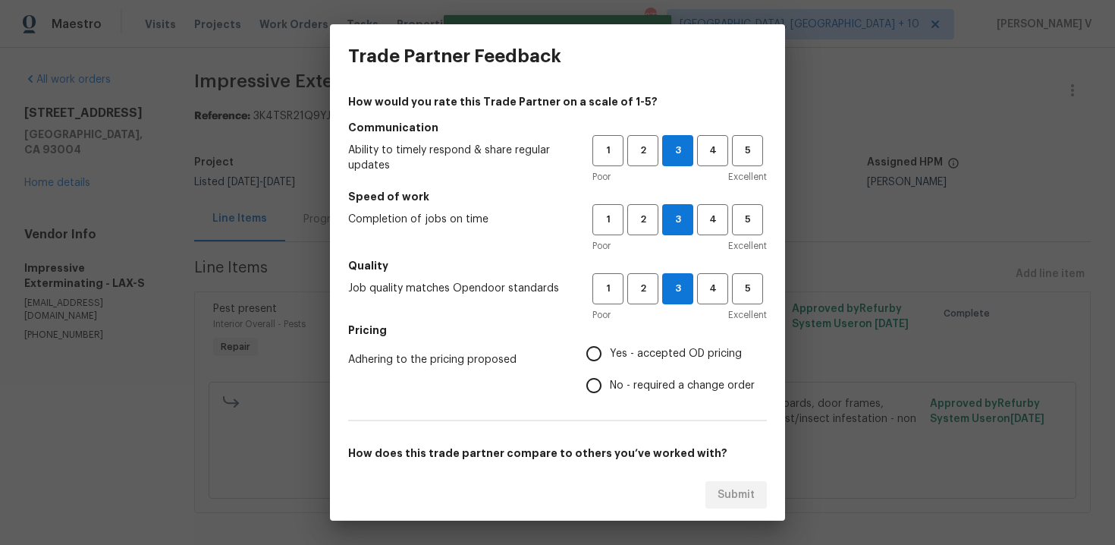
radio input "true"
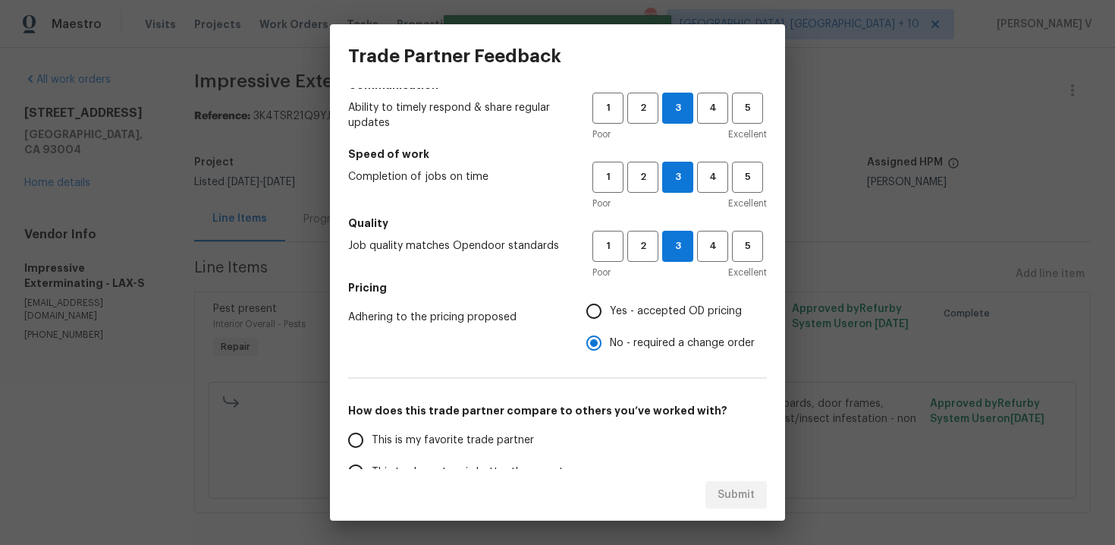
scroll to position [72, 0]
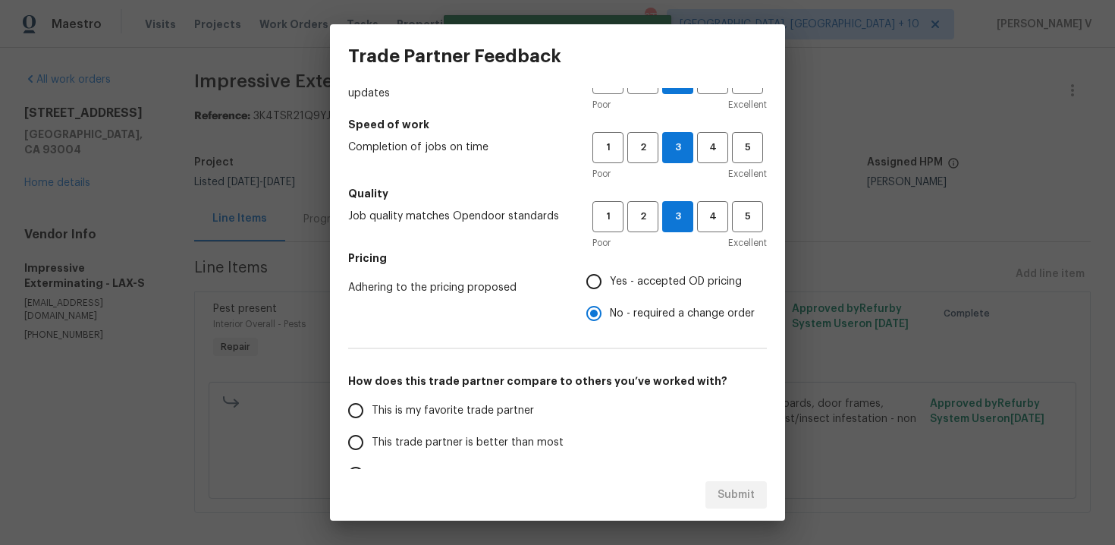
click at [500, 436] on span "This trade partner is better than most" at bounding box center [468, 443] width 192 height 16
click at [372, 436] on input "This trade partner is better than most" at bounding box center [356, 442] width 32 height 32
click at [756, 481] on button "Submit" at bounding box center [736, 495] width 61 height 28
radio input "true"
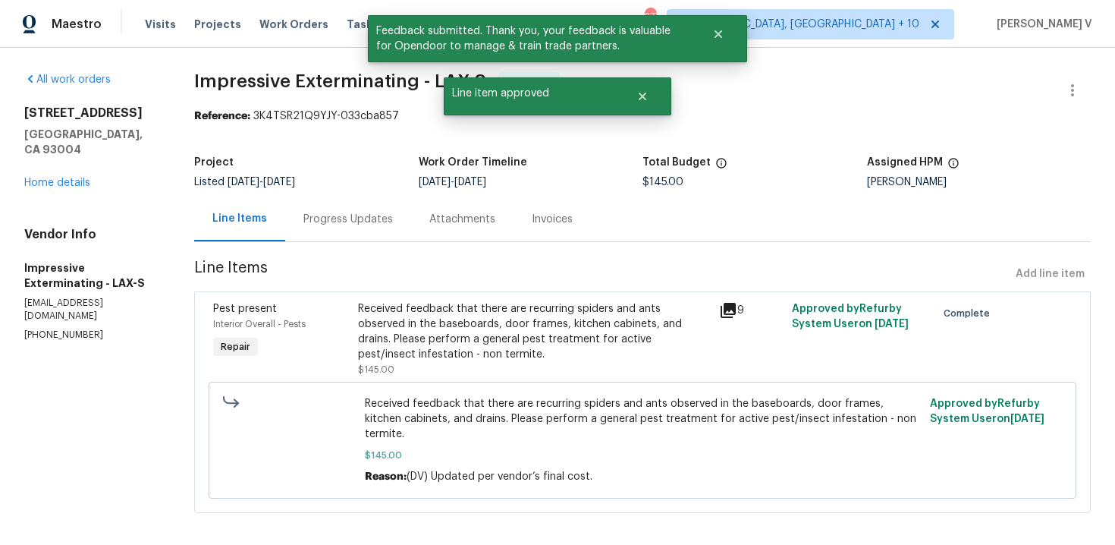
click at [340, 215] on div "Progress Updates" at bounding box center [348, 219] width 90 height 15
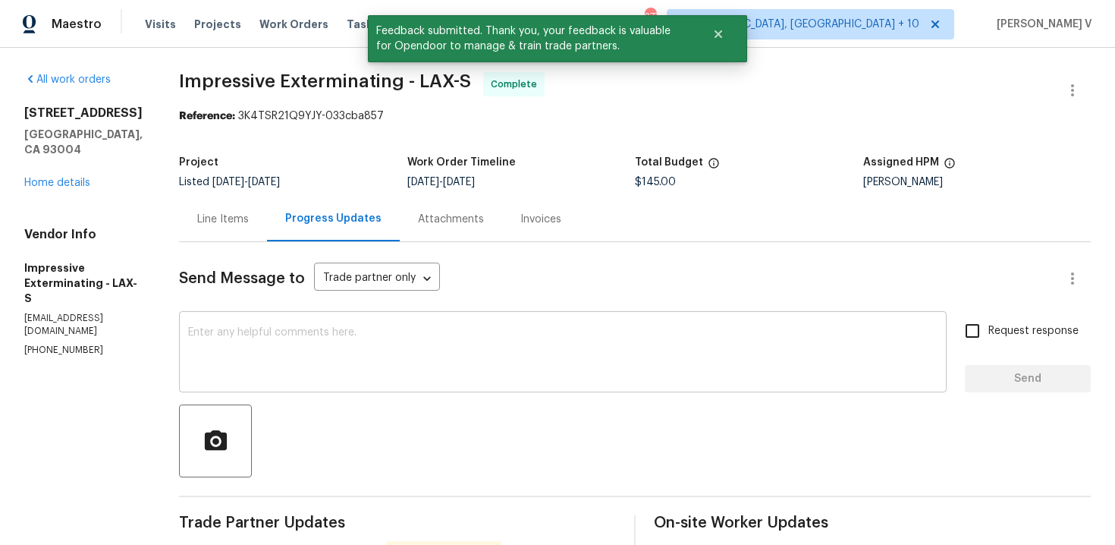
click at [332, 347] on textarea at bounding box center [563, 353] width 750 height 53
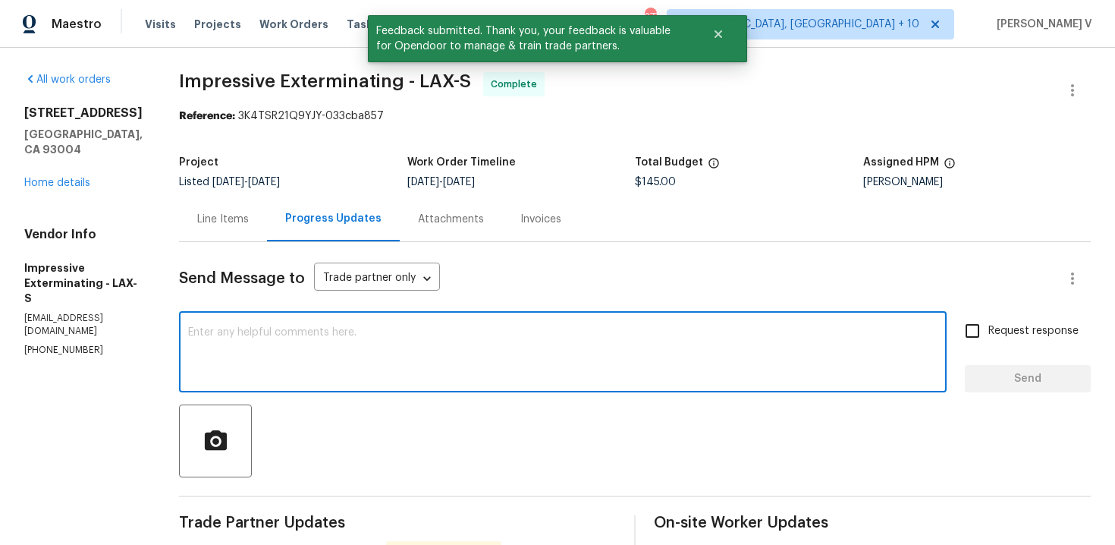
paste textarea "Hey, the work order has been approved. Thanks for the job :)"
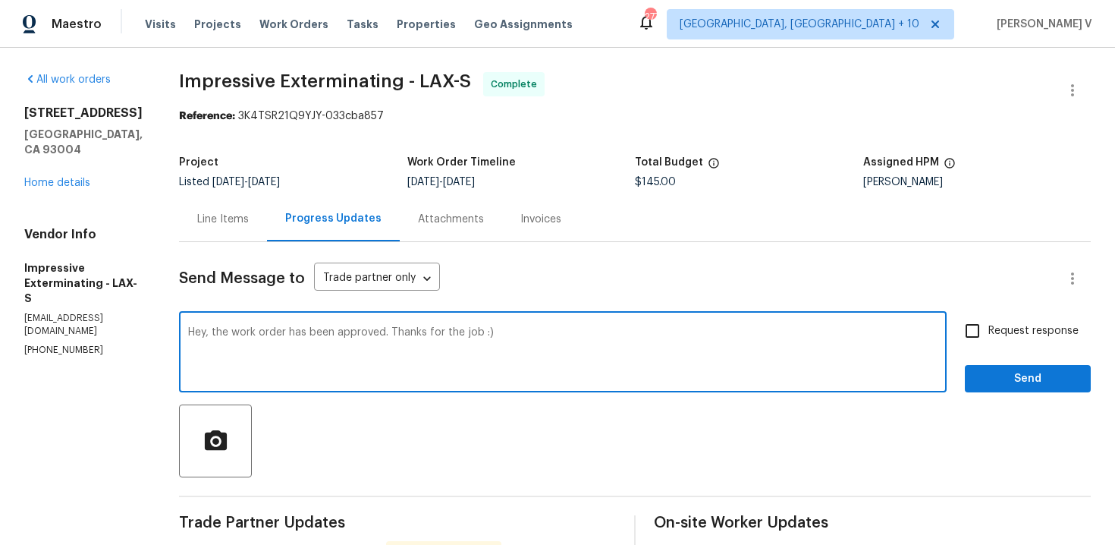
drag, startPoint x: 435, startPoint y: 332, endPoint x: 737, endPoint y: 332, distance: 302.7
click at [737, 332] on textarea "Hey, the work order has been approved. Thanks for the job :)" at bounding box center [563, 353] width 750 height 53
type textarea "Hey, the work order has been approved. Thanks"
click at [1032, 389] on button "Send" at bounding box center [1028, 379] width 126 height 28
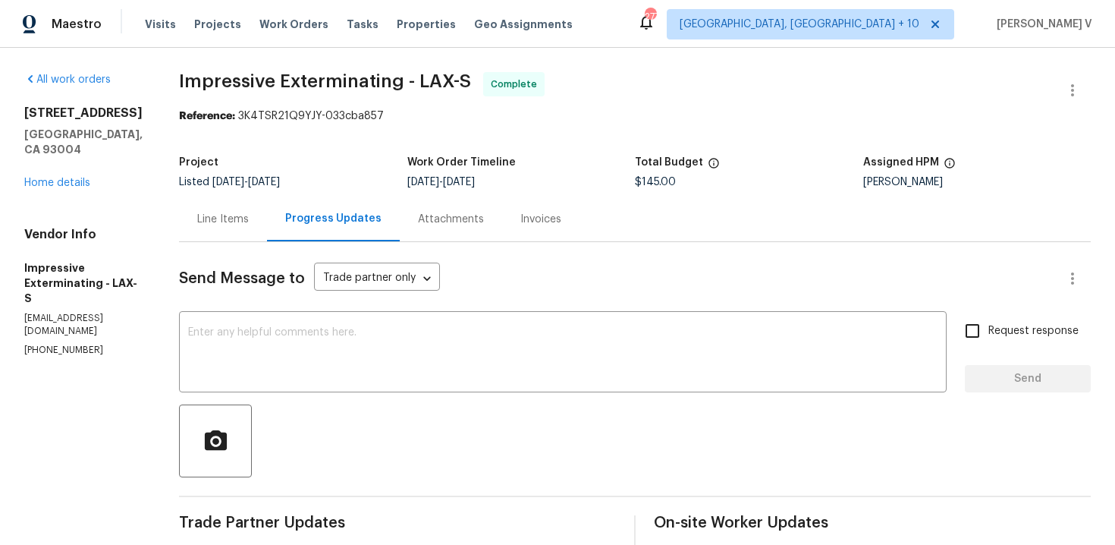
click at [229, 202] on div "Line Items" at bounding box center [223, 219] width 88 height 45
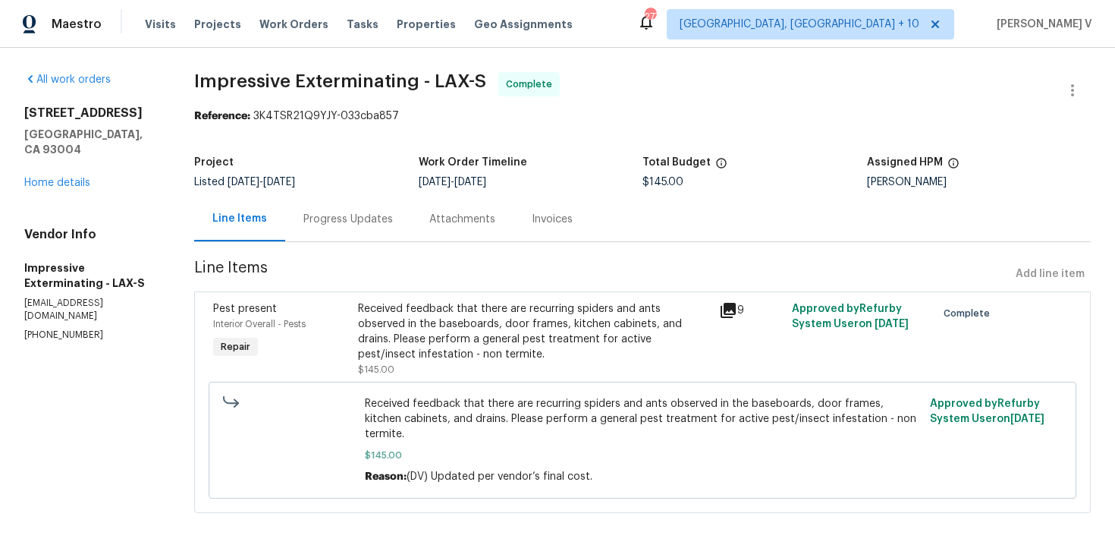
click at [467, 319] on div "Received feedback that there are recurring spiders and ants observed in the bas…" at bounding box center [534, 331] width 353 height 61
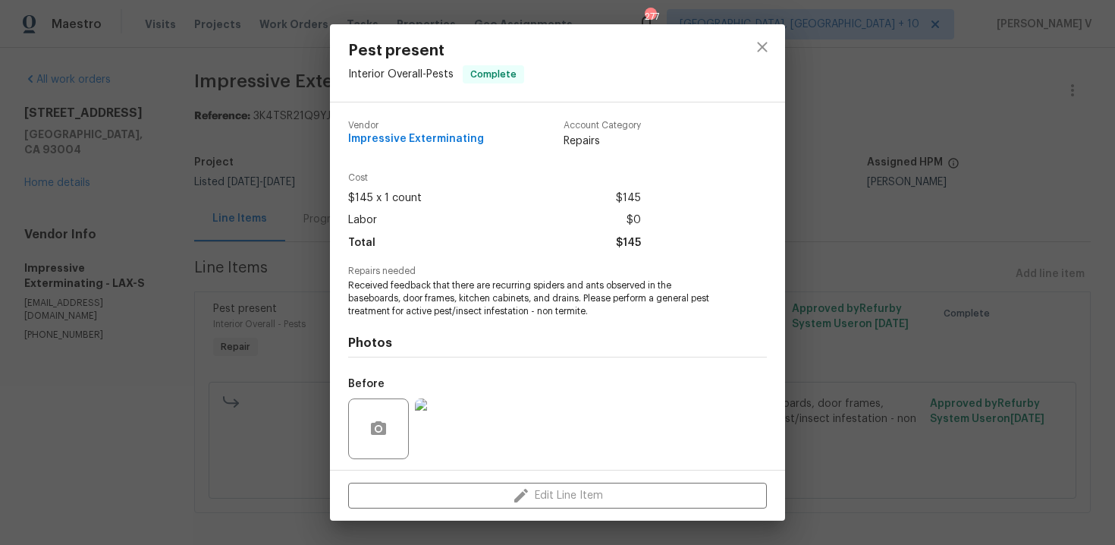
scroll to position [103, 0]
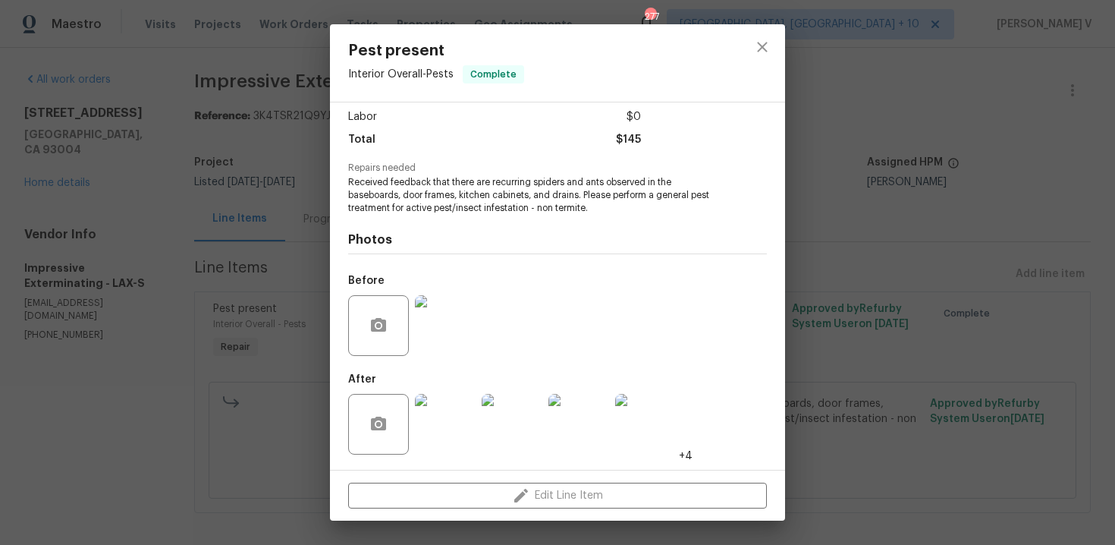
click at [464, 341] on img at bounding box center [445, 325] width 61 height 61
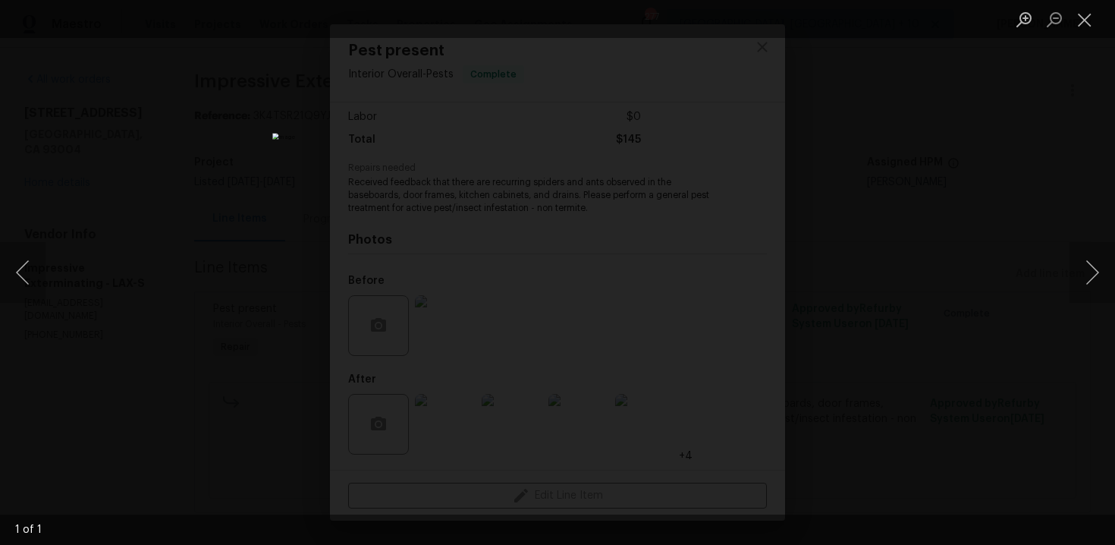
click at [887, 205] on div "Lightbox" at bounding box center [557, 272] width 1115 height 545
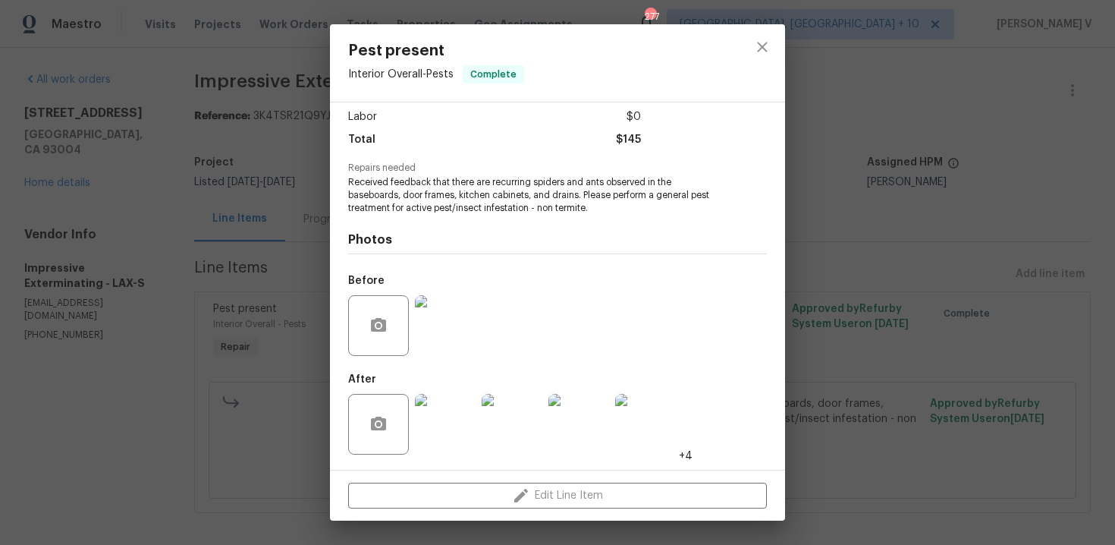
click at [640, 413] on img at bounding box center [645, 424] width 61 height 61
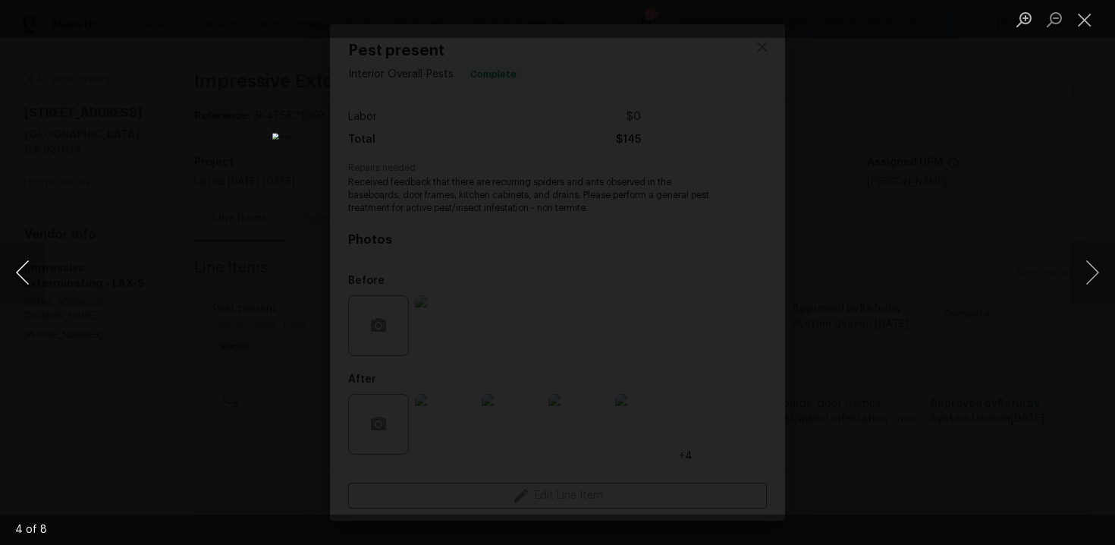
click at [27, 263] on button "Previous image" at bounding box center [23, 272] width 46 height 61
click at [222, 141] on div "Lightbox" at bounding box center [557, 272] width 1115 height 545
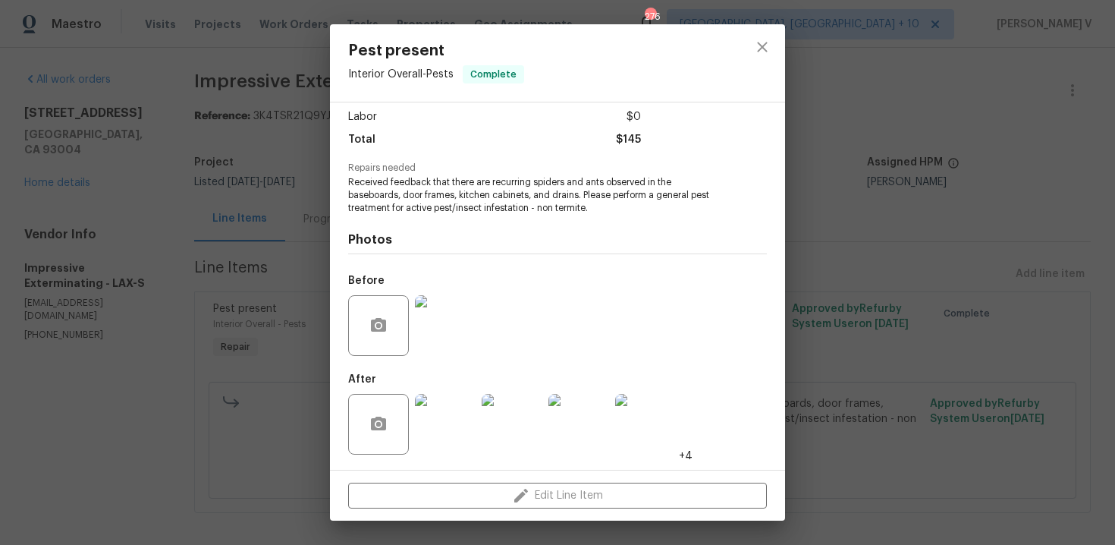
click at [115, 149] on div "Pest present Interior Overall - Pests Complete Vendor Impressive Exterminating …" at bounding box center [557, 272] width 1115 height 545
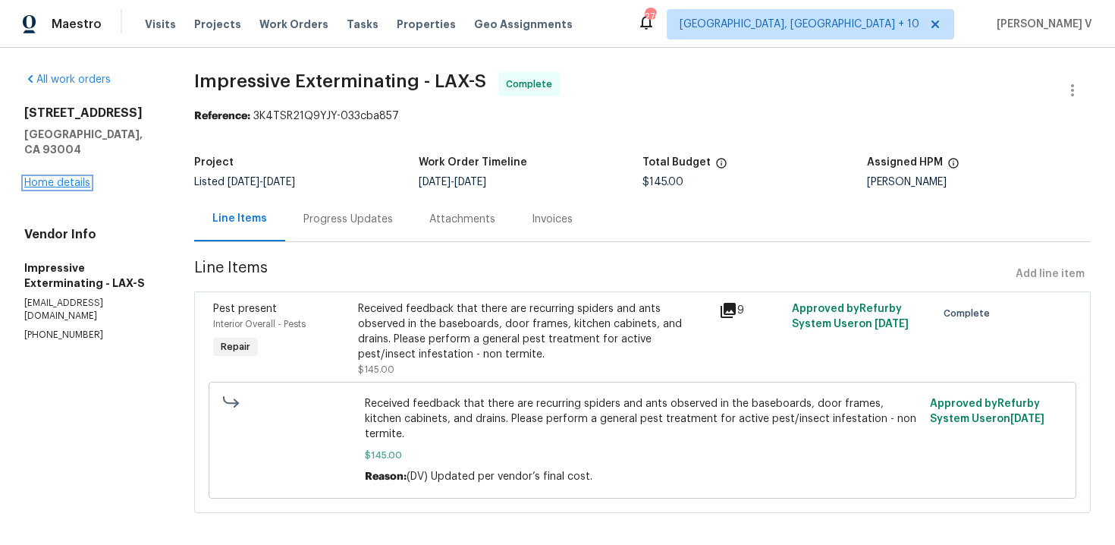
click at [76, 178] on link "Home details" at bounding box center [57, 183] width 66 height 11
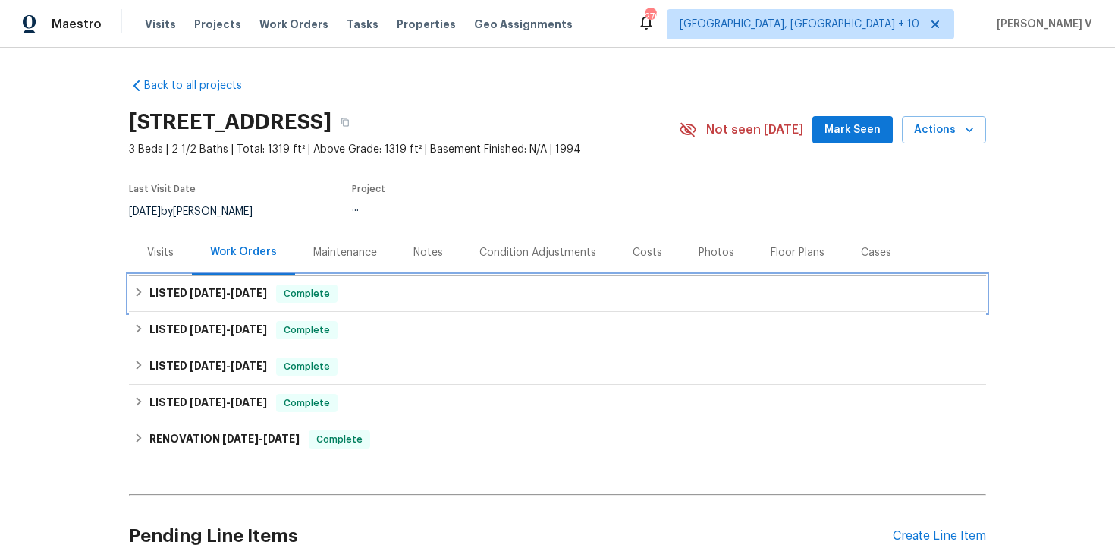
click at [162, 301] on h6 "LISTED 9/17/25 - 9/24/25" at bounding box center [208, 294] width 118 height 18
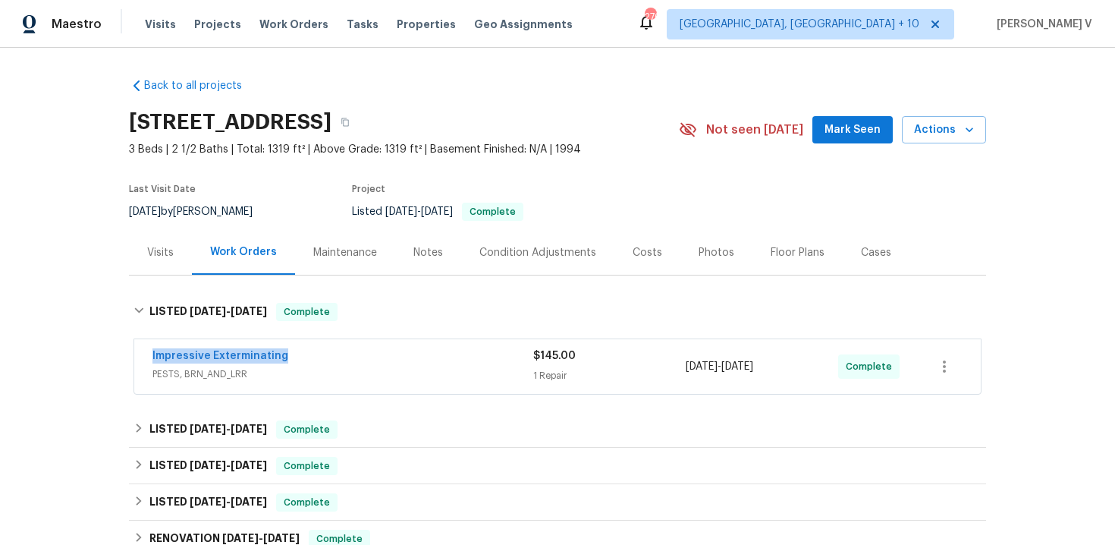
drag, startPoint x: 138, startPoint y: 363, endPoint x: 392, endPoint y: 363, distance: 253.4
click at [392, 363] on div "Impressive Exterminating PESTS, BRN_AND_LRR $145.00 1 Repair 9/17/2025 - 9/24/2…" at bounding box center [558, 366] width 848 height 56
copy link "Impressive Exterminating"
click at [309, 382] on span "PESTS, BRN_AND_LRR" at bounding box center [343, 373] width 381 height 15
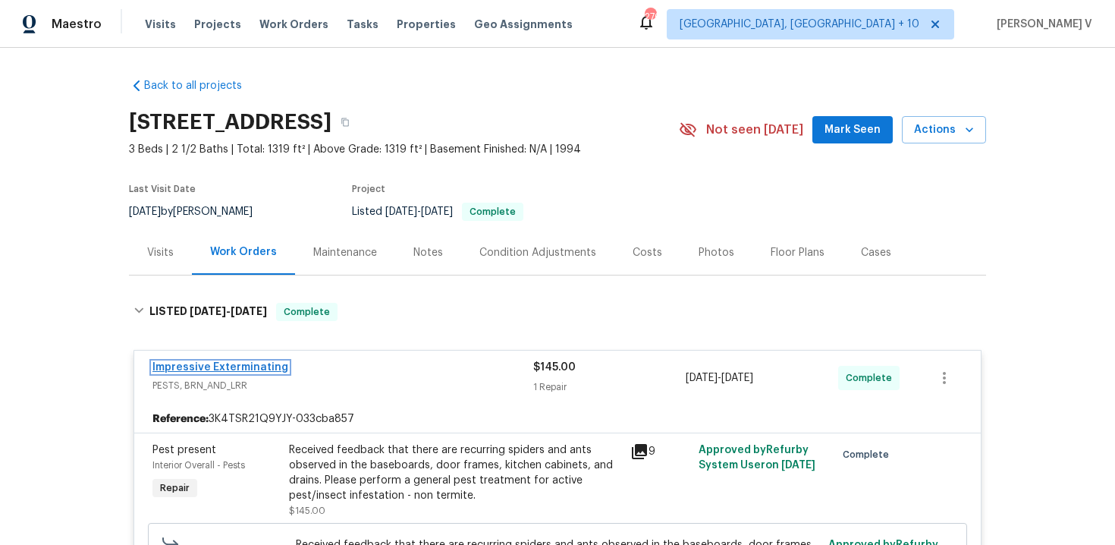
click at [242, 373] on link "Impressive Exterminating" at bounding box center [221, 367] width 136 height 11
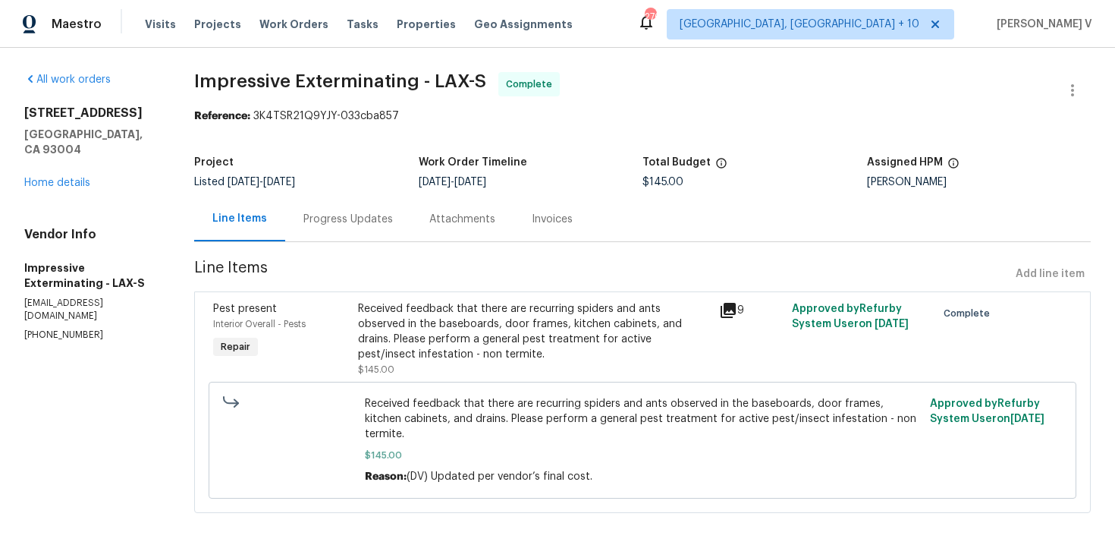
click at [404, 347] on div "Received feedback that there are recurring spiders and ants observed in the bas…" at bounding box center [534, 331] width 353 height 61
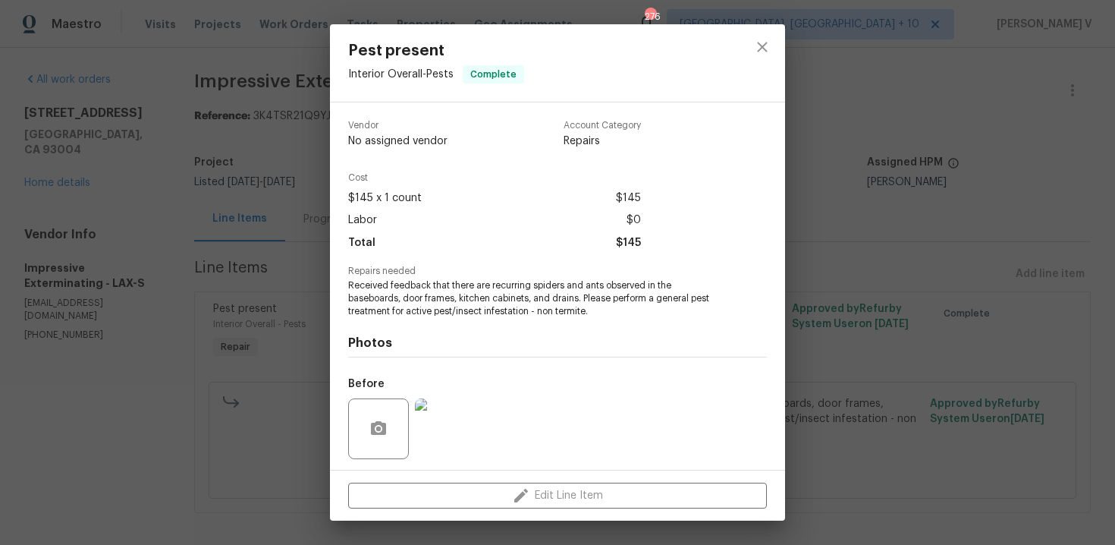
click at [404, 347] on h4 "Photos" at bounding box center [557, 342] width 419 height 15
click at [419, 313] on span "Received feedback that there are recurring spiders and ants observed in the bas…" at bounding box center [536, 298] width 377 height 38
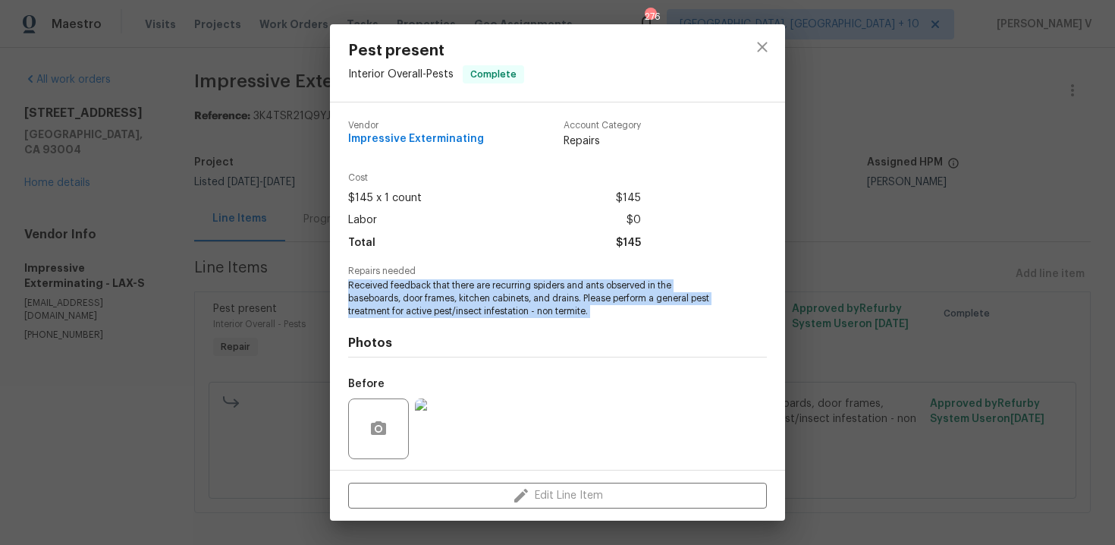
copy span "Received feedback that there are recurring spiders and ants observed in the bas…"
click at [199, 242] on div "Pest present Interior Overall - Pests Complete Vendor Impressive Exterminating …" at bounding box center [557, 272] width 1115 height 545
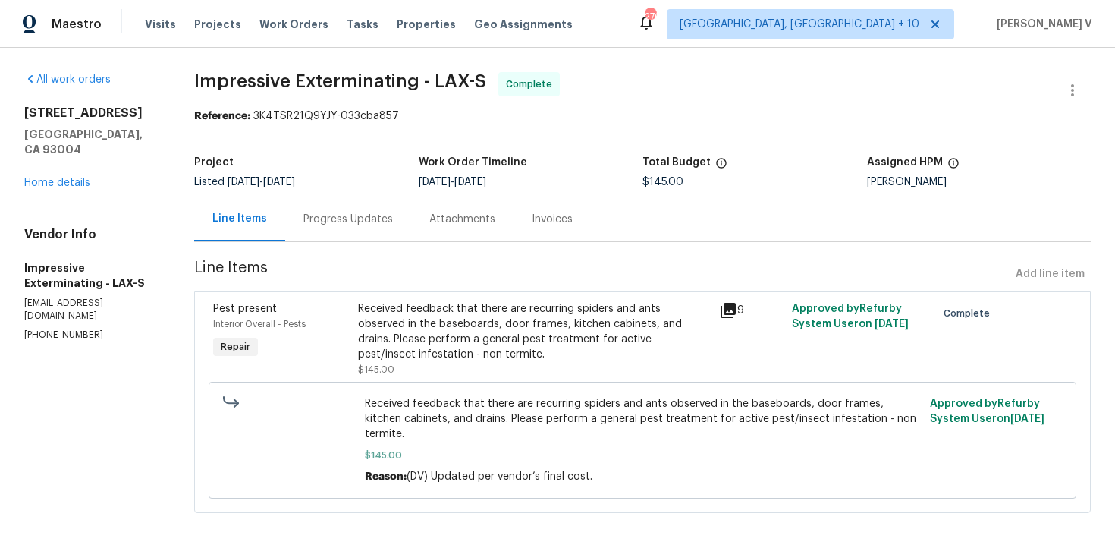
click at [278, 237] on div "Line Items" at bounding box center [239, 219] width 91 height 45
click at [345, 212] on div "Progress Updates" at bounding box center [348, 219] width 90 height 15
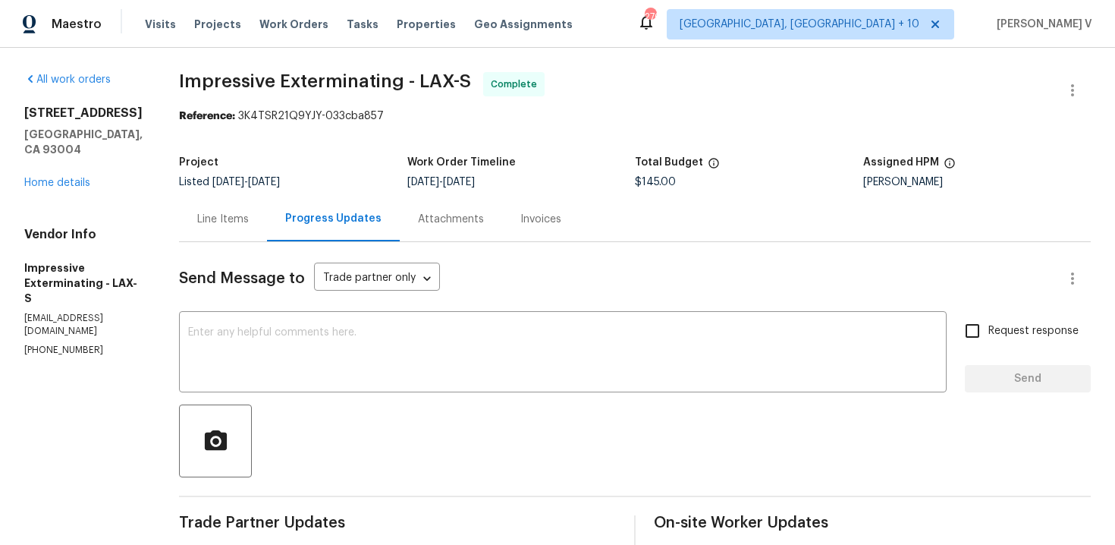
click at [62, 131] on h5 "Ventura, CA 93004" at bounding box center [83, 142] width 118 height 30
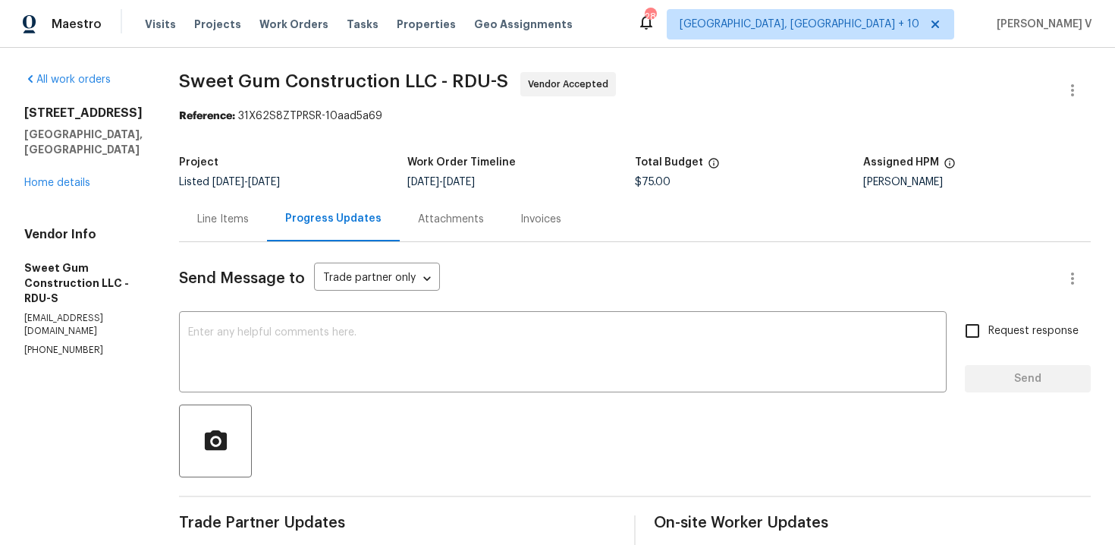
scroll to position [322, 0]
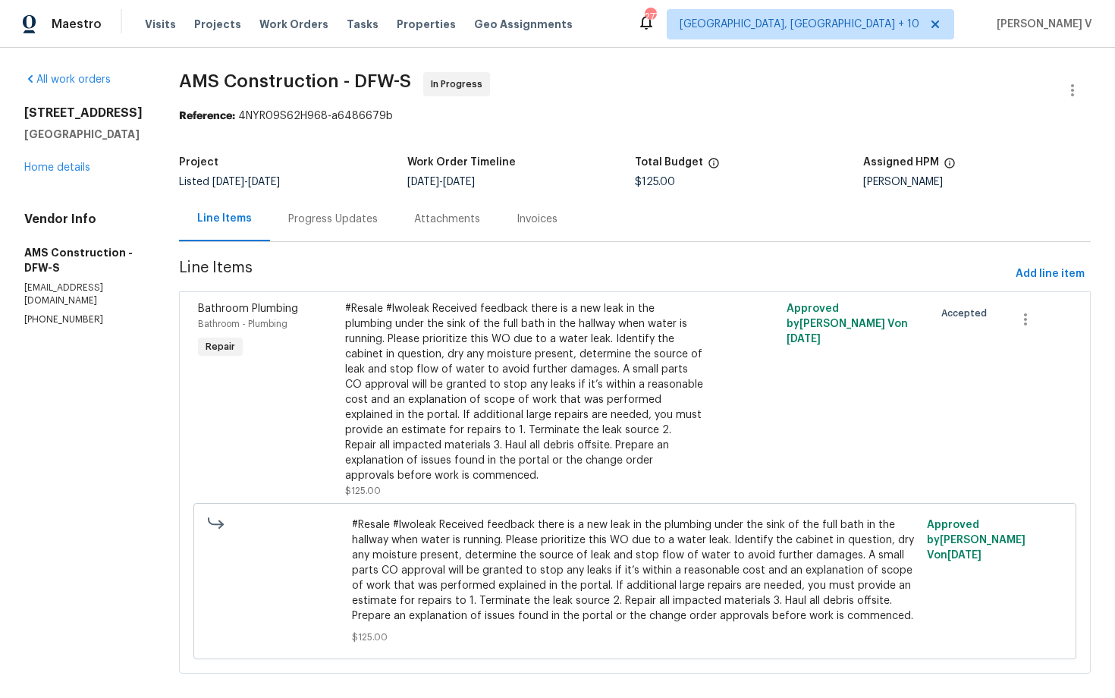
click at [337, 235] on div "Progress Updates" at bounding box center [333, 219] width 126 height 45
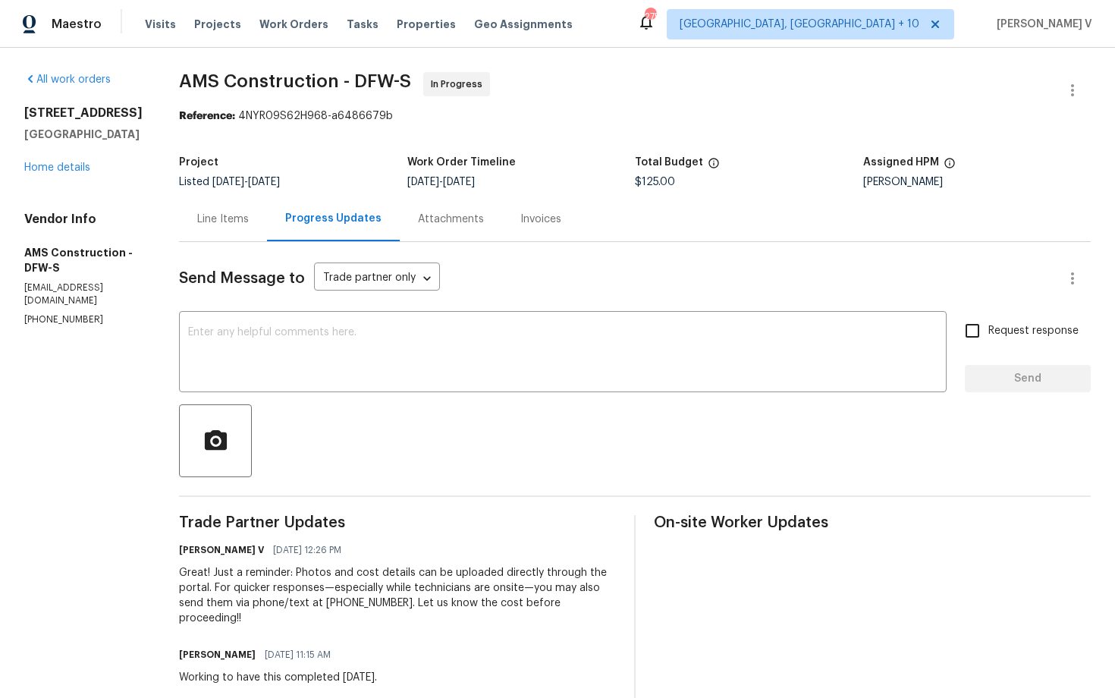
click at [227, 213] on div "Line Items" at bounding box center [223, 219] width 52 height 15
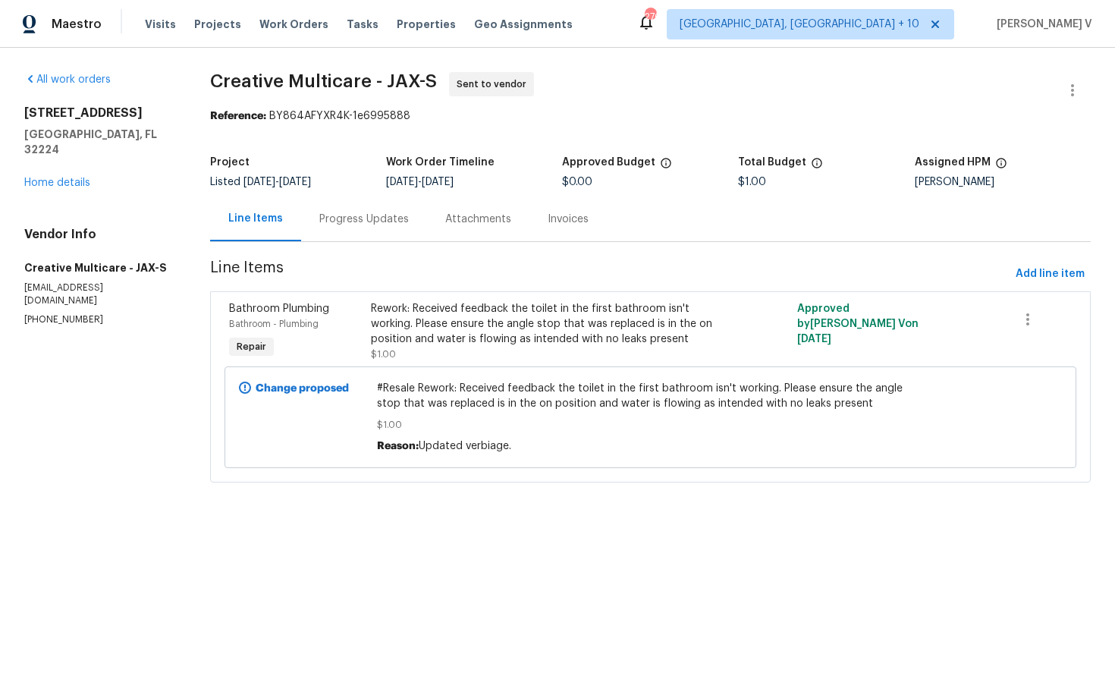
click at [375, 190] on div "Project Listed [DATE] - [DATE] Work Order Timeline [DATE] - [DATE] Approved Bud…" at bounding box center [650, 172] width 881 height 49
click at [391, 222] on div "Progress Updates" at bounding box center [364, 219] width 90 height 15
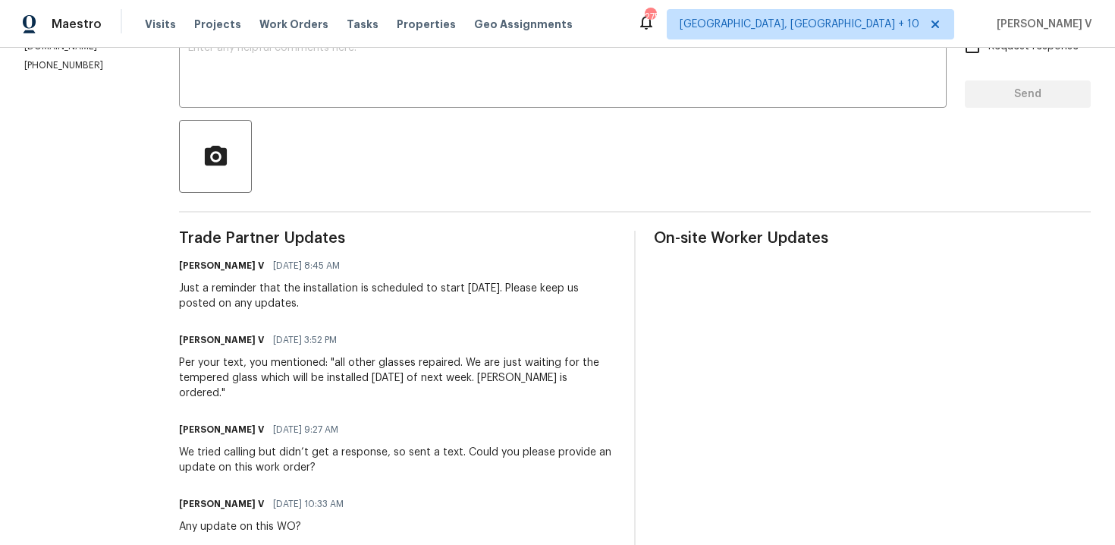
scroll to position [215, 0]
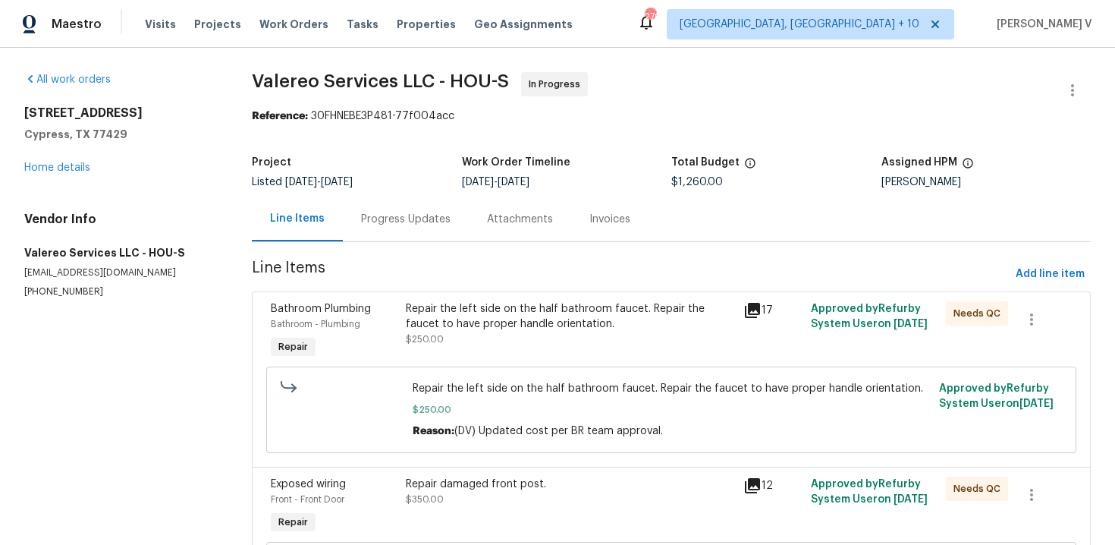
click at [427, 237] on div "Progress Updates" at bounding box center [406, 219] width 126 height 45
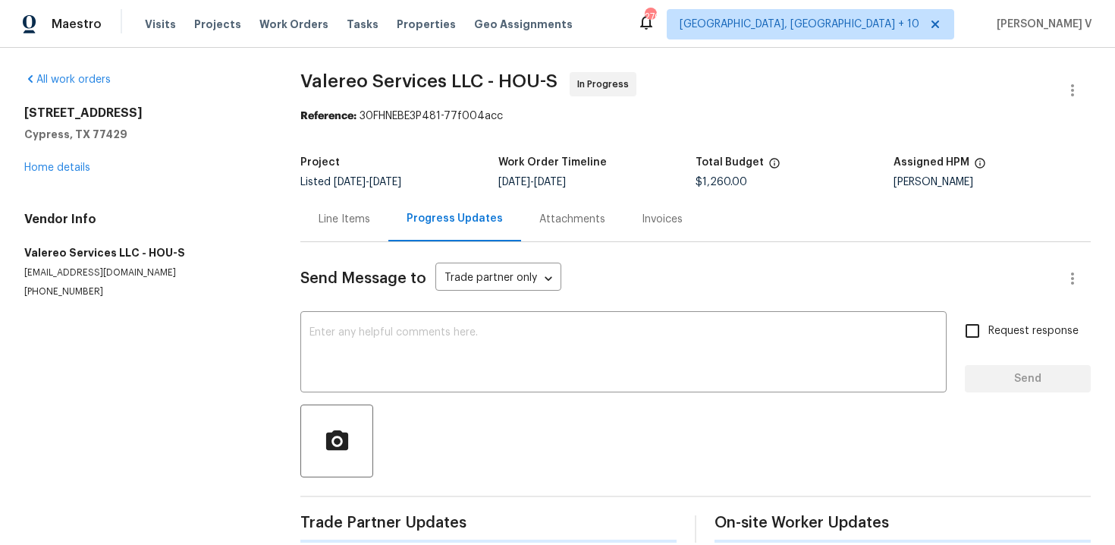
scroll to position [217, 0]
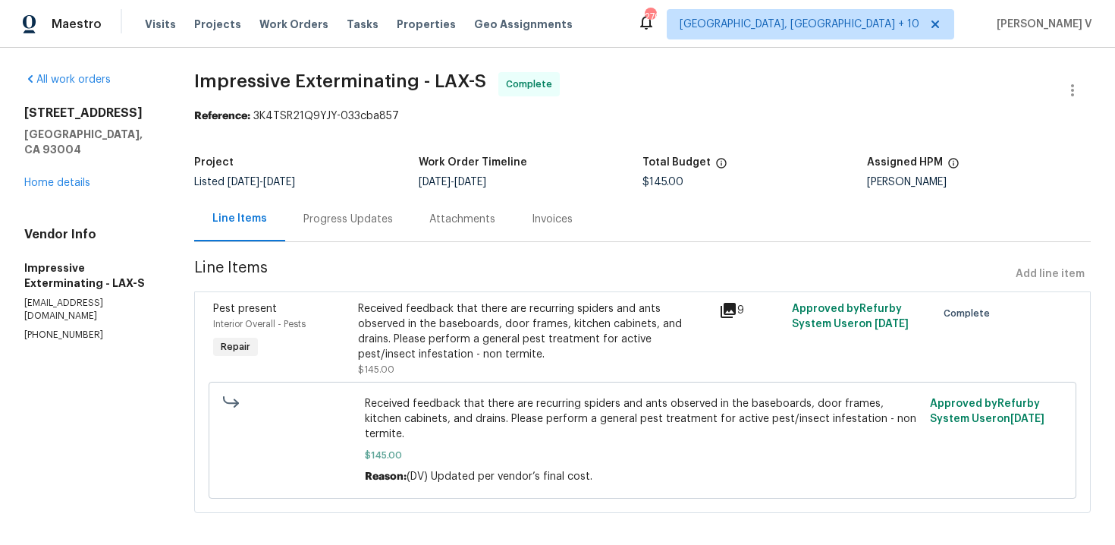
click at [411, 228] on div "Attachments" at bounding box center [462, 219] width 102 height 45
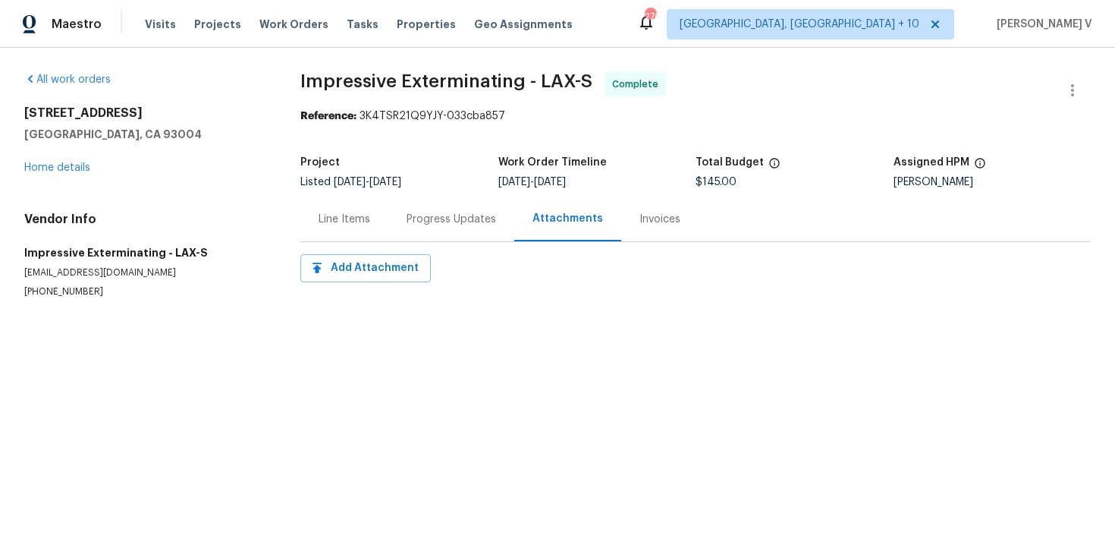
click at [410, 228] on div "Progress Updates" at bounding box center [451, 219] width 126 height 45
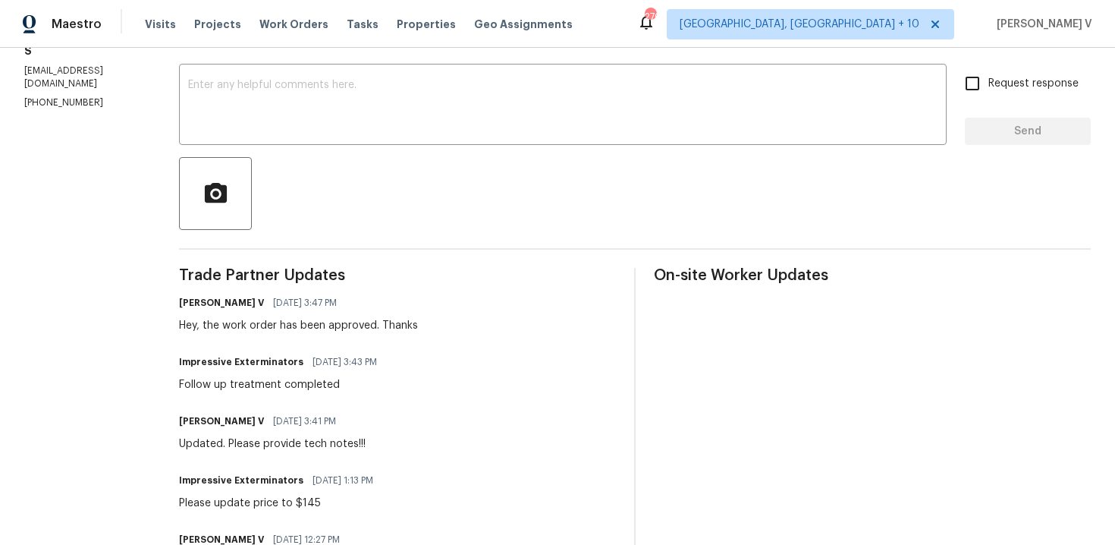
scroll to position [262, 0]
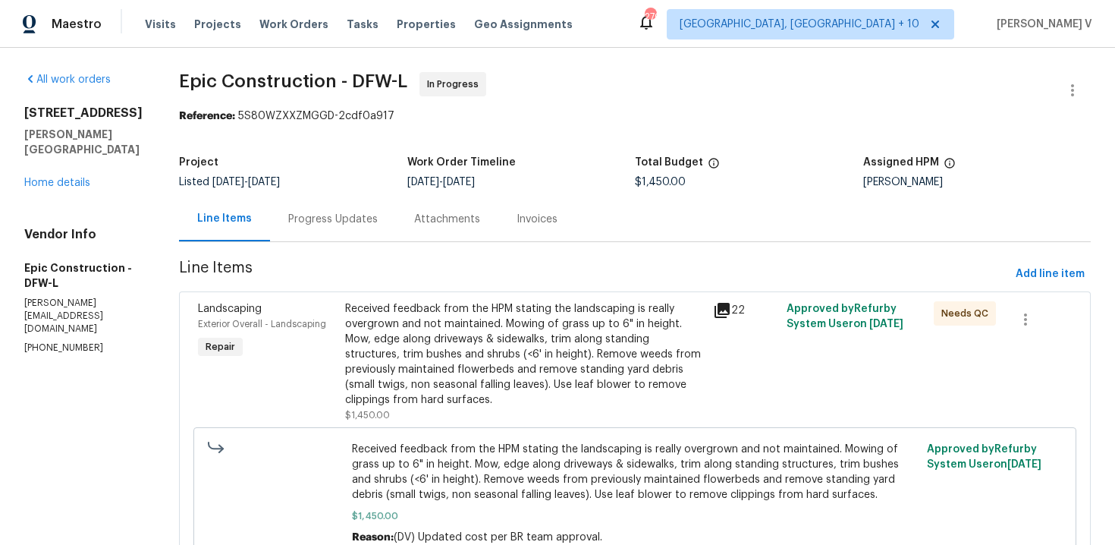
click at [303, 210] on div "Progress Updates" at bounding box center [333, 219] width 126 height 45
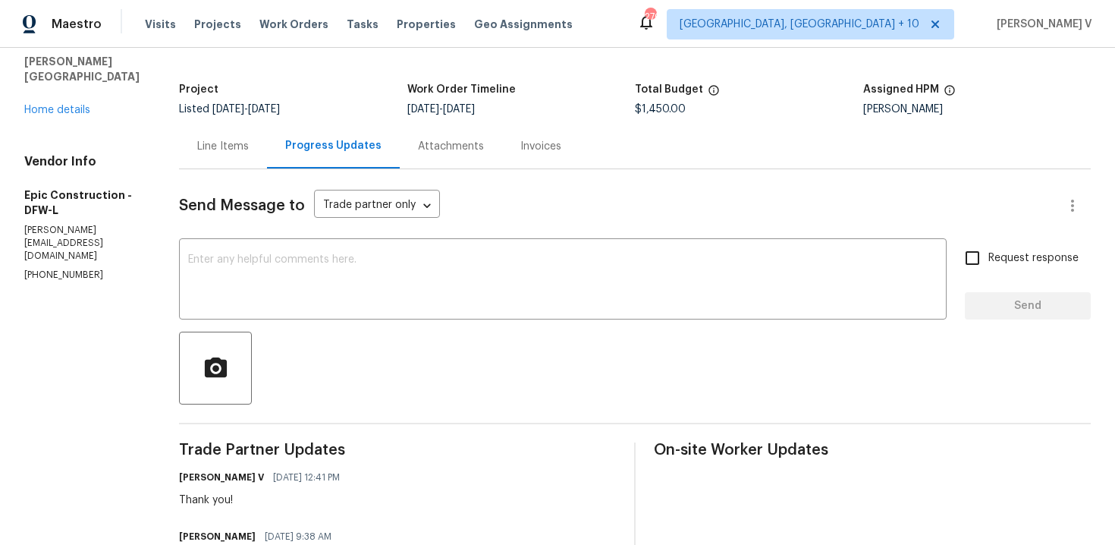
scroll to position [103, 0]
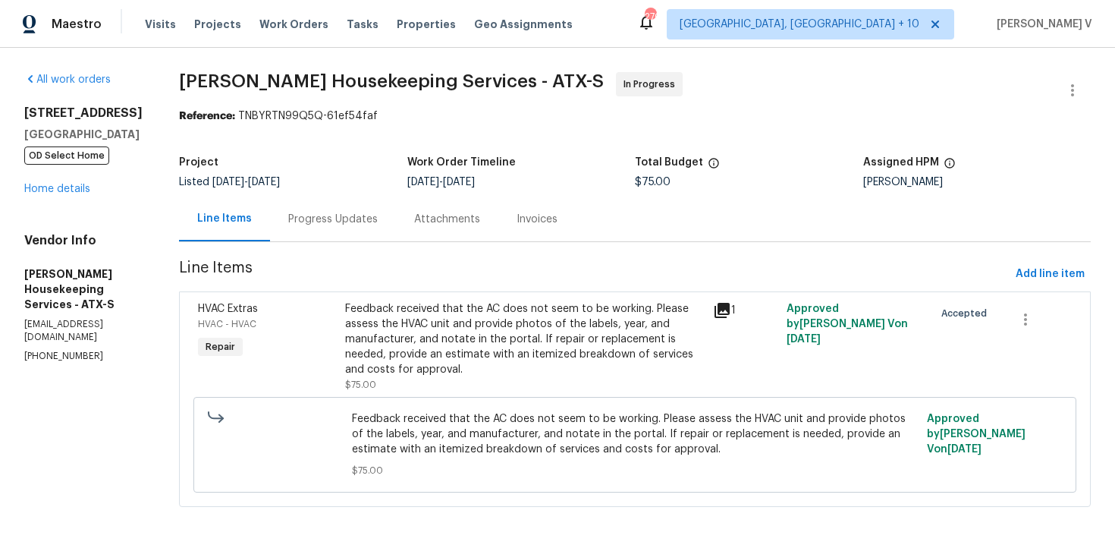
click at [357, 220] on div "Progress Updates" at bounding box center [333, 219] width 90 height 15
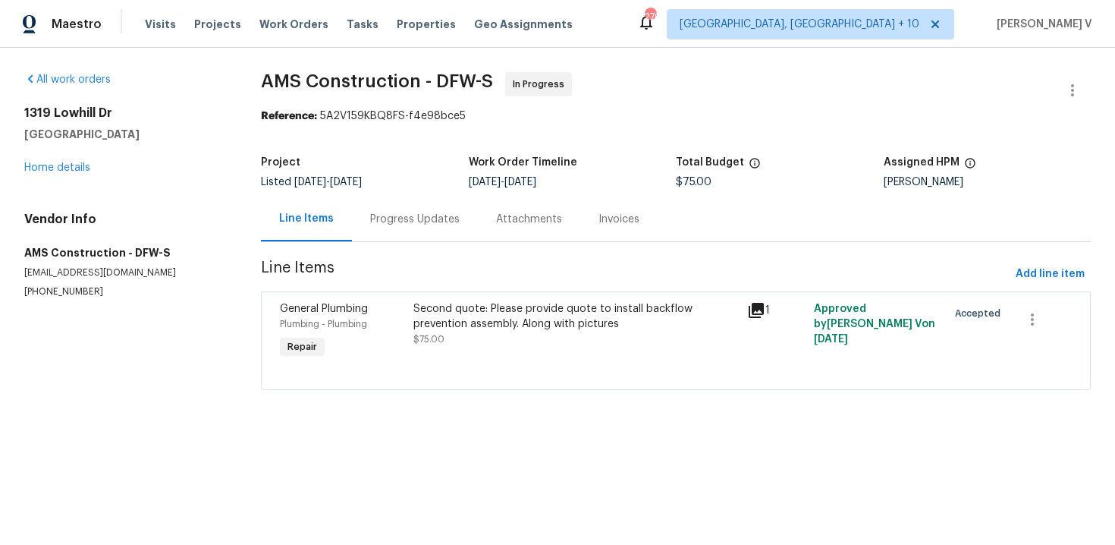
click at [395, 239] on div "Progress Updates" at bounding box center [415, 219] width 126 height 45
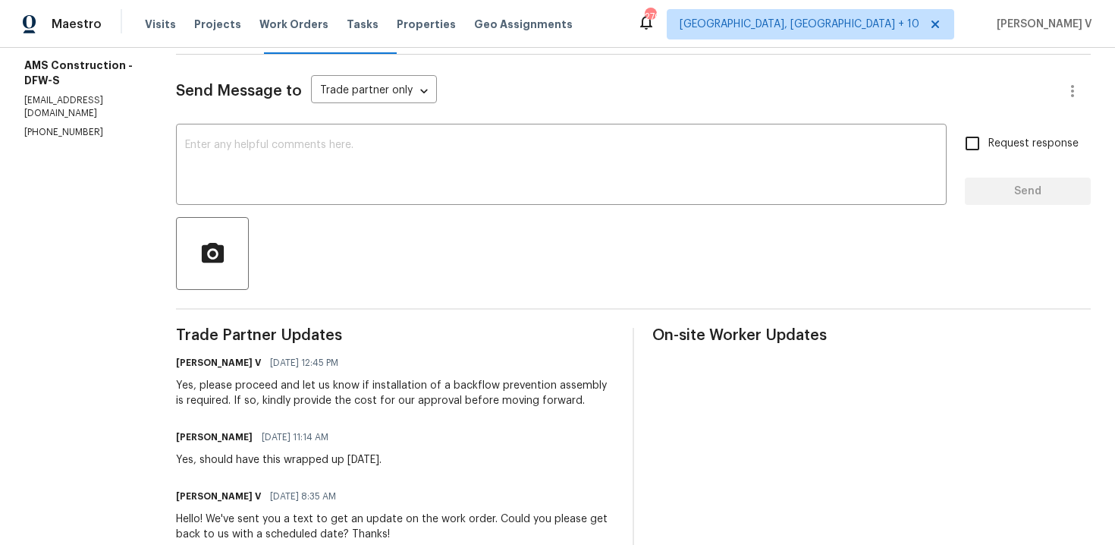
scroll to position [203, 0]
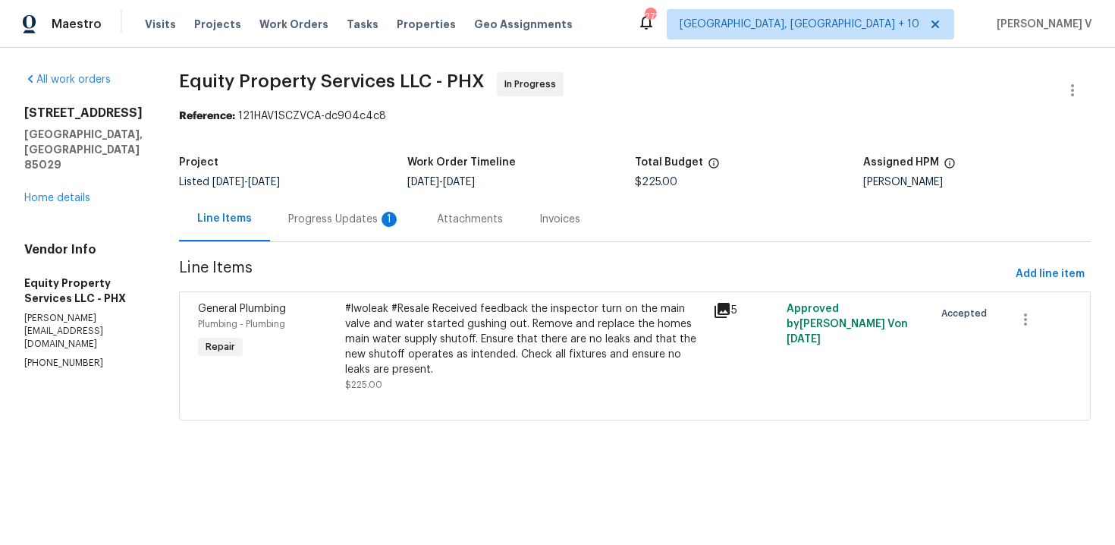
click at [348, 215] on div "Progress Updates 1" at bounding box center [344, 219] width 112 height 15
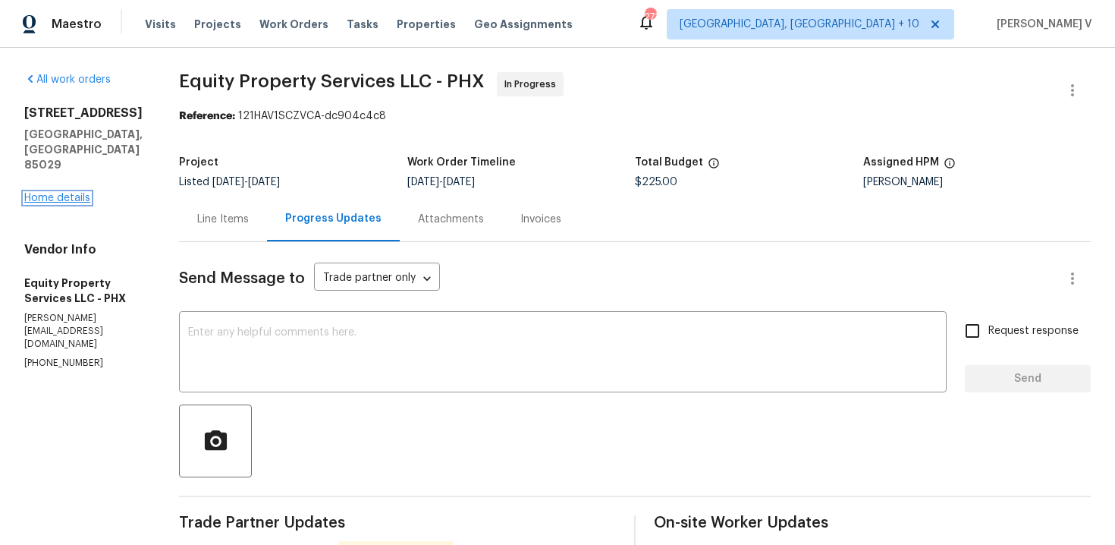
click at [49, 202] on link "Home details" at bounding box center [57, 198] width 66 height 11
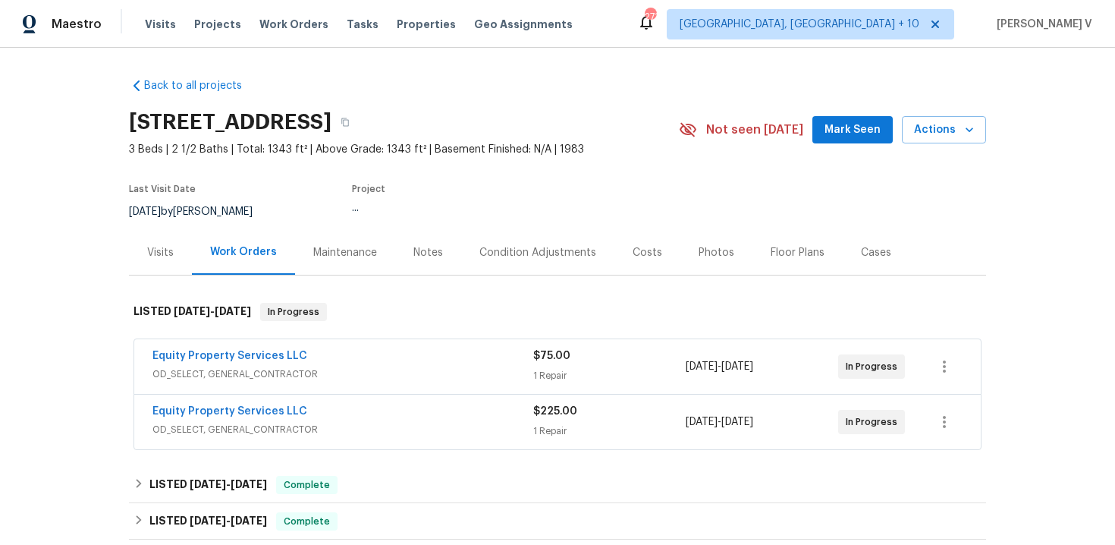
click at [414, 258] on div "Notes" at bounding box center [429, 252] width 30 height 15
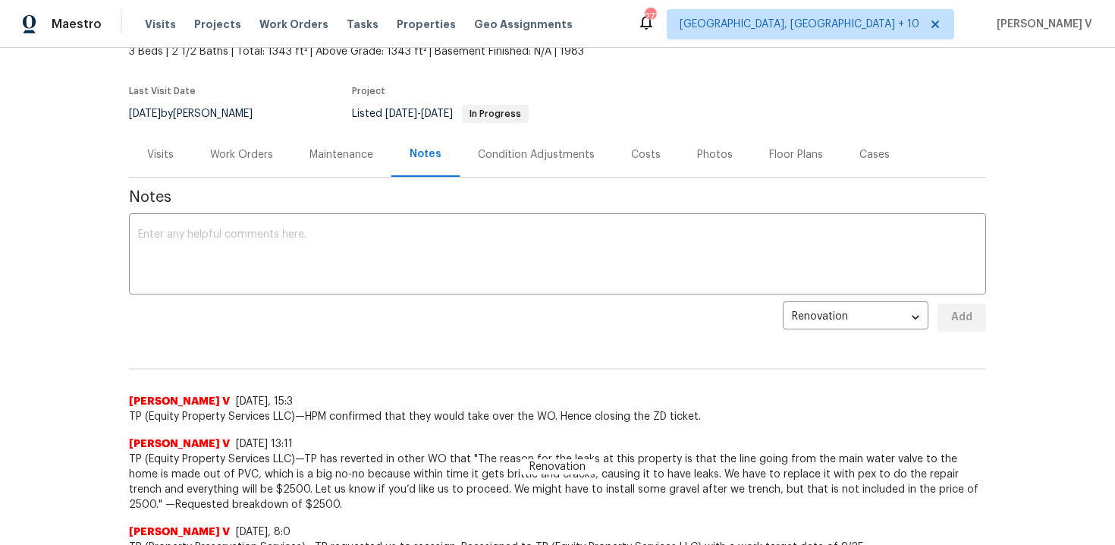
scroll to position [140, 0]
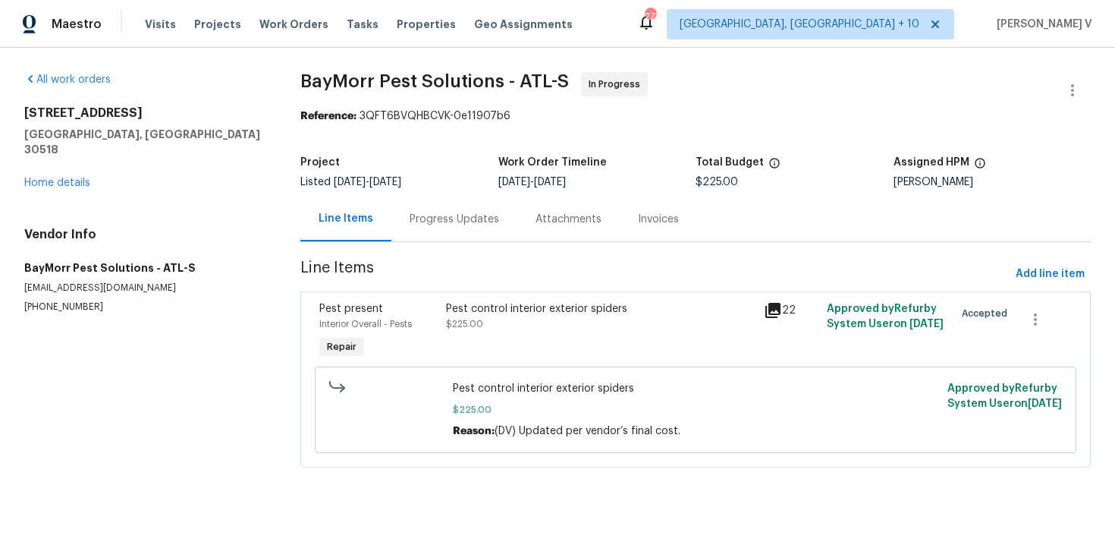
click at [409, 200] on div "Progress Updates" at bounding box center [455, 219] width 126 height 45
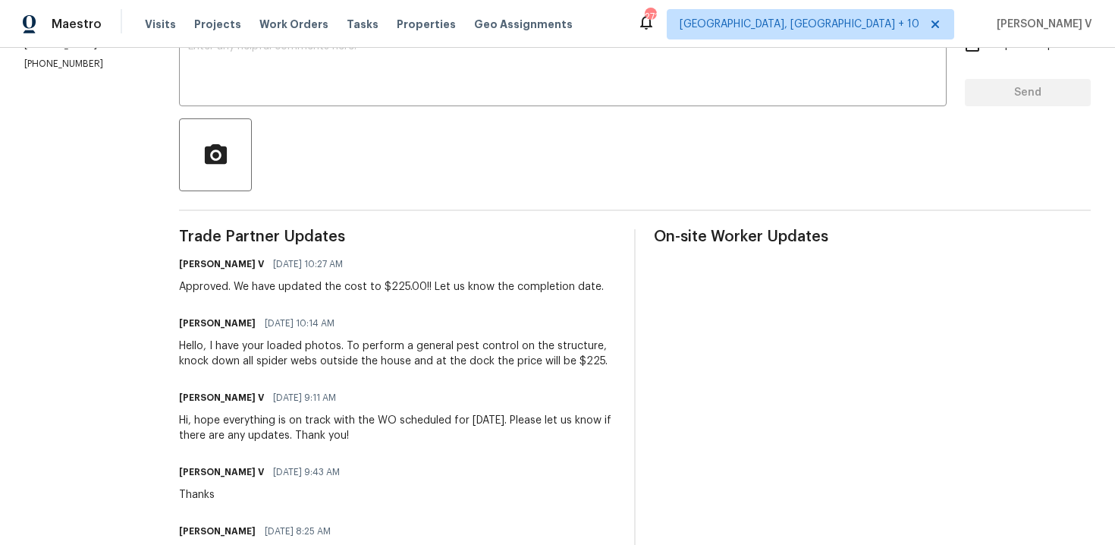
scroll to position [316, 0]
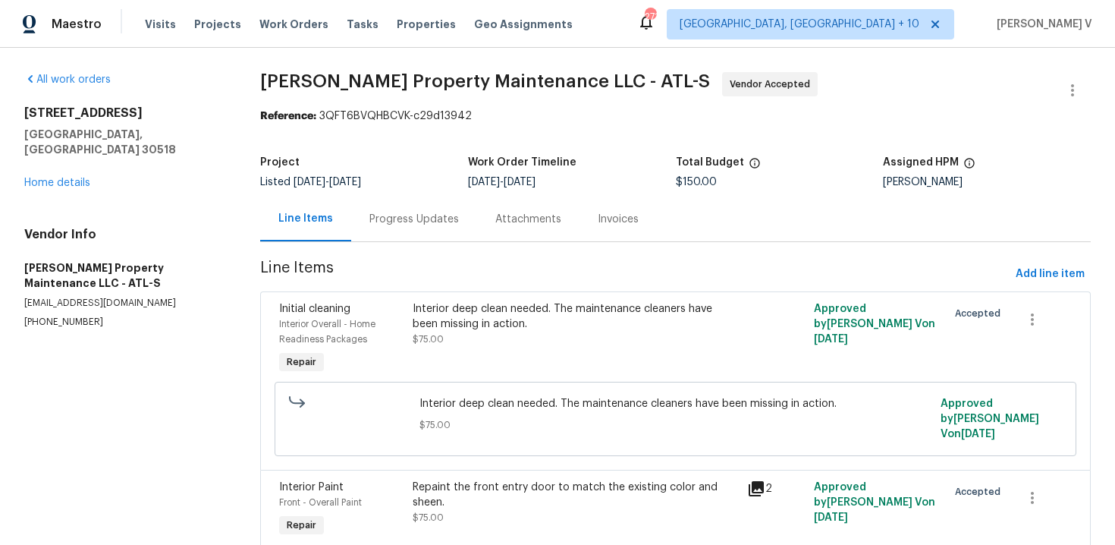
click at [403, 250] on section "[PERSON_NAME] Property Maintenance LLC - ATL-S Vendor Accepted Reference: 3QFT6…" at bounding box center [675, 362] width 831 height 580
click at [427, 219] on div "Progress Updates" at bounding box center [414, 219] width 90 height 15
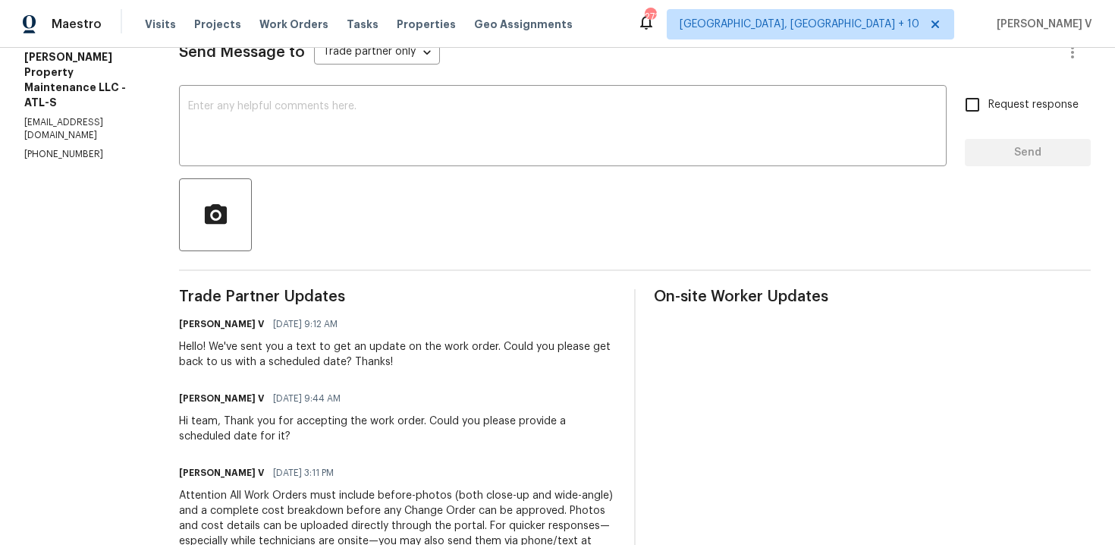
scroll to position [327, 0]
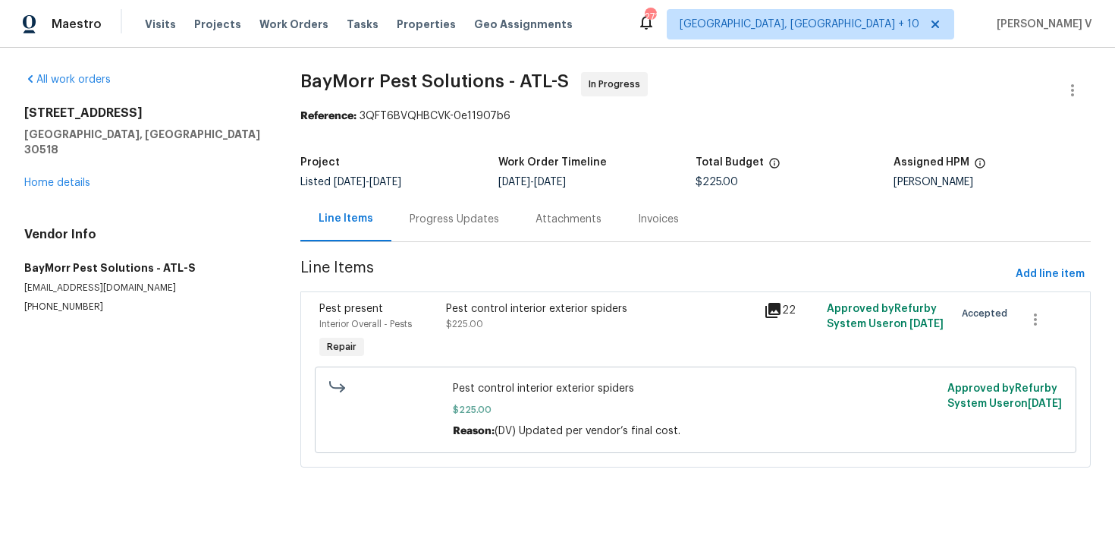
click at [435, 213] on div "Progress Updates" at bounding box center [455, 219] width 90 height 15
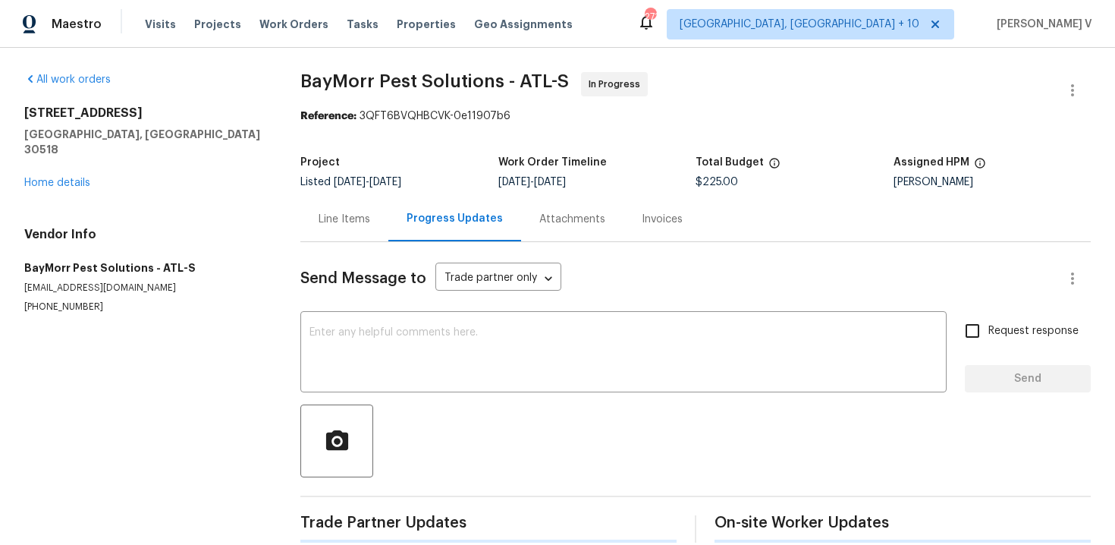
scroll to position [241, 0]
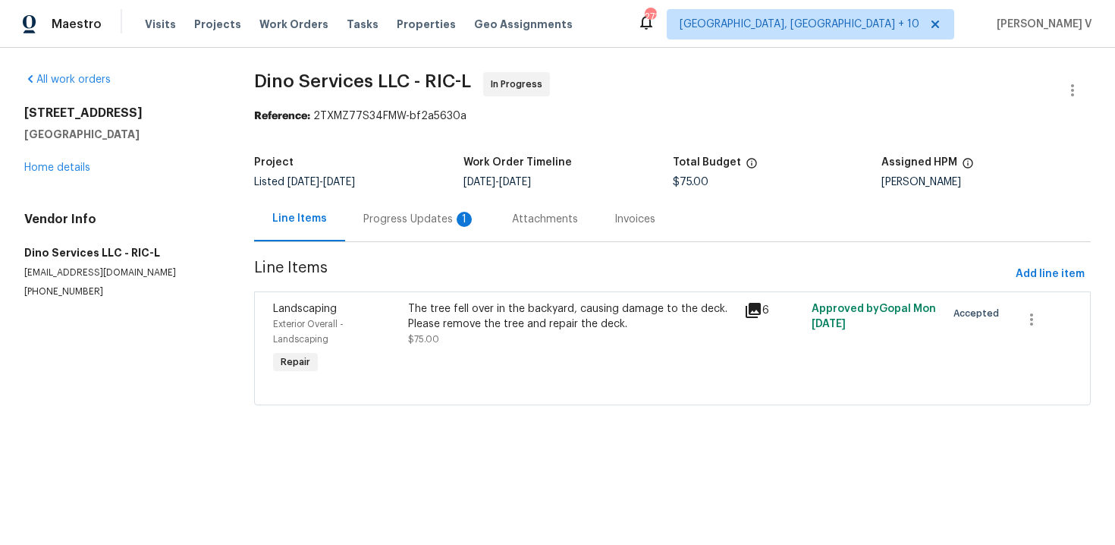
click at [428, 189] on div "Project Listed [DATE] - [DATE] Work Order Timeline [DATE] - [DATE] Total Budget…" at bounding box center [672, 172] width 837 height 49
click at [426, 216] on div "Progress Updates 1" at bounding box center [419, 219] width 112 height 15
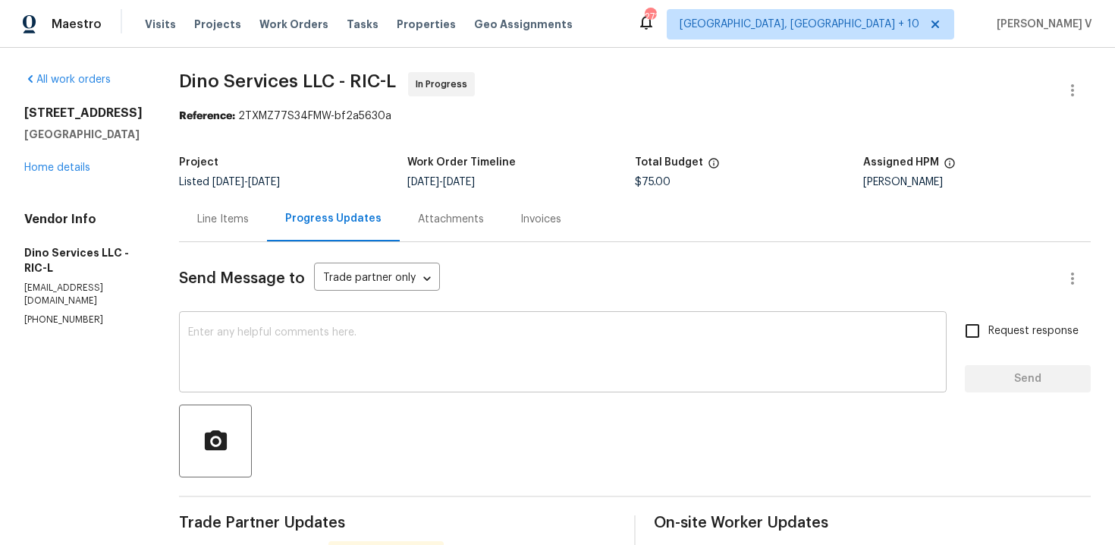
click at [245, 349] on textarea at bounding box center [563, 353] width 750 height 53
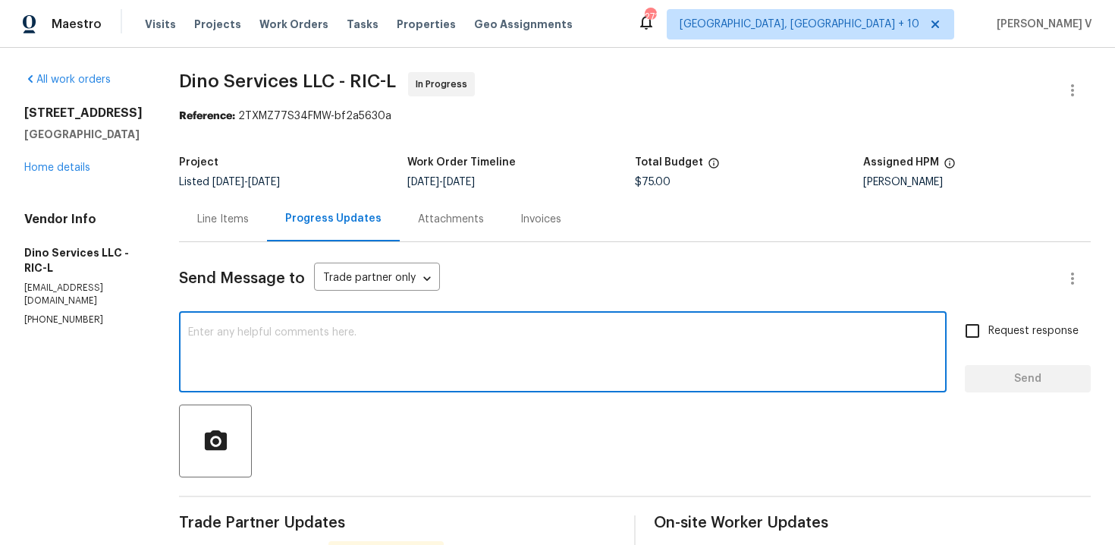
paste textarea "Hey thanks! We will review and get back to you."
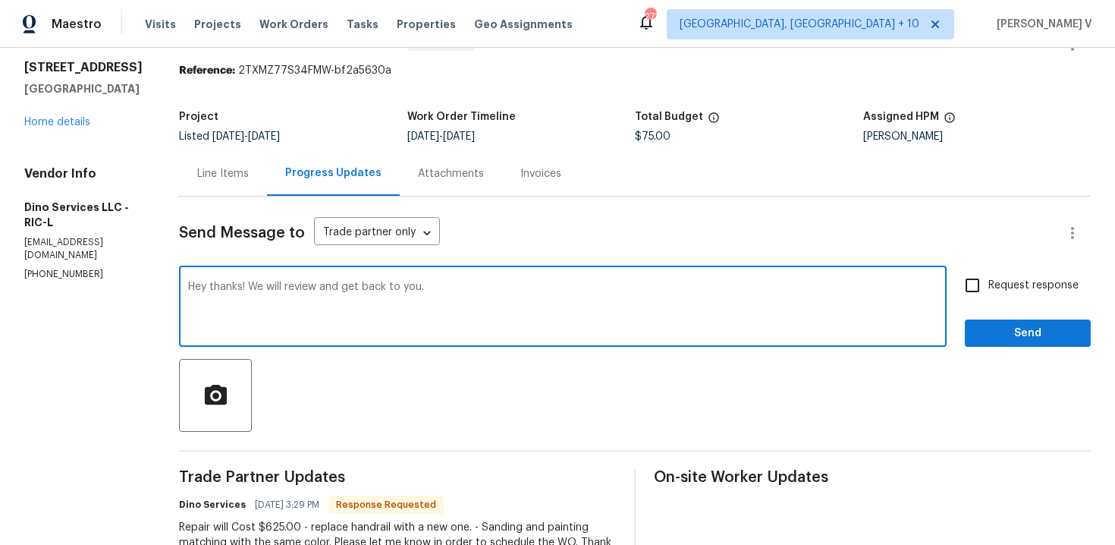
scroll to position [60, 0]
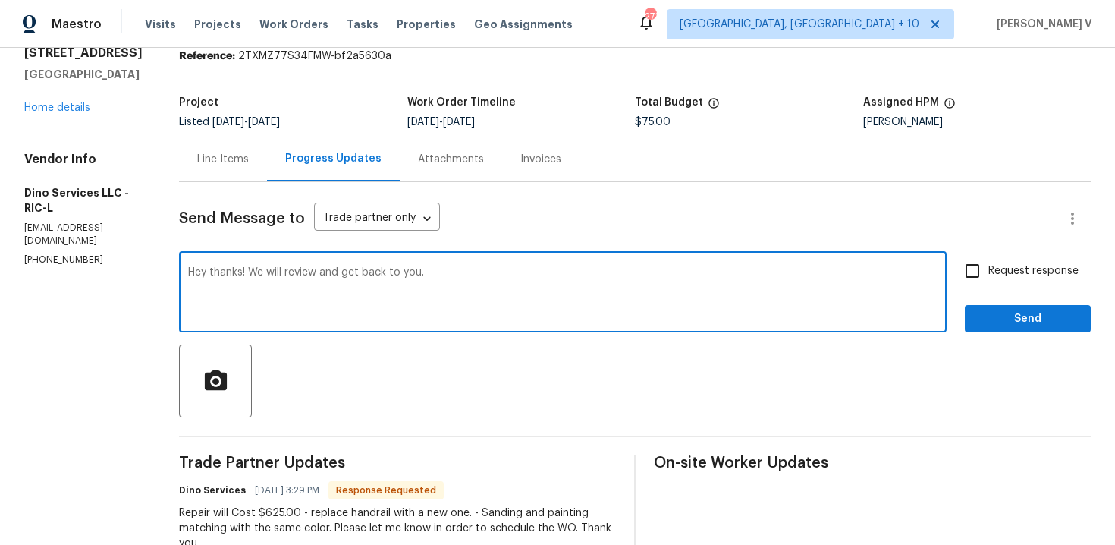
type textarea "Hey thanks! We will review and get back to you."
click at [1011, 325] on span "Send" at bounding box center [1028, 319] width 102 height 19
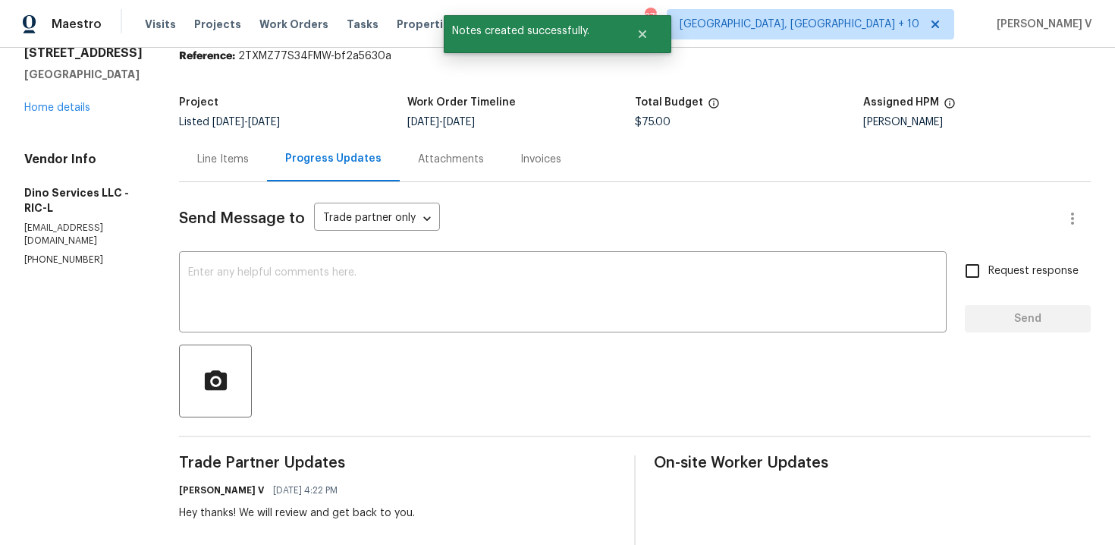
click at [252, 159] on div "Line Items" at bounding box center [223, 159] width 88 height 45
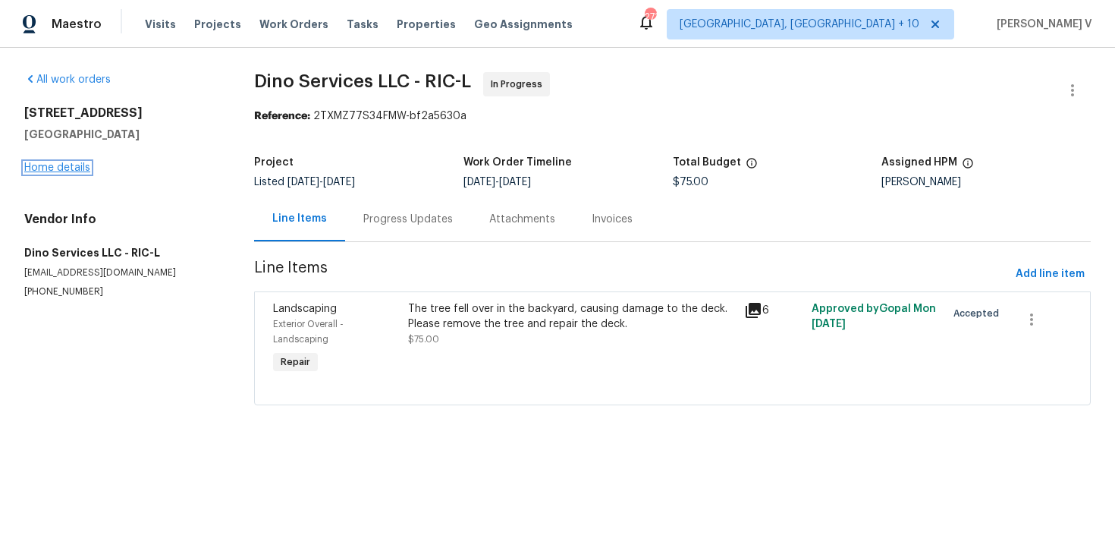
click at [63, 171] on link "Home details" at bounding box center [57, 167] width 66 height 11
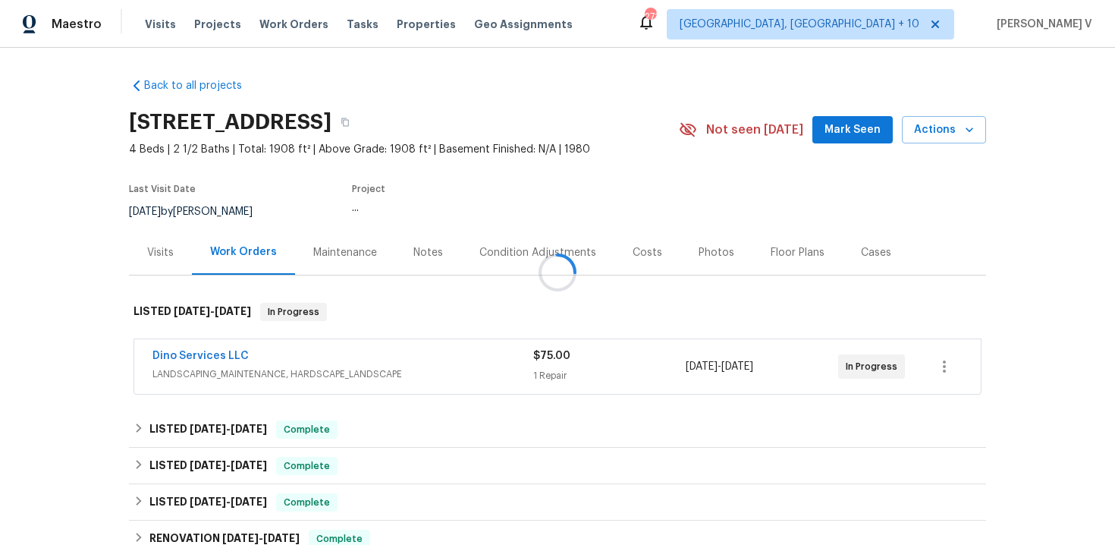
drag, startPoint x: 126, startPoint y: 357, endPoint x: 395, endPoint y: 357, distance: 269.3
click at [394, 357] on div at bounding box center [557, 272] width 1115 height 545
drag, startPoint x: 122, startPoint y: 355, endPoint x: 369, endPoint y: 354, distance: 246.6
click at [366, 354] on div "Back to all projects [STREET_ADDRESS] 4 Beds | 2 1/2 Baths | Total: 1908 ft² | …" at bounding box center [557, 296] width 1115 height 497
copy link "Dino Services LLC"
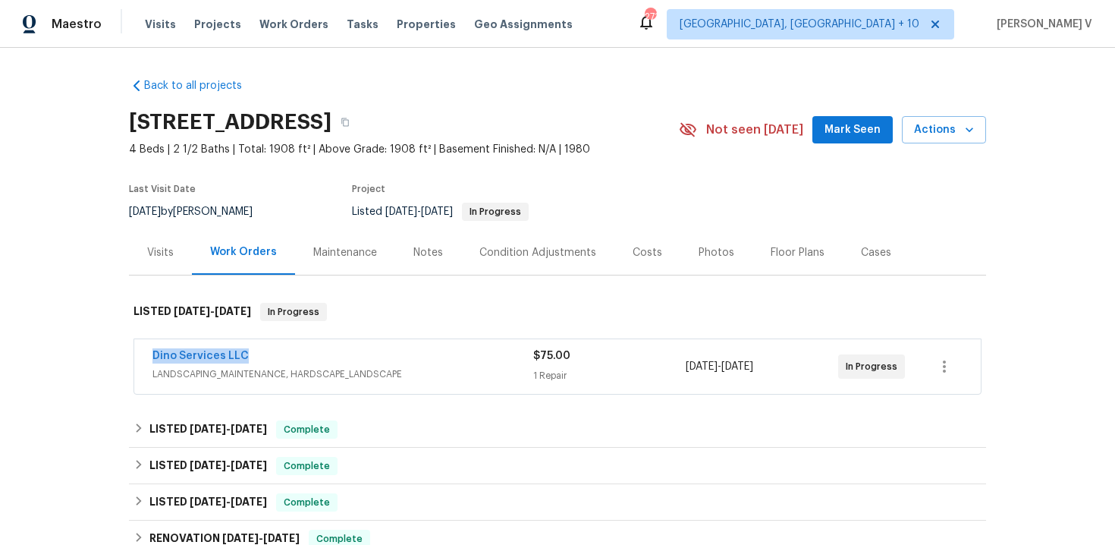
click at [245, 357] on div "Dino Services LLC" at bounding box center [343, 357] width 381 height 18
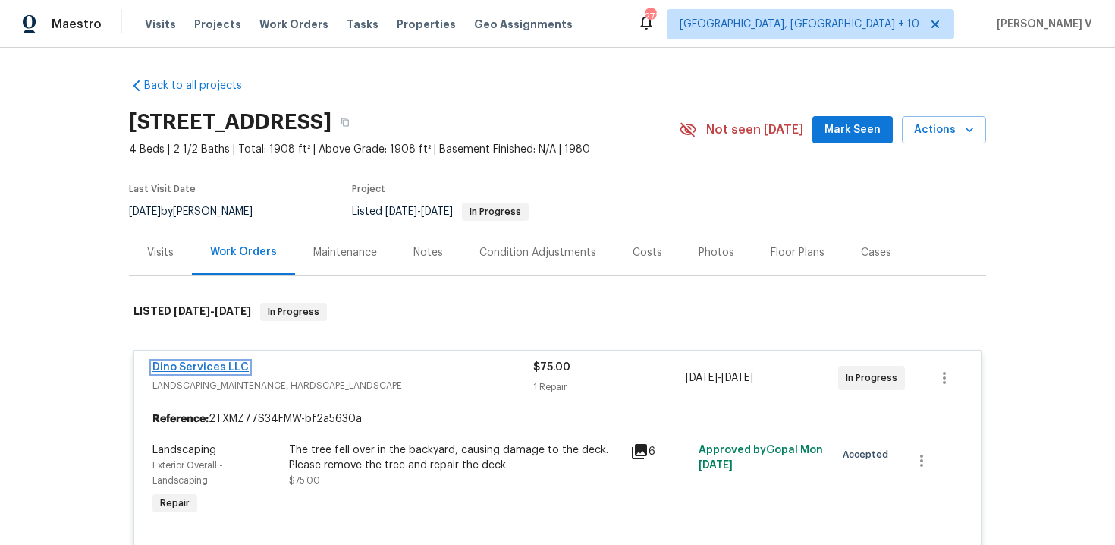
click at [185, 371] on link "Dino Services LLC" at bounding box center [201, 367] width 96 height 11
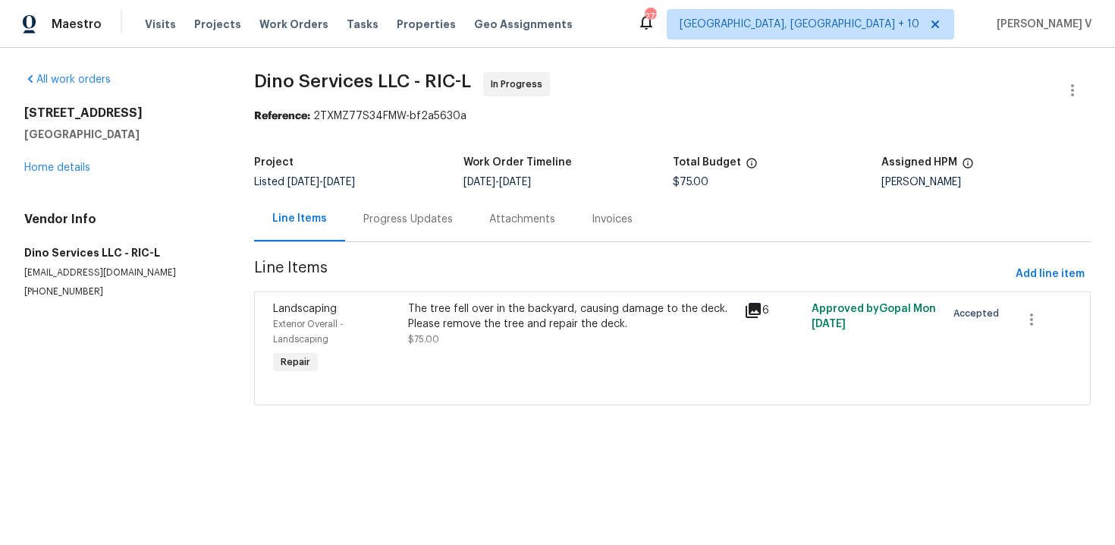
click at [449, 322] on div "The tree fell over in the backyard, causing damage to the deck. Please remove t…" at bounding box center [572, 316] width 328 height 30
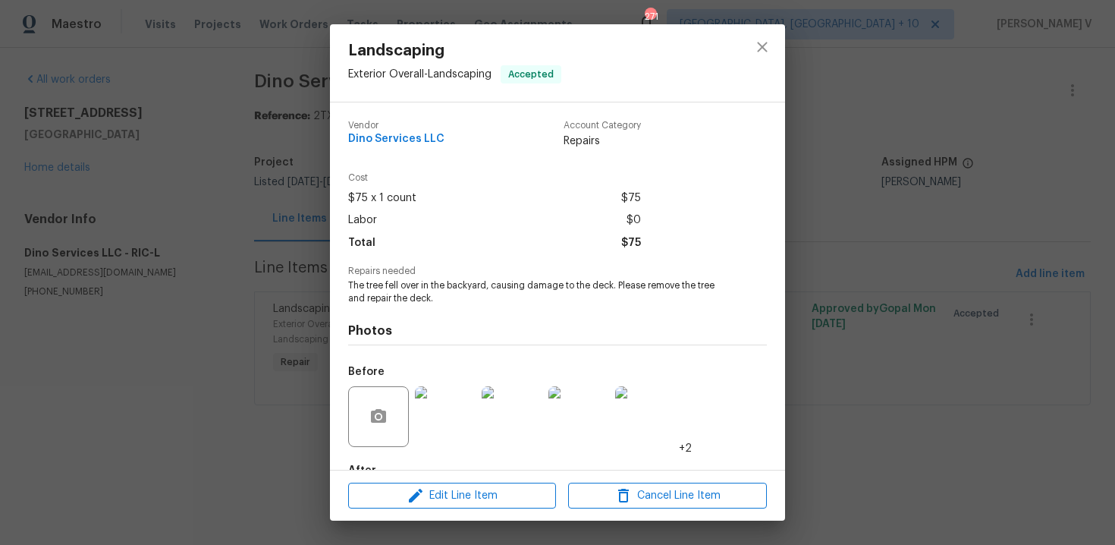
click at [492, 294] on span "The tree fell over in the backyard, causing damage to the deck. Please remove t…" at bounding box center [536, 292] width 377 height 26
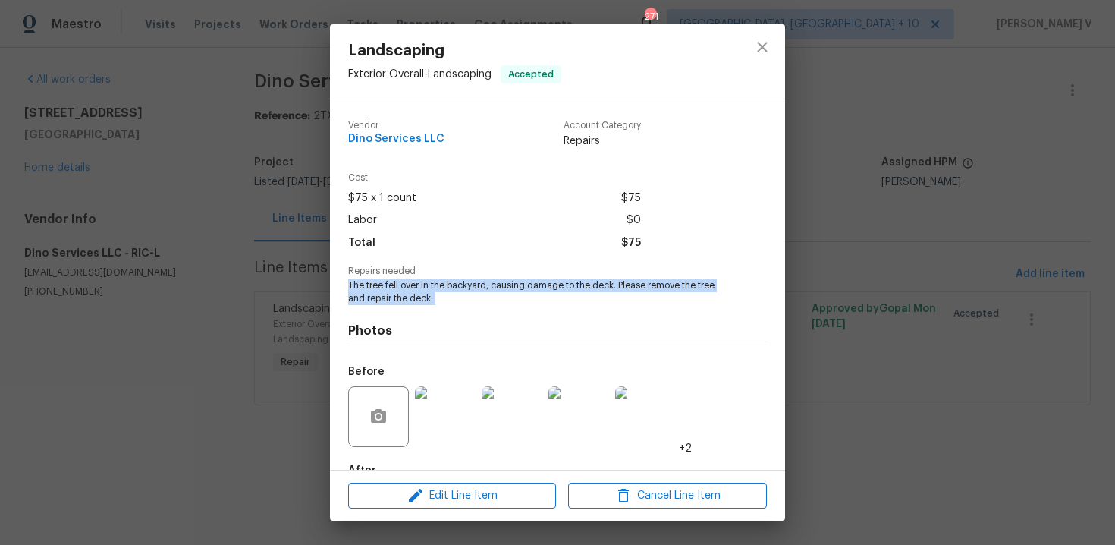
click at [492, 294] on span "The tree fell over in the backyard, causing damage to the deck. Please remove t…" at bounding box center [536, 292] width 377 height 26
copy span "The tree fell over in the backyard, causing damage to the deck. Please remove t…"
click at [344, 247] on div "Vendor Dino Services LLC Account Category Repairs Cost $75 x 1 count $75 Labor …" at bounding box center [557, 285] width 455 height 367
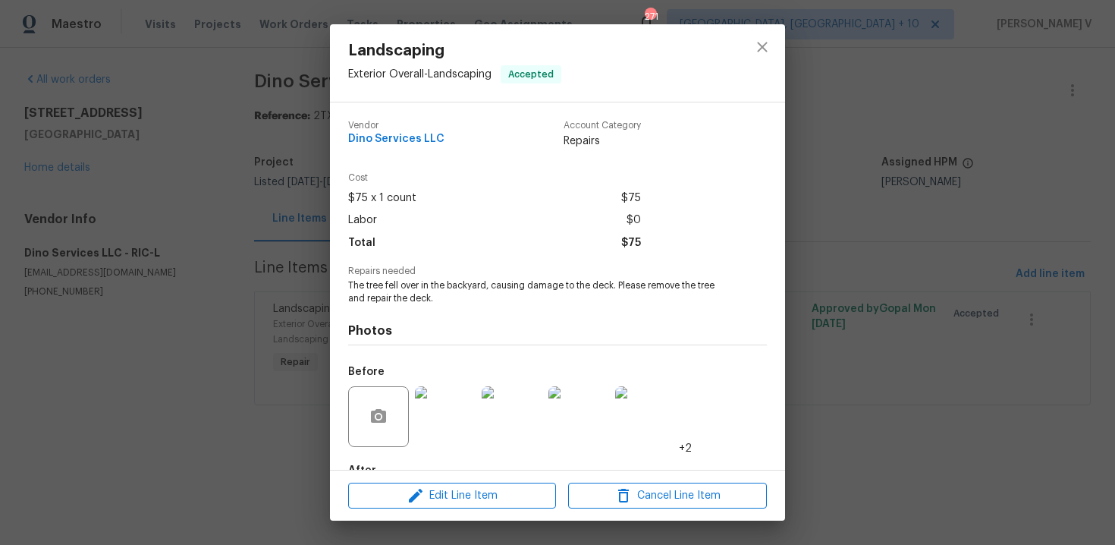
click at [307, 241] on div "Landscaping Exterior Overall - Landscaping Accepted Vendor Dino Services LLC Ac…" at bounding box center [557, 272] width 1115 height 545
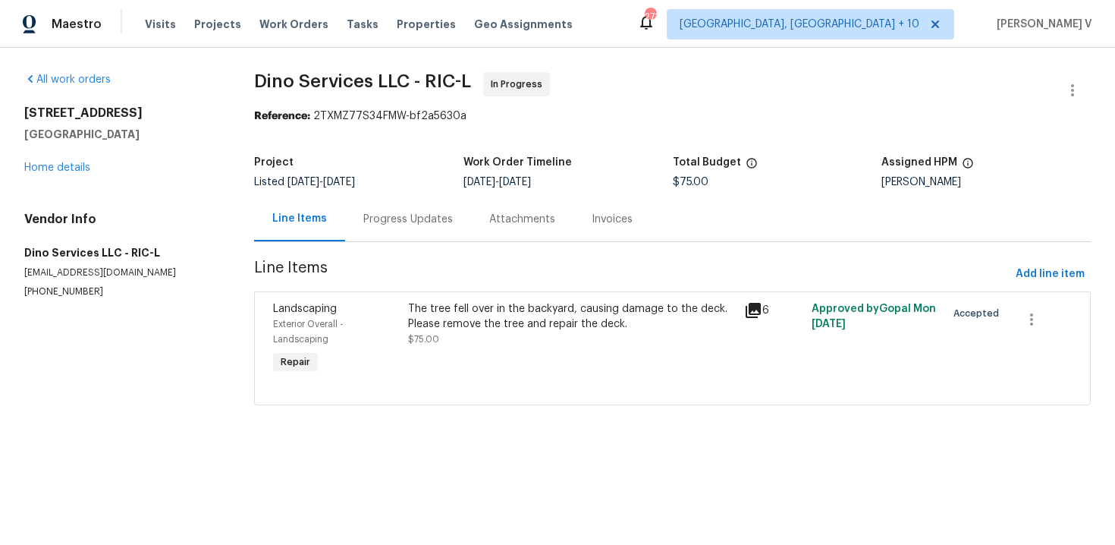
click at [390, 212] on div "Progress Updates" at bounding box center [408, 219] width 90 height 15
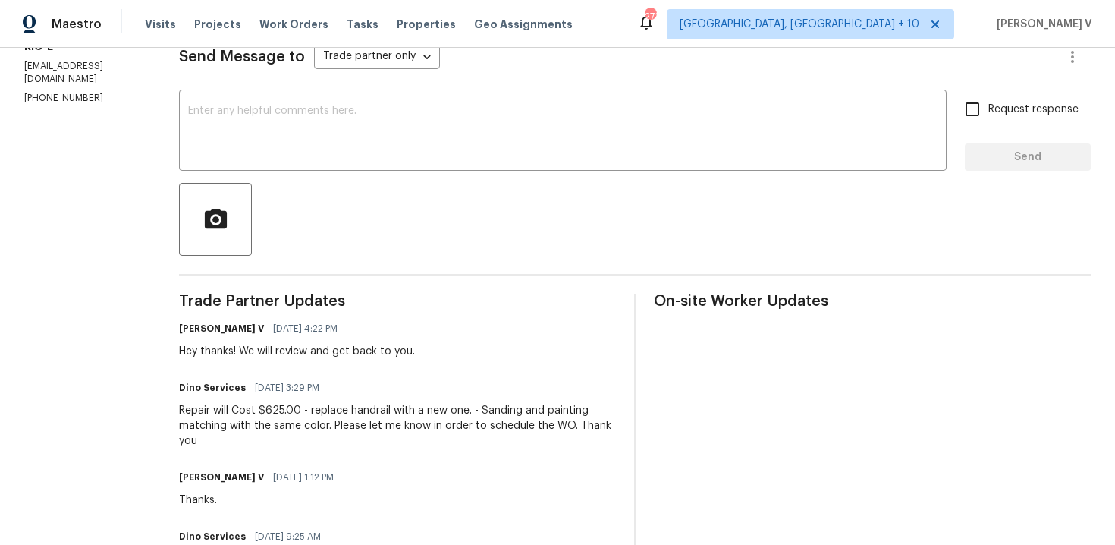
scroll to position [292, 0]
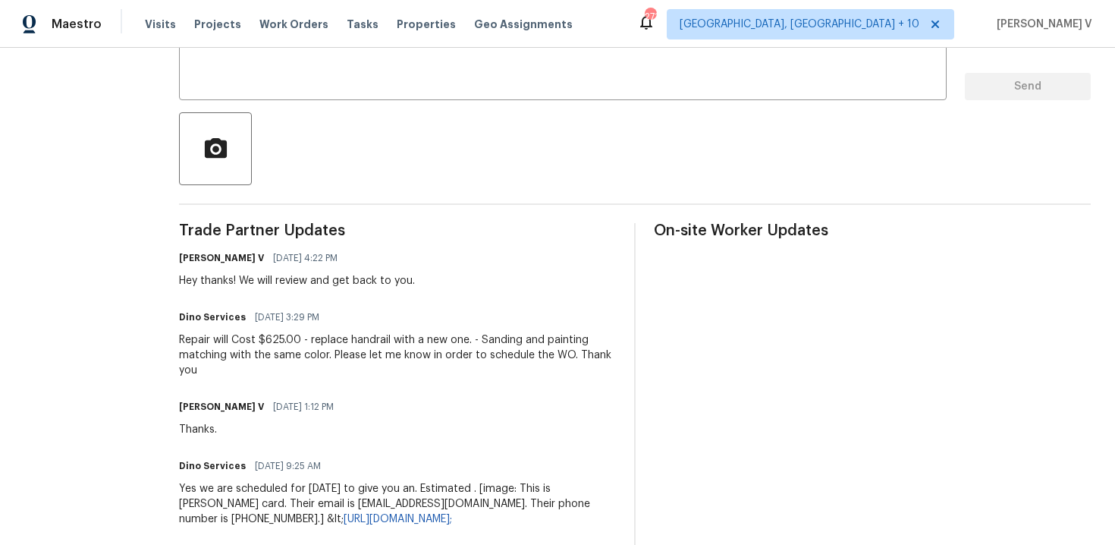
click at [257, 348] on div "Repair will Cost $625.00 - replace handrail with a new one. - Sanding and paint…" at bounding box center [397, 355] width 437 height 46
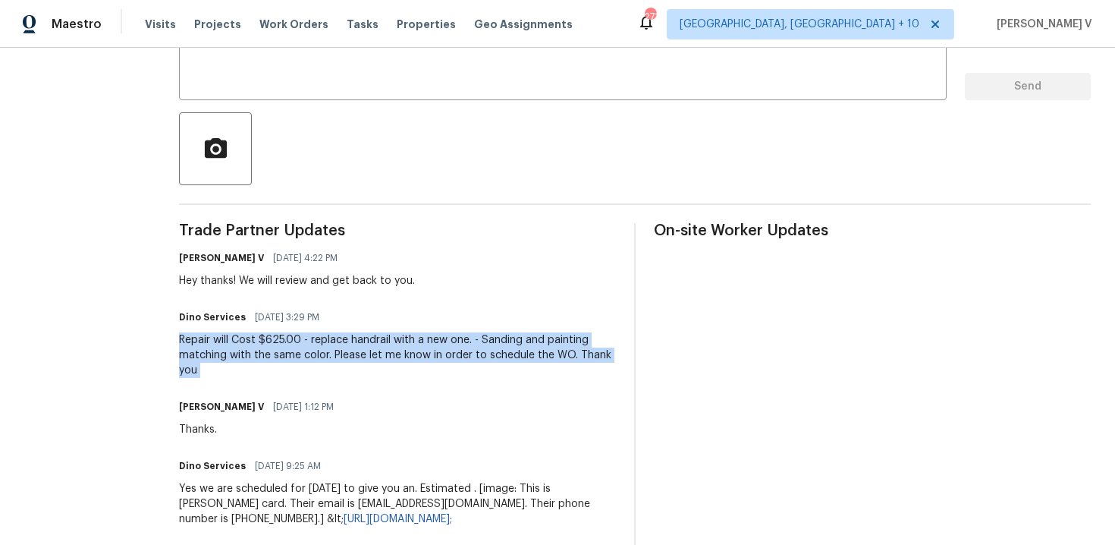
copy div "Repair will Cost $625.00 - replace handrail with a new one. - Sanding and paint…"
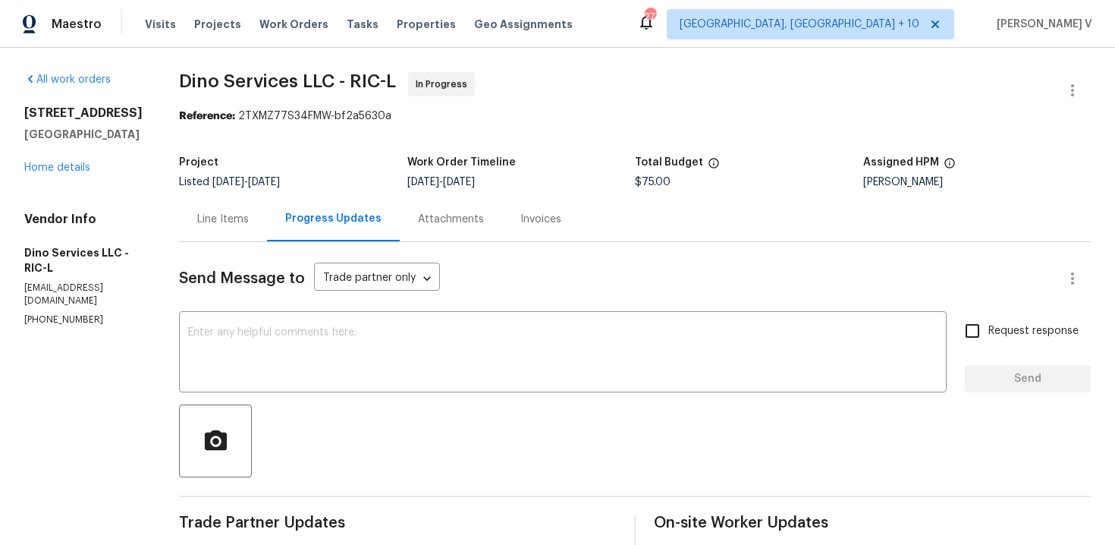
click at [247, 212] on div "Line Items" at bounding box center [223, 219] width 88 height 45
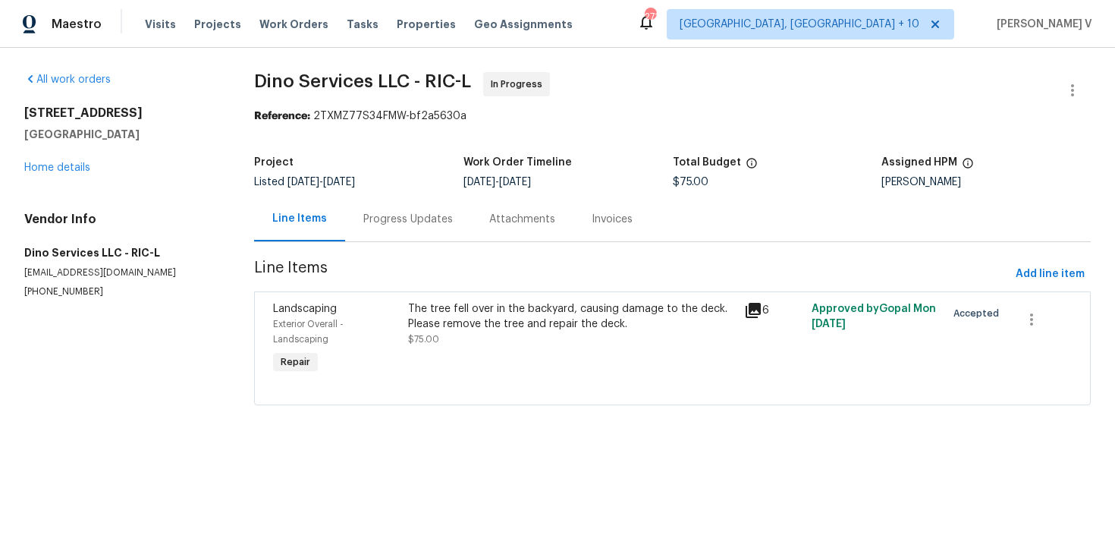
click at [429, 356] on div "The tree fell over in the backyard, causing damage to the deck. Please remove t…" at bounding box center [572, 339] width 337 height 85
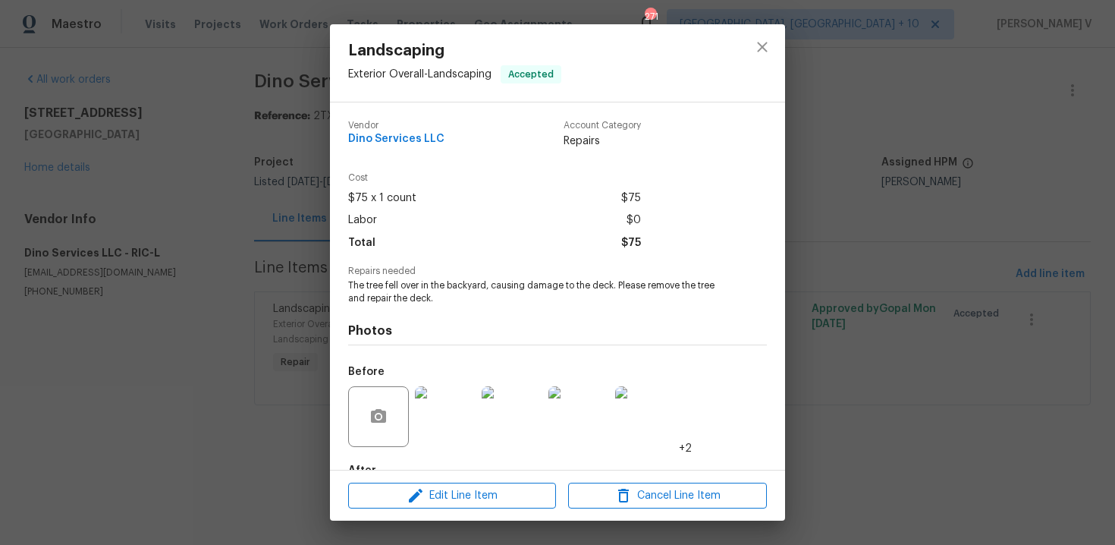
scroll to position [91, 0]
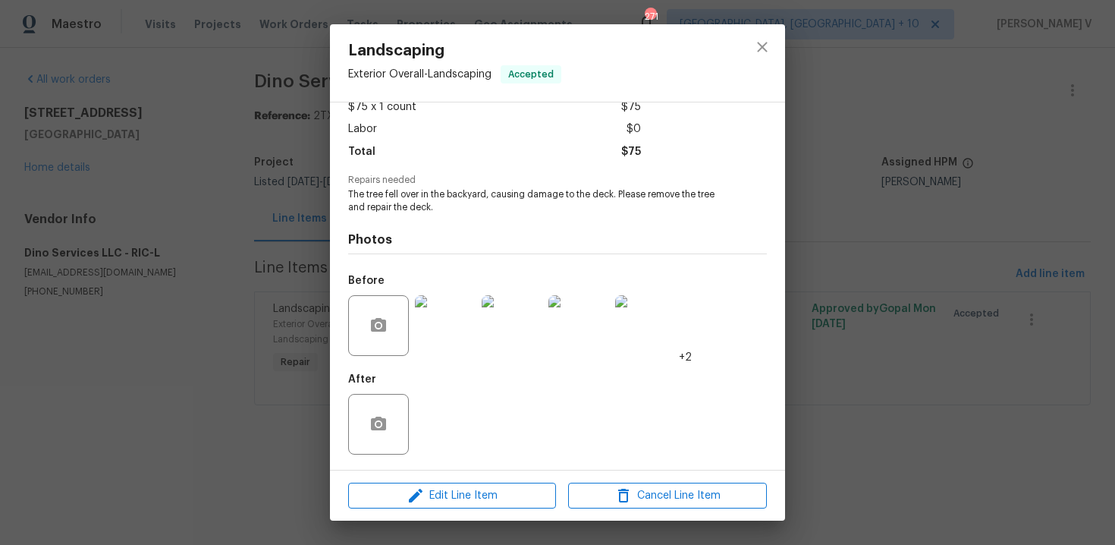
click at [453, 321] on img at bounding box center [445, 325] width 61 height 61
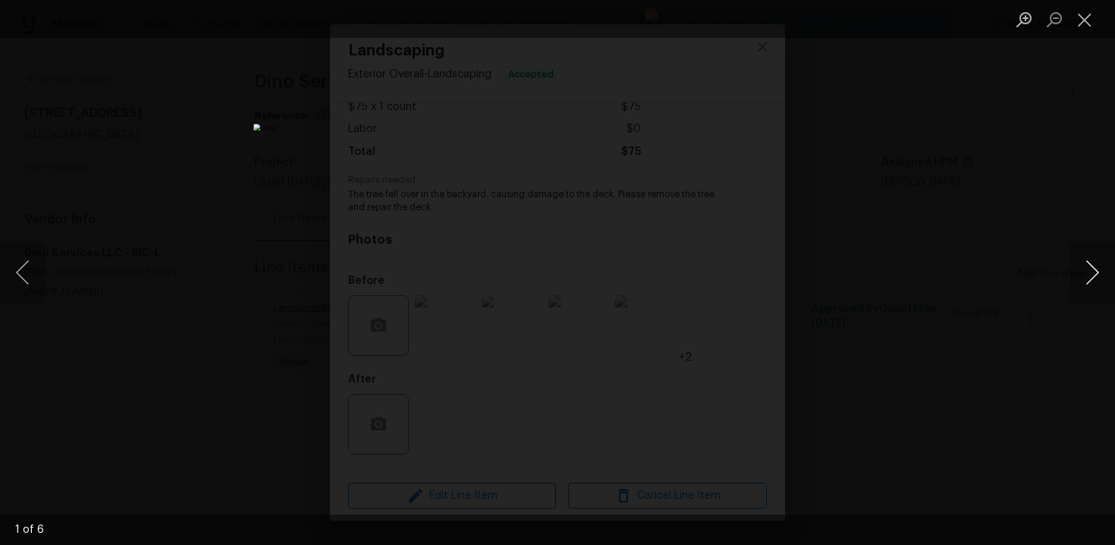
click at [1090, 273] on button "Next image" at bounding box center [1093, 272] width 46 height 61
click at [1101, 269] on button "Next image" at bounding box center [1093, 272] width 46 height 61
click at [1090, 276] on button "Next image" at bounding box center [1093, 272] width 46 height 61
click at [1098, 273] on button "Next image" at bounding box center [1093, 272] width 46 height 61
click at [1083, 281] on button "Next image" at bounding box center [1093, 272] width 46 height 61
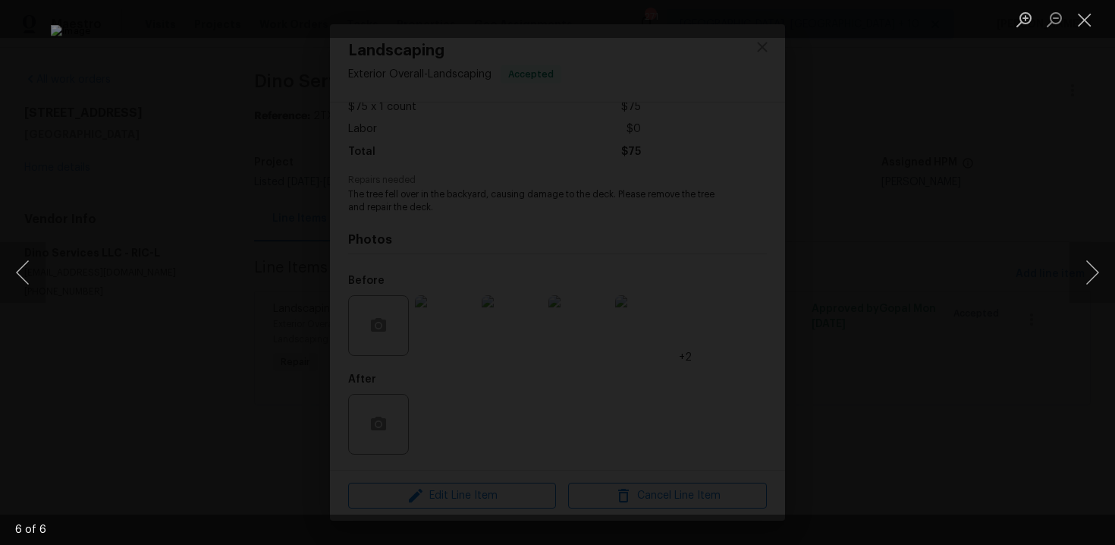
click at [133, 172] on div "Lightbox" at bounding box center [557, 272] width 1115 height 545
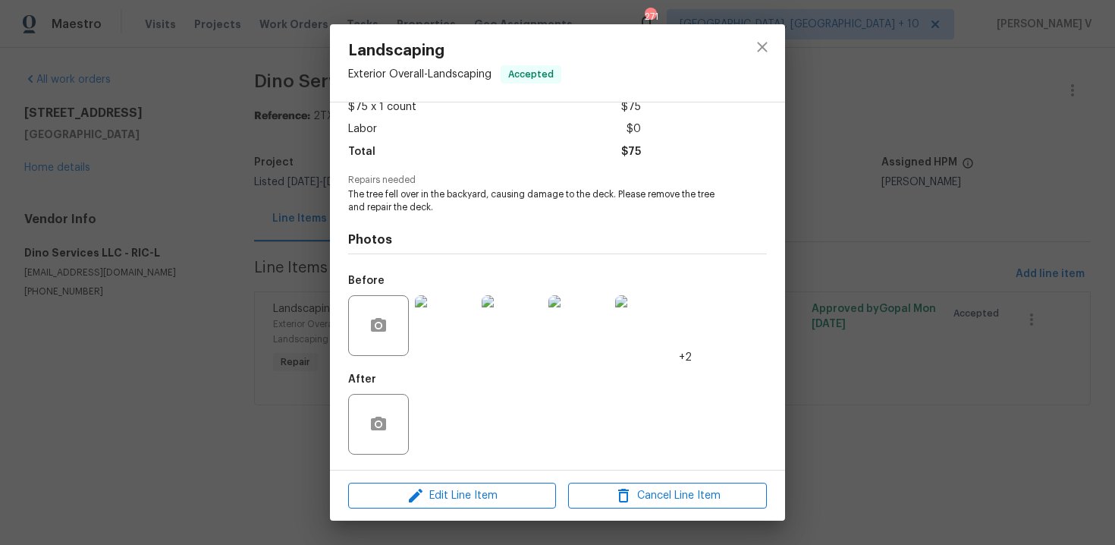
click at [133, 172] on div "Lightbox" at bounding box center [557, 272] width 1115 height 545
click at [345, 225] on div "Vendor Dino Services LLC Account Category Repairs Cost $75 x 1 count $75 Labor …" at bounding box center [557, 285] width 455 height 367
click at [295, 222] on div "Landscaping Exterior Overall - Landscaping Accepted Vendor Dino Services LLC Ac…" at bounding box center [557, 272] width 1115 height 545
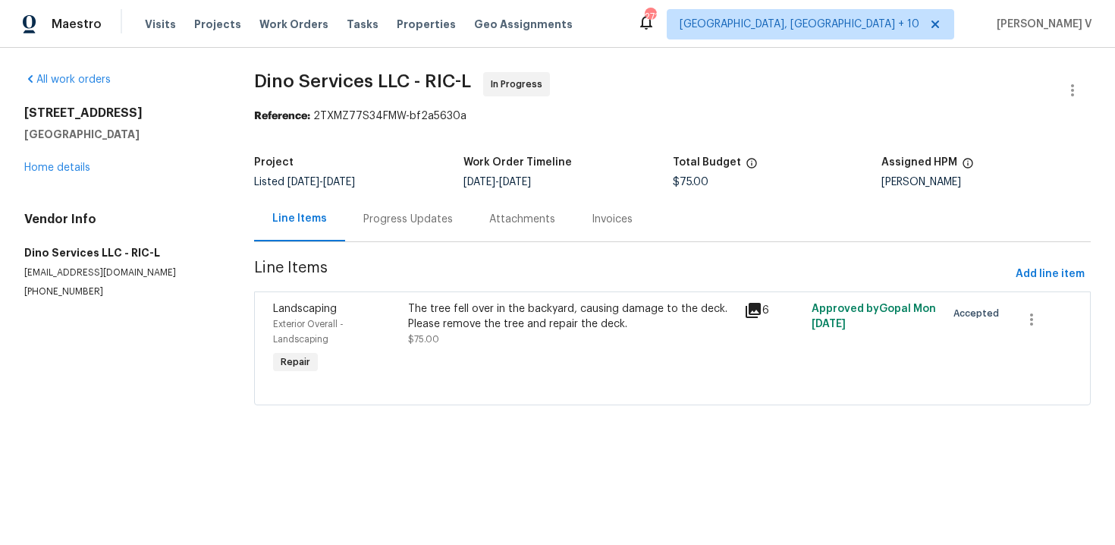
click at [407, 225] on div "Progress Updates" at bounding box center [408, 219] width 90 height 15
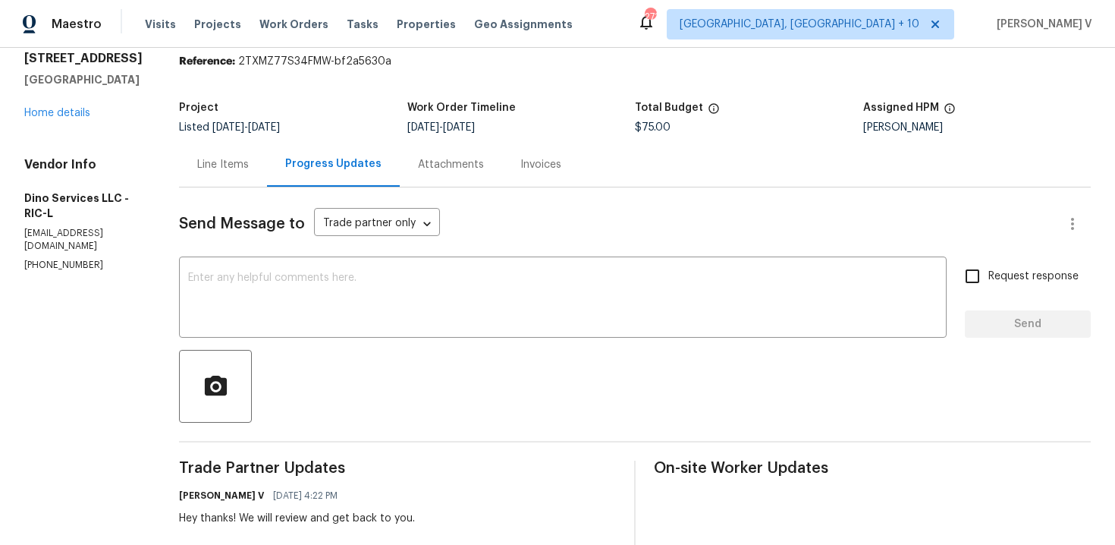
scroll to position [124, 0]
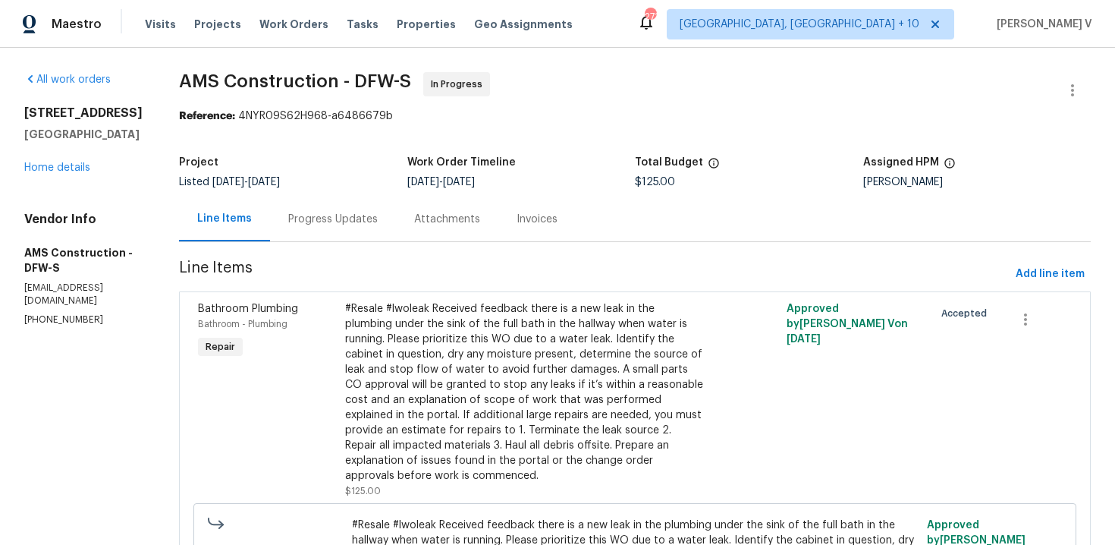
click at [314, 225] on div "Progress Updates" at bounding box center [333, 219] width 90 height 15
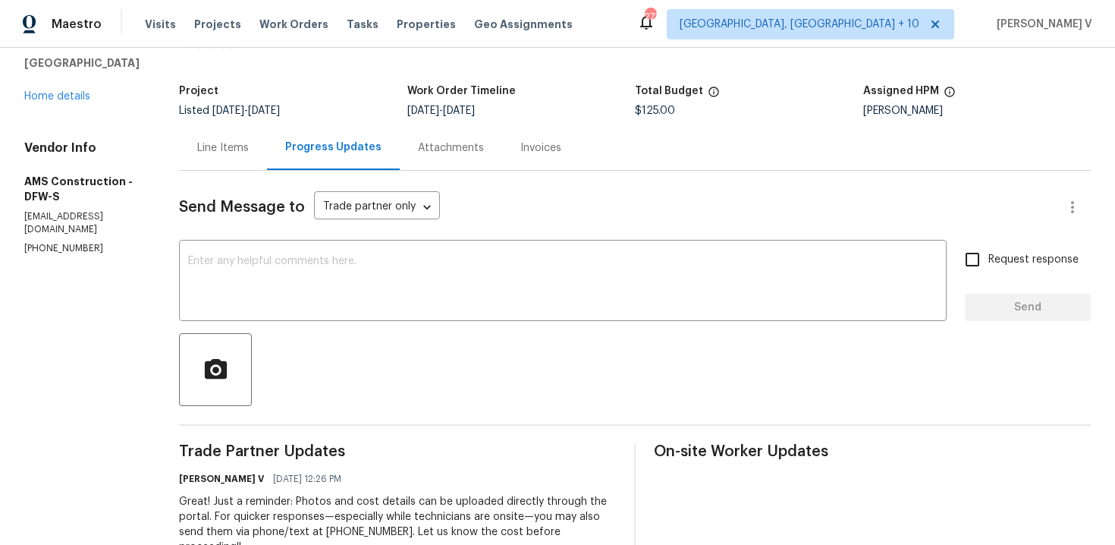
scroll to position [280, 0]
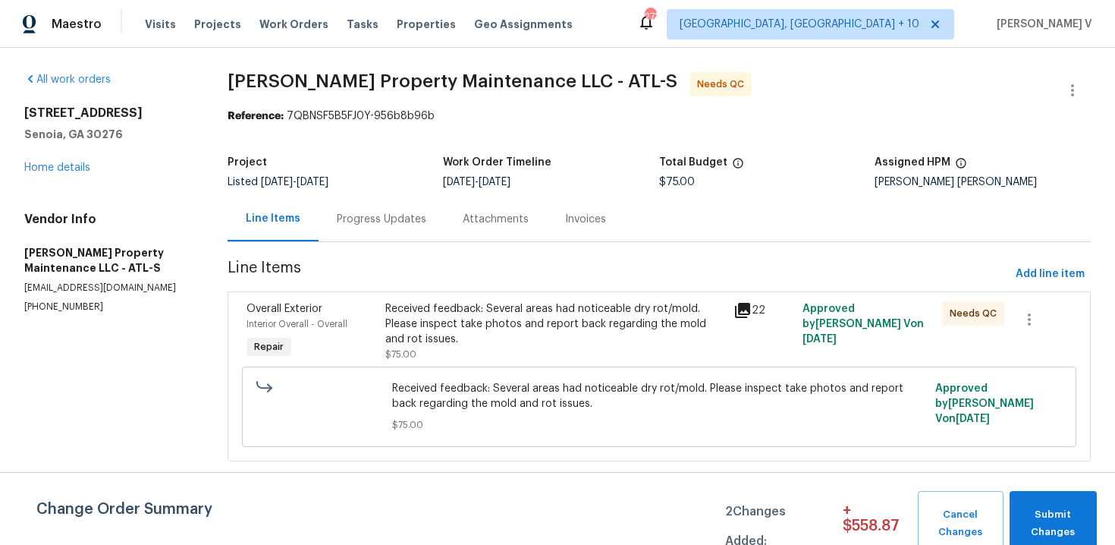
click at [374, 206] on div "Progress Updates" at bounding box center [382, 219] width 126 height 45
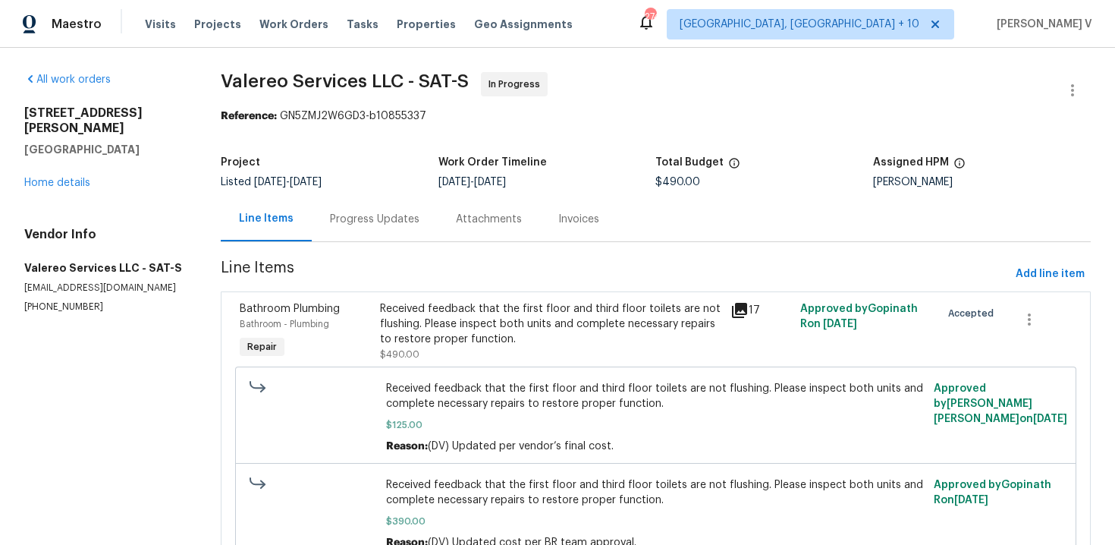
click at [395, 236] on div "Progress Updates" at bounding box center [375, 219] width 126 height 45
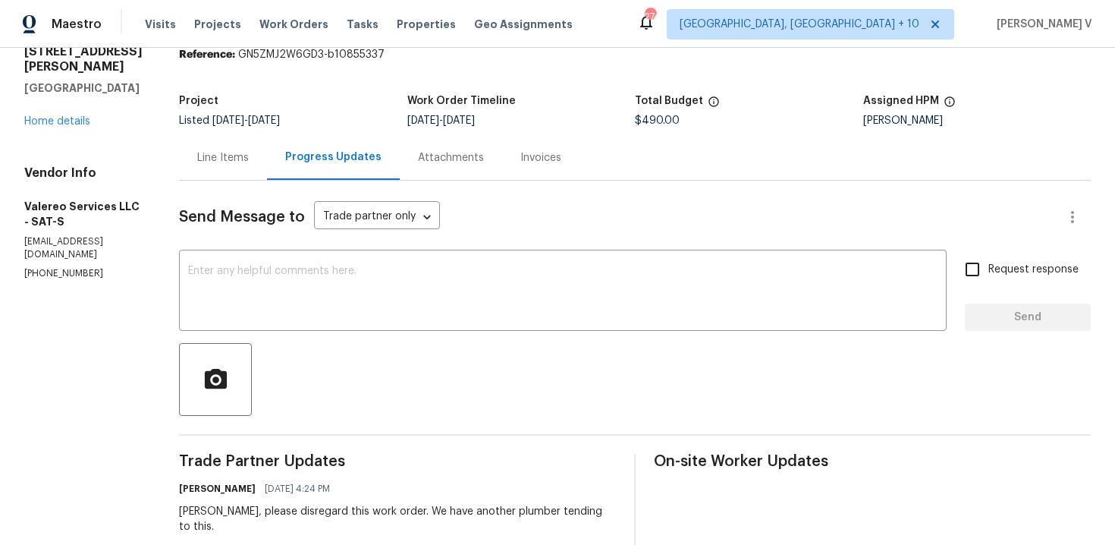
scroll to position [118, 0]
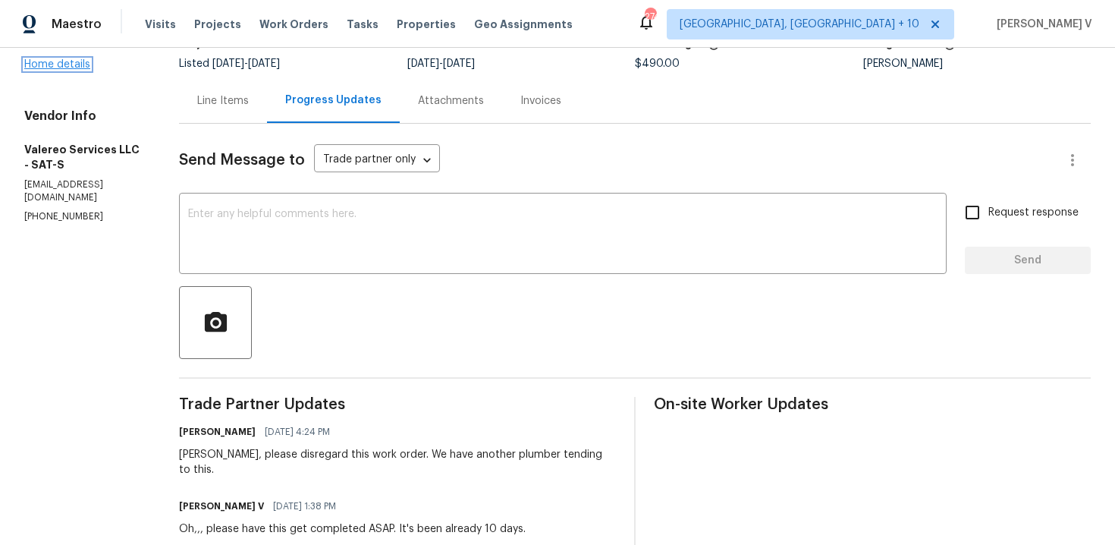
click at [68, 70] on link "Home details" at bounding box center [57, 64] width 66 height 11
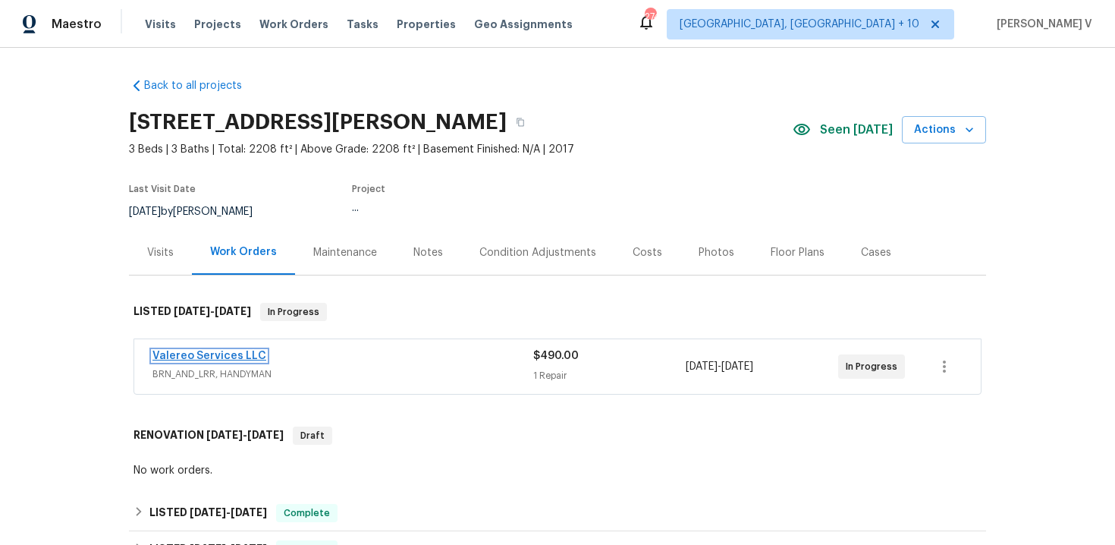
click at [230, 352] on link "Valereo Services LLC" at bounding box center [210, 356] width 114 height 11
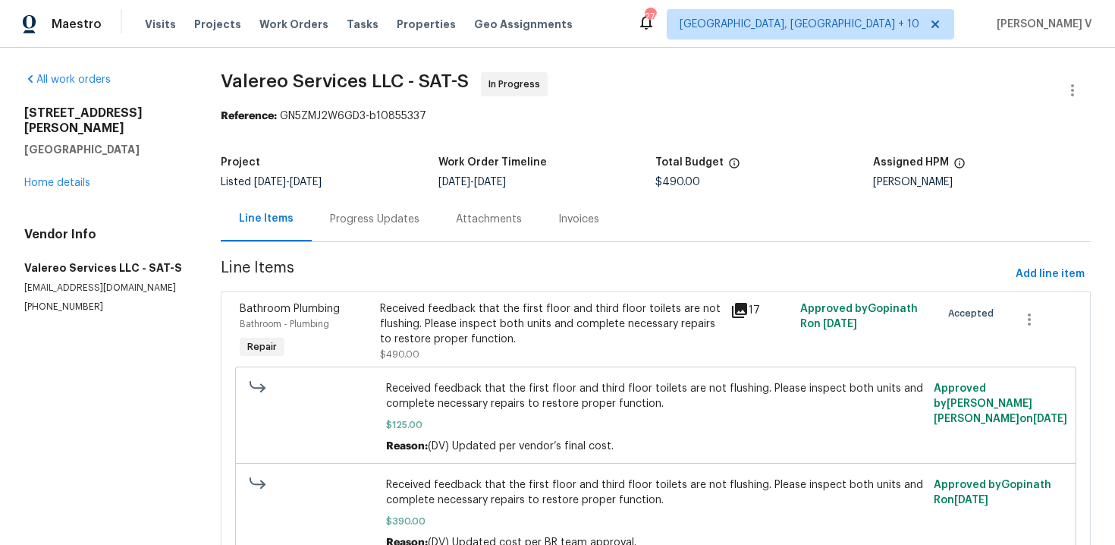
click at [361, 235] on div "Progress Updates" at bounding box center [375, 219] width 126 height 45
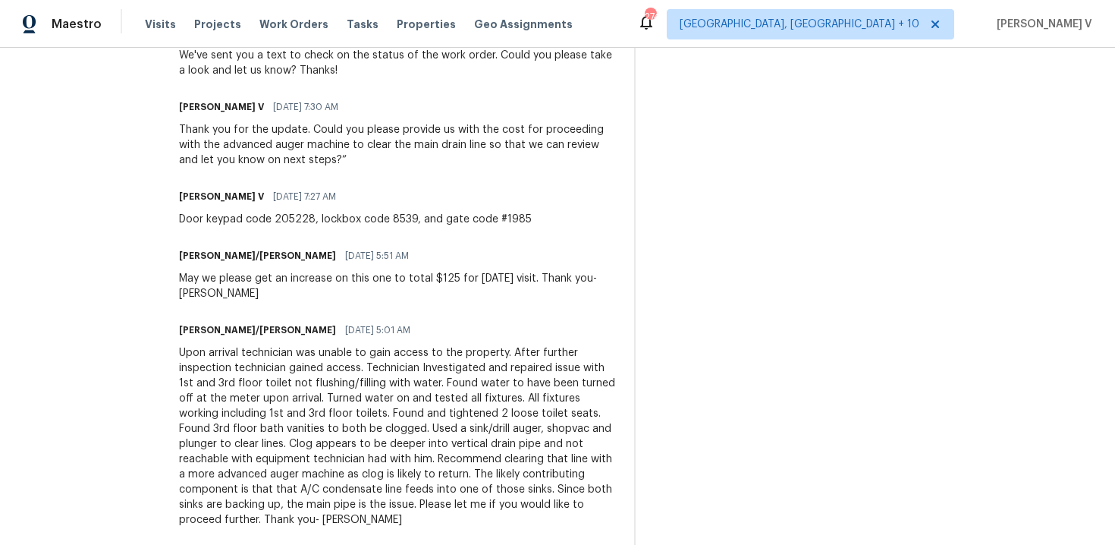
scroll to position [1256, 0]
